Goal: Task Accomplishment & Management: Use online tool/utility

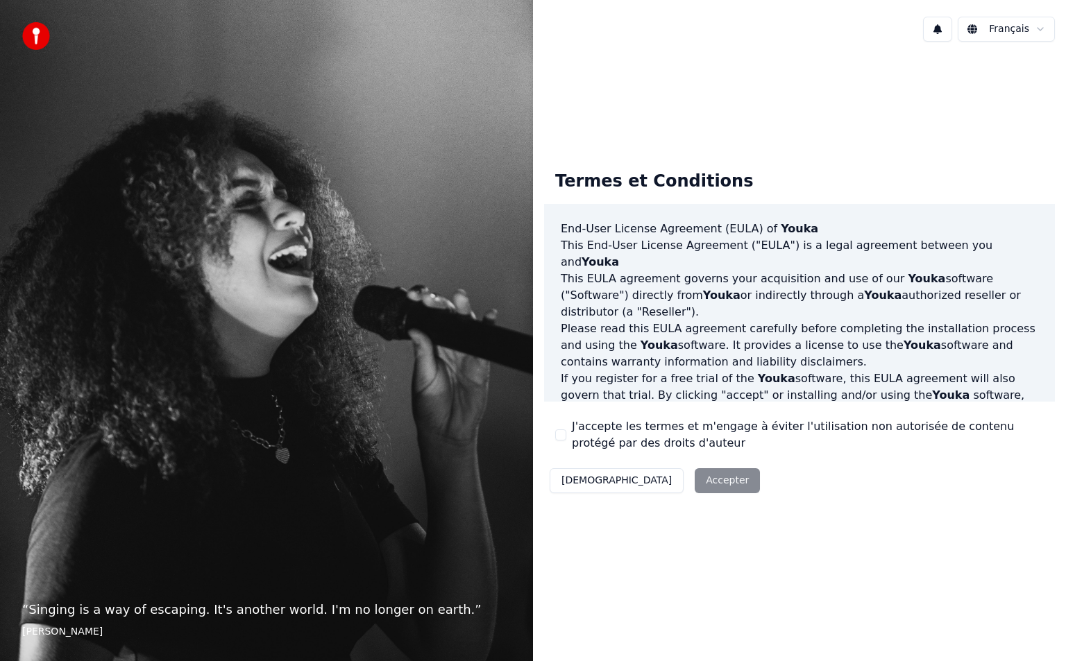
click at [670, 472] on div "Décliner Accepter" at bounding box center [654, 481] width 221 height 36
click at [577, 440] on label "J'accepte les termes et m'engage à éviter l'utilisation non autorisée de conten…" at bounding box center [808, 434] width 472 height 33
click at [566, 440] on button "J'accepte les termes et m'engage à éviter l'utilisation non autorisée de conten…" at bounding box center [560, 434] width 11 height 11
click at [695, 488] on button "Accepter" at bounding box center [727, 480] width 65 height 25
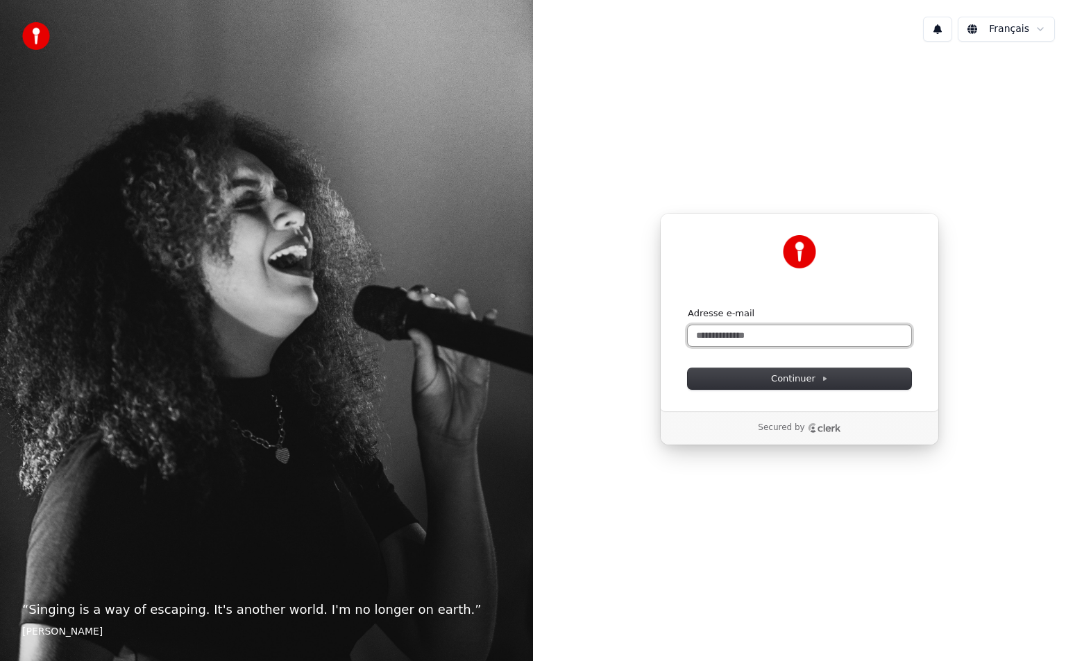
click at [768, 341] on input "Adresse e-mail" at bounding box center [799, 335] width 223 height 21
type input "*"
click at [688, 307] on button "submit" at bounding box center [688, 307] width 0 height 0
type input "**********"
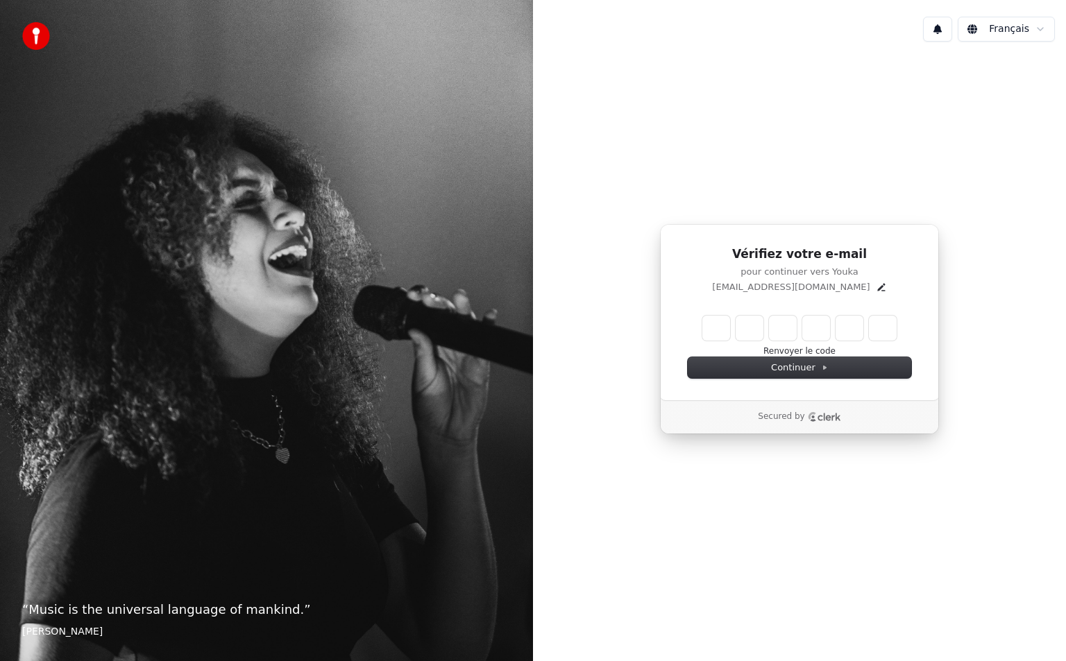
drag, startPoint x: 853, startPoint y: 253, endPoint x: 860, endPoint y: 253, distance: 7.7
click at [853, 253] on h1 "Vérifiez votre e-mail" at bounding box center [799, 254] width 223 height 17
click at [708, 323] on input "Enter verification code" at bounding box center [799, 328] width 194 height 25
type input "******"
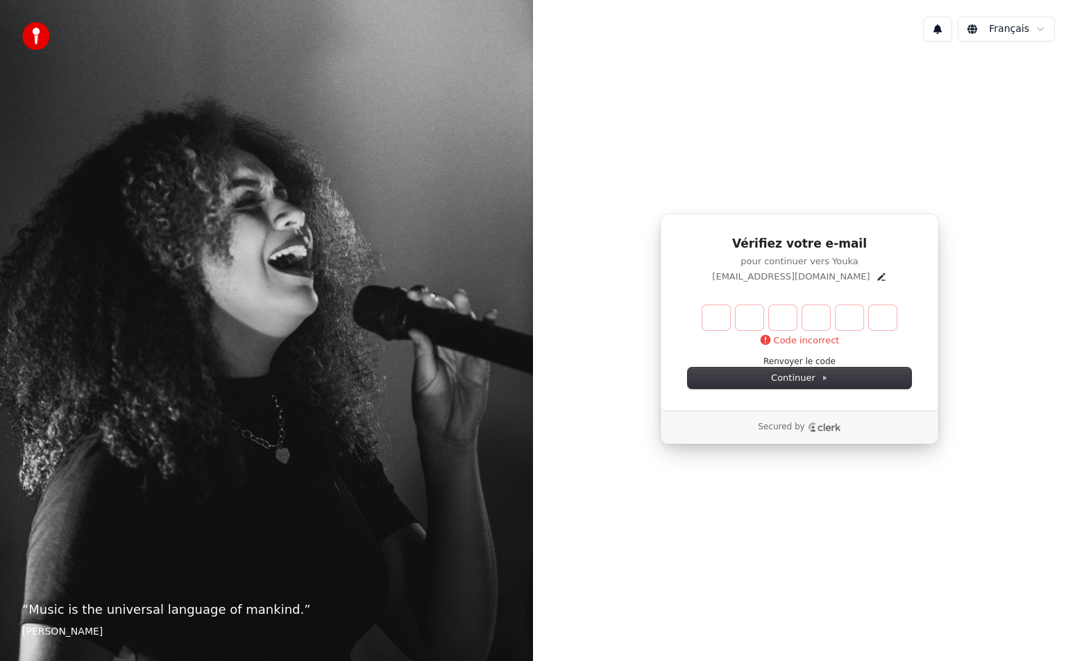
click at [882, 237] on h1 "Vérifiez votre e-mail" at bounding box center [799, 244] width 223 height 17
click at [718, 323] on input "Enter verification code" at bounding box center [813, 317] width 222 height 25
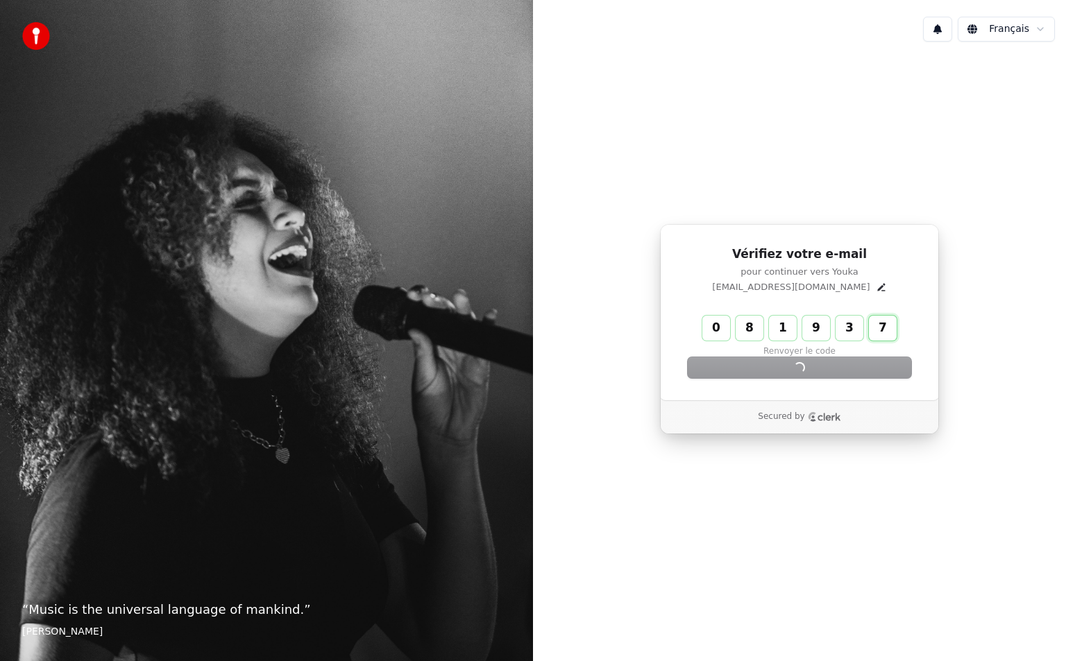
type input "******"
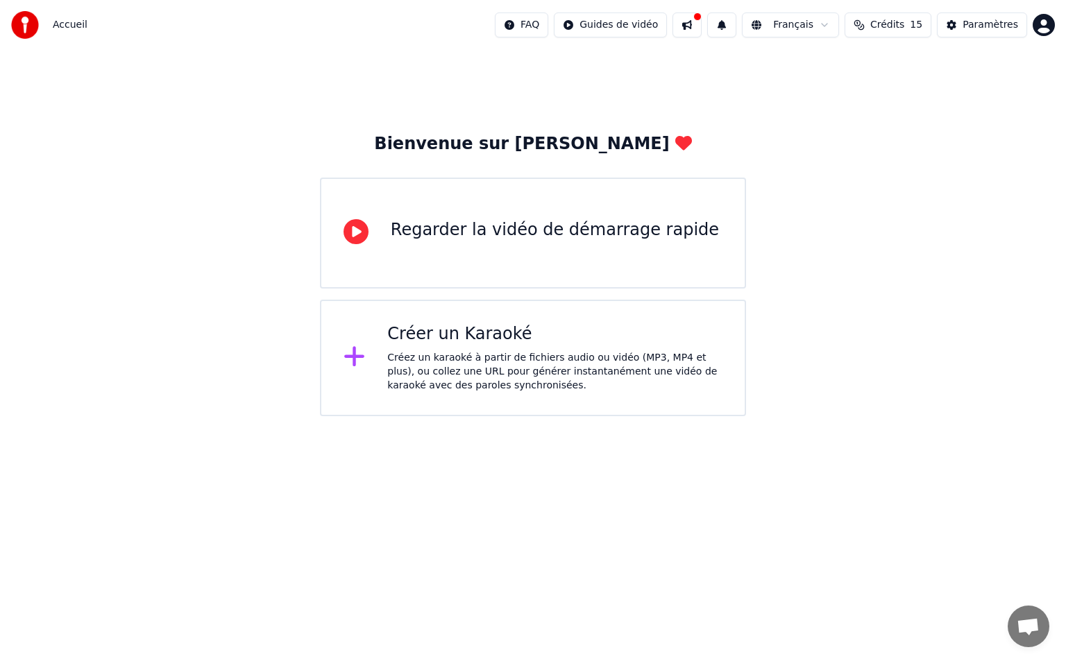
click at [523, 382] on div "Créez un karaoké à partir de fichiers audio ou vidéo (MP3, MP4 et plus), ou col…" at bounding box center [554, 372] width 335 height 42
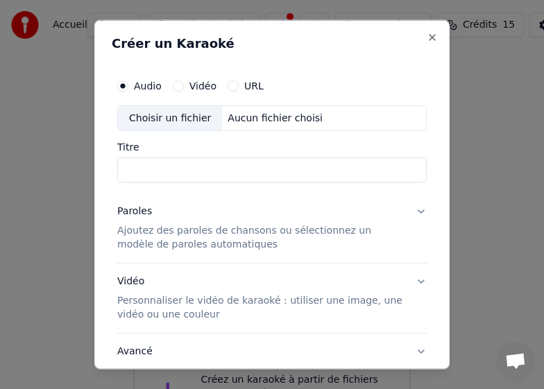
paste input "**********"
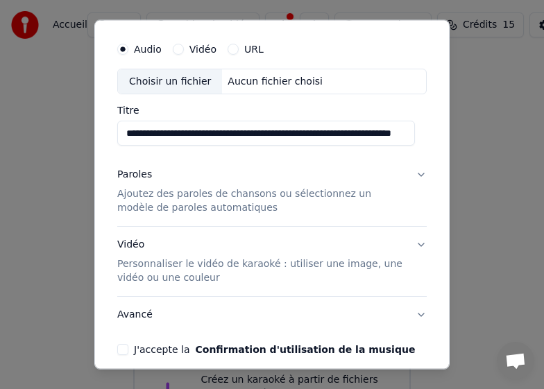
scroll to position [69, 0]
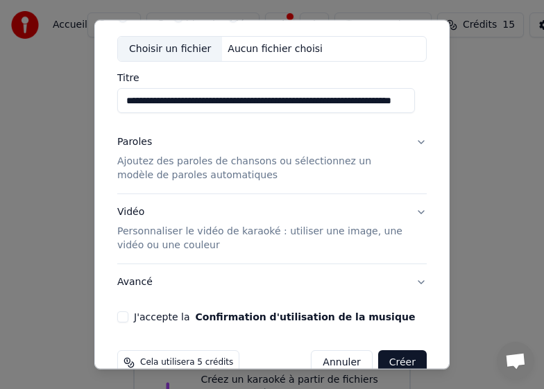
type input "**********"
click at [173, 160] on p "Ajoutez des paroles de chansons ou sélectionnez un modèle de paroles automatiqu…" at bounding box center [260, 169] width 287 height 28
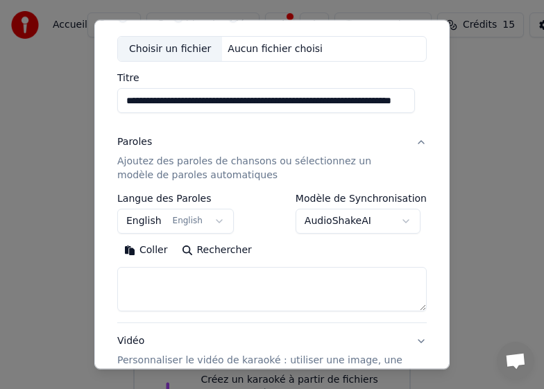
click at [208, 225] on button "English English" at bounding box center [175, 221] width 117 height 25
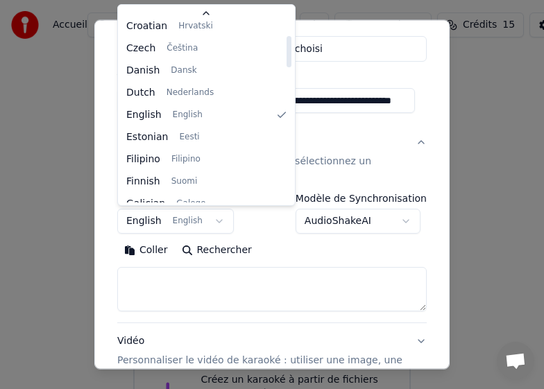
scroll to position [208, 0]
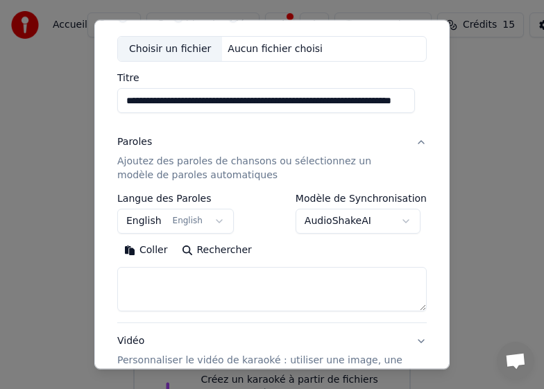
click at [176, 282] on textarea at bounding box center [271, 289] width 309 height 44
paste textarea "**********"
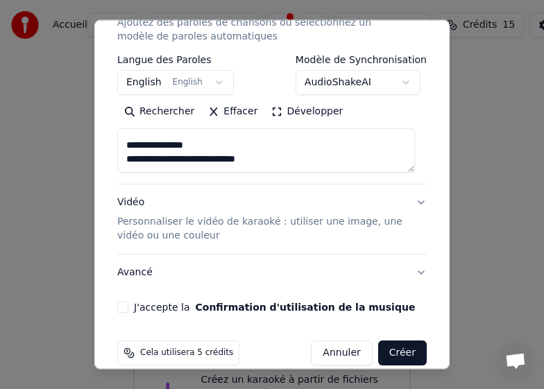
type textarea "**********"
click at [125, 305] on button "J'accepte la Confirmation d'utilisation de la musique" at bounding box center [122, 307] width 11 height 11
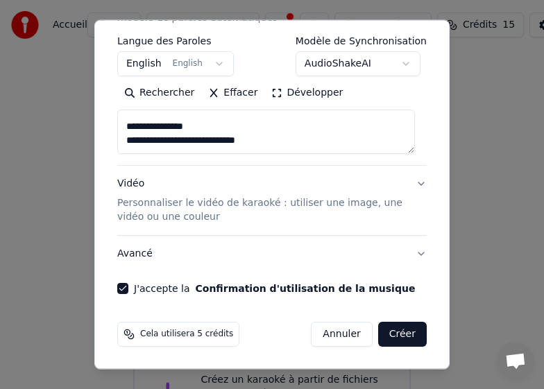
click at [389, 333] on button "Créer" at bounding box center [402, 334] width 49 height 25
select select "**"
click at [389, 334] on button "Créer" at bounding box center [402, 334] width 49 height 25
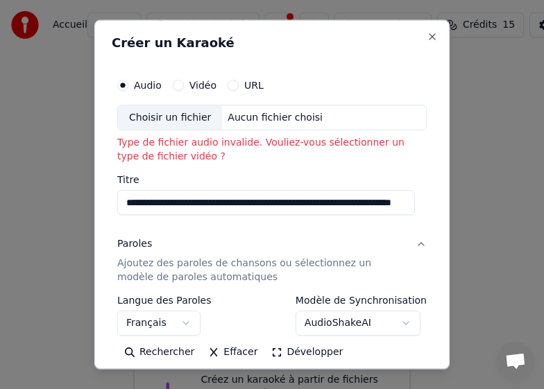
scroll to position [0, 0]
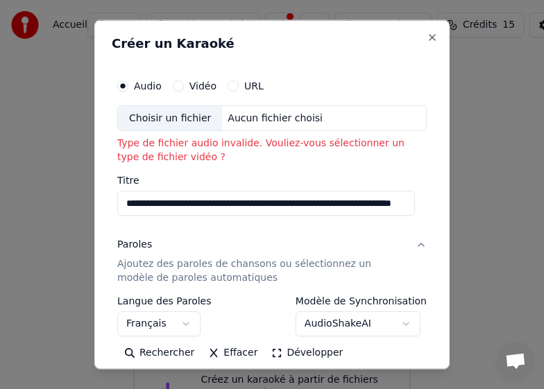
click at [176, 90] on button "Vidéo" at bounding box center [178, 85] width 11 height 11
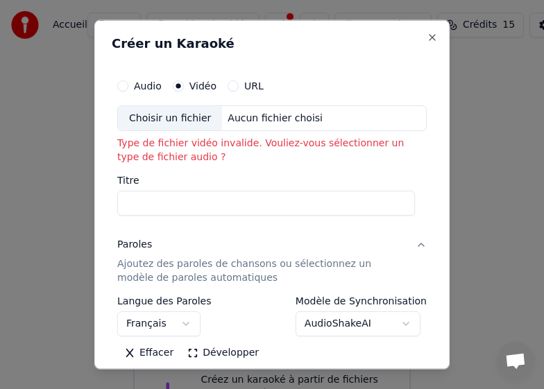
click at [264, 201] on input "Titre" at bounding box center [266, 203] width 298 height 25
paste input "**********"
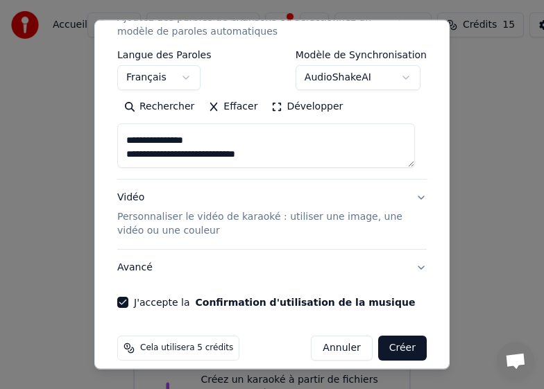
scroll to position [260, 0]
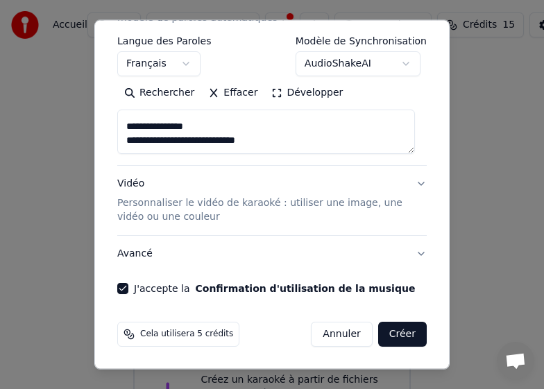
type input "**********"
click at [407, 340] on button "Créer" at bounding box center [402, 334] width 49 height 25
click at [392, 331] on button "Créer" at bounding box center [402, 334] width 49 height 25
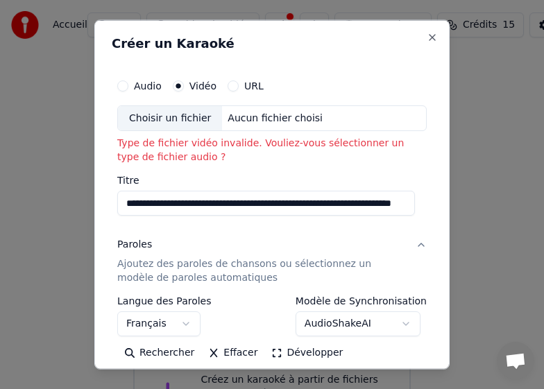
click at [249, 85] on label "URL" at bounding box center [253, 85] width 19 height 10
click at [239, 85] on button "URL" at bounding box center [233, 85] width 11 height 11
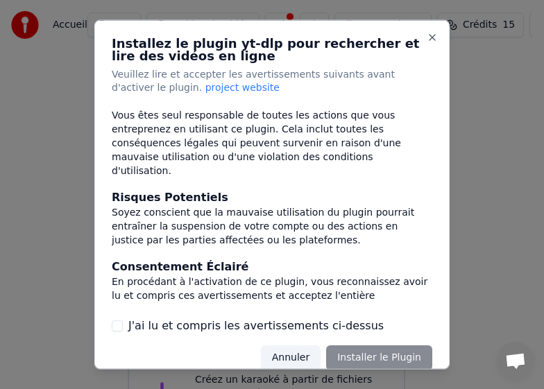
scroll to position [280, 0]
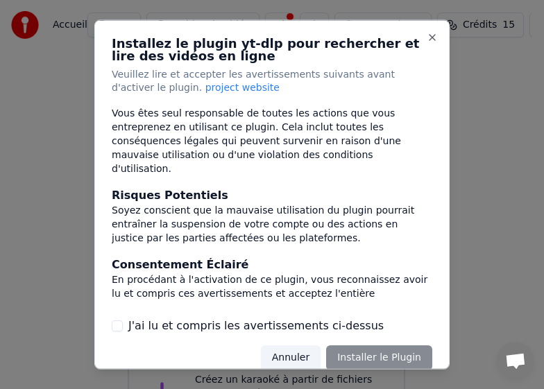
click at [159, 314] on div "Conformité Légale Assurez-vous que votre utilisation de ce plugin est en pleine…" at bounding box center [272, 220] width 321 height 228
click at [171, 321] on label "J'ai lu et compris les avertissements ci-dessus" at bounding box center [255, 326] width 255 height 17
click at [123, 321] on button "J'ai lu et compris les avertissements ci-dessus" at bounding box center [117, 326] width 11 height 11
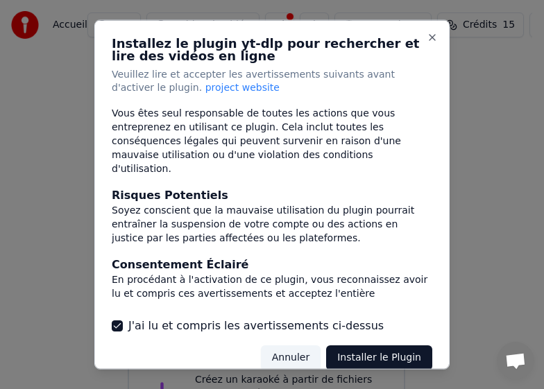
click at [392, 355] on button "Installer le Plugin" at bounding box center [379, 358] width 106 height 25
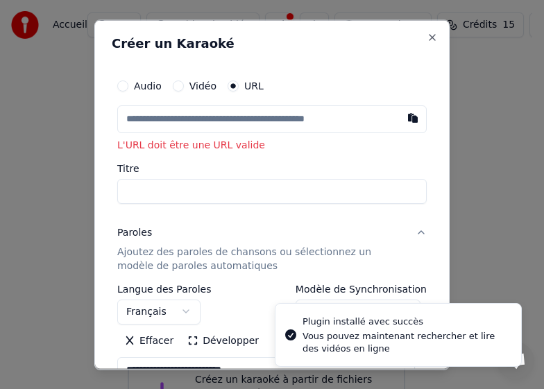
click at [271, 117] on input "text" at bounding box center [271, 119] width 309 height 28
click at [273, 112] on input "text" at bounding box center [271, 119] width 309 height 28
type input "**********"
click at [331, 67] on div "**********" at bounding box center [272, 307] width 321 height 482
click at [332, 333] on div "Effacer Développer" at bounding box center [271, 341] width 309 height 22
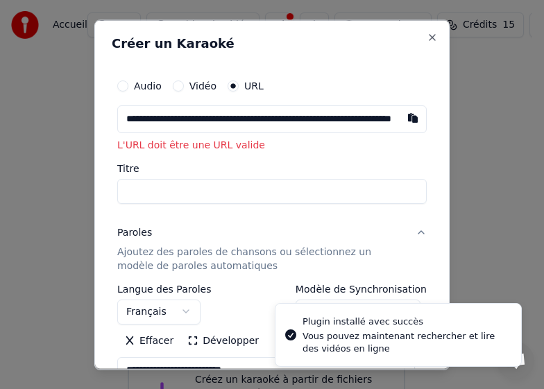
click at [359, 20] on div "**********" at bounding box center [271, 194] width 355 height 350
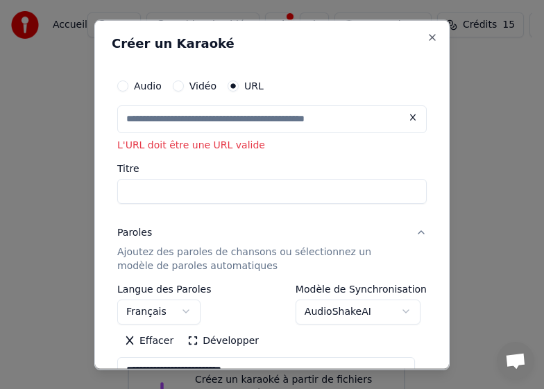
scroll to position [0, 0]
type input "**********"
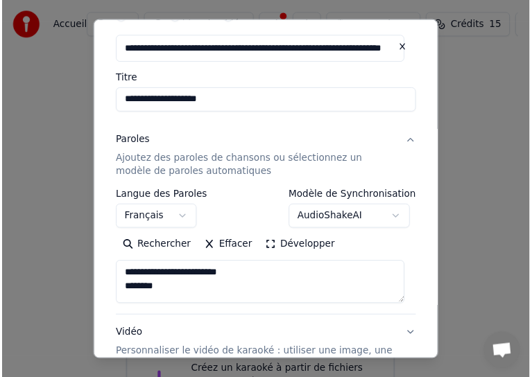
scroll to position [228, 0]
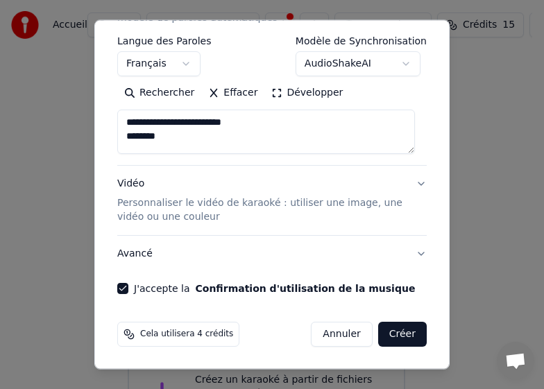
click at [393, 339] on button "Créer" at bounding box center [402, 334] width 49 height 25
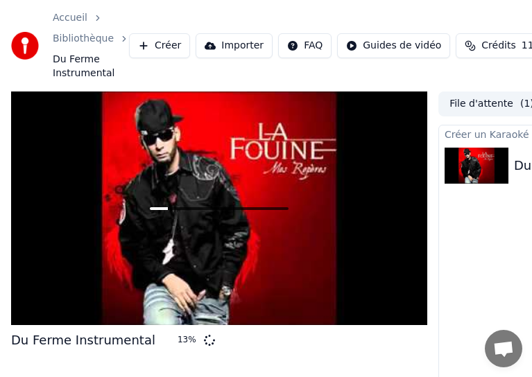
click at [459, 3] on div "Accueil Bibliothèque Du Ferme Instrumental Créer Importer FAQ Guides de vidéo C…" at bounding box center [266, 46] width 532 height 92
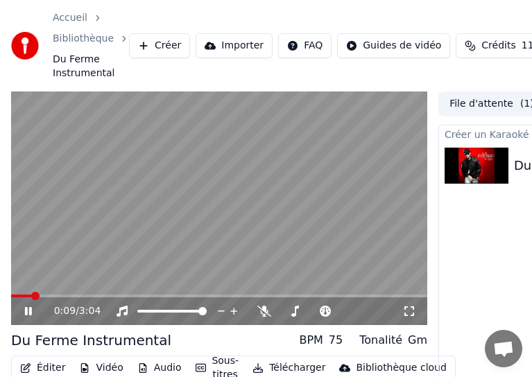
click at [245, 211] on video at bounding box center [219, 209] width 416 height 235
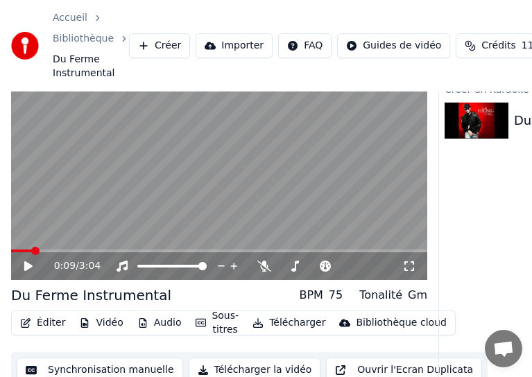
scroll to position [78, 0]
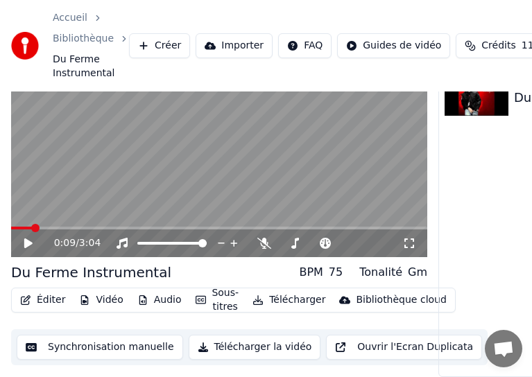
click at [113, 342] on button "Synchronisation manuelle" at bounding box center [100, 347] width 167 height 25
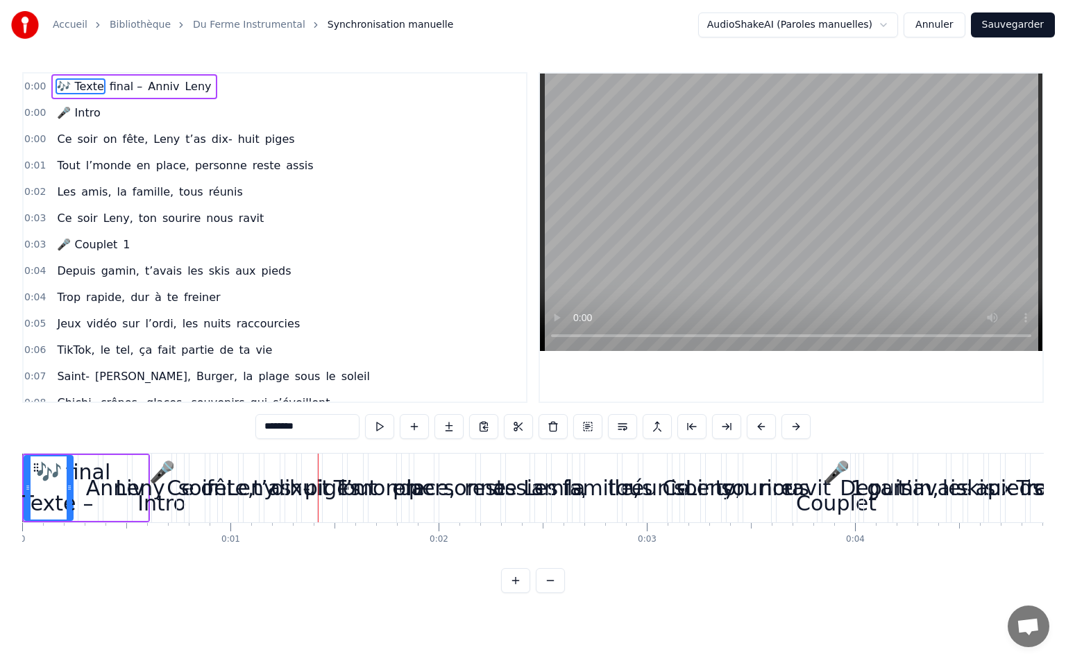
click at [83, 196] on span "amis," at bounding box center [96, 192] width 33 height 16
type input "*****"
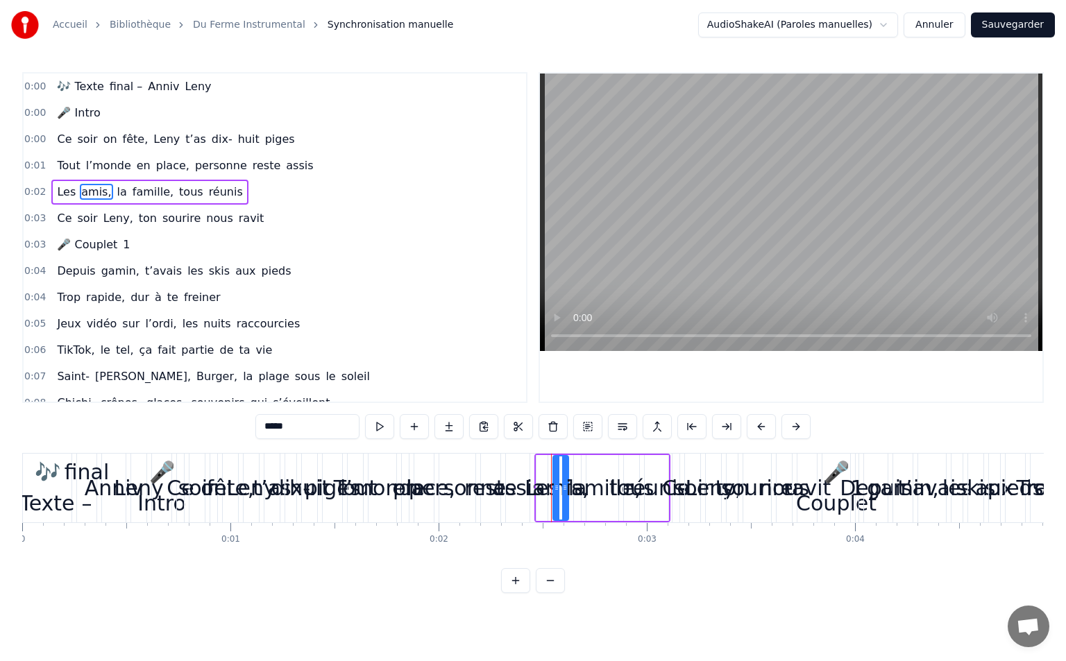
click at [392, 216] on div "0:03 Ce soir Leny, ton sourire nous ravit" at bounding box center [275, 218] width 502 height 26
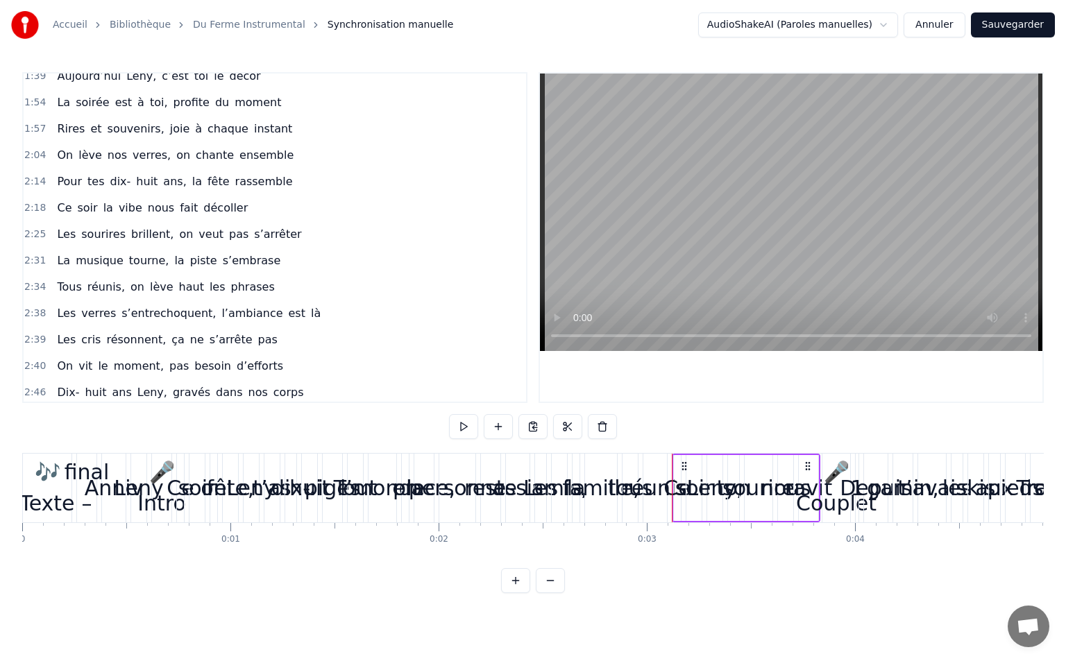
click at [509, 593] on button at bounding box center [515, 580] width 29 height 25
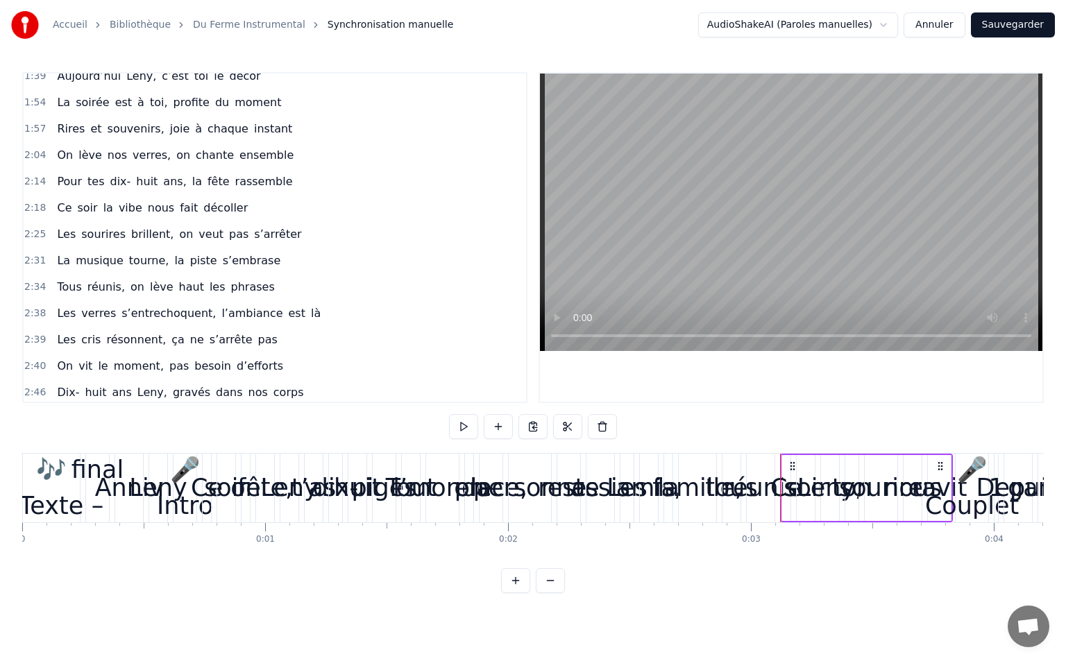
click at [509, 593] on button at bounding box center [515, 580] width 29 height 25
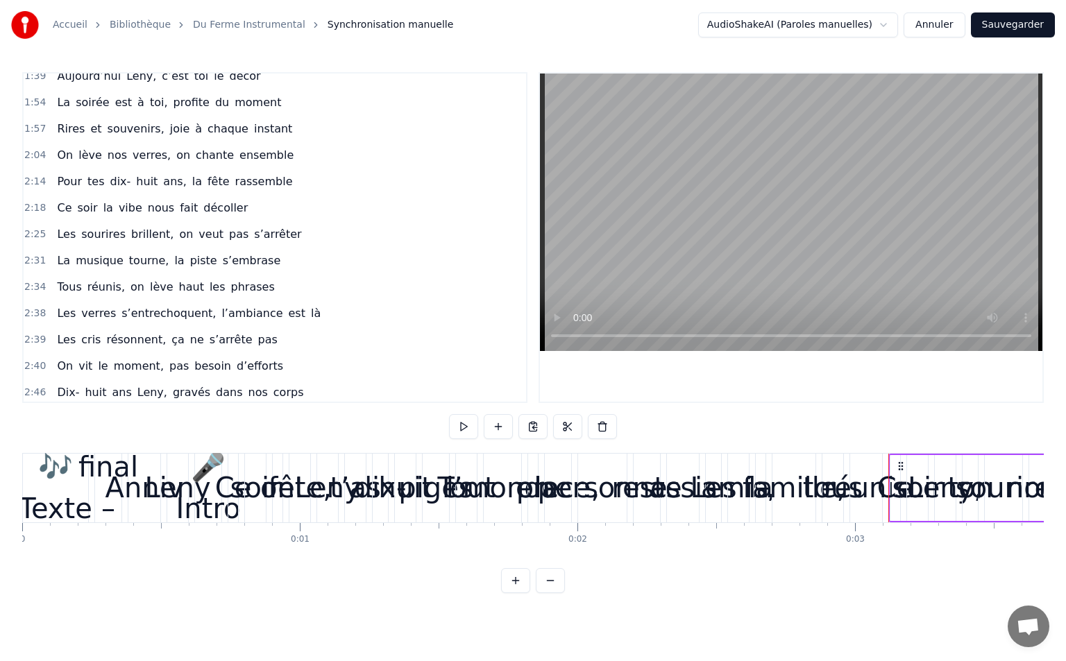
click at [509, 593] on button at bounding box center [515, 580] width 29 height 25
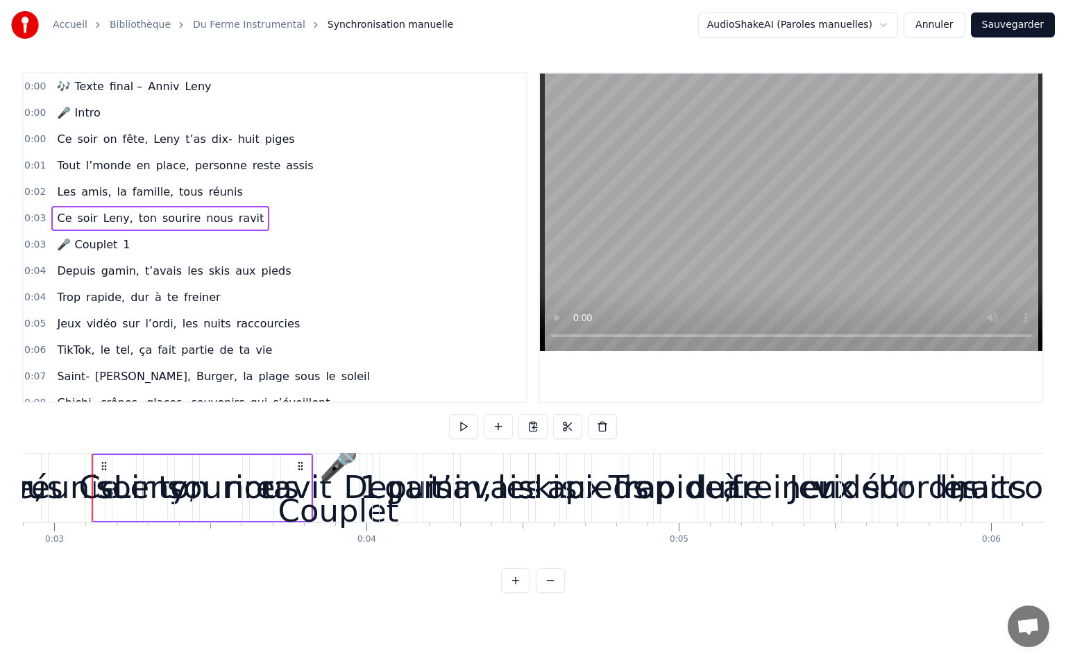
click at [151, 92] on span "Anniv" at bounding box center [163, 86] width 34 height 16
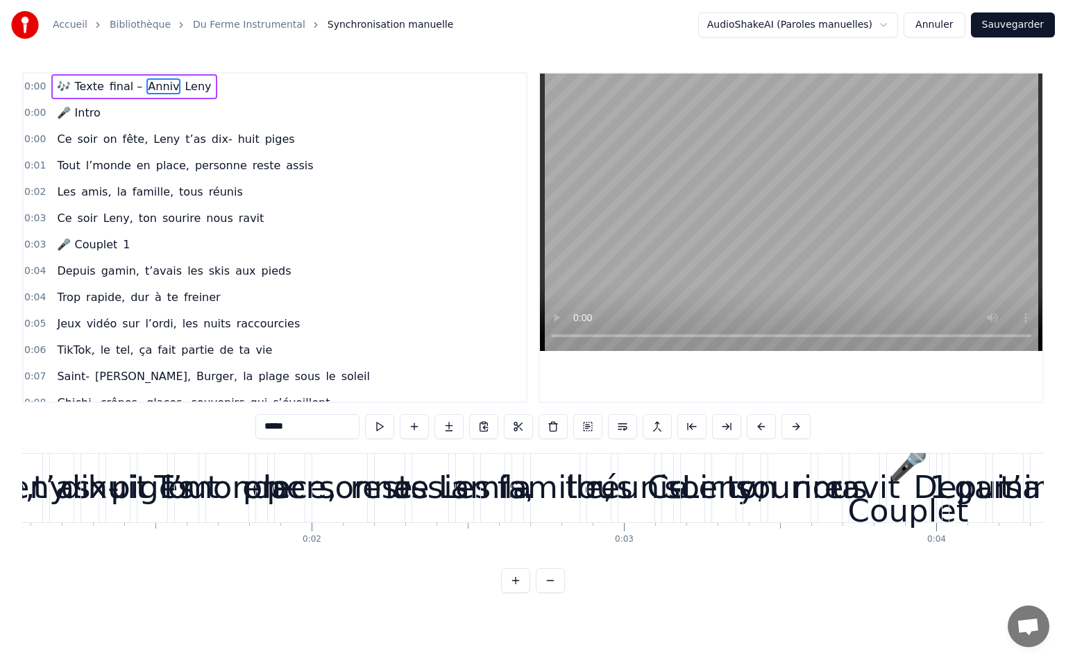
scroll to position [0, 49]
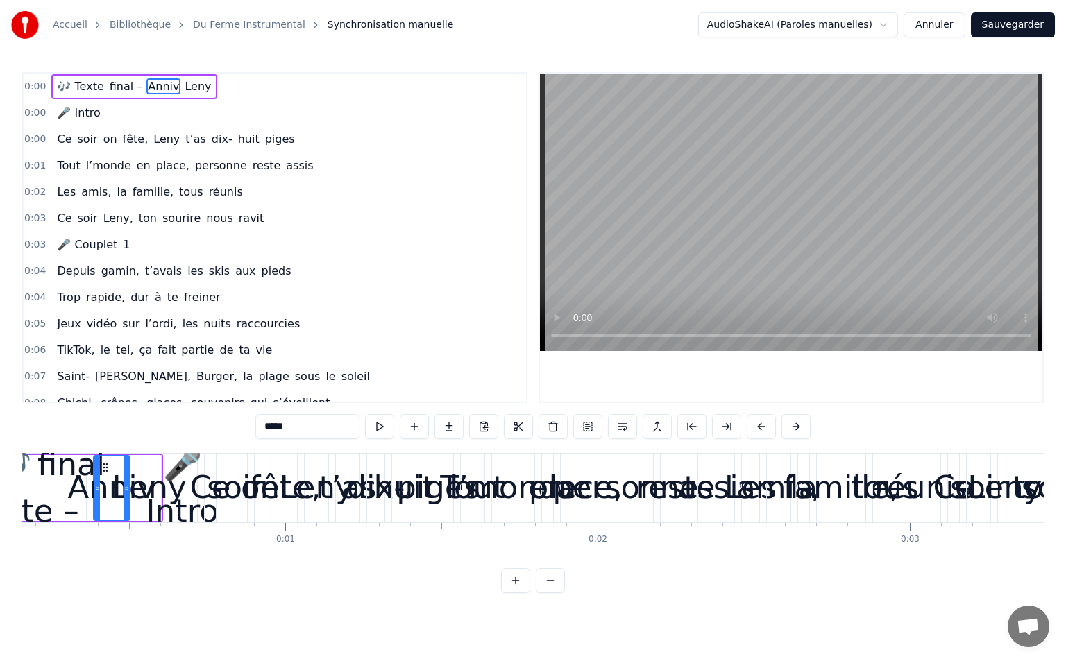
click at [34, 144] on span "0:00" at bounding box center [35, 140] width 22 height 14
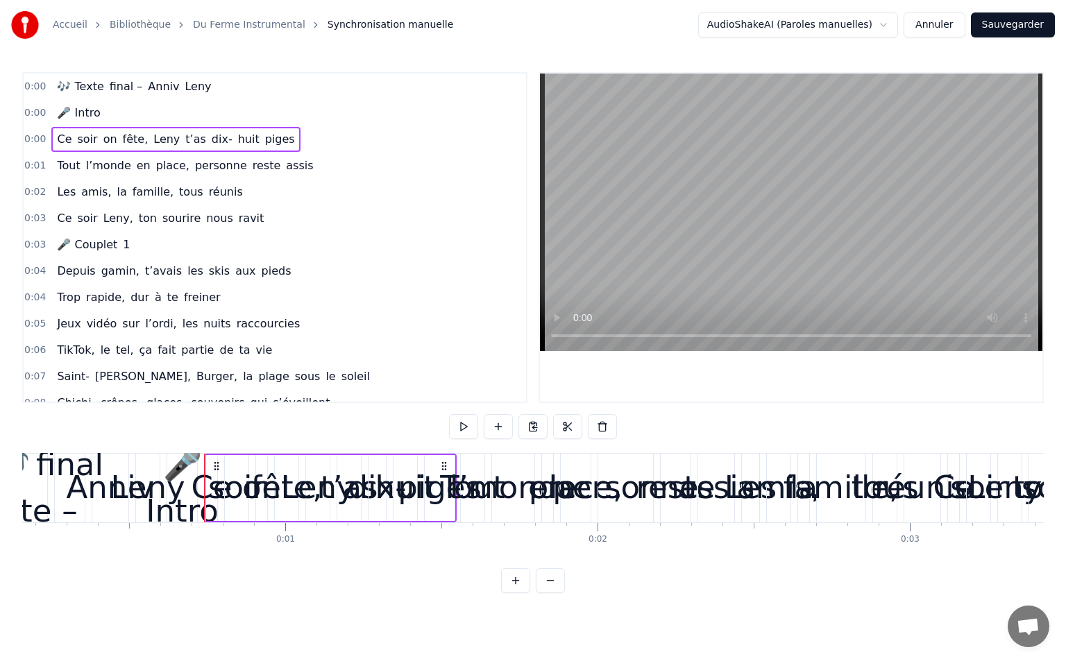
click at [514, 590] on button at bounding box center [515, 580] width 29 height 25
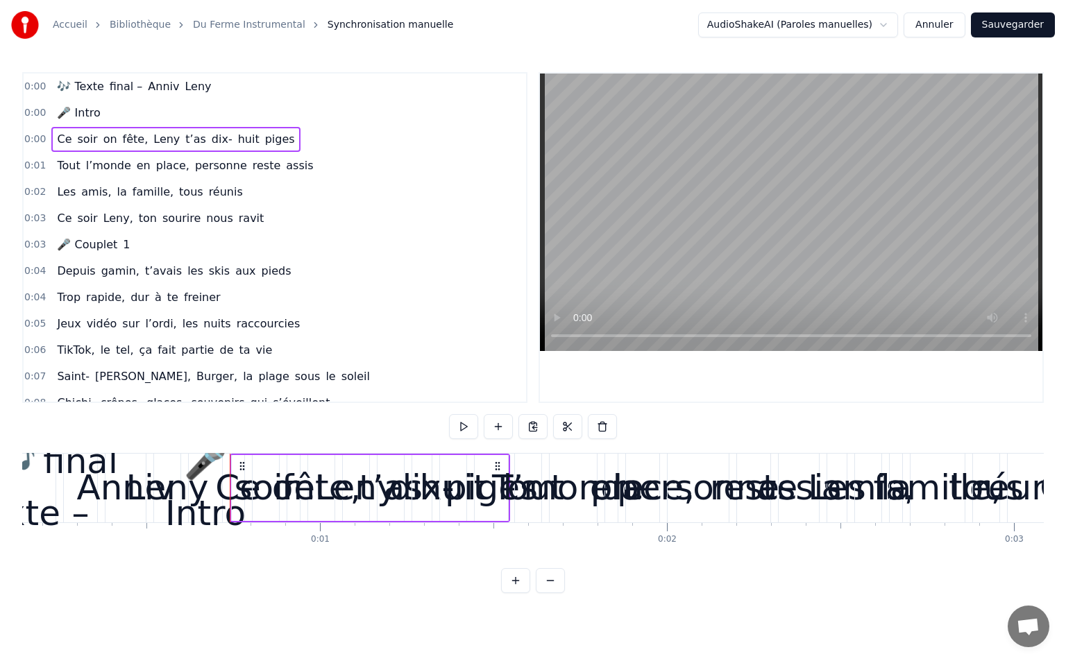
click at [514, 590] on button at bounding box center [515, 580] width 29 height 25
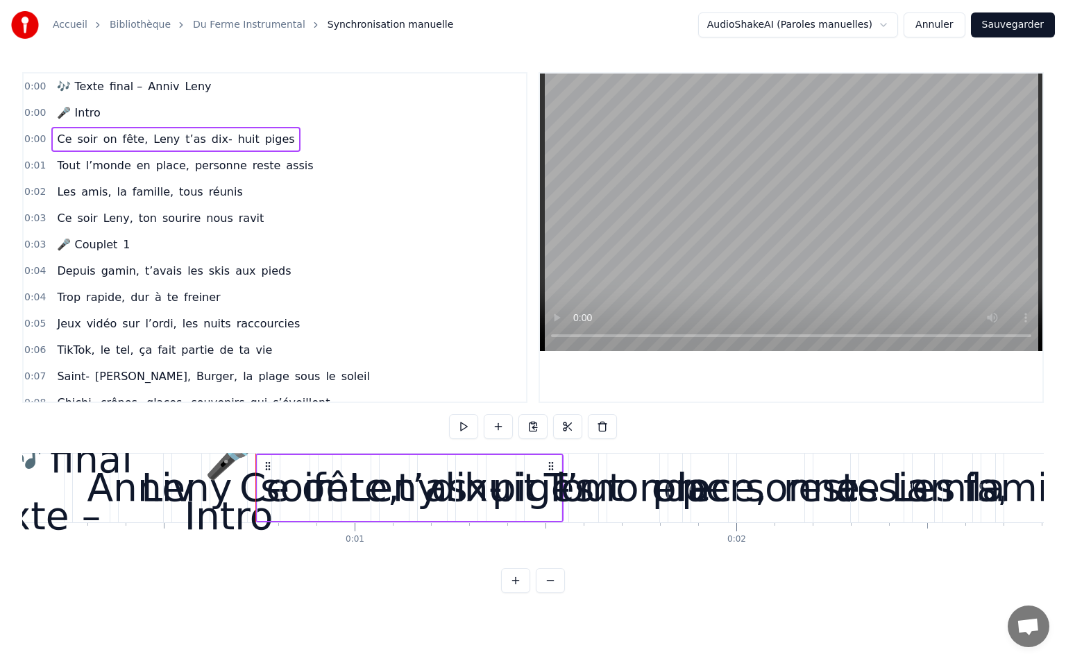
click at [514, 590] on button at bounding box center [515, 580] width 29 height 25
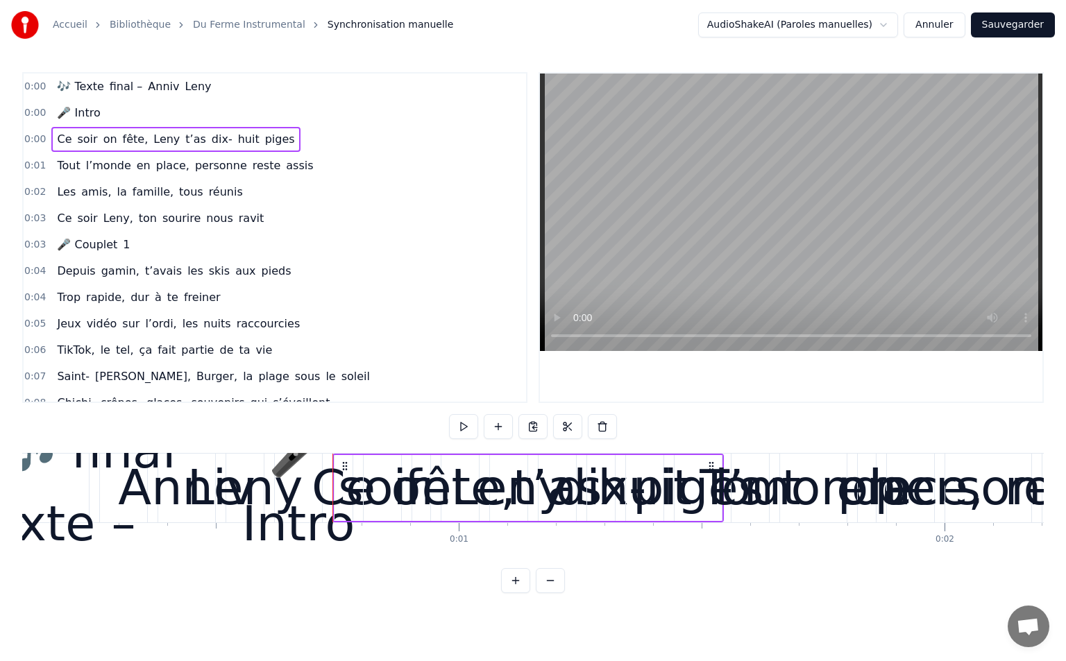
click at [514, 590] on button at bounding box center [515, 580] width 29 height 25
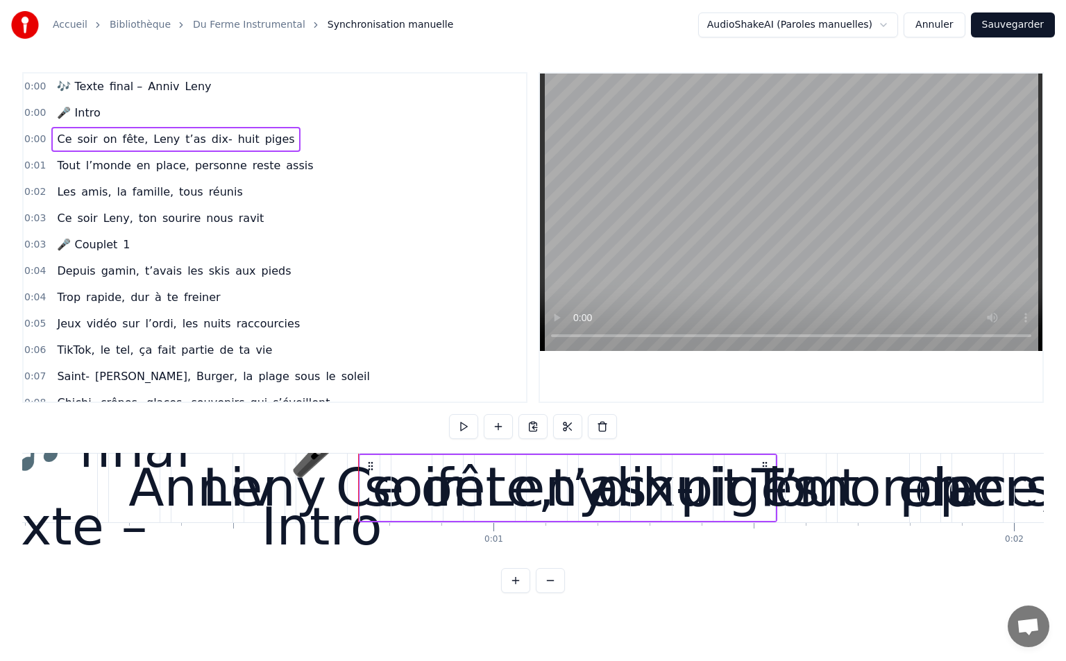
click at [514, 590] on button at bounding box center [515, 580] width 29 height 25
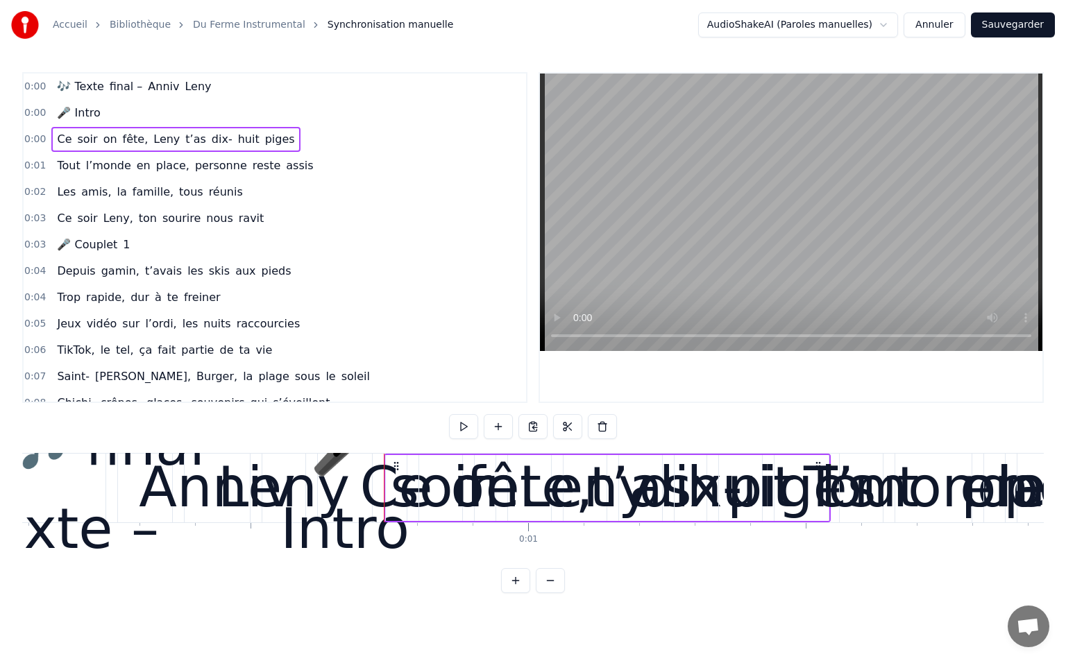
click at [514, 590] on button at bounding box center [515, 580] width 29 height 25
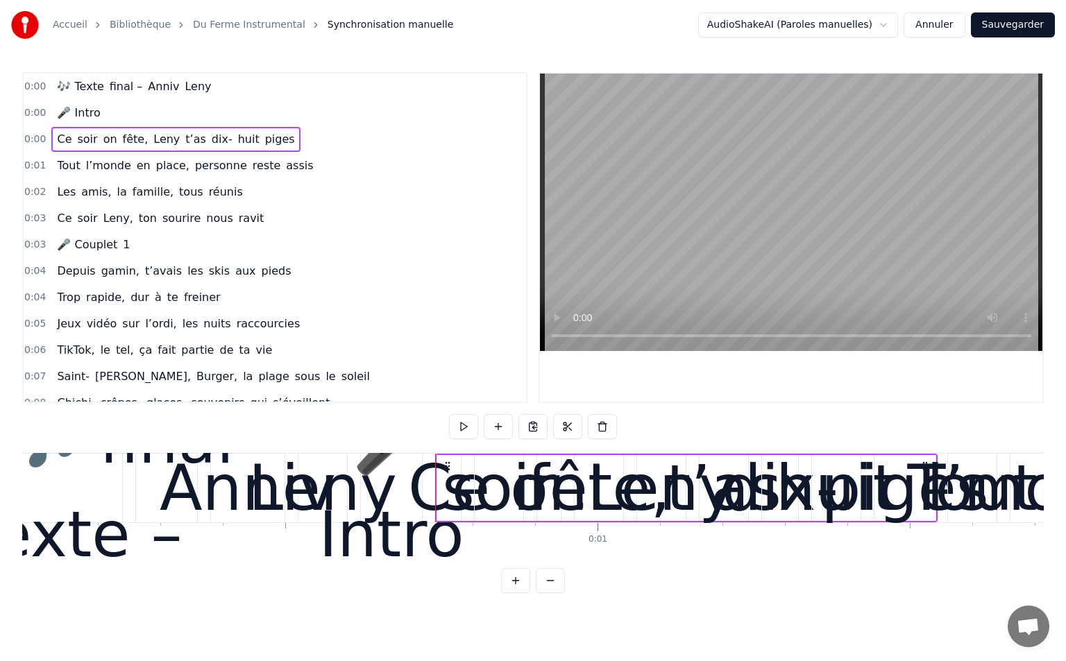
click at [514, 590] on button at bounding box center [515, 580] width 29 height 25
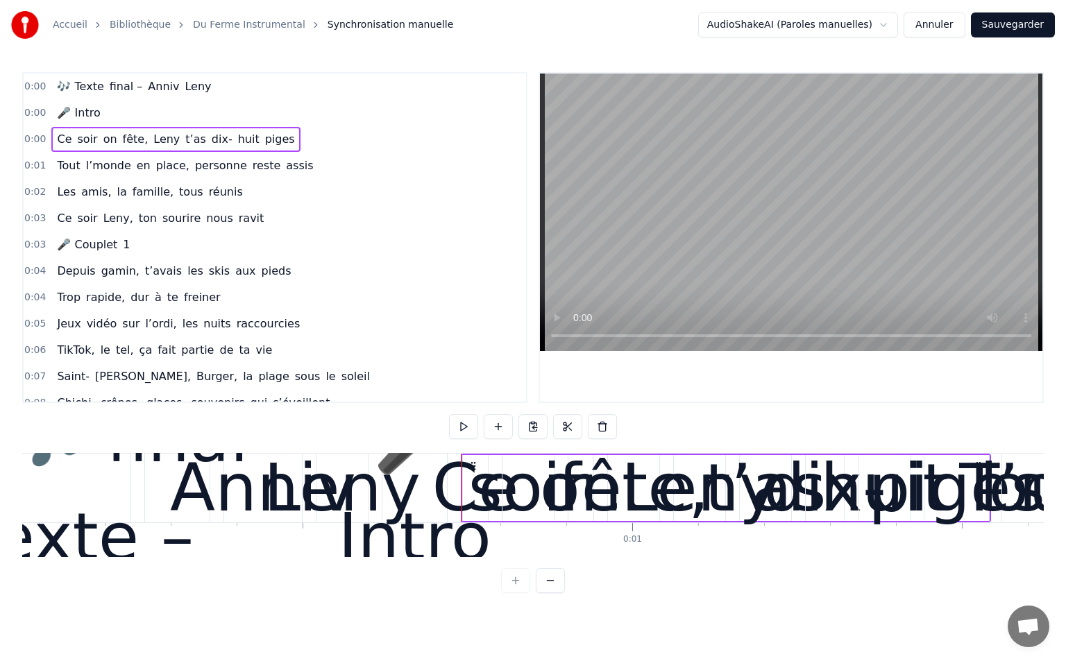
click at [512, 593] on div at bounding box center [533, 580] width 64 height 25
click at [518, 590] on div at bounding box center [533, 580] width 64 height 25
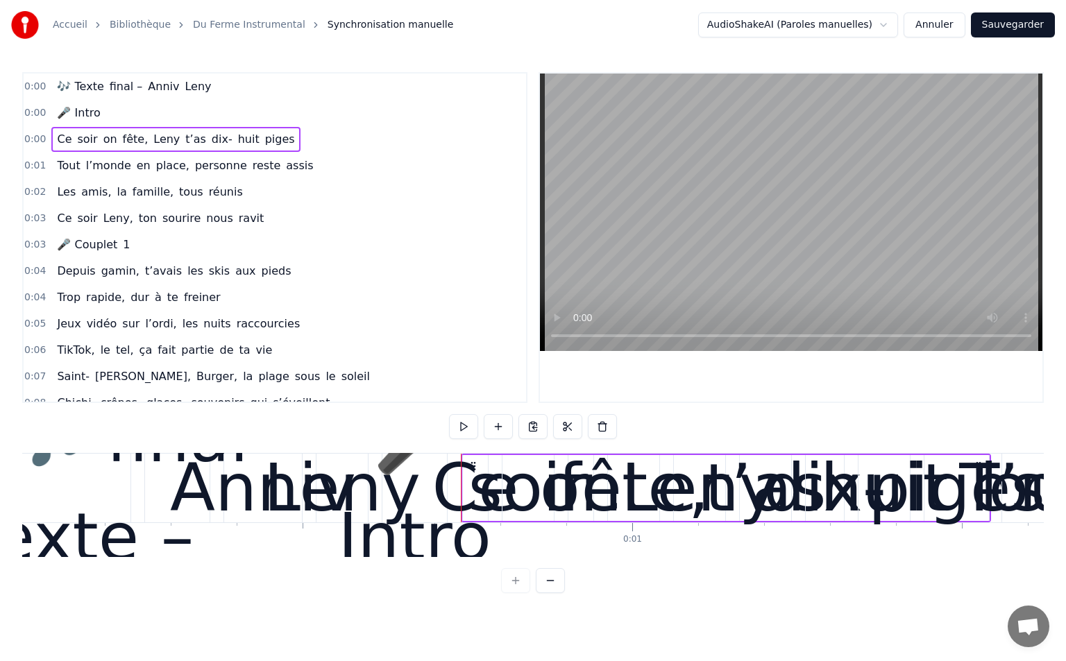
click at [547, 593] on button at bounding box center [550, 580] width 29 height 25
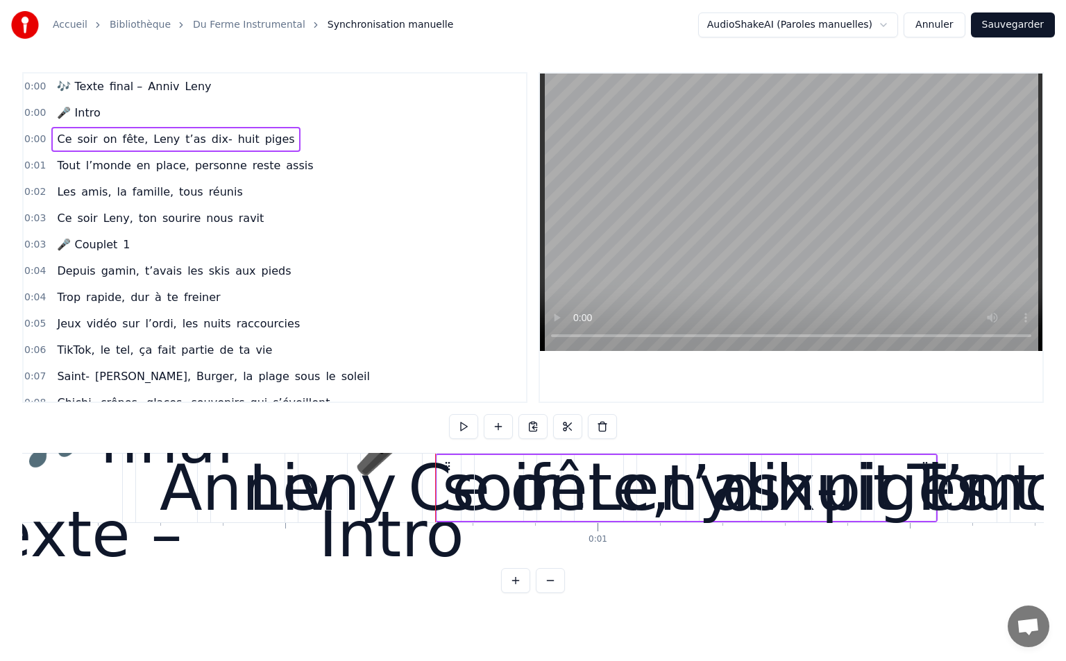
click at [875, 22] on html "Accueil Bibliothèque Du Ferme Instrumental Synchronisation manuelle AudioShakeA…" at bounding box center [533, 307] width 1066 height 615
click at [42, 137] on div "0:00 Ce soir on fête, Leny t’as dix- huit piges" at bounding box center [275, 139] width 502 height 26
click at [56, 139] on span "Ce" at bounding box center [64, 139] width 17 height 16
click at [55, 126] on div "0:00 Ce soir on fête, Leny t’as dix- huit piges" at bounding box center [275, 139] width 502 height 26
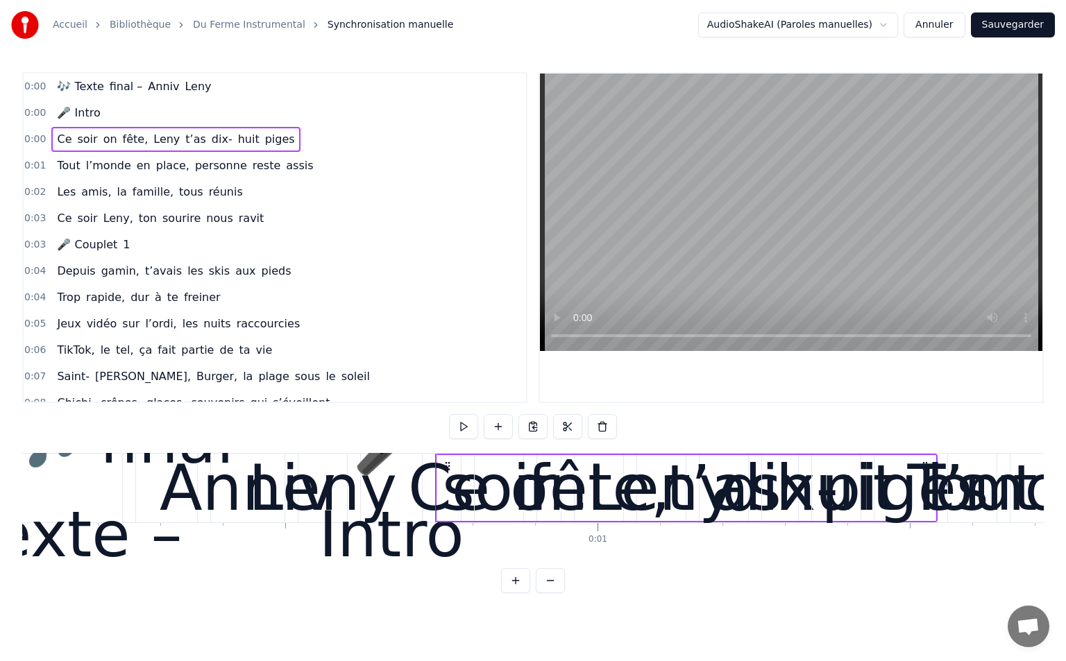
drag, startPoint x: 273, startPoint y: 150, endPoint x: 273, endPoint y: 139, distance: 10.4
click at [273, 139] on div "0:00 Ce soir on fête, Leny t’as dix- huit piges" at bounding box center [275, 139] width 502 height 26
click at [270, 128] on div "Ce soir on fête, Leny t’as dix- huit piges" at bounding box center [175, 139] width 248 height 25
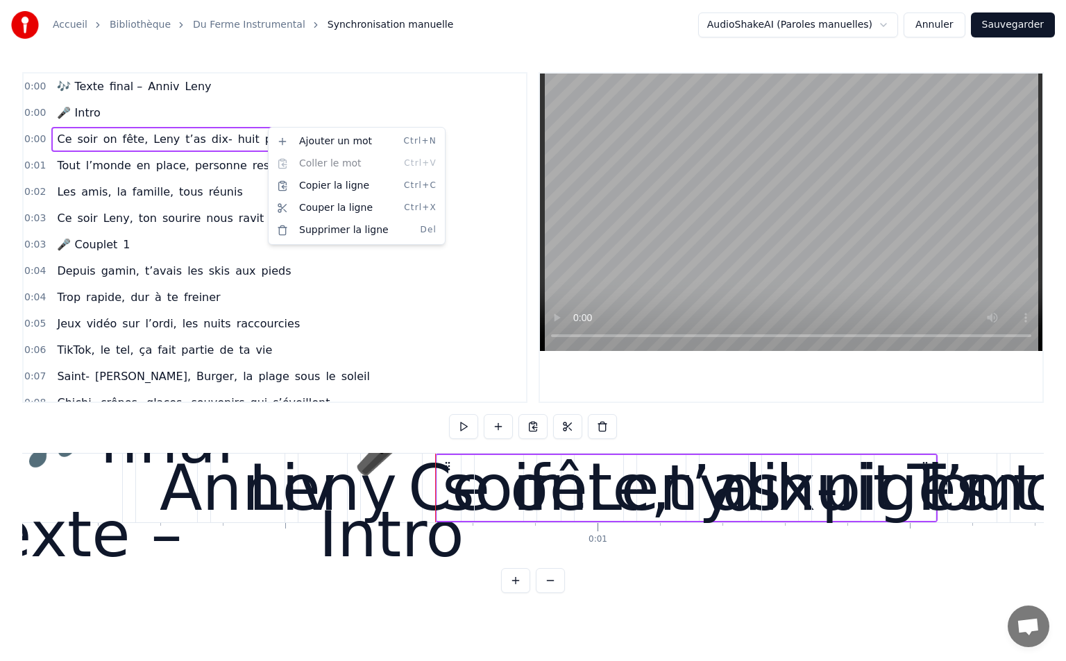
click at [341, 97] on html "Accueil Bibliothèque Du Ferme Instrumental Synchronisation manuelle AudioShakeA…" at bounding box center [533, 307] width 1066 height 615
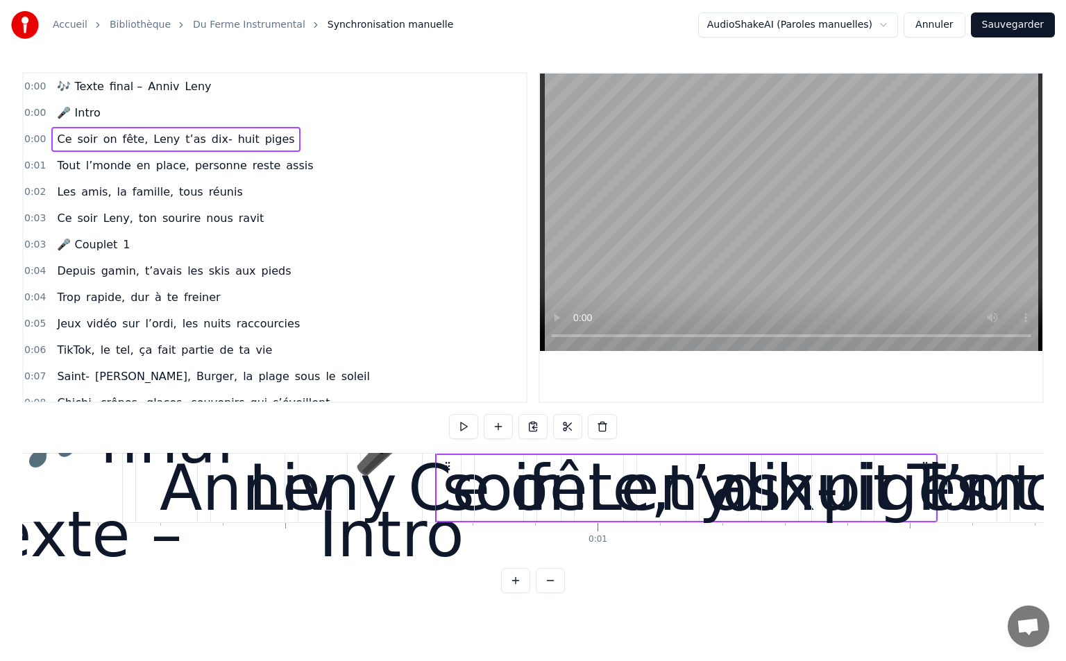
click at [31, 137] on span "0:00" at bounding box center [35, 140] width 22 height 14
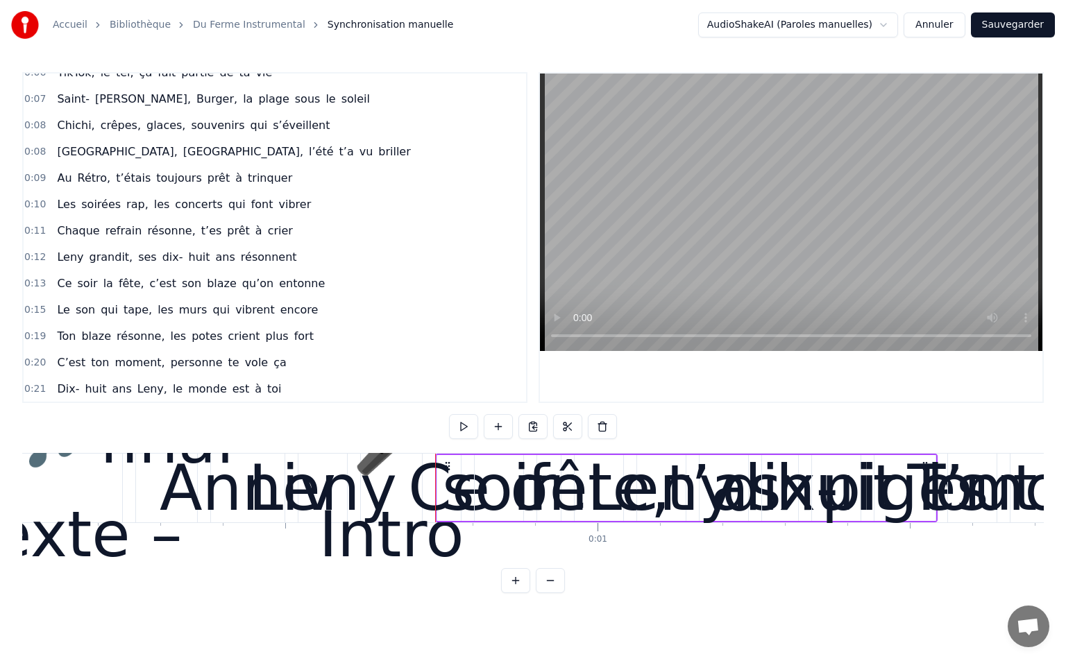
scroll to position [0, 0]
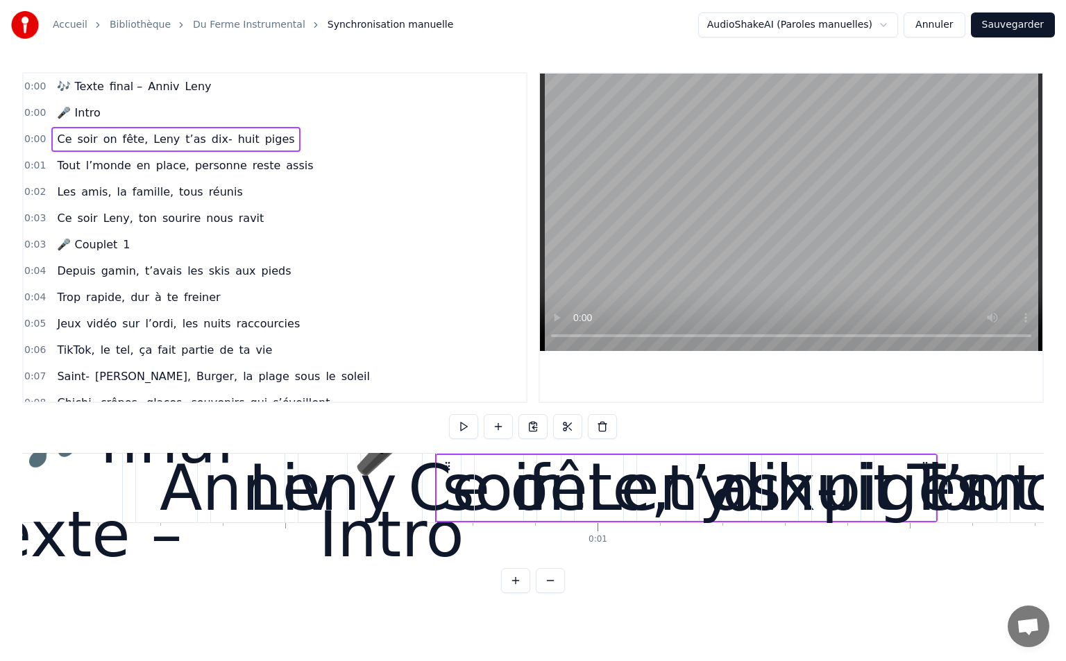
drag, startPoint x: 439, startPoint y: 518, endPoint x: 484, endPoint y: 521, distance: 44.5
click at [484, 521] on div "Ce soir on fête, Leny t’as dix- huit piges" at bounding box center [686, 488] width 502 height 69
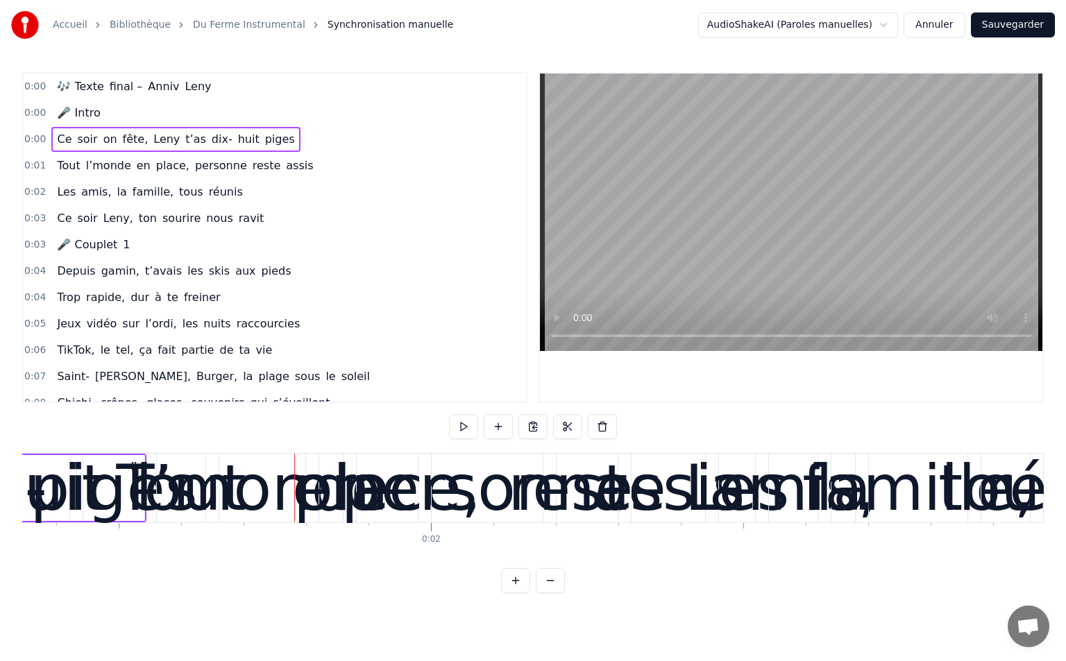
scroll to position [0, 1042]
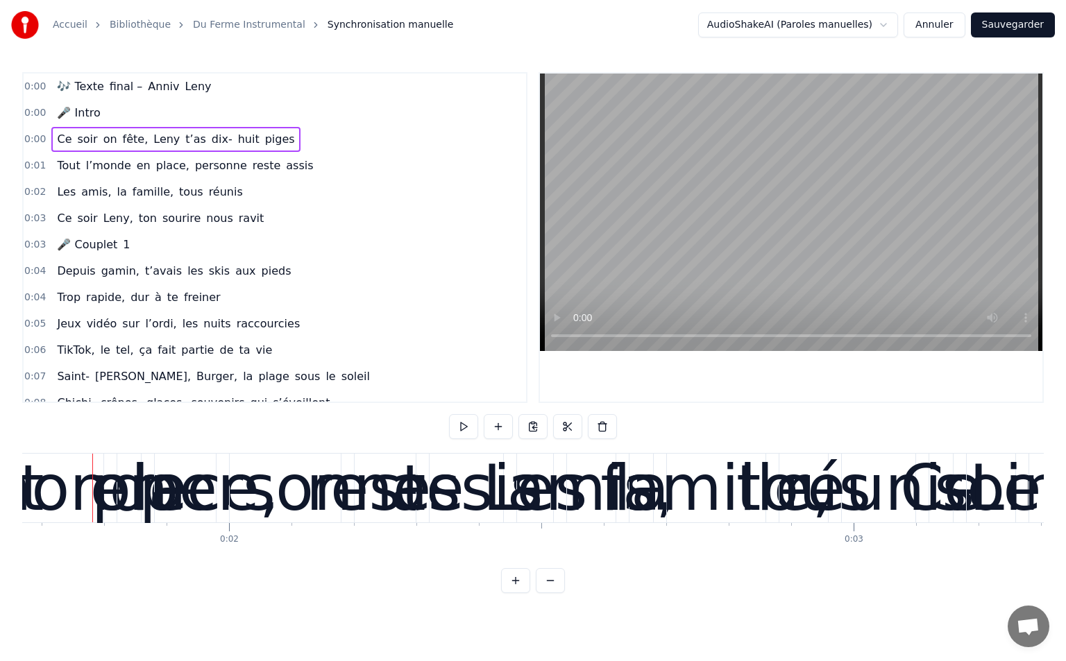
click at [162, 138] on span "Leny" at bounding box center [166, 139] width 29 height 16
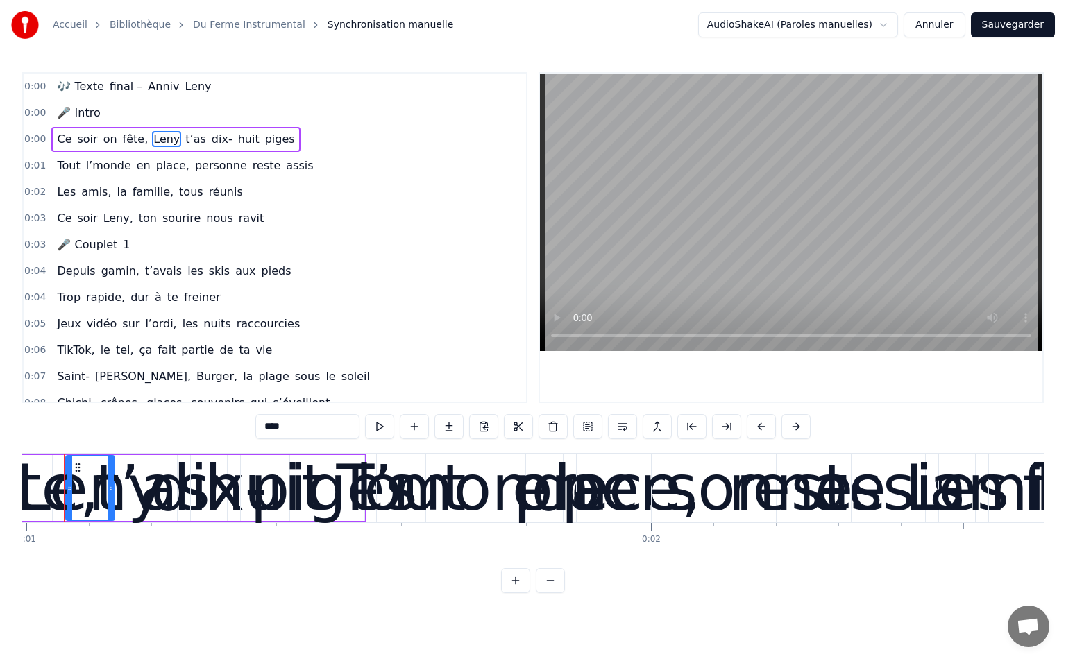
scroll to position [0, 593]
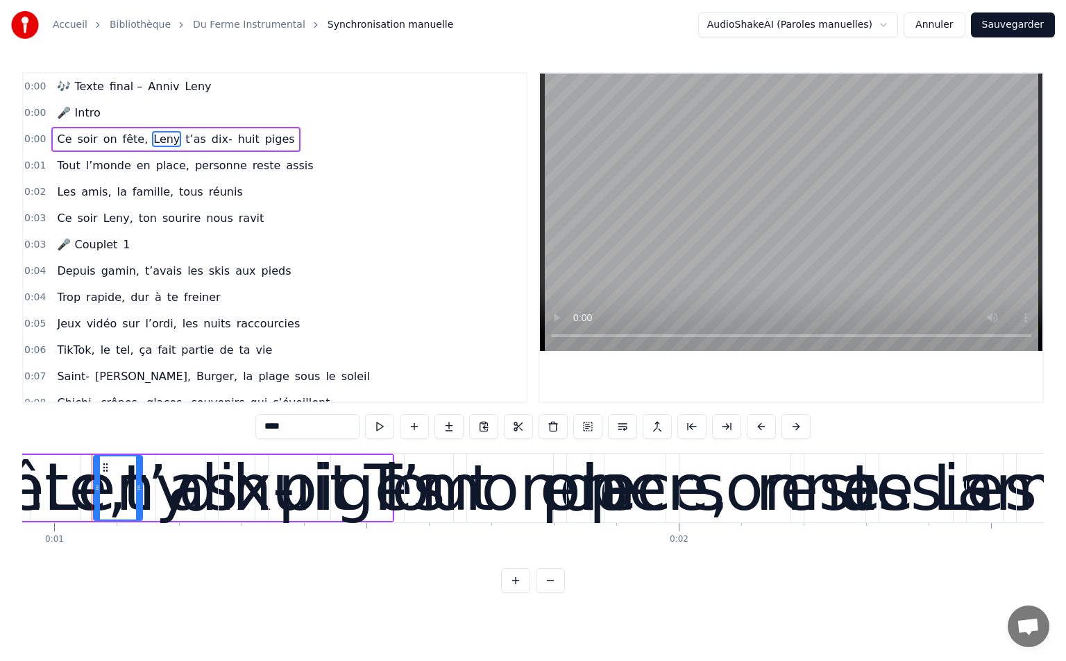
drag, startPoint x: 52, startPoint y: 135, endPoint x: 186, endPoint y: 138, distance: 134.0
click at [186, 138] on div "Ce soir on fête, Leny t’as dix- huit piges" at bounding box center [175, 139] width 248 height 25
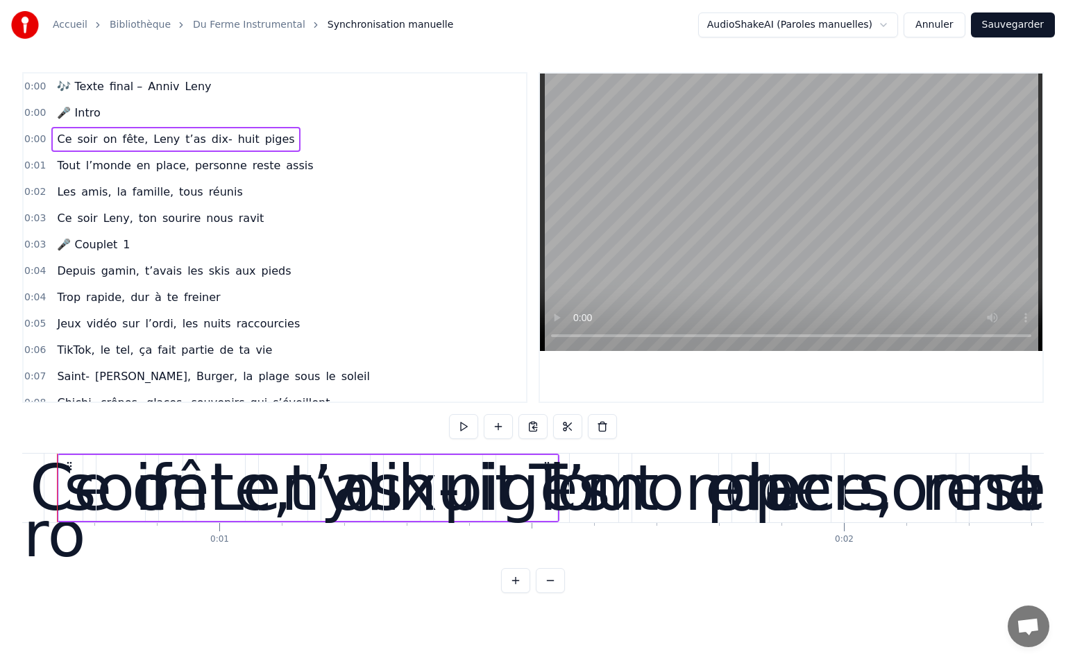
scroll to position [0, 393]
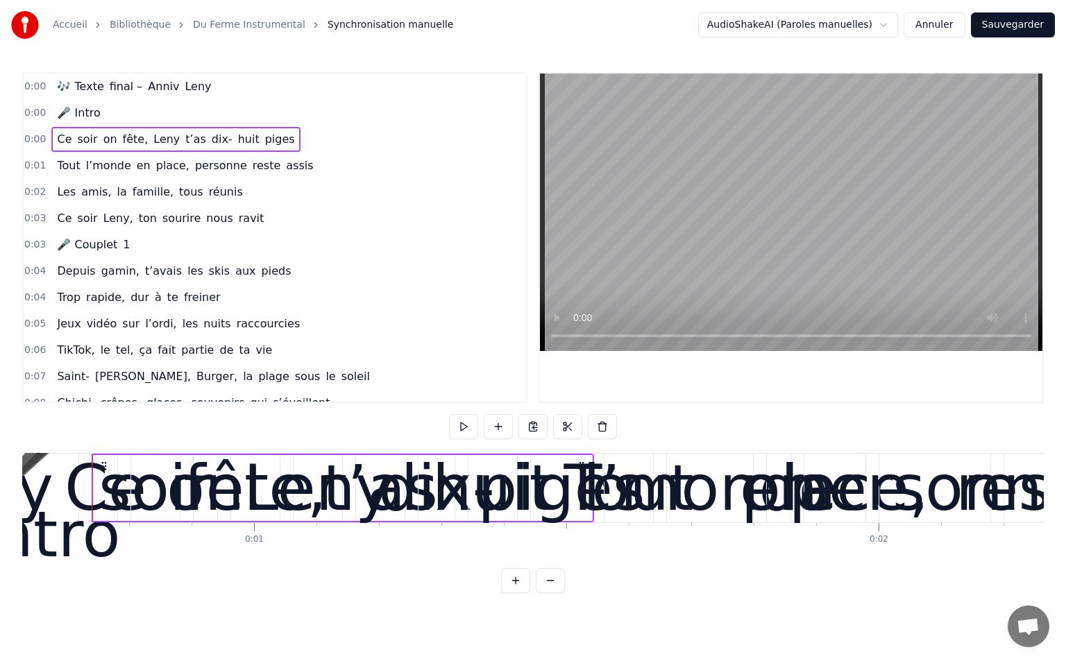
click at [59, 138] on span "Ce" at bounding box center [64, 139] width 17 height 16
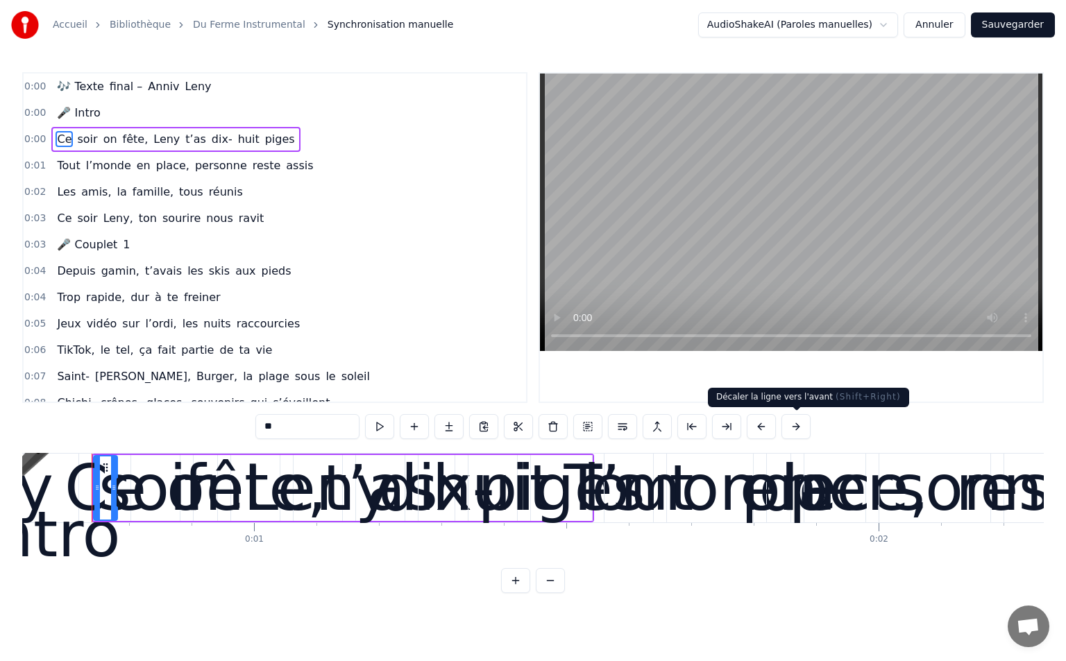
click at [799, 432] on button at bounding box center [795, 426] width 29 height 25
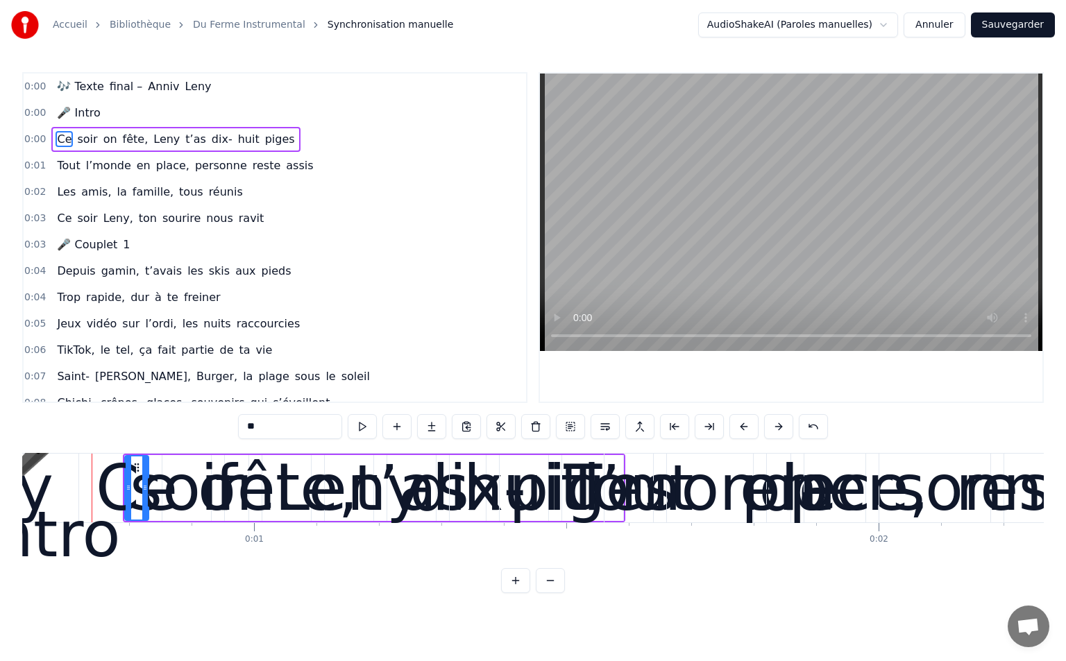
click at [799, 432] on button at bounding box center [813, 426] width 29 height 25
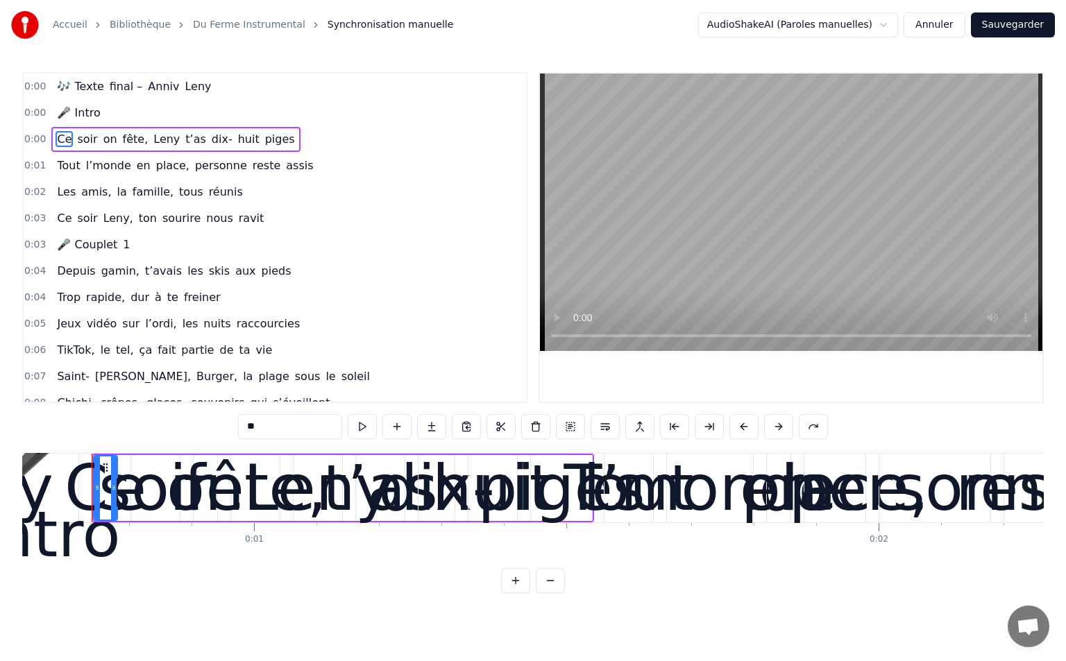
click at [799, 432] on button at bounding box center [813, 426] width 29 height 25
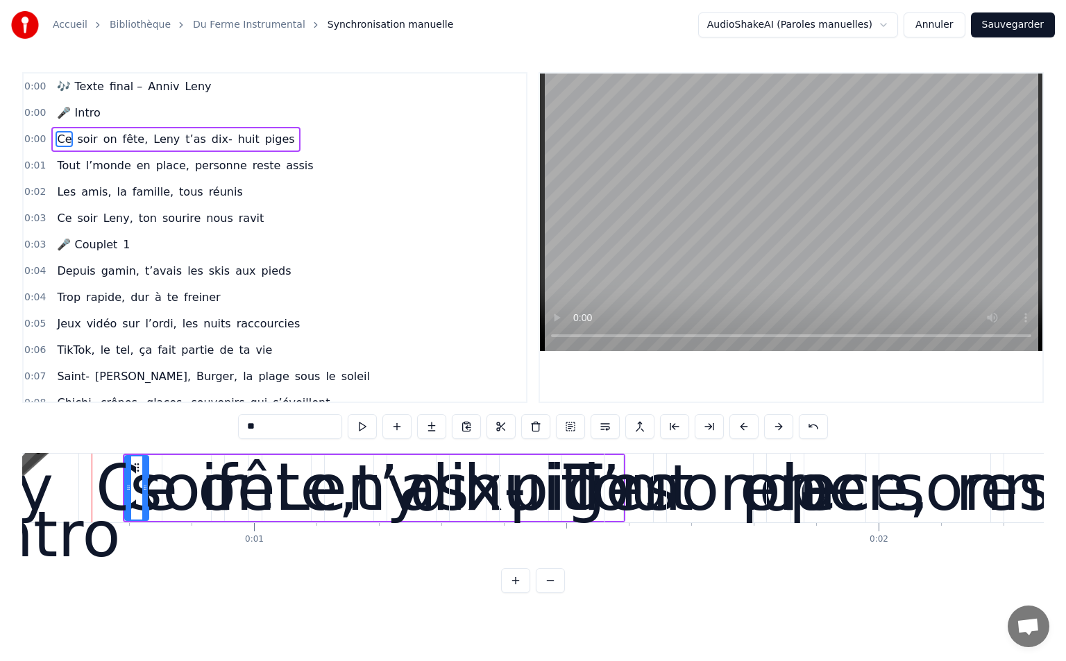
click at [799, 432] on button at bounding box center [813, 426] width 29 height 25
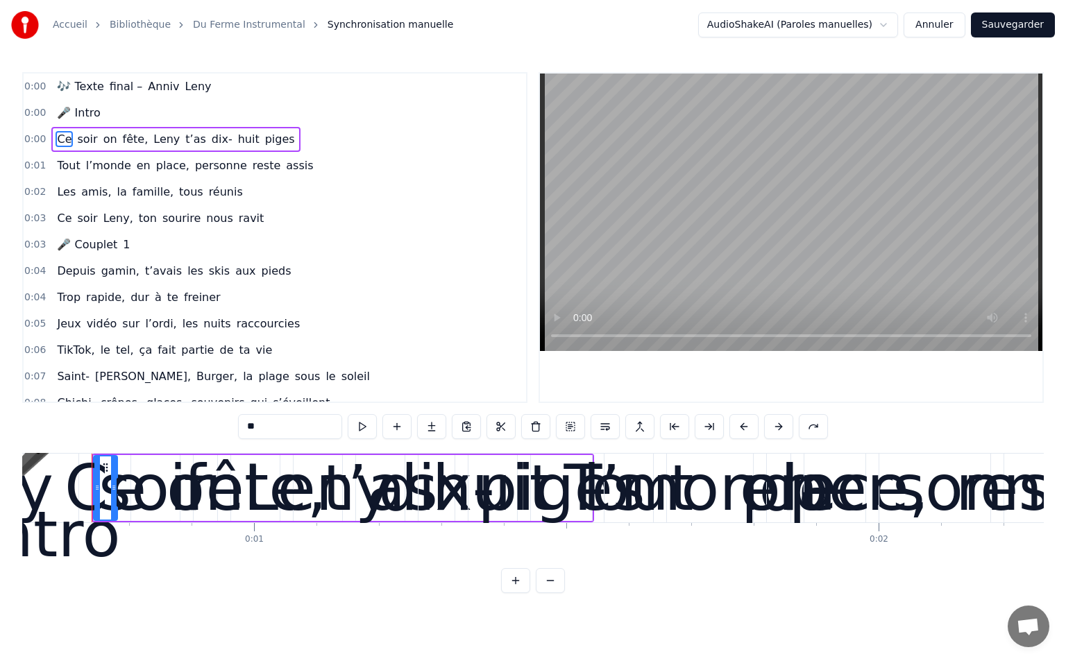
click at [799, 432] on button at bounding box center [813, 426] width 29 height 25
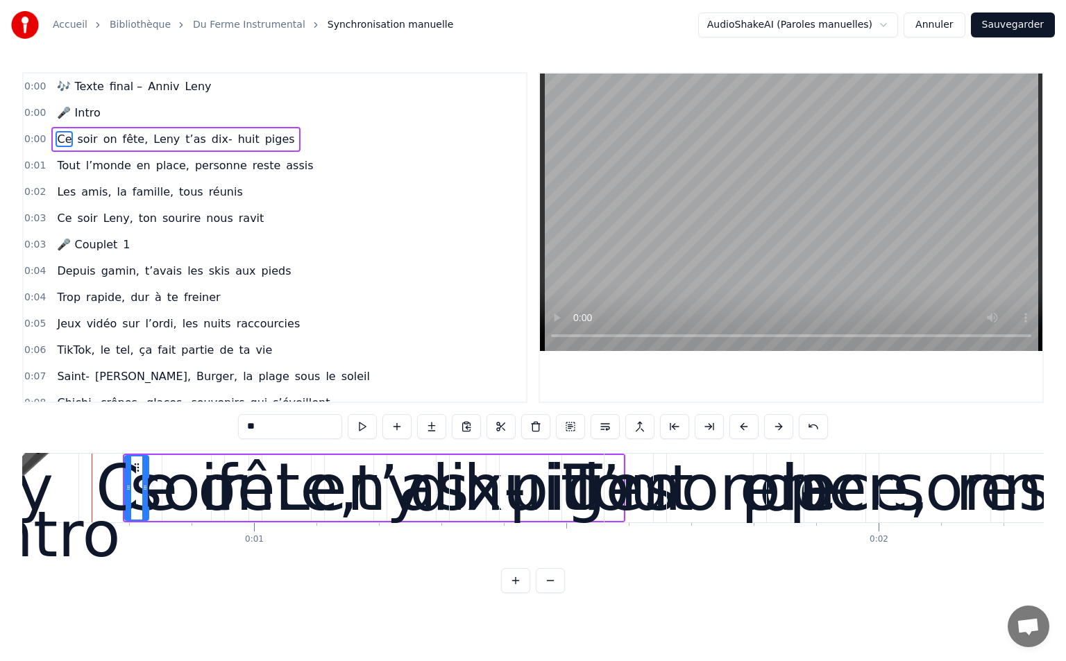
click at [799, 432] on button at bounding box center [813, 426] width 29 height 25
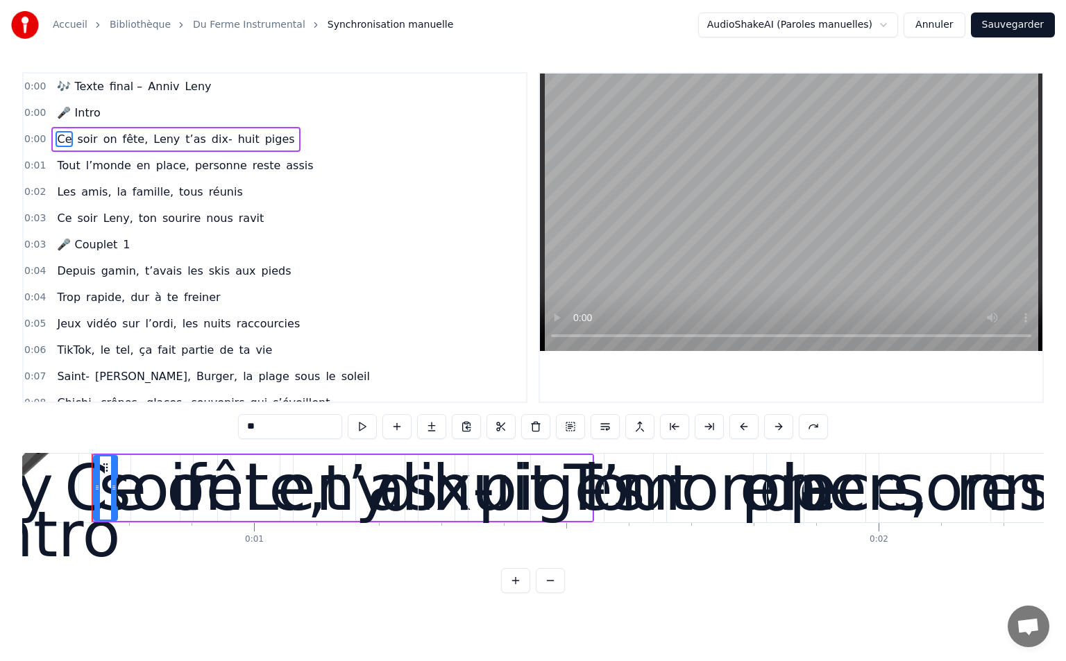
click at [799, 432] on button at bounding box center [813, 426] width 29 height 25
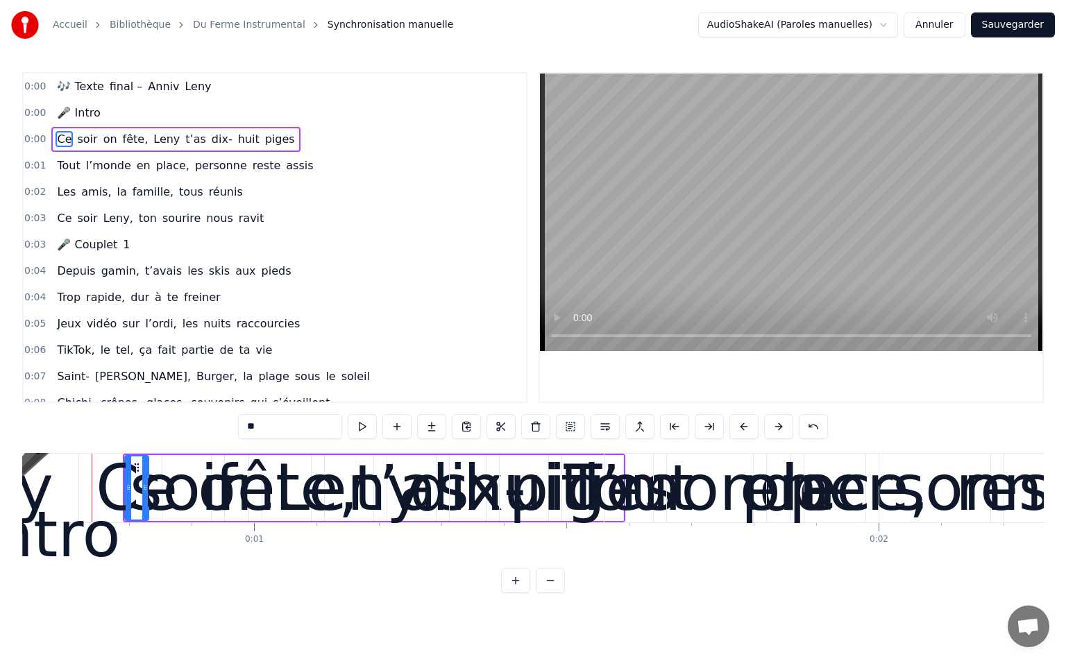
click at [799, 432] on button at bounding box center [813, 426] width 29 height 25
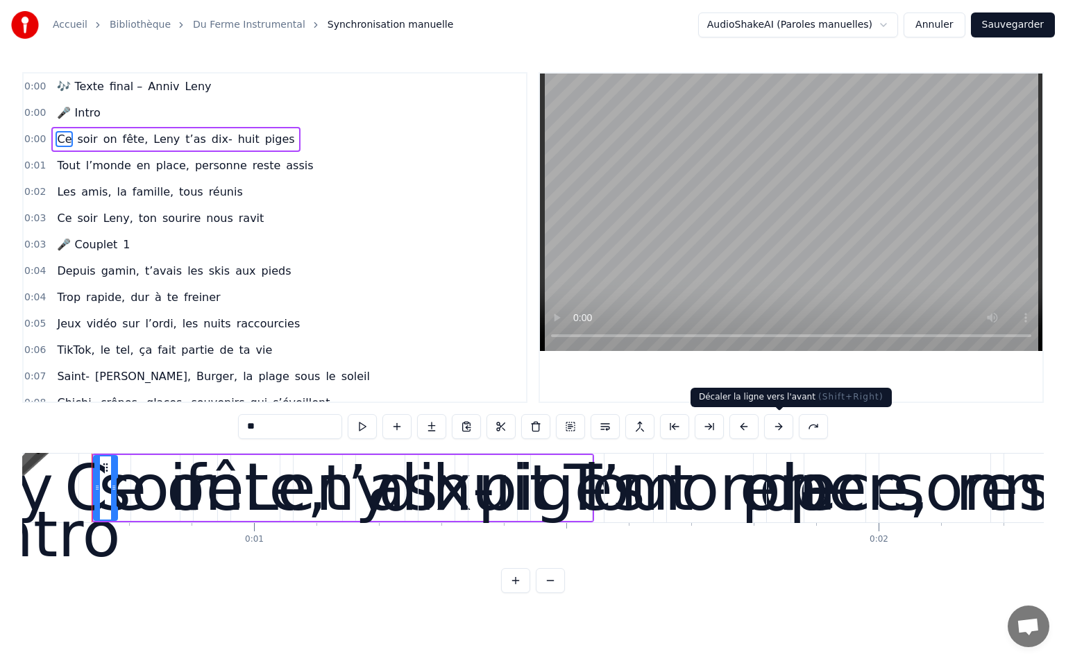
click at [784, 426] on button at bounding box center [778, 426] width 29 height 25
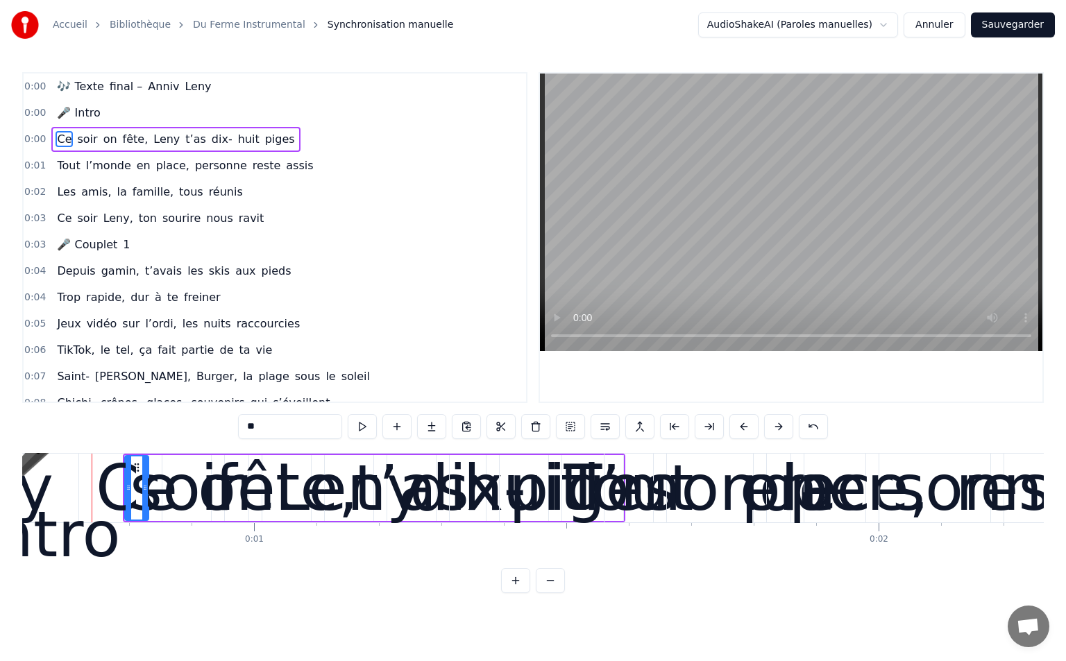
click at [784, 426] on button at bounding box center [778, 426] width 29 height 25
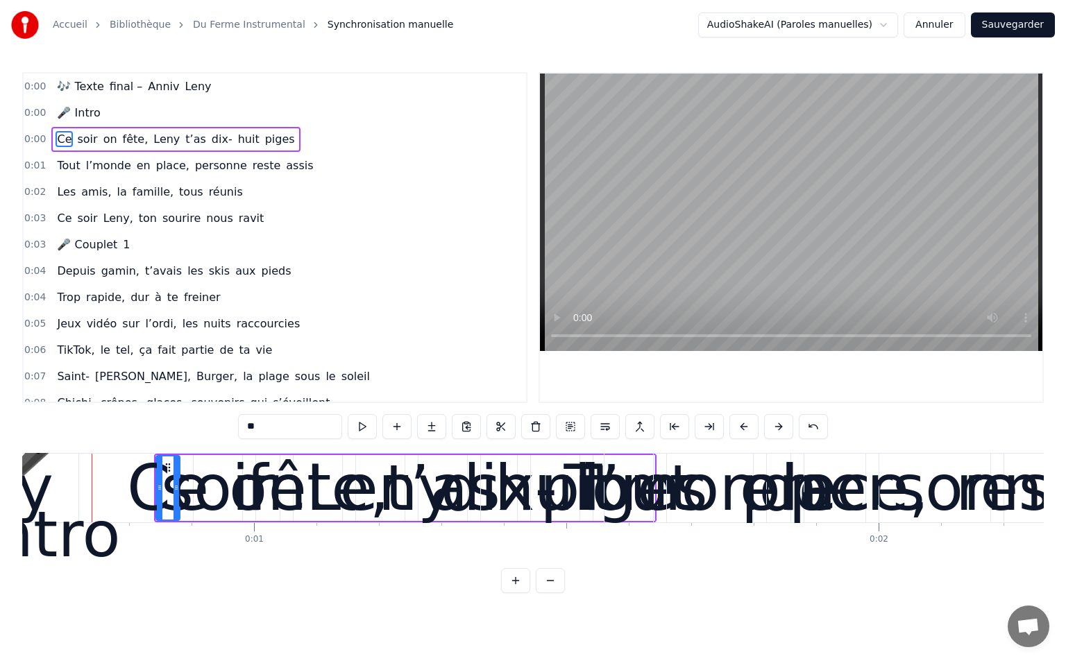
click at [784, 426] on button at bounding box center [778, 426] width 29 height 25
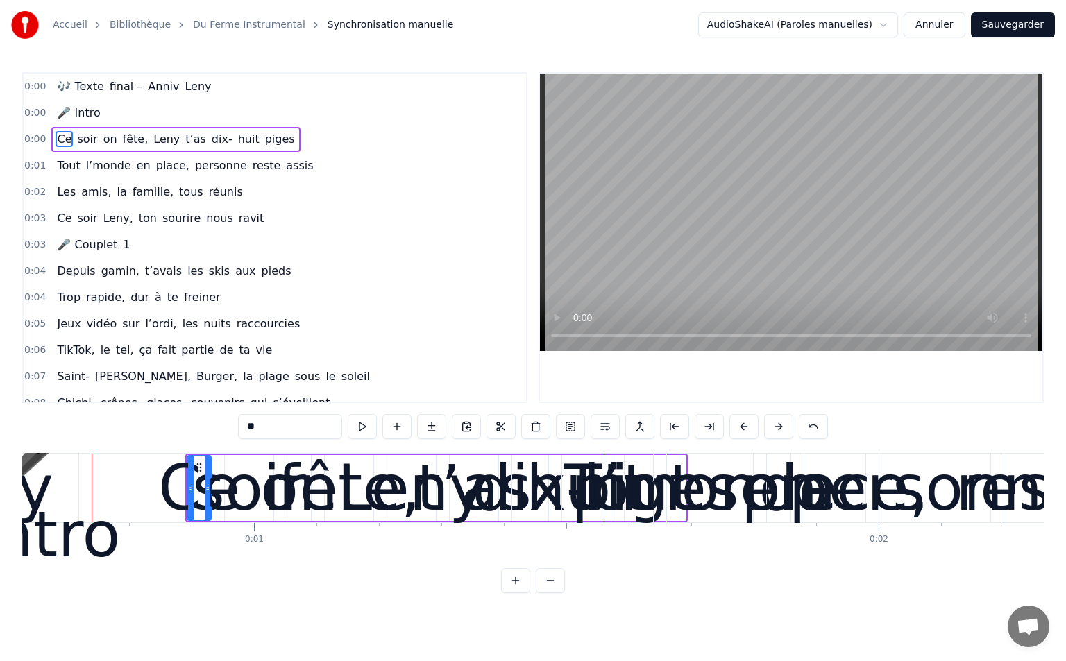
click at [783, 426] on button at bounding box center [778, 426] width 29 height 25
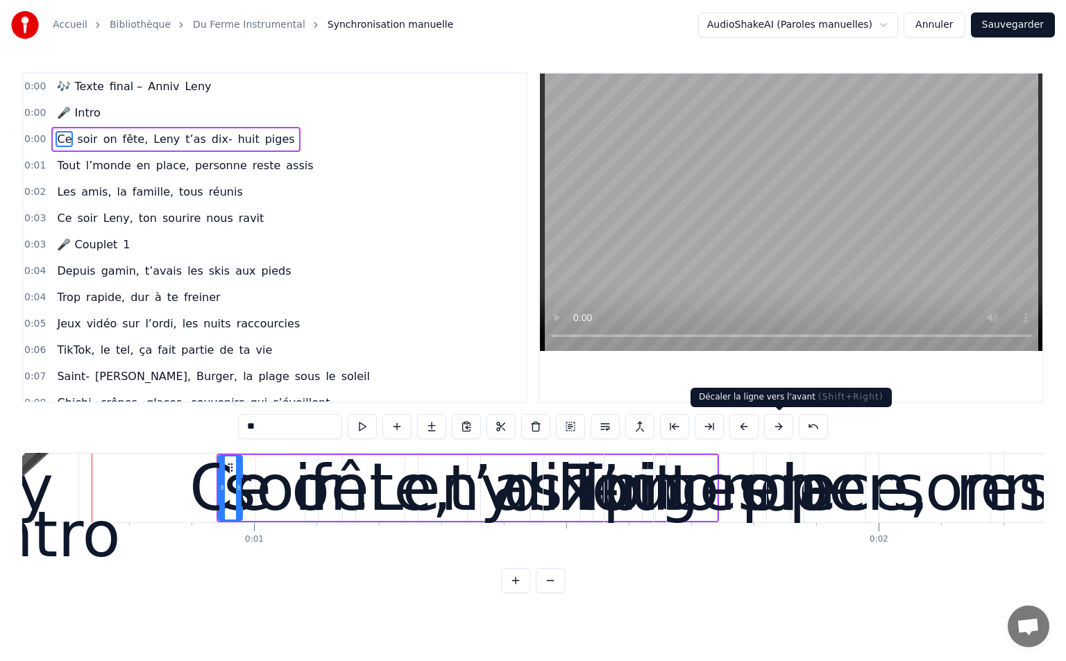
click at [76, 86] on span "🎶 Texte" at bounding box center [80, 86] width 49 height 16
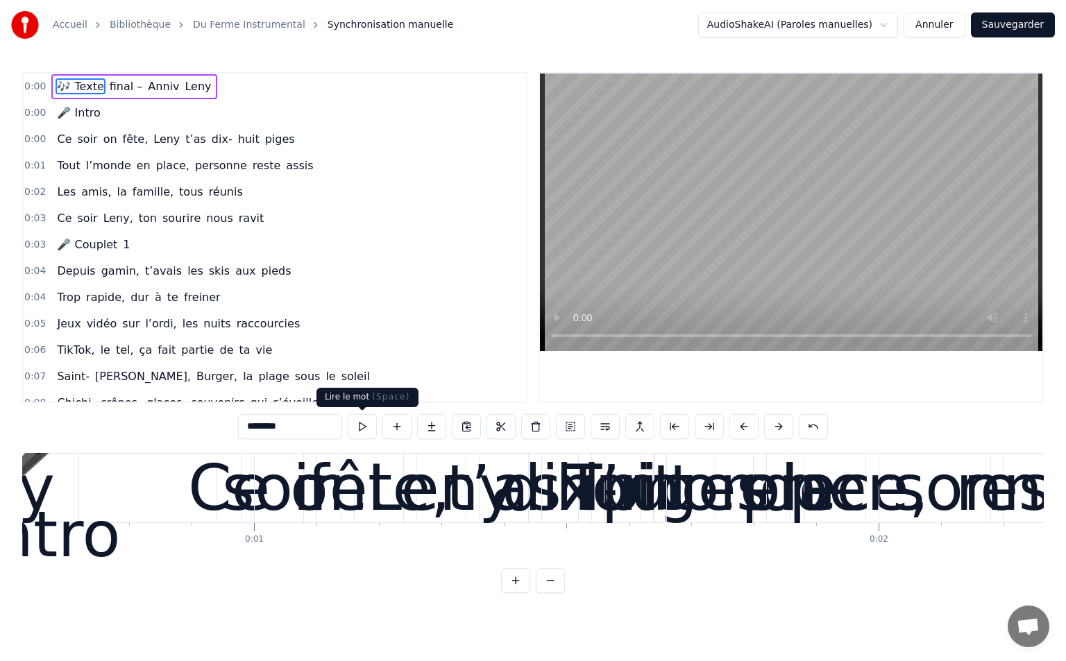
click at [364, 427] on button at bounding box center [362, 426] width 29 height 25
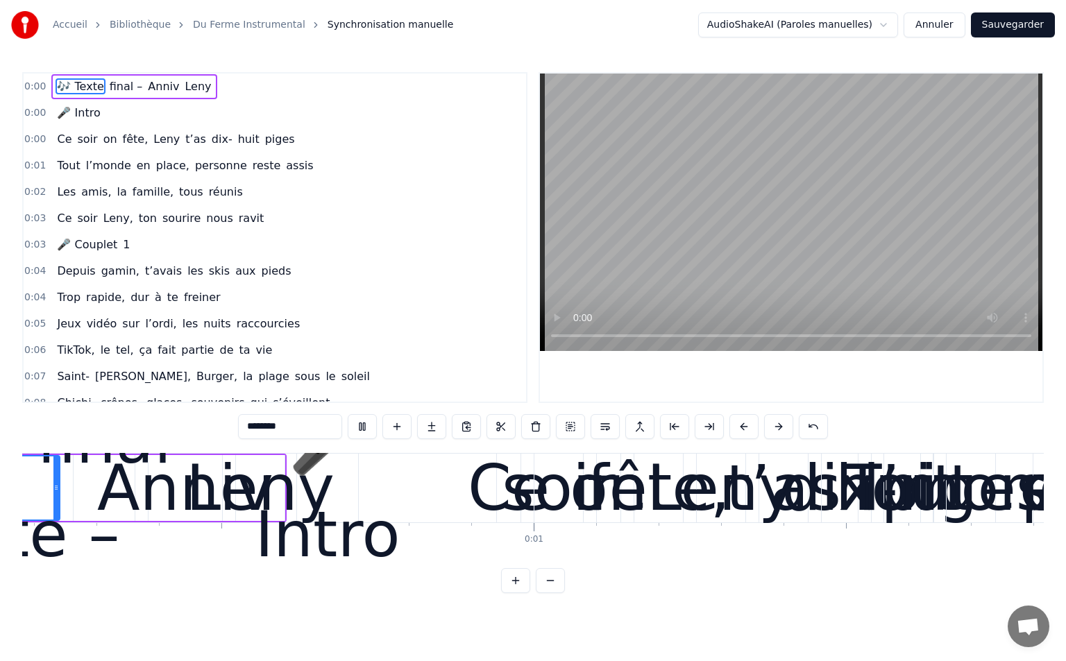
scroll to position [0, 0]
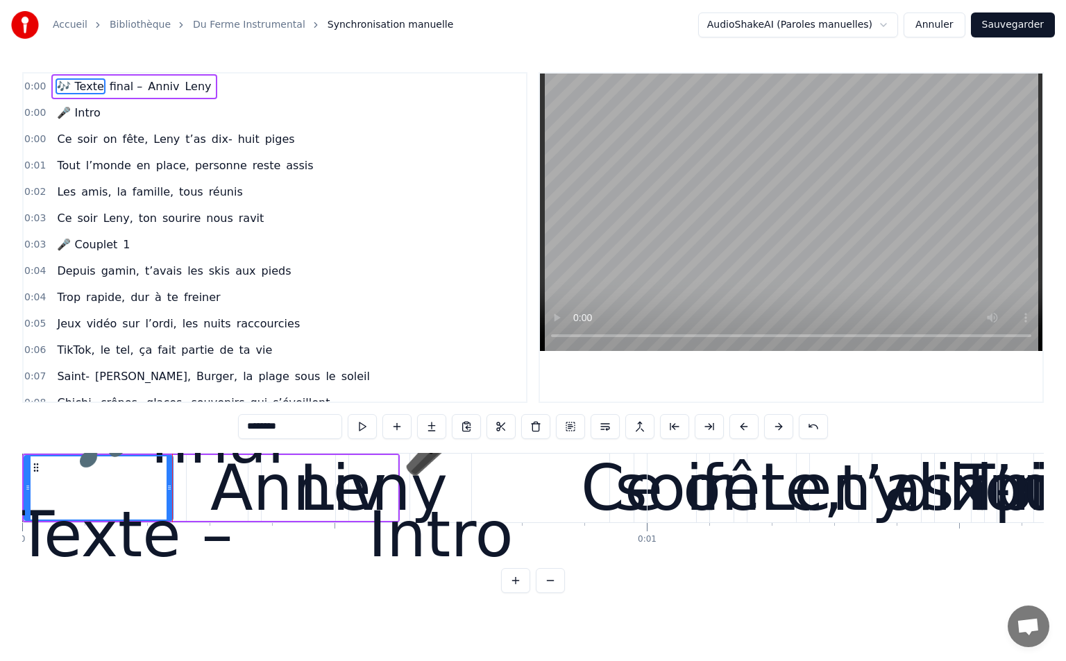
click at [365, 427] on button at bounding box center [362, 426] width 29 height 25
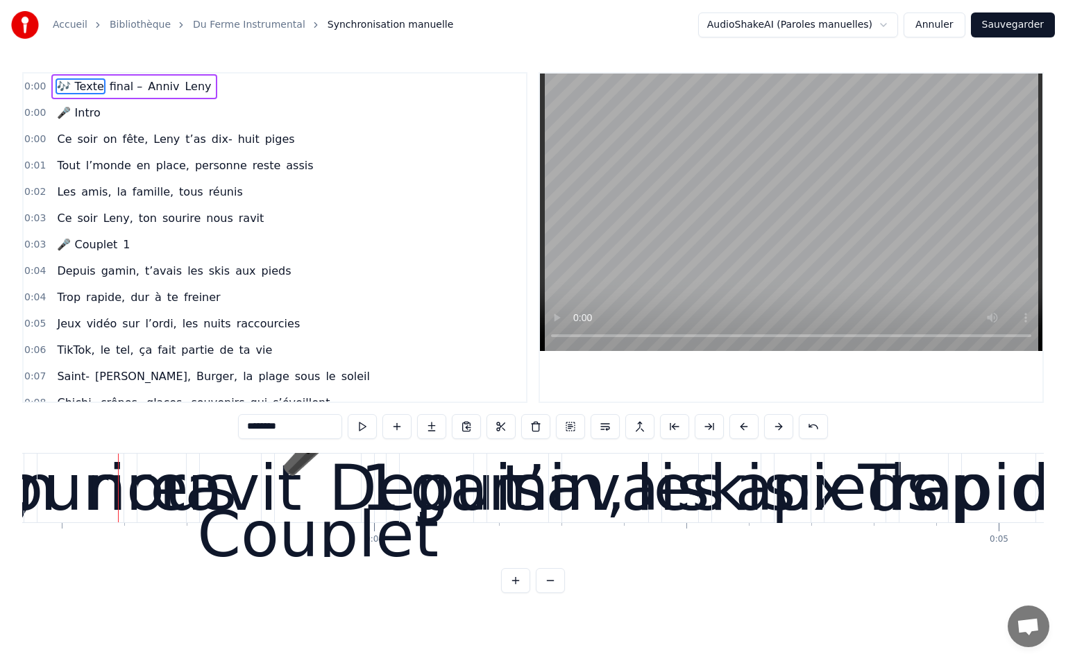
scroll to position [0, 2172]
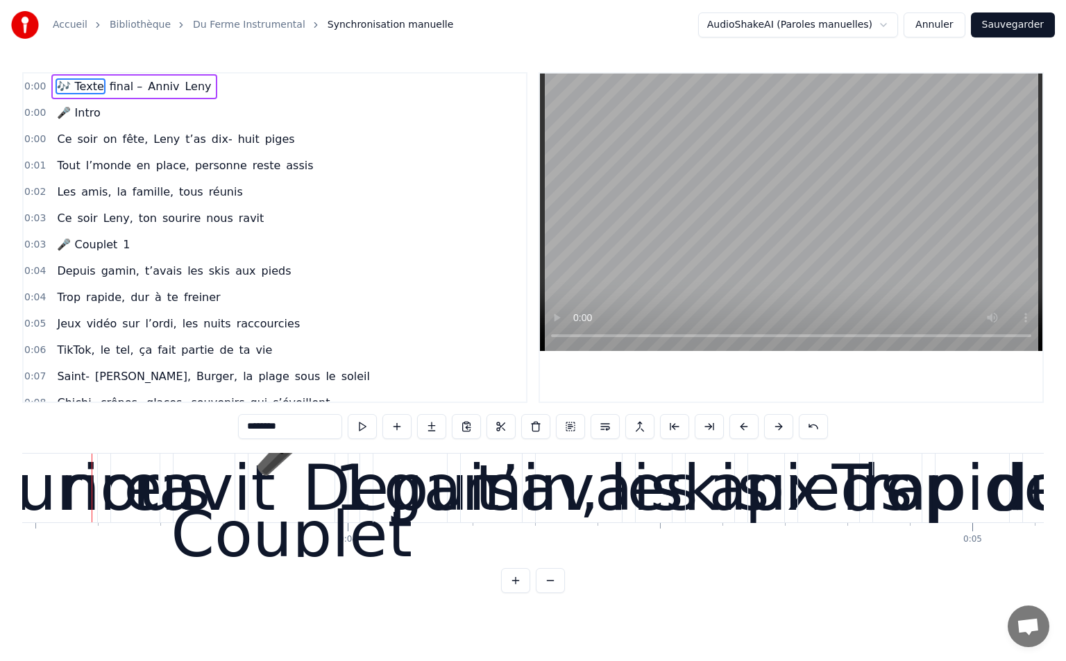
click at [108, 139] on span "on" at bounding box center [110, 139] width 17 height 16
type input "**"
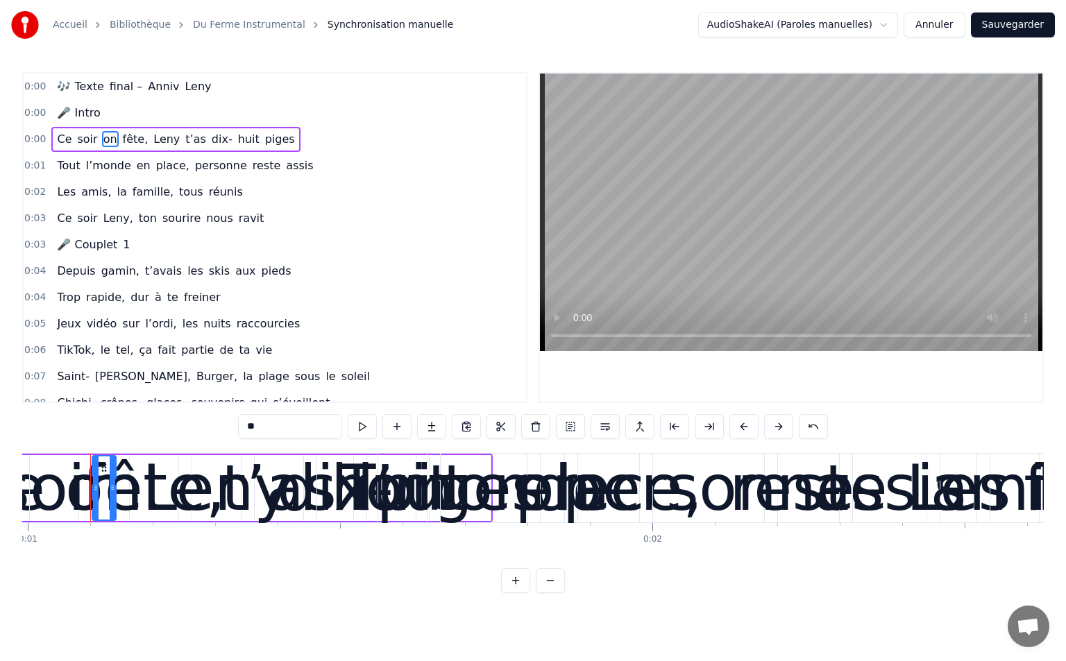
scroll to position [0, 618]
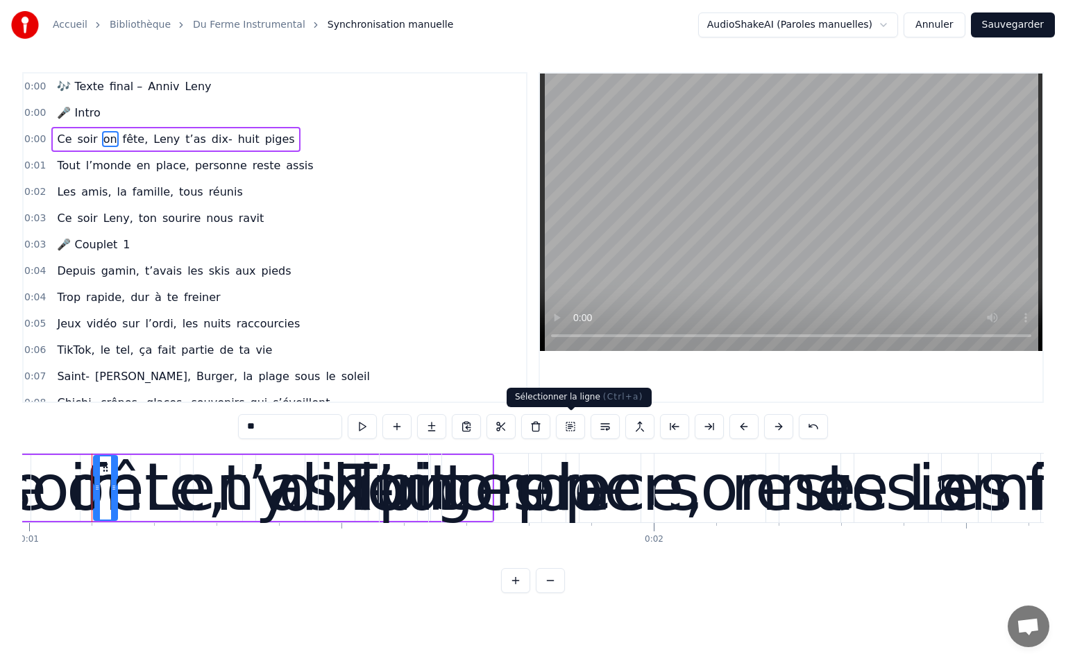
click at [576, 428] on button at bounding box center [570, 426] width 29 height 25
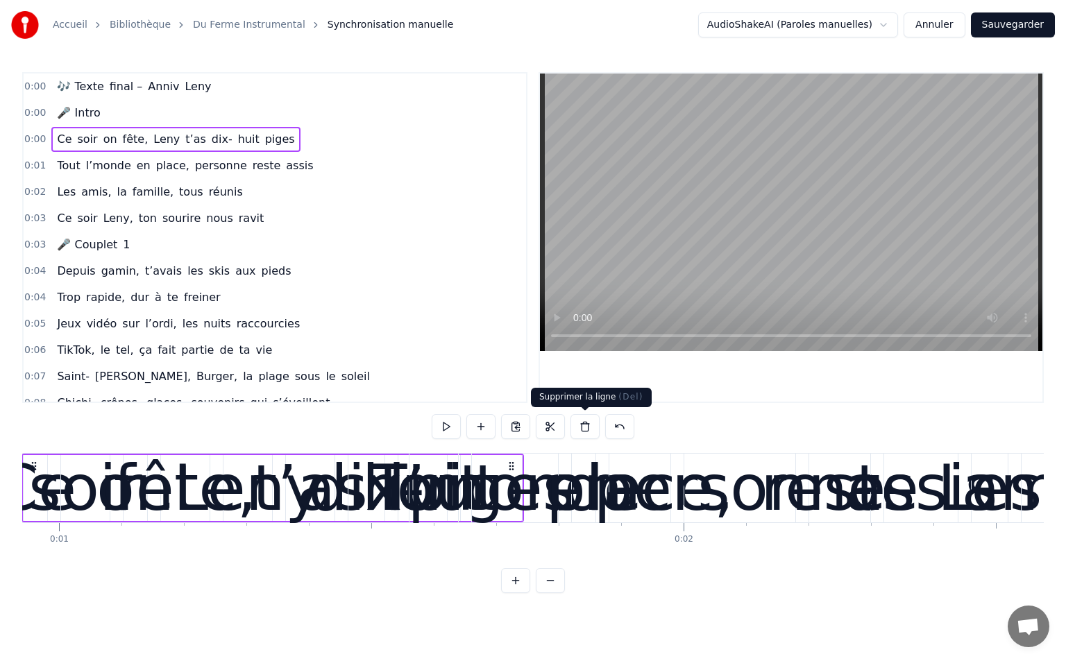
scroll to position [0, 518]
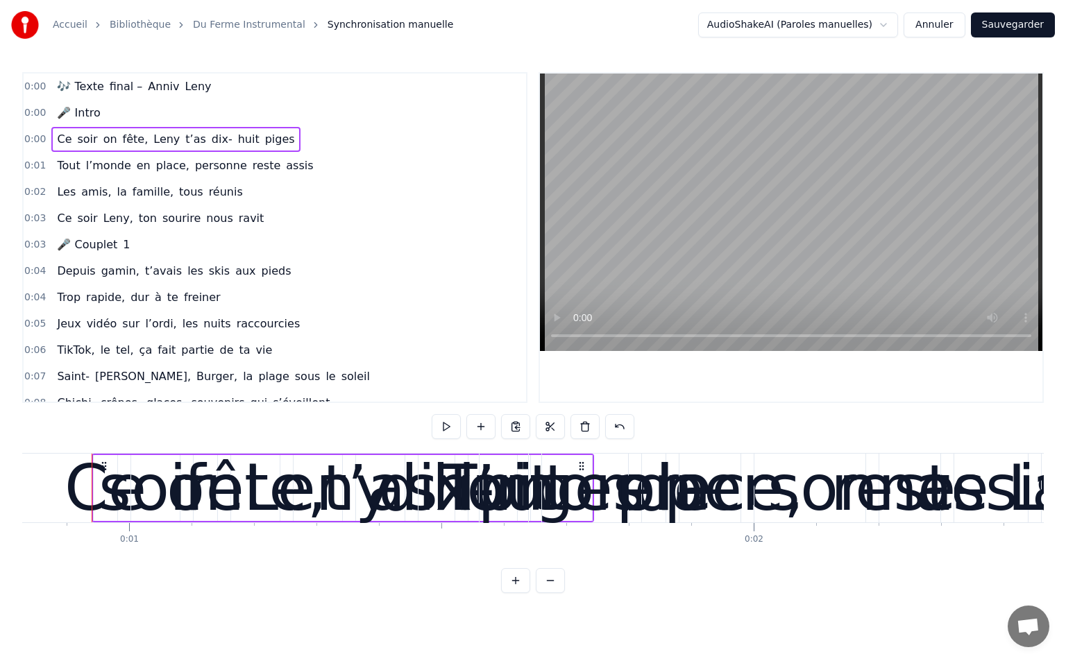
drag, startPoint x: 239, startPoint y: 518, endPoint x: 331, endPoint y: 518, distance: 92.3
click at [331, 518] on div "Ce soir on fête, Leny t’as dix- huit piges" at bounding box center [343, 488] width 502 height 69
click at [445, 425] on button at bounding box center [446, 426] width 29 height 25
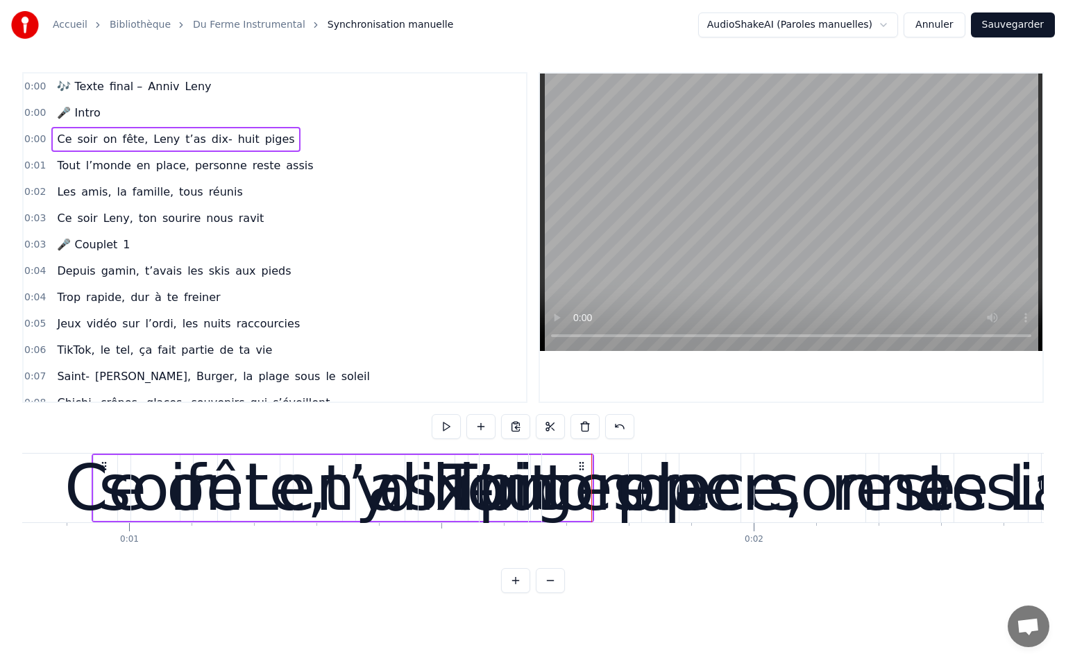
click at [445, 425] on button at bounding box center [446, 426] width 29 height 25
click at [626, 424] on button at bounding box center [619, 426] width 29 height 25
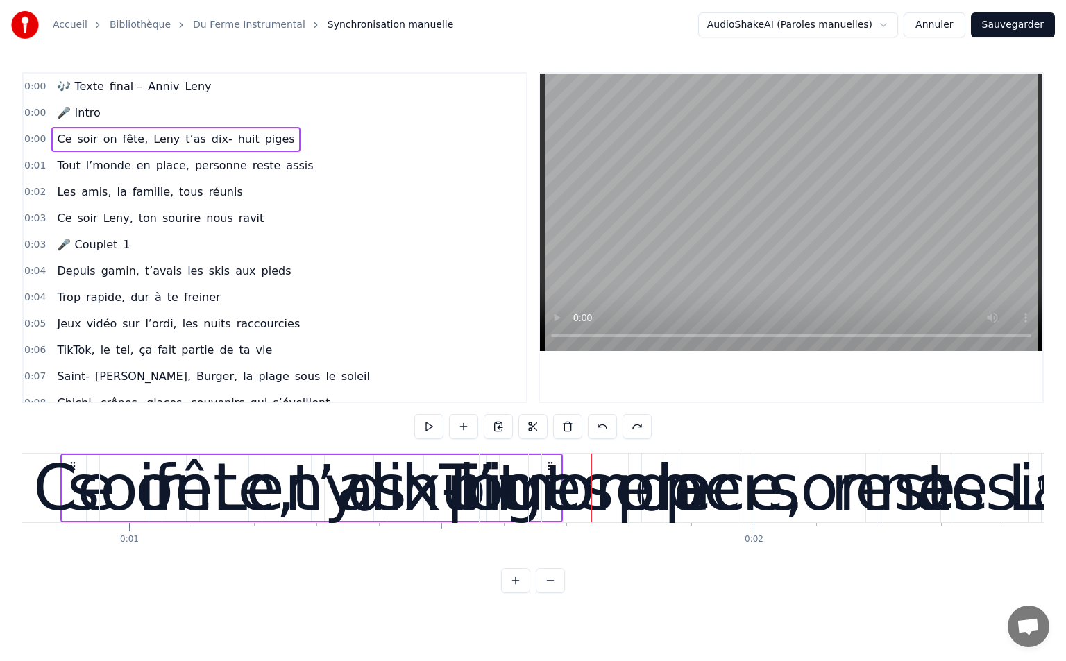
click at [210, 140] on span "dix-" at bounding box center [222, 139] width 24 height 16
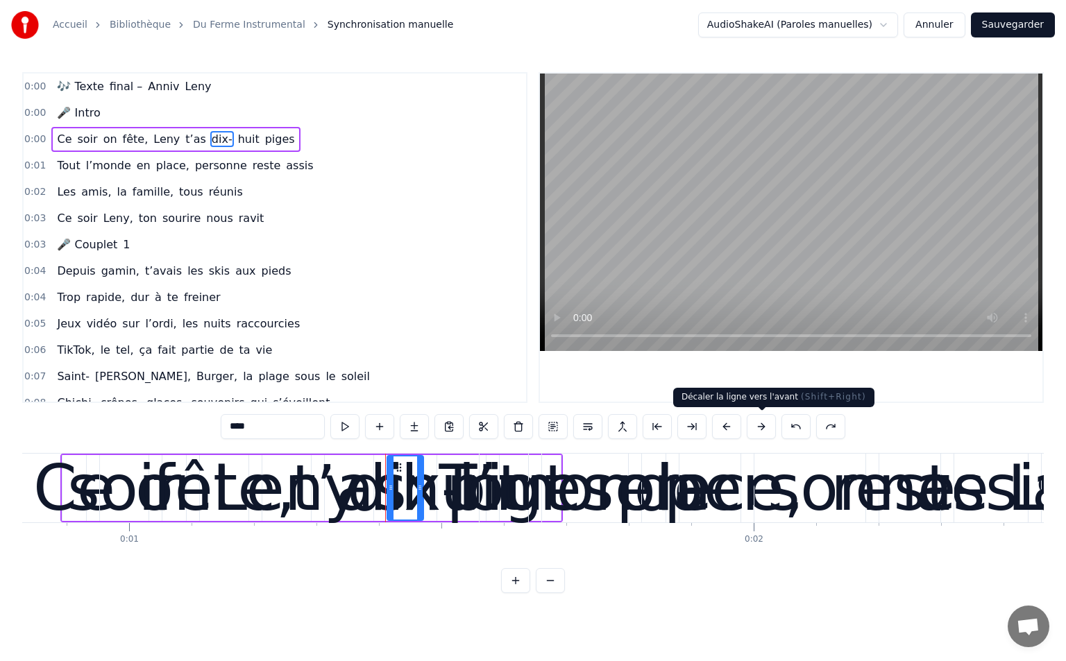
click at [756, 423] on button at bounding box center [761, 426] width 29 height 25
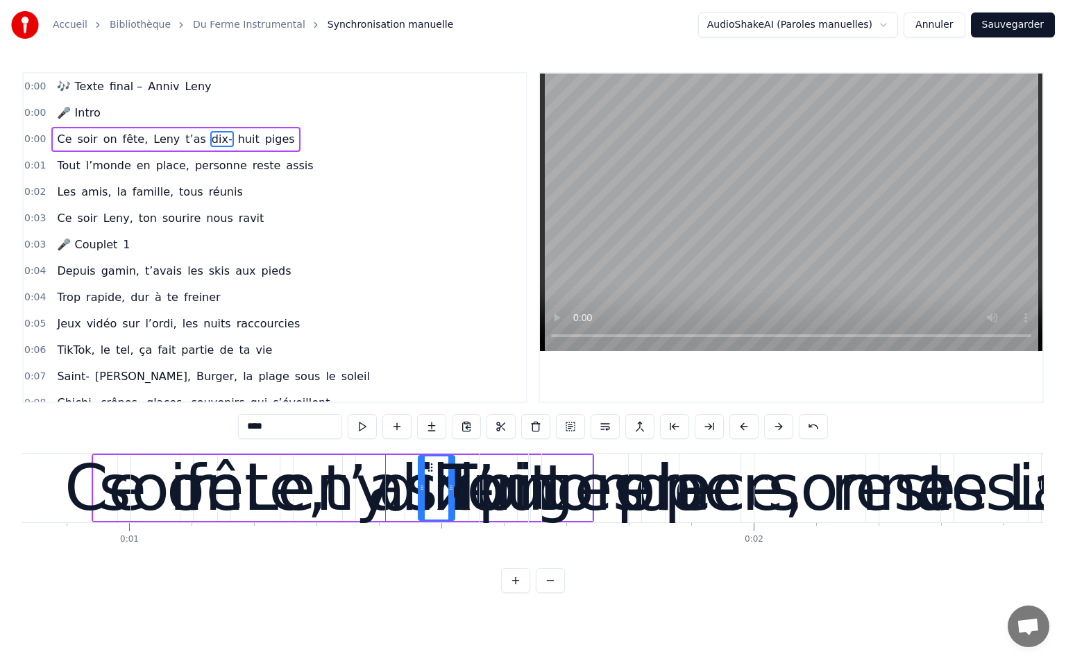
click at [756, 423] on button at bounding box center [743, 426] width 29 height 25
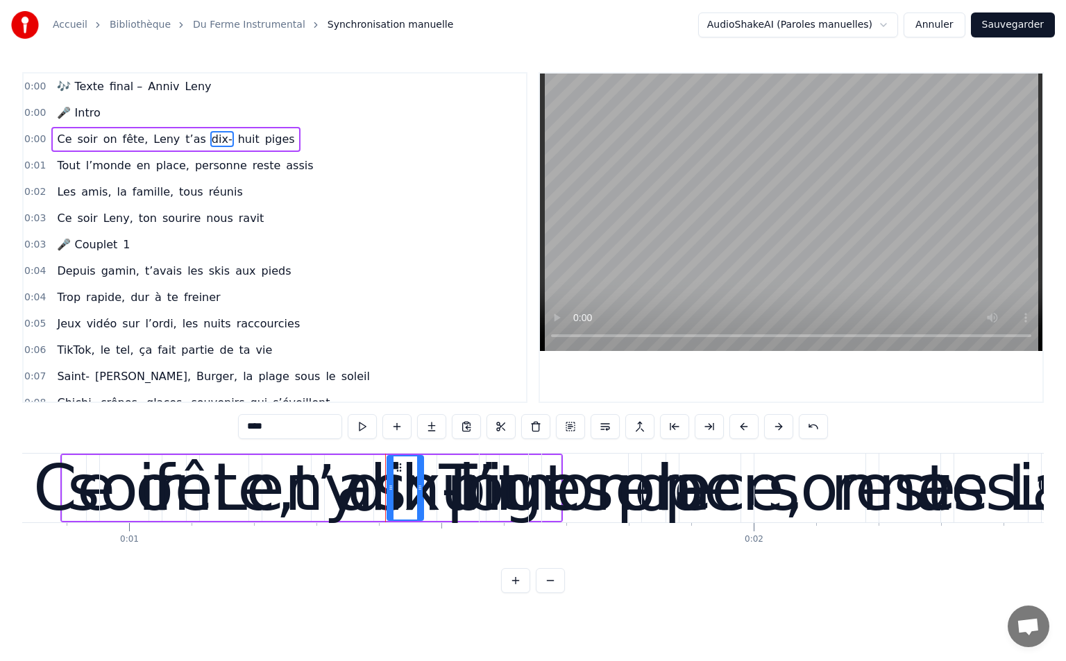
click at [756, 423] on button at bounding box center [743, 426] width 29 height 25
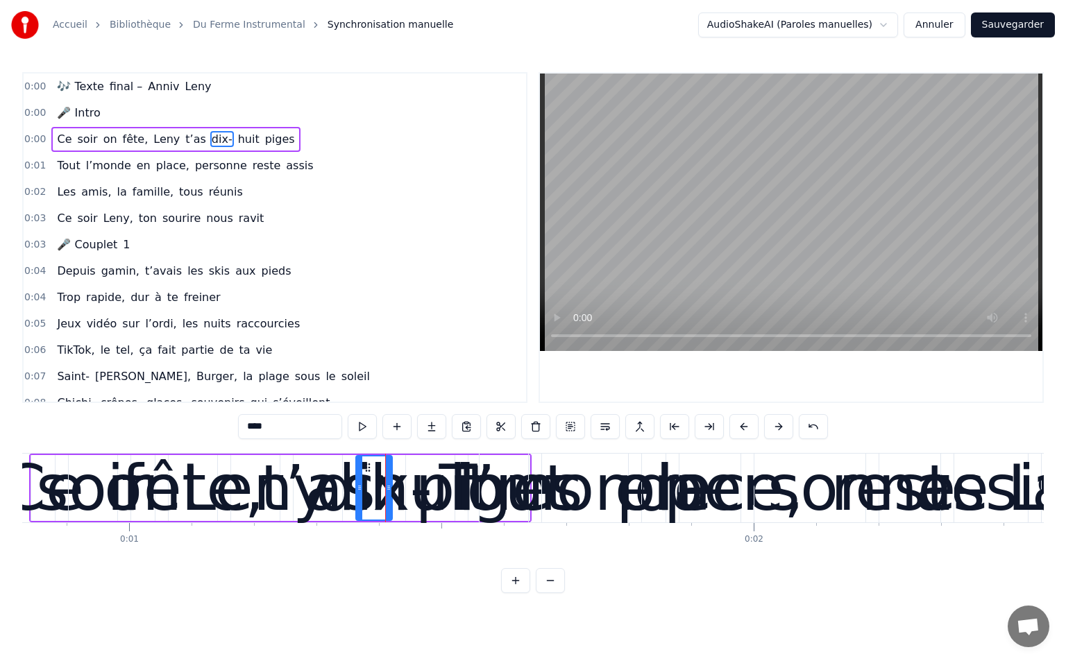
click at [756, 423] on button at bounding box center [743, 426] width 29 height 25
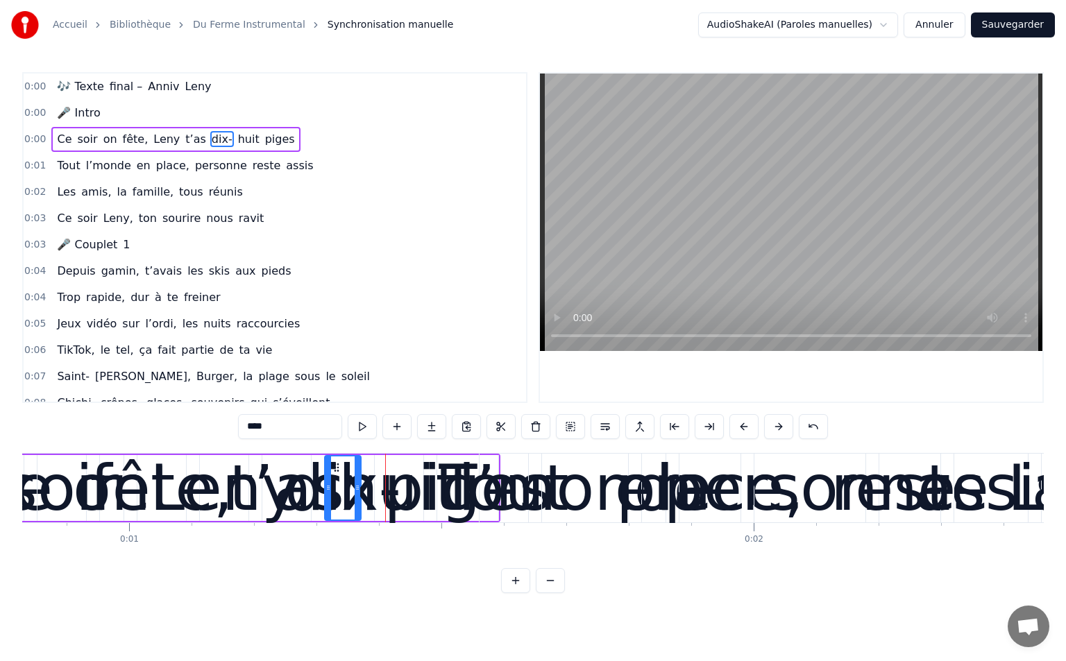
click at [756, 423] on button at bounding box center [743, 426] width 29 height 25
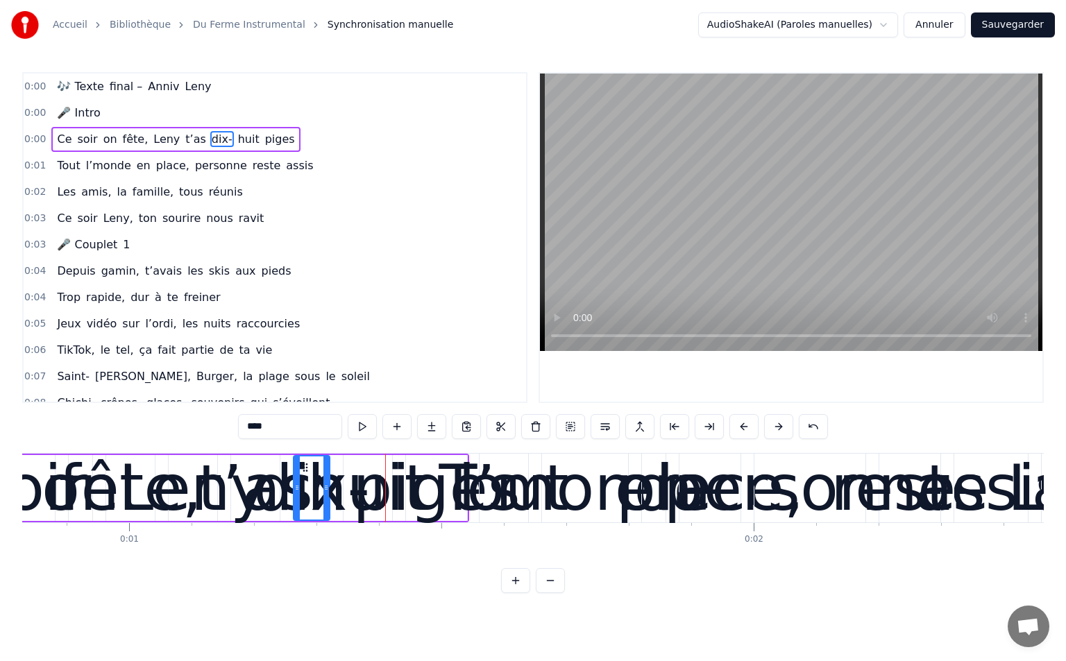
click at [756, 423] on button at bounding box center [743, 426] width 29 height 25
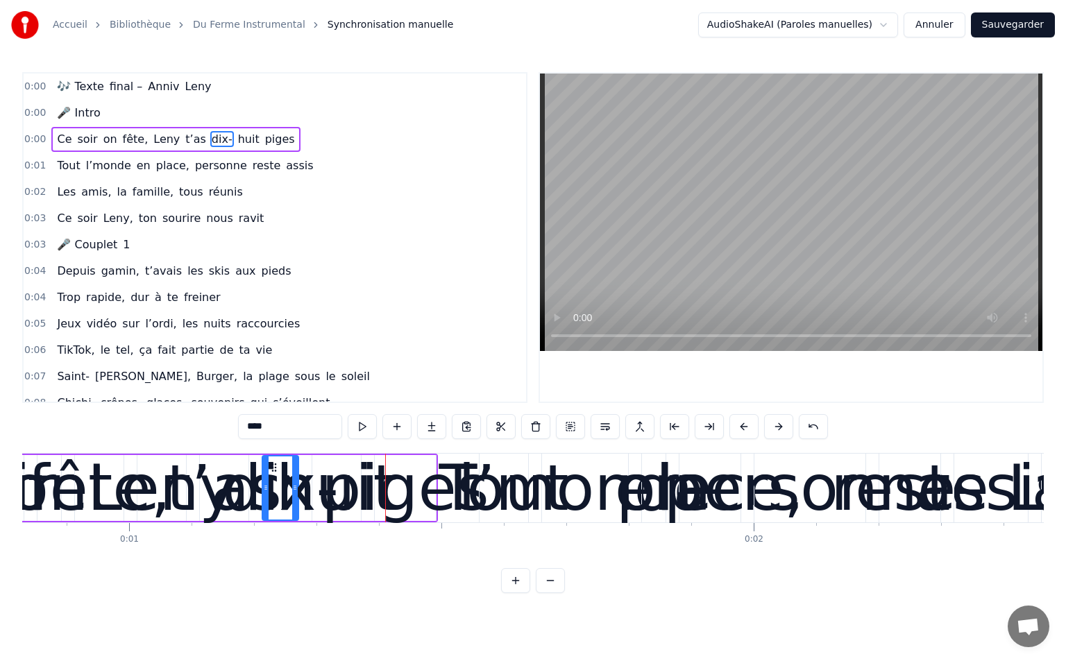
click at [756, 423] on button at bounding box center [743, 426] width 29 height 25
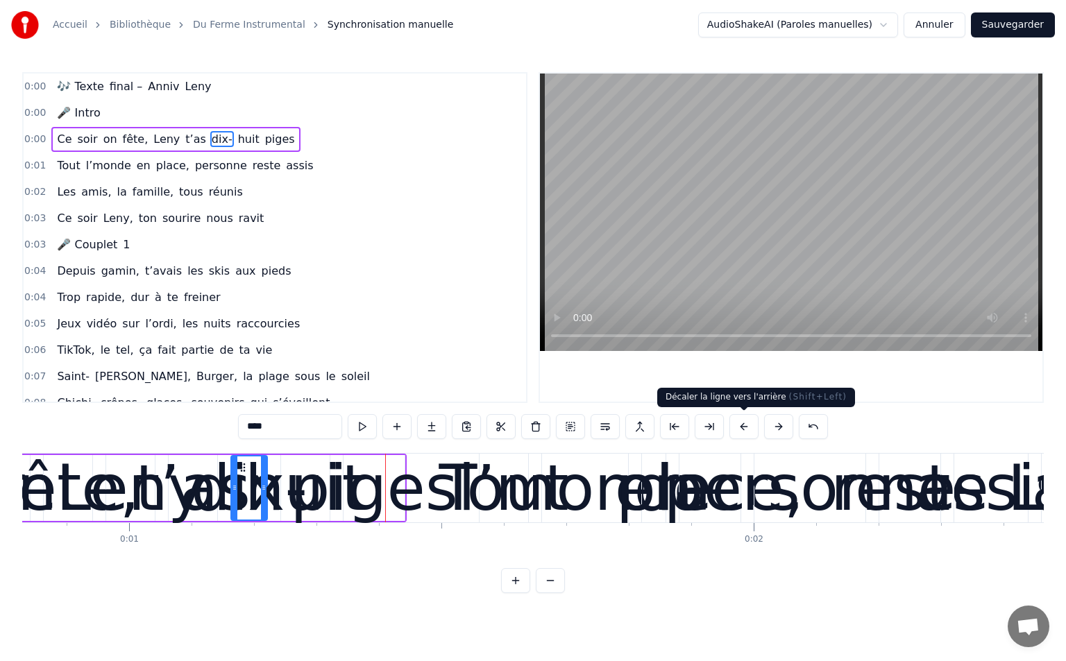
click at [757, 423] on button at bounding box center [743, 426] width 29 height 25
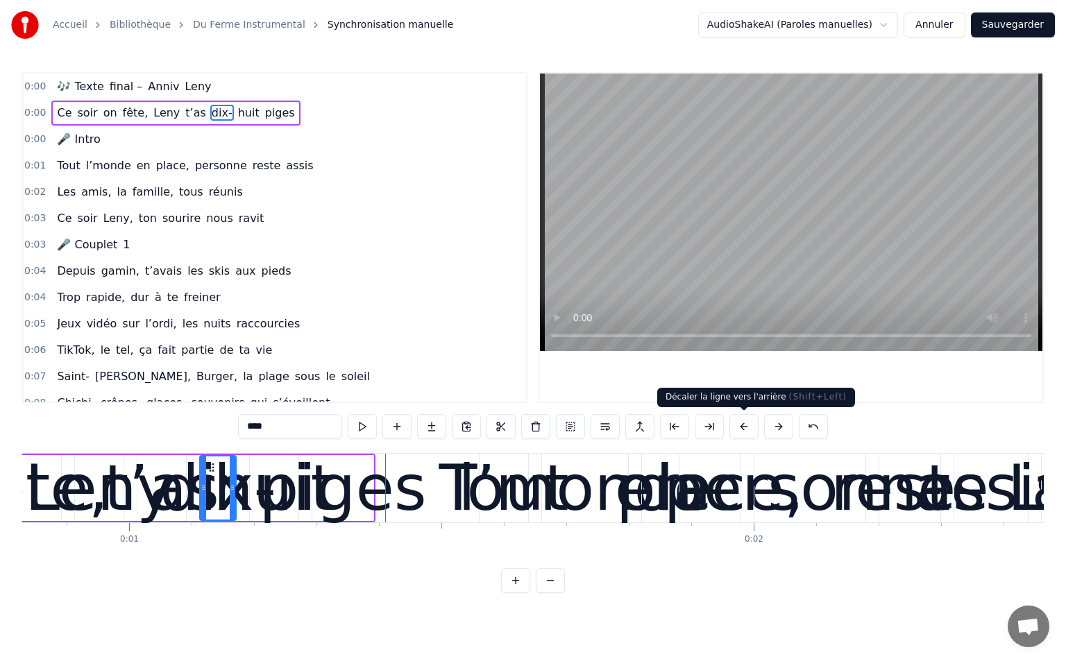
click at [758, 423] on div "****" at bounding box center [533, 426] width 590 height 25
click at [754, 427] on button at bounding box center [743, 426] width 29 height 25
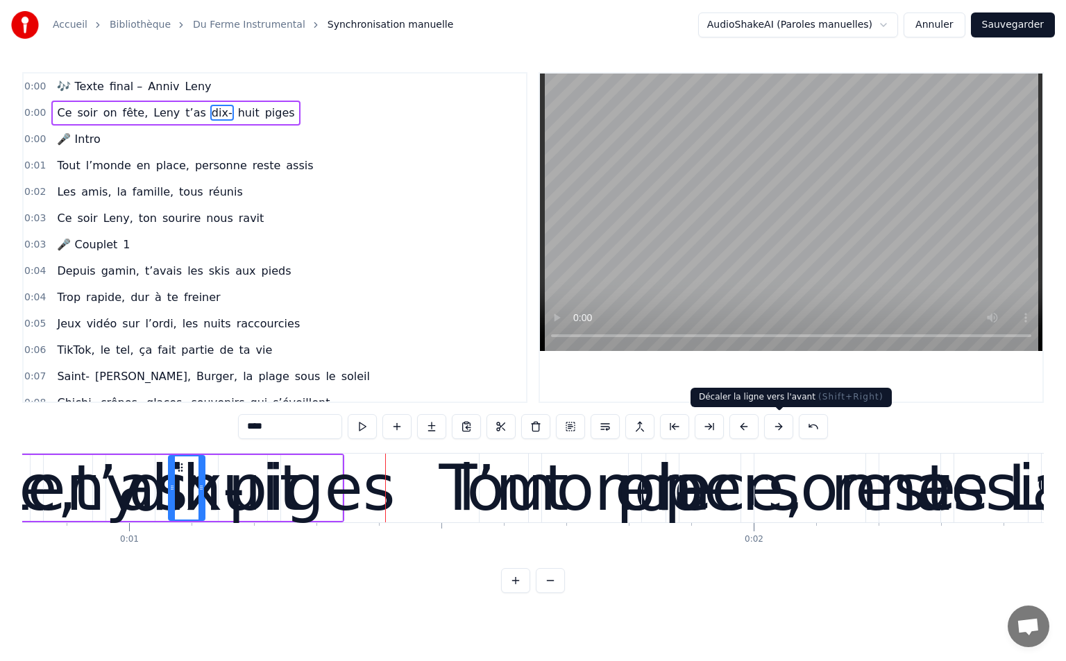
click at [767, 427] on button at bounding box center [778, 426] width 29 height 25
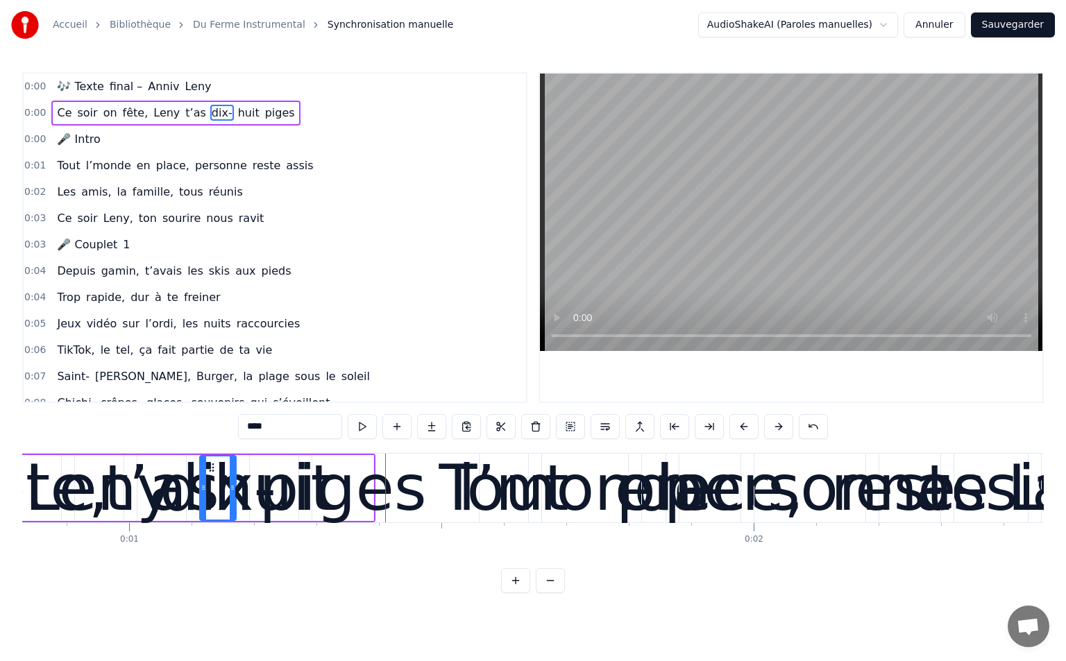
click at [772, 428] on button at bounding box center [778, 426] width 29 height 25
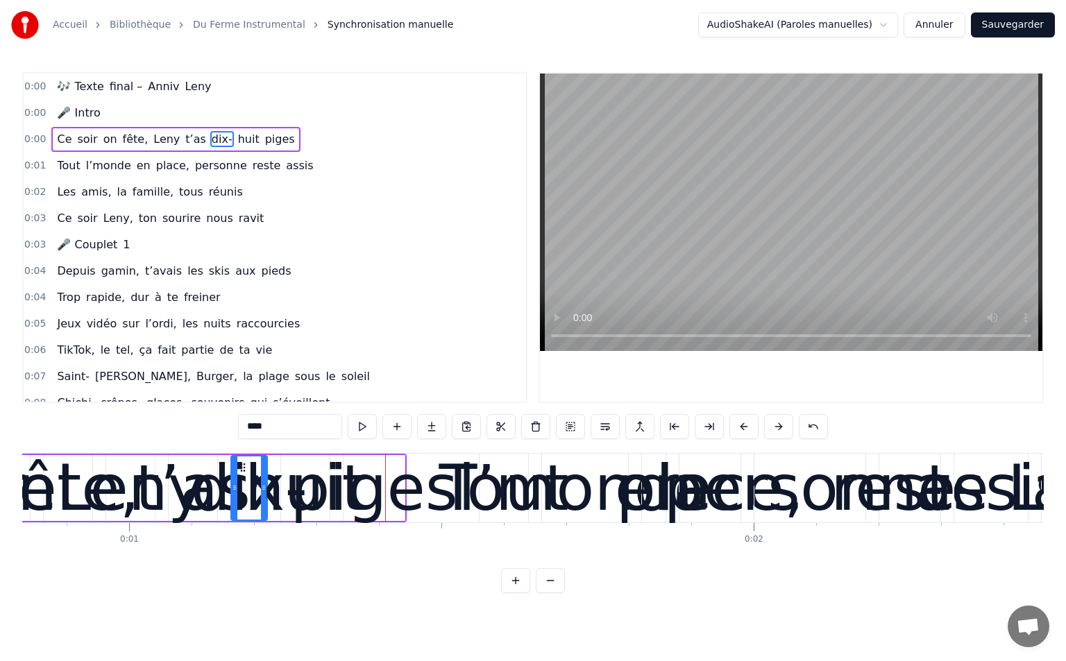
click at [772, 428] on button at bounding box center [778, 426] width 29 height 25
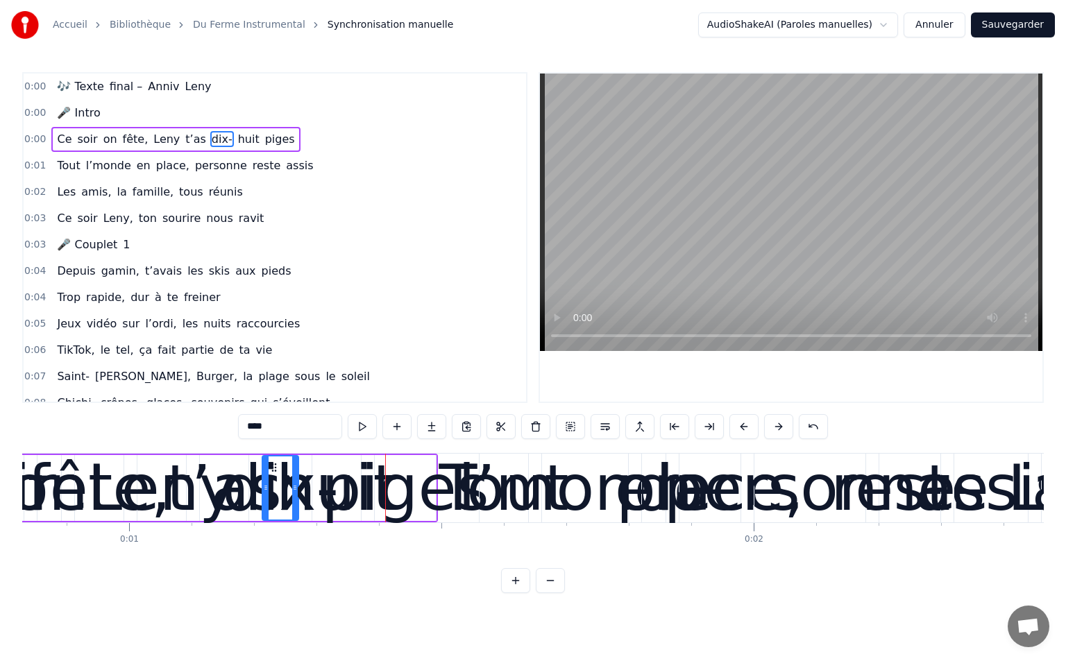
click at [773, 429] on button at bounding box center [778, 426] width 29 height 25
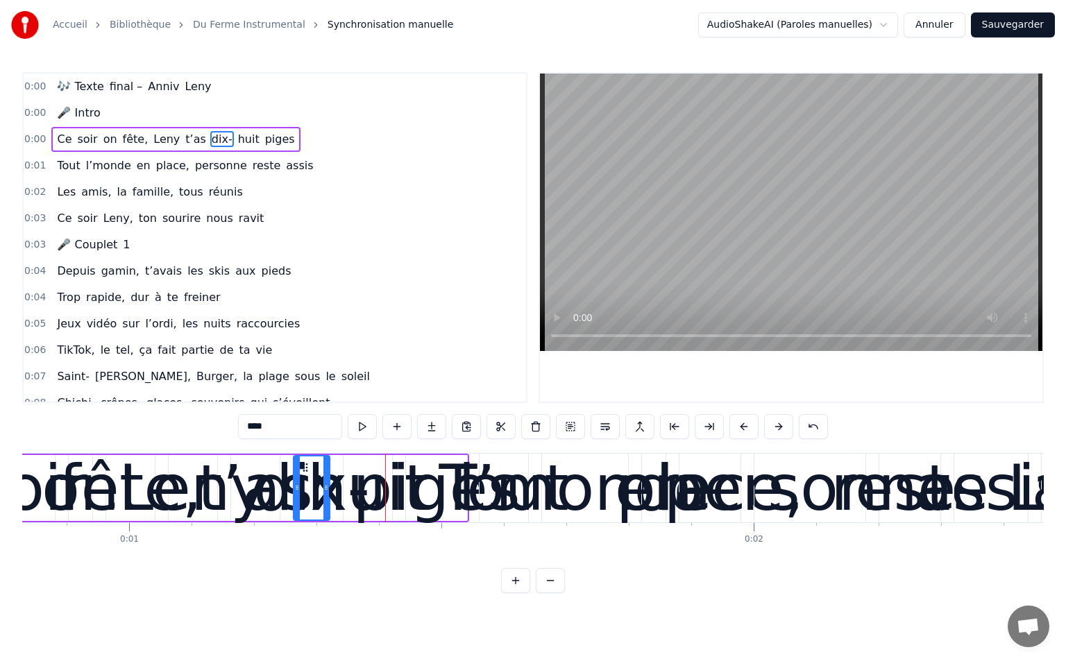
click at [774, 429] on button at bounding box center [778, 426] width 29 height 25
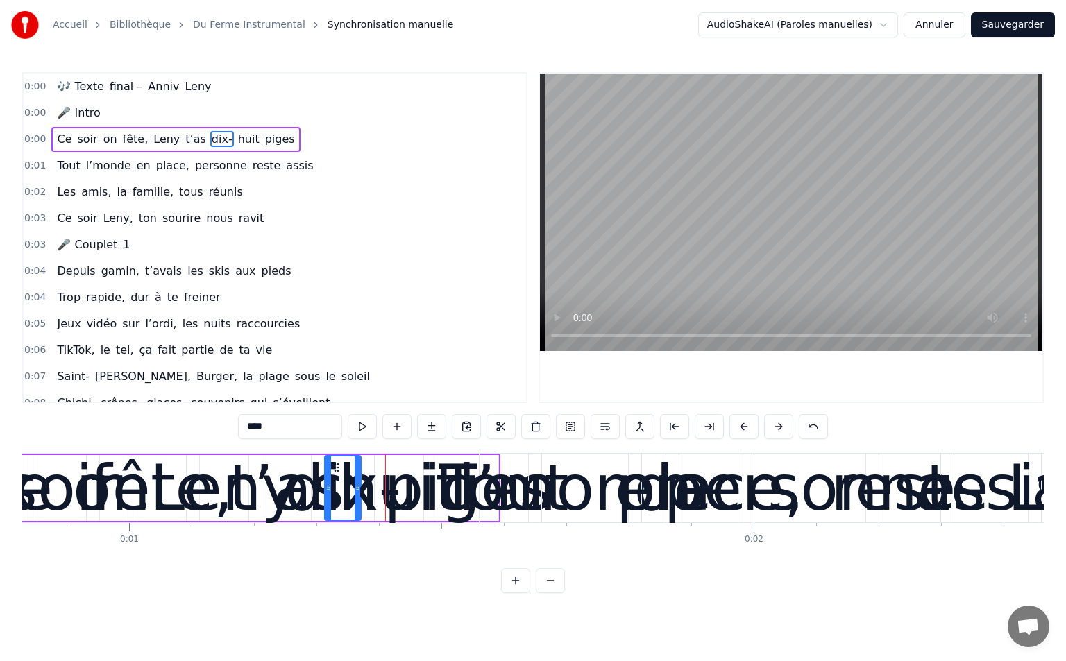
click at [774, 429] on button at bounding box center [778, 426] width 29 height 25
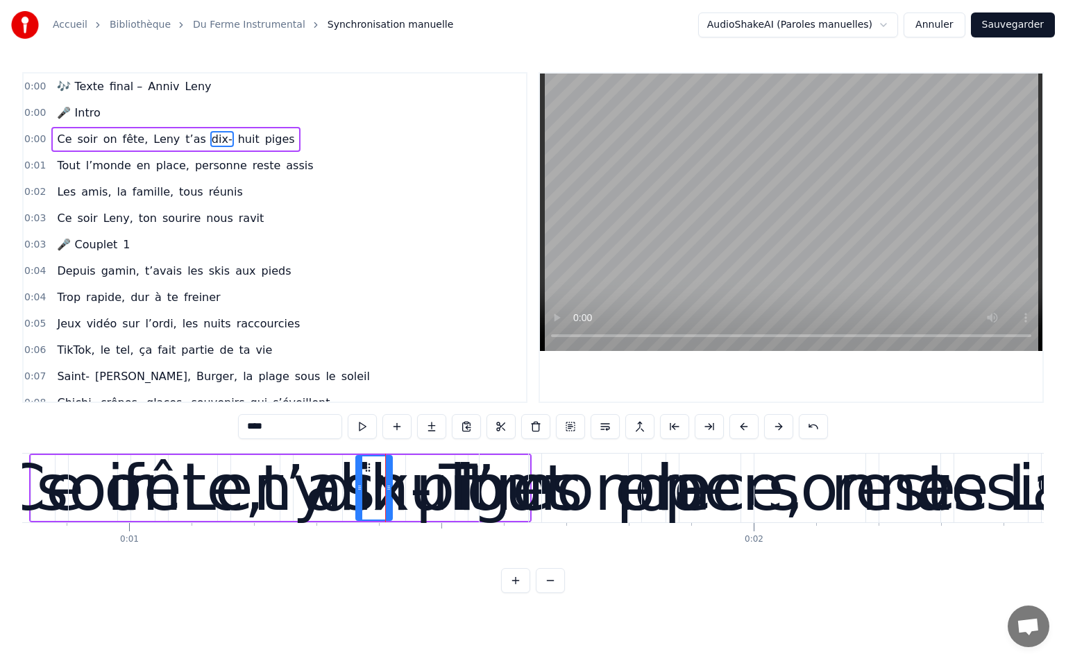
click at [774, 429] on button at bounding box center [778, 426] width 29 height 25
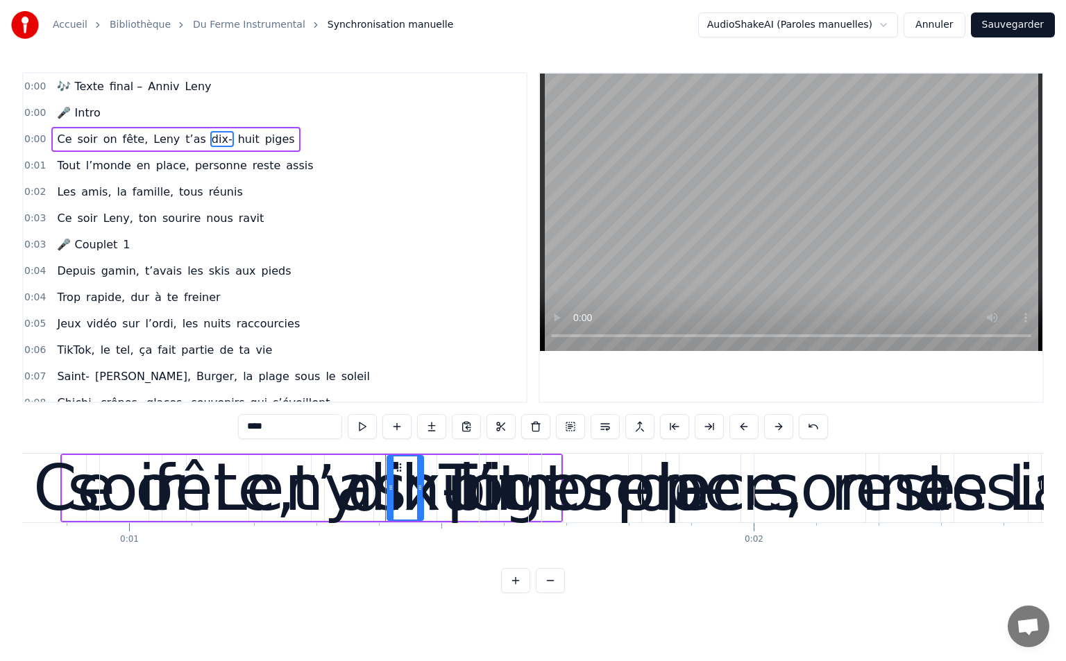
click at [774, 429] on button at bounding box center [778, 426] width 29 height 25
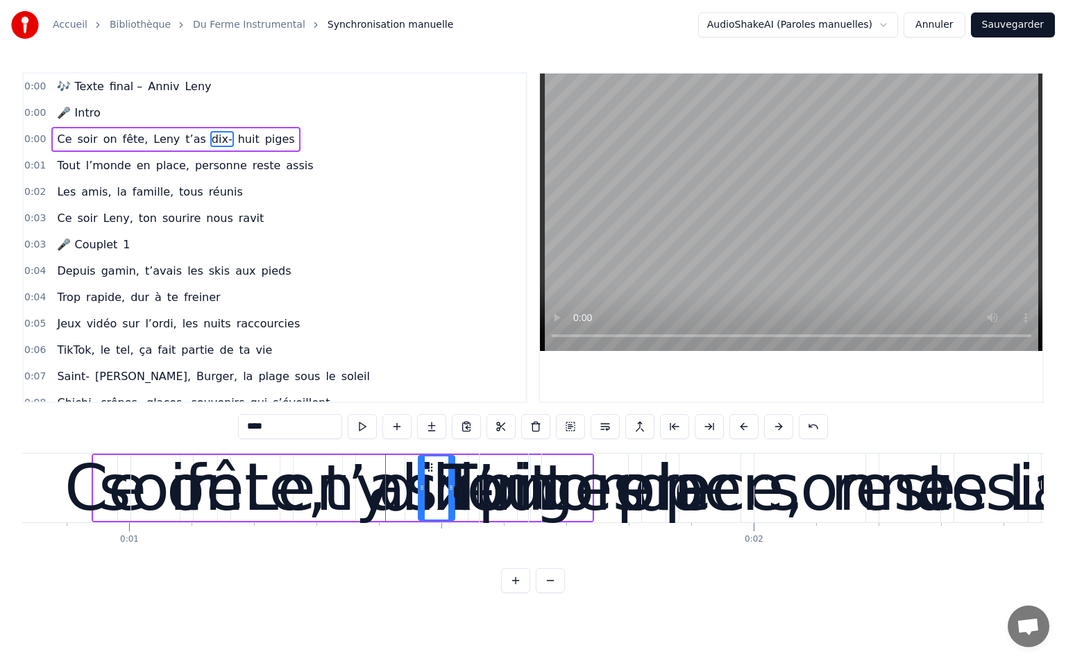
click at [774, 429] on button at bounding box center [778, 426] width 29 height 25
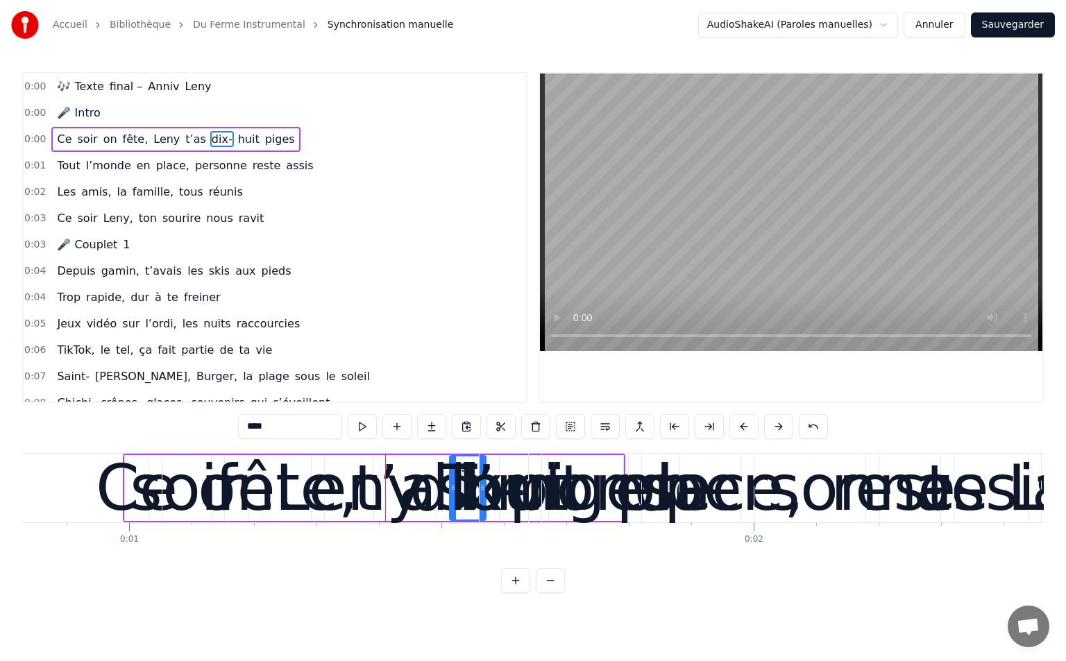
click at [774, 429] on button at bounding box center [778, 426] width 29 height 25
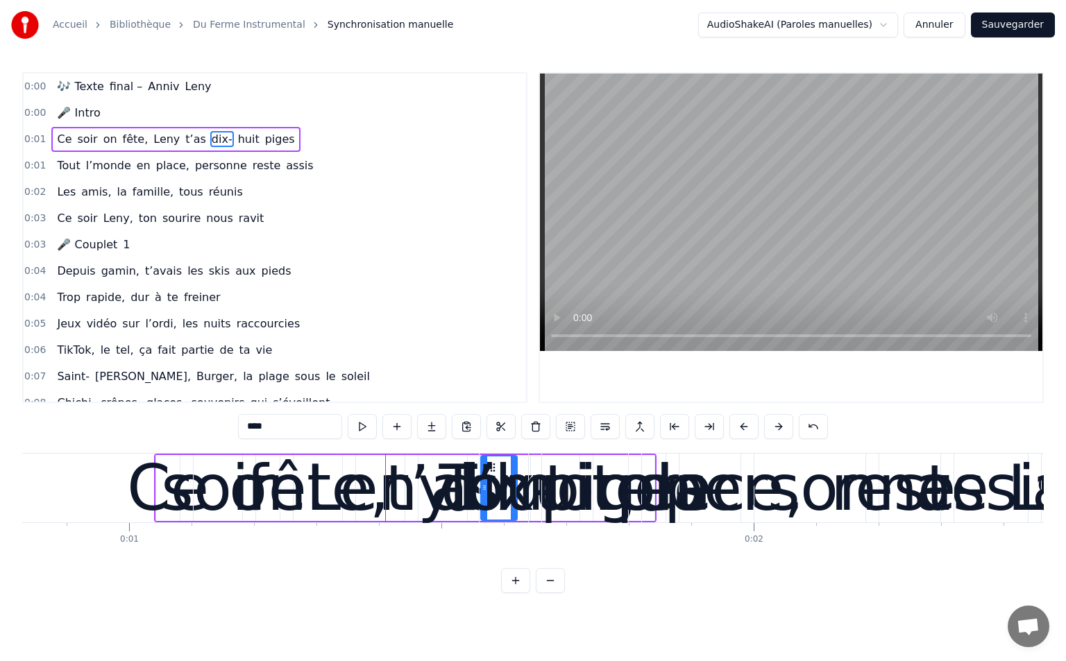
click at [774, 429] on button at bounding box center [778, 426] width 29 height 25
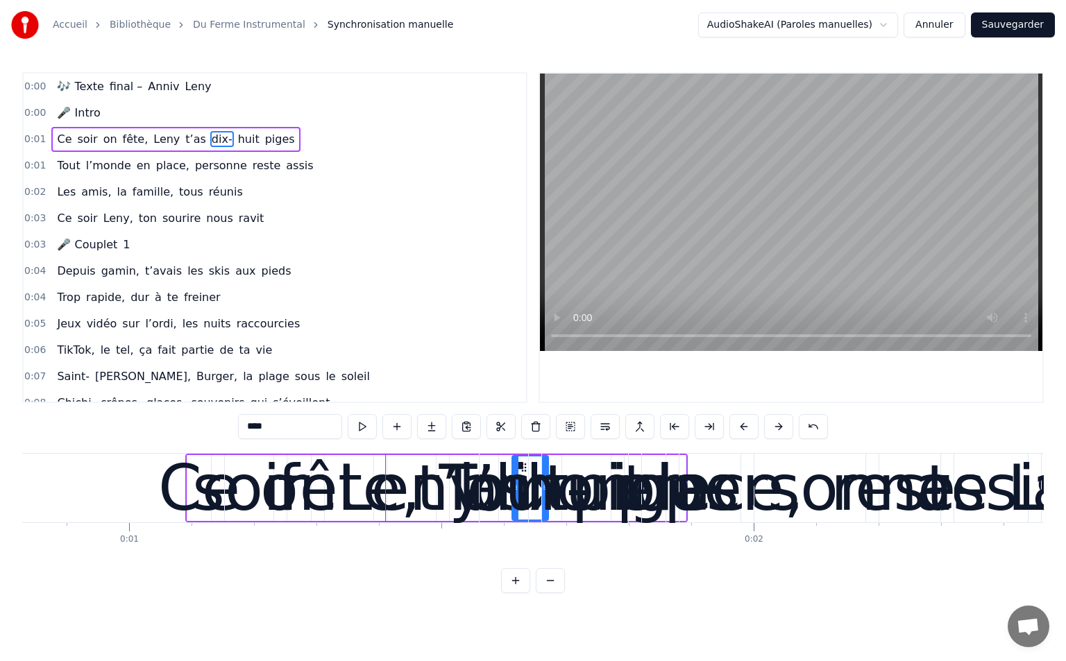
click at [774, 429] on button at bounding box center [778, 426] width 29 height 25
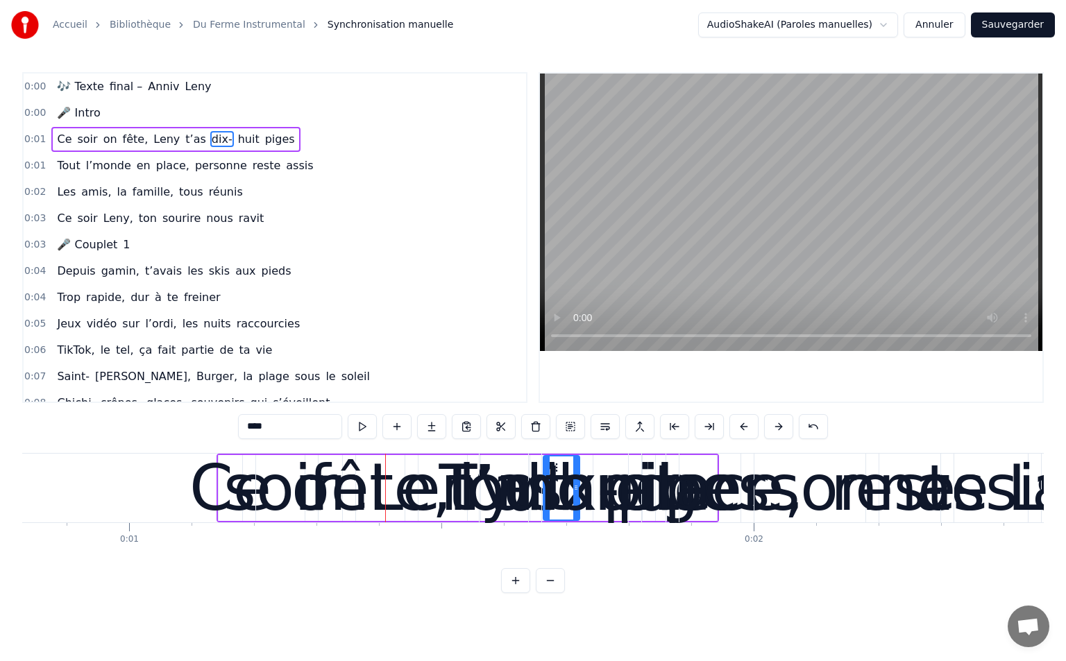
click at [774, 429] on button at bounding box center [778, 426] width 29 height 25
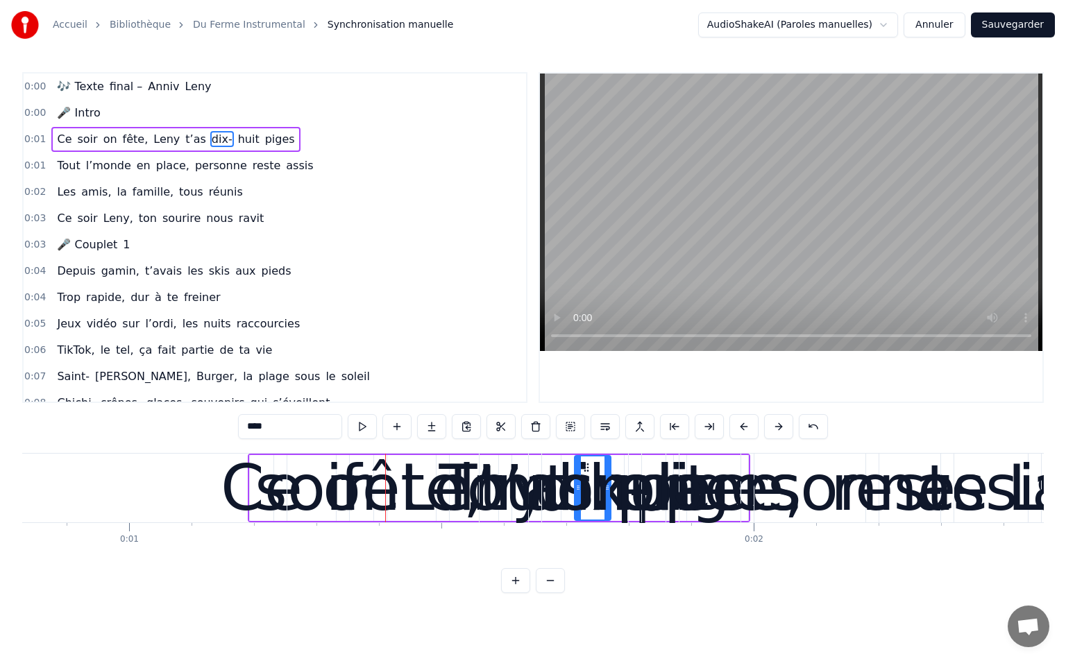
click at [774, 429] on button at bounding box center [778, 426] width 29 height 25
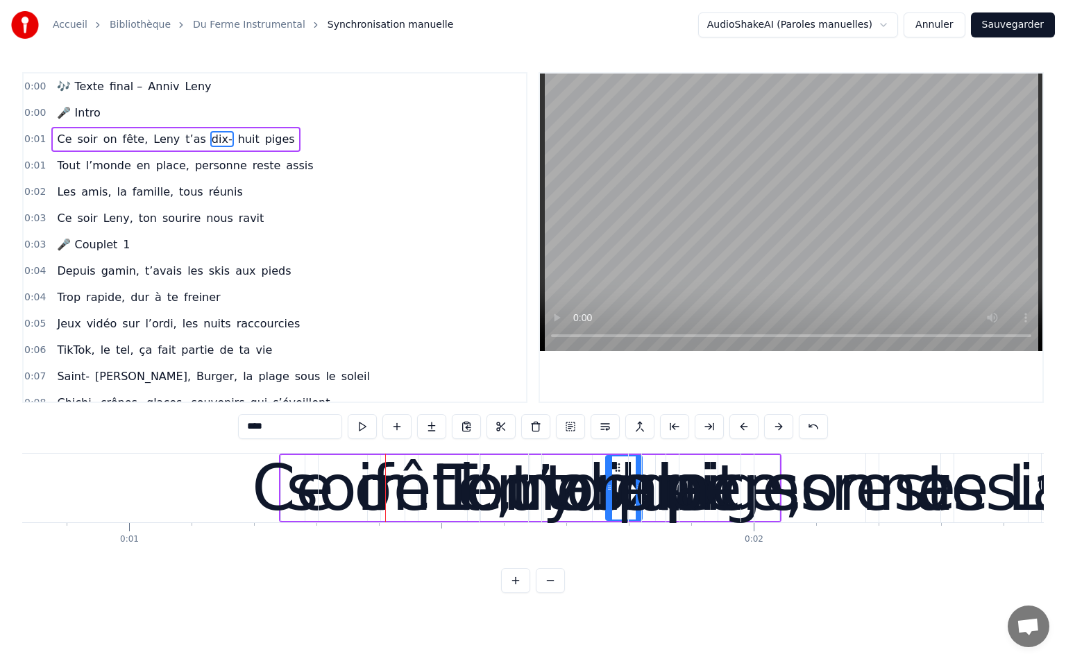
click at [774, 429] on button at bounding box center [778, 426] width 29 height 25
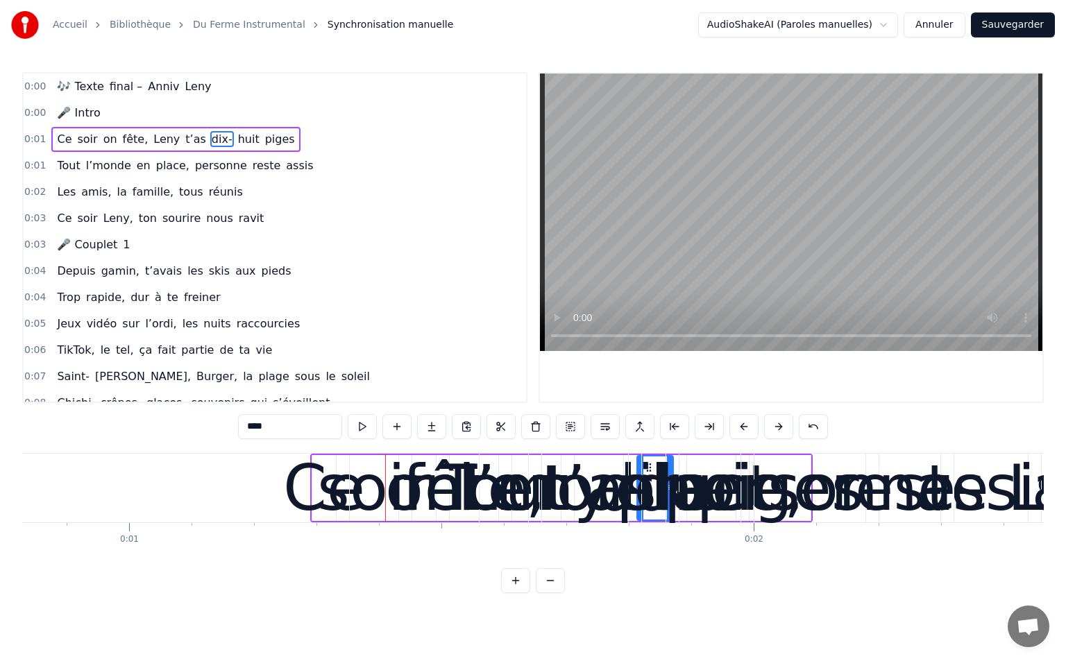
click at [774, 429] on button at bounding box center [778, 426] width 29 height 25
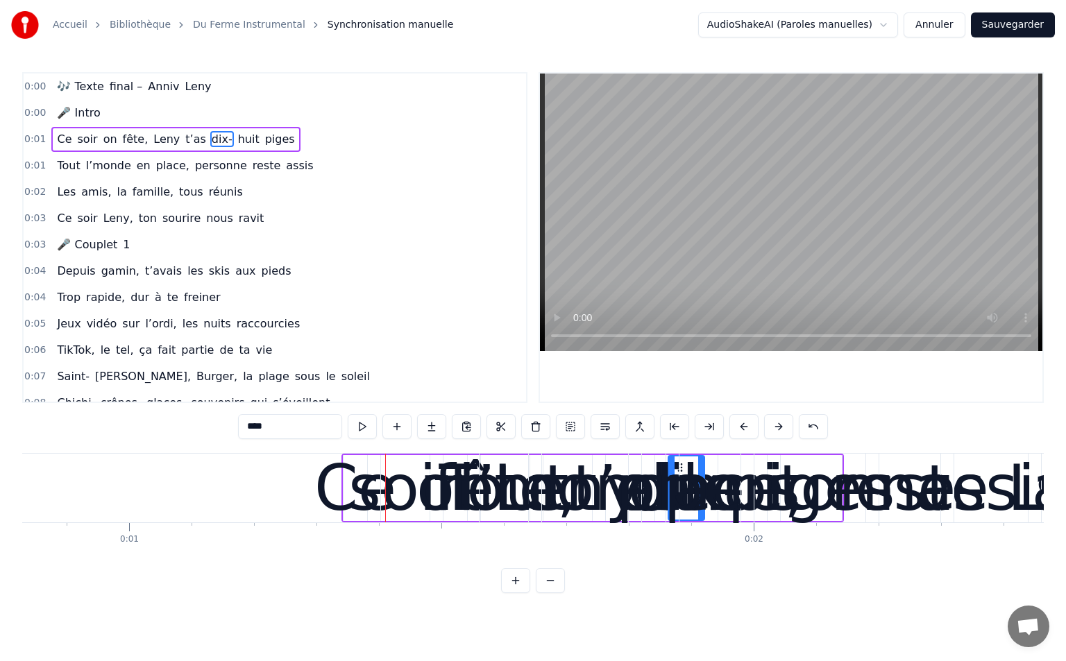
click at [774, 429] on button at bounding box center [778, 426] width 29 height 25
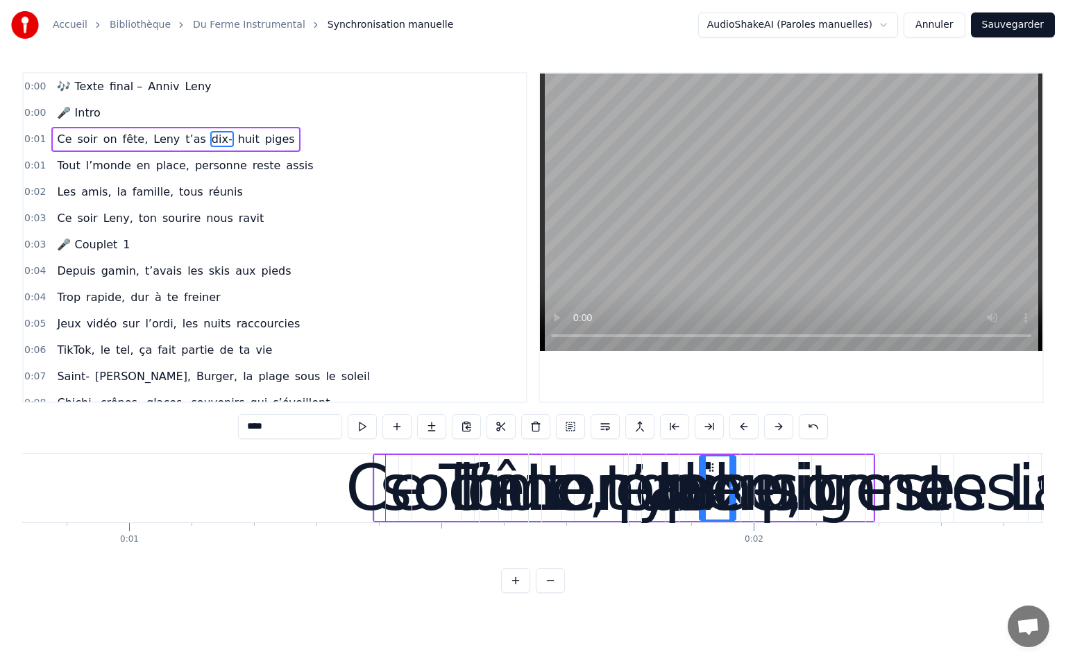
click at [114, 87] on span "final –" at bounding box center [126, 86] width 36 height 16
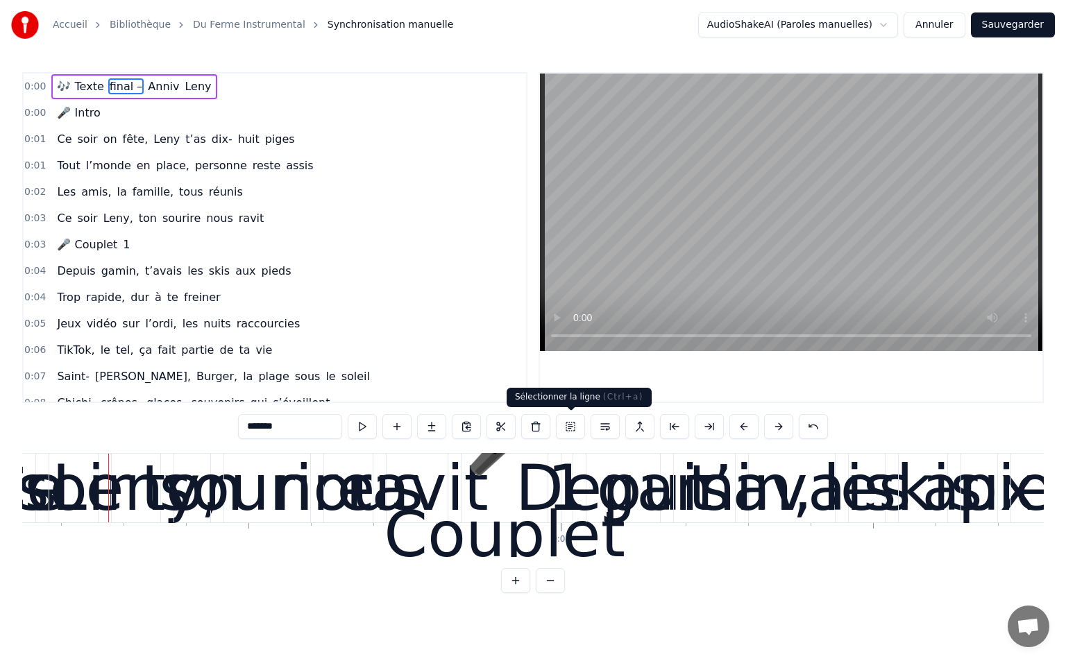
scroll to position [0, 1975]
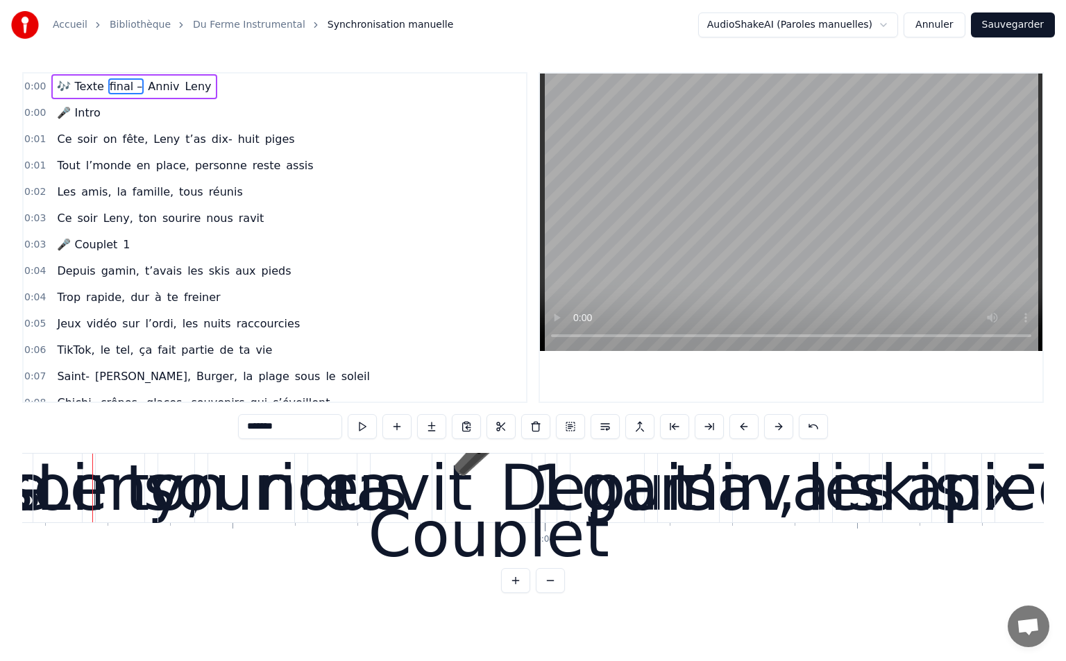
click at [184, 144] on span "t’as" at bounding box center [196, 139] width 24 height 16
type input "****"
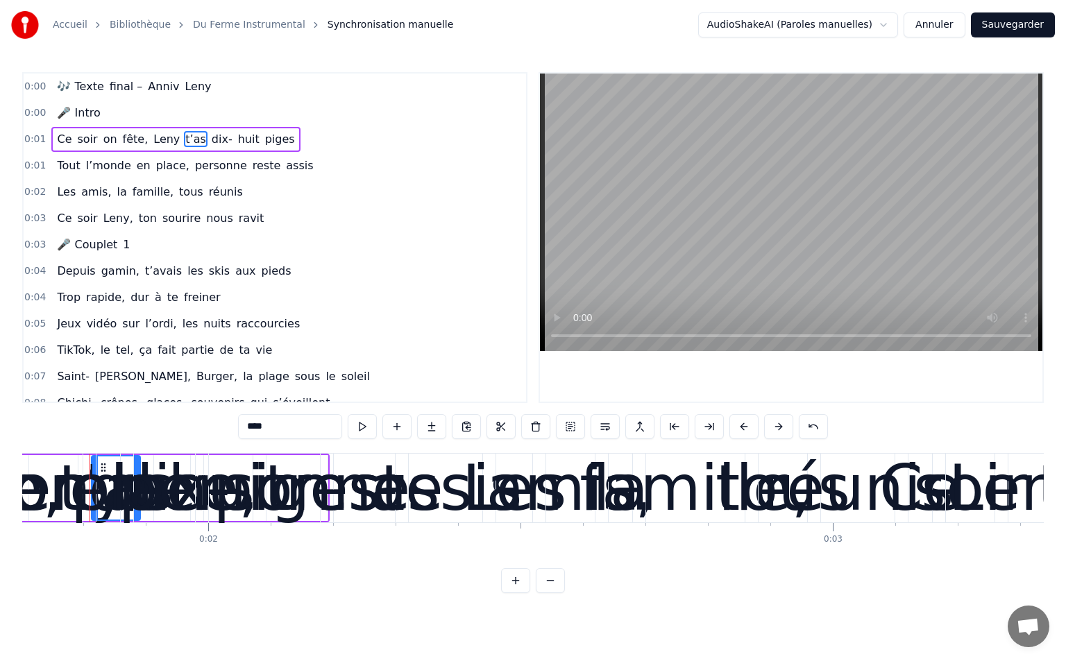
scroll to position [0, 1061]
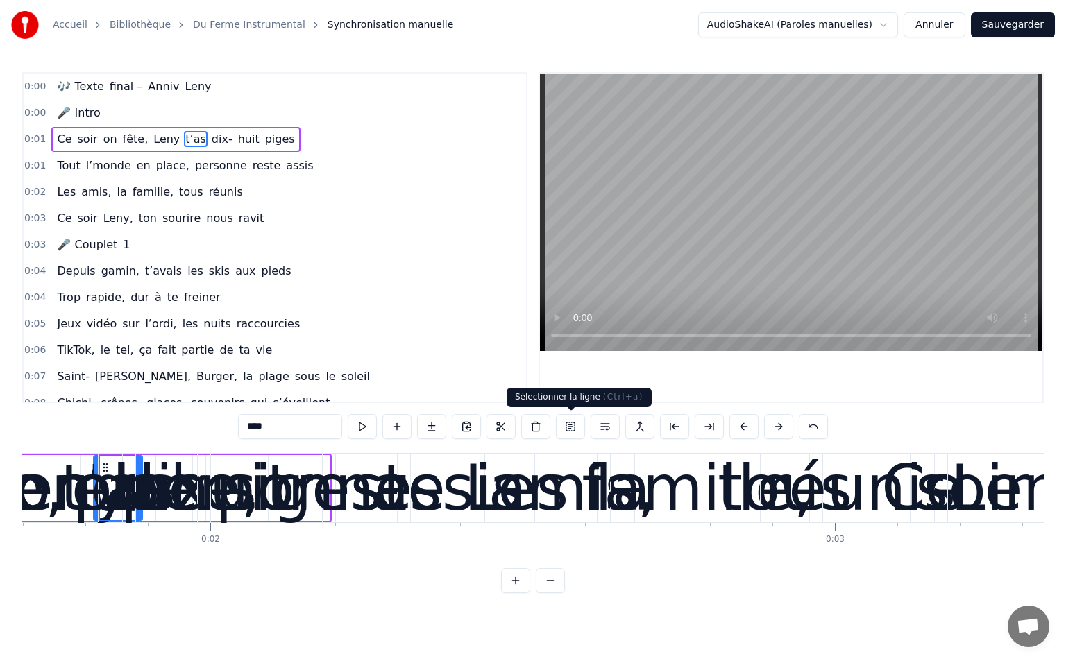
click at [573, 427] on button at bounding box center [570, 426] width 29 height 25
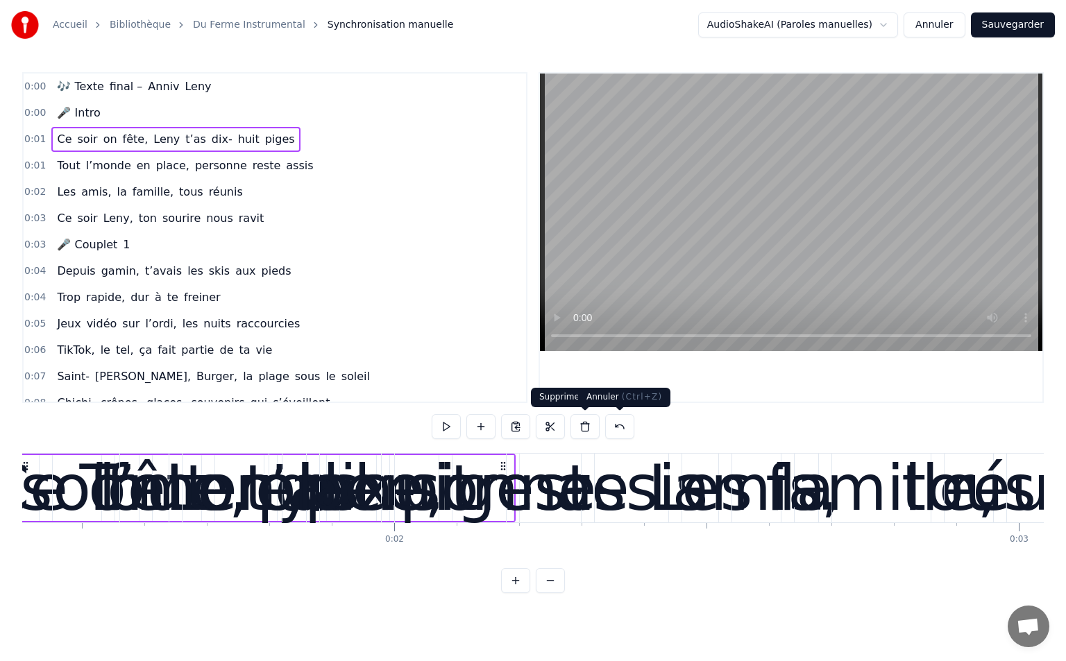
scroll to position [0, 799]
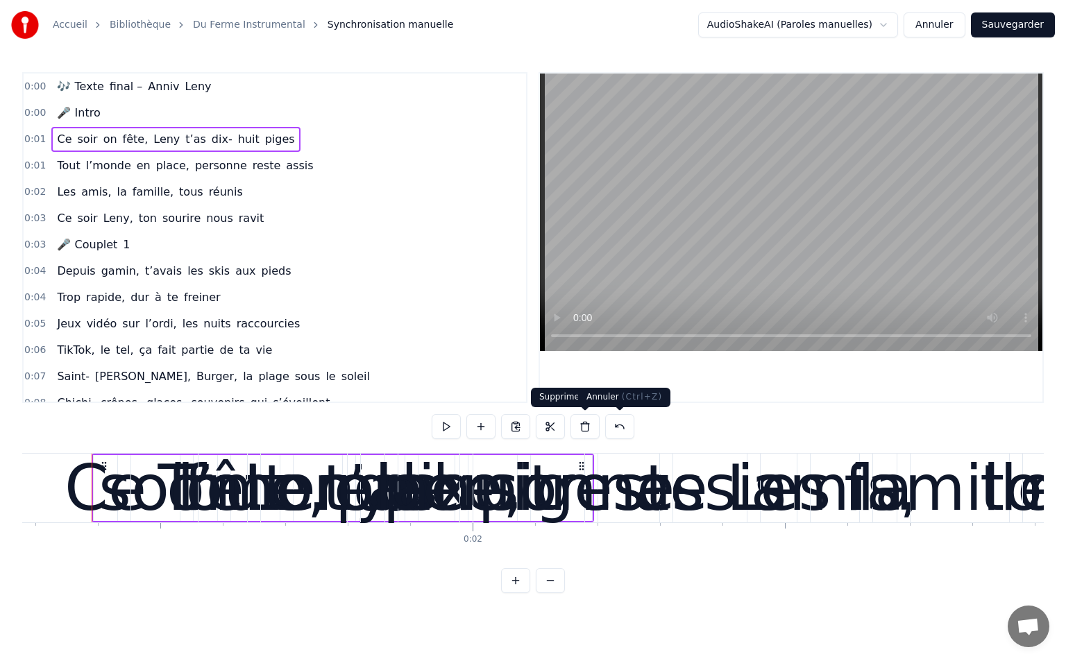
click at [617, 427] on button at bounding box center [619, 426] width 29 height 25
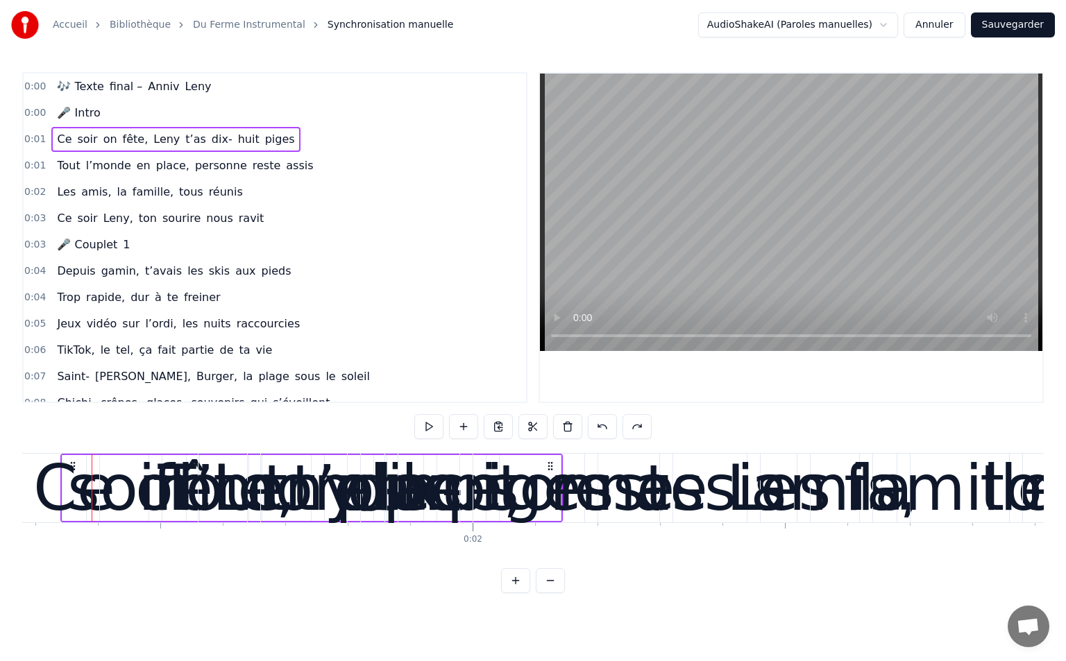
click at [81, 460] on div "soir" at bounding box center [124, 488] width 114 height 94
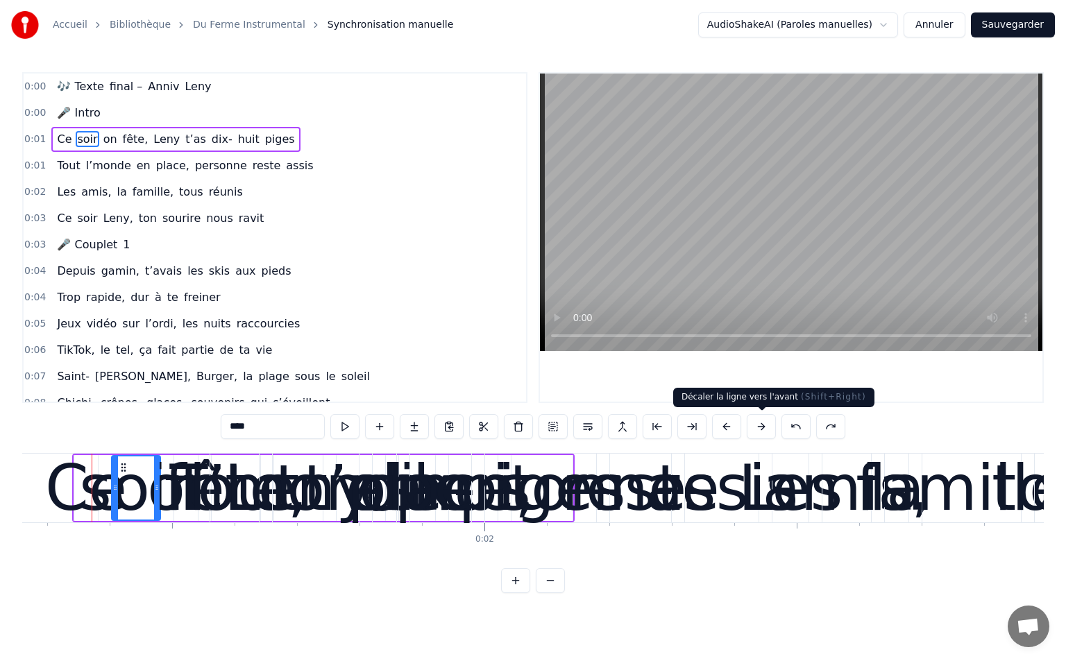
click at [757, 429] on button at bounding box center [761, 426] width 29 height 25
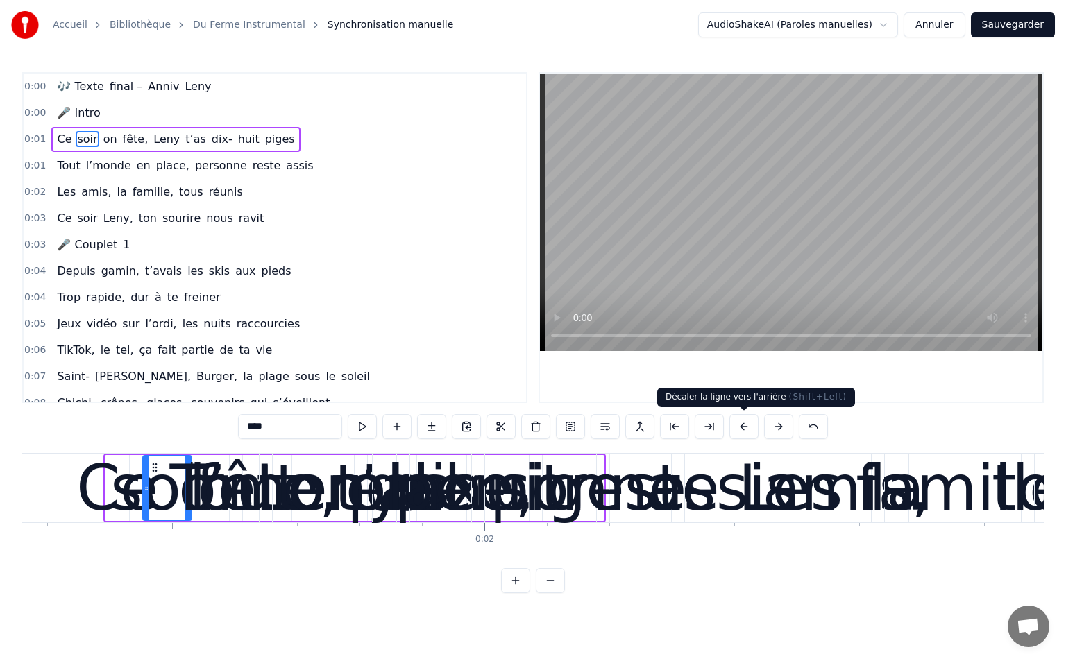
click at [758, 430] on button at bounding box center [743, 426] width 29 height 25
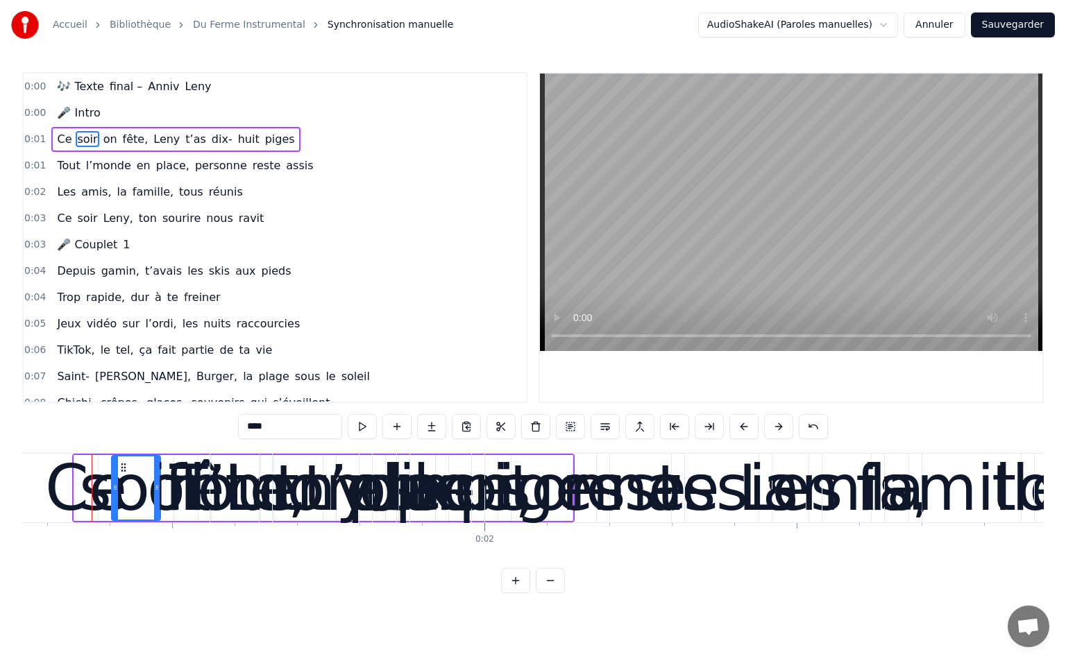
click at [758, 430] on button at bounding box center [743, 426] width 29 height 25
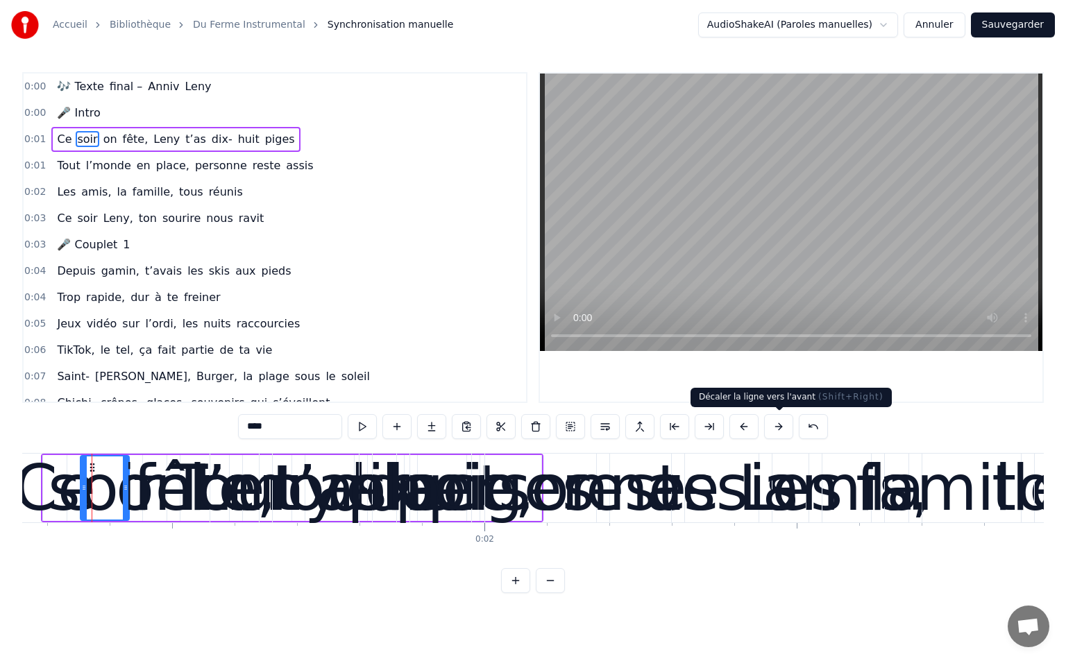
click at [776, 431] on button at bounding box center [778, 426] width 29 height 25
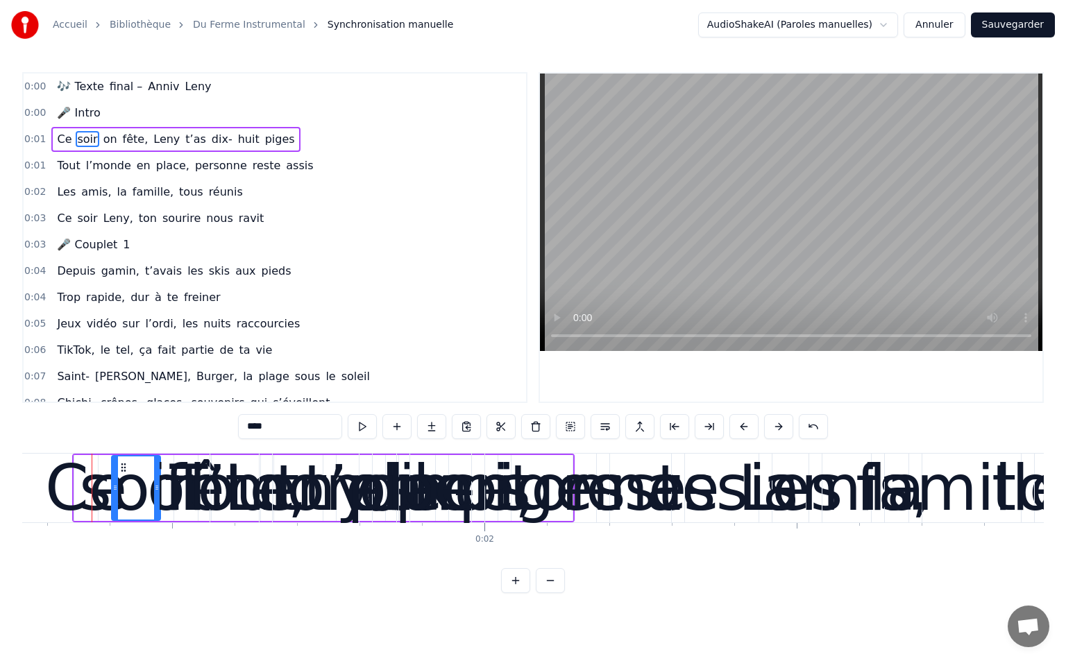
click at [776, 431] on button at bounding box center [778, 426] width 29 height 25
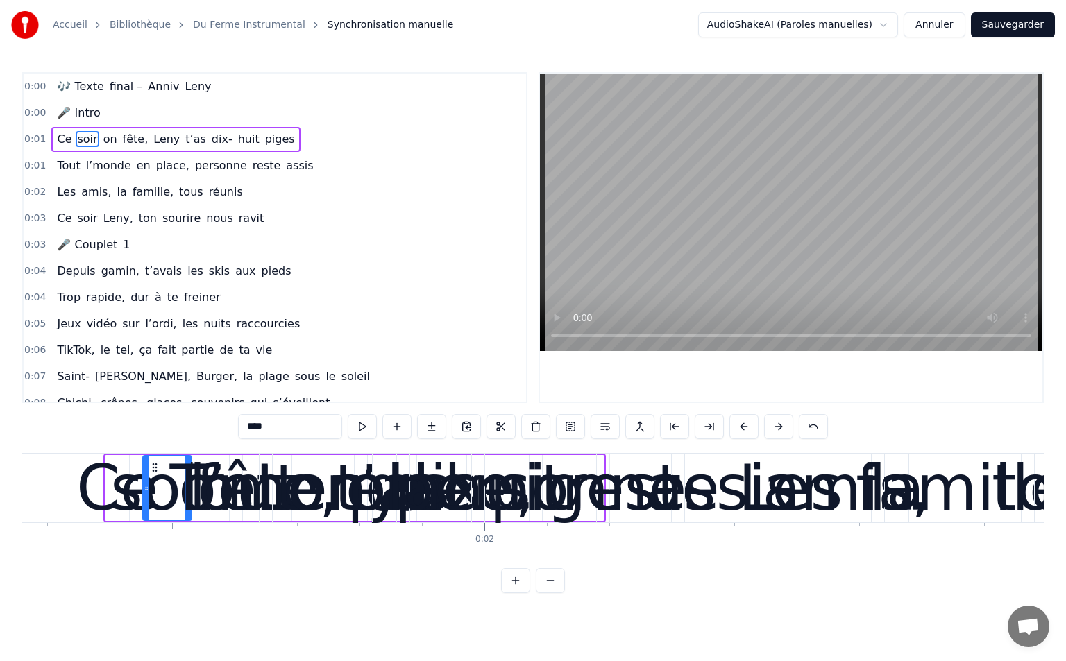
click at [776, 431] on button at bounding box center [778, 426] width 29 height 25
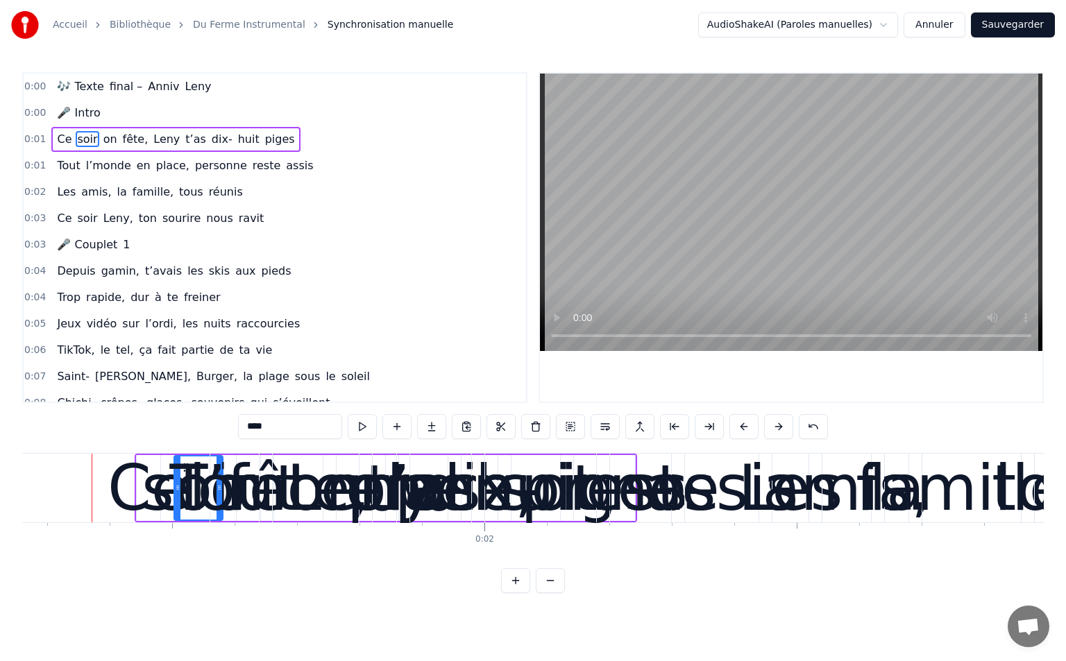
click at [776, 431] on button at bounding box center [778, 426] width 29 height 25
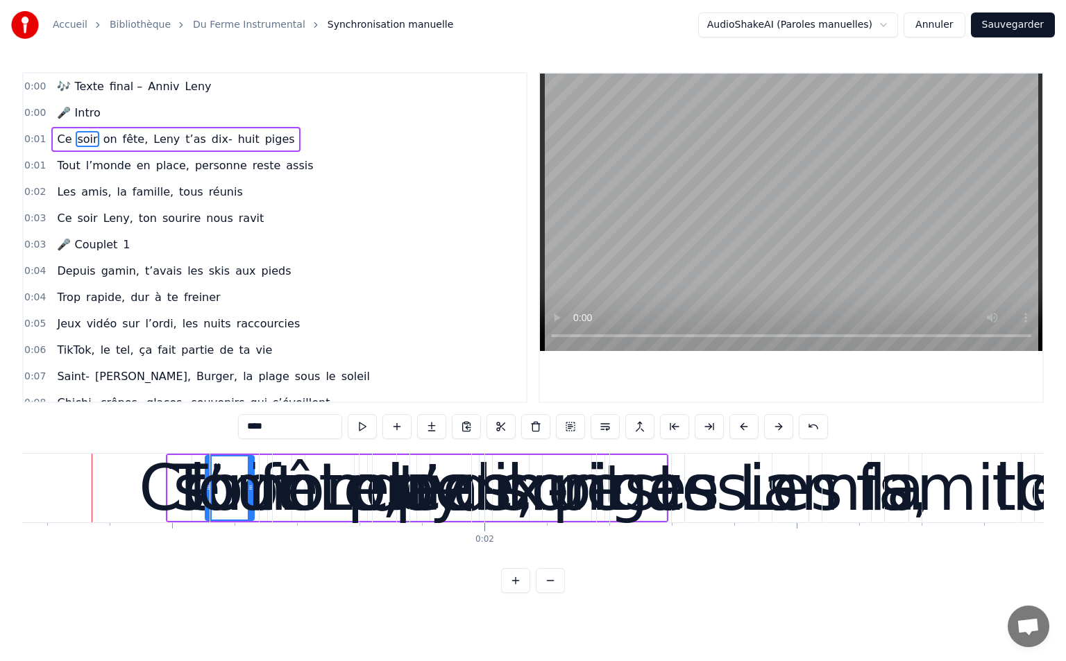
click at [776, 431] on button at bounding box center [778, 426] width 29 height 25
click at [776, 432] on button at bounding box center [778, 426] width 29 height 25
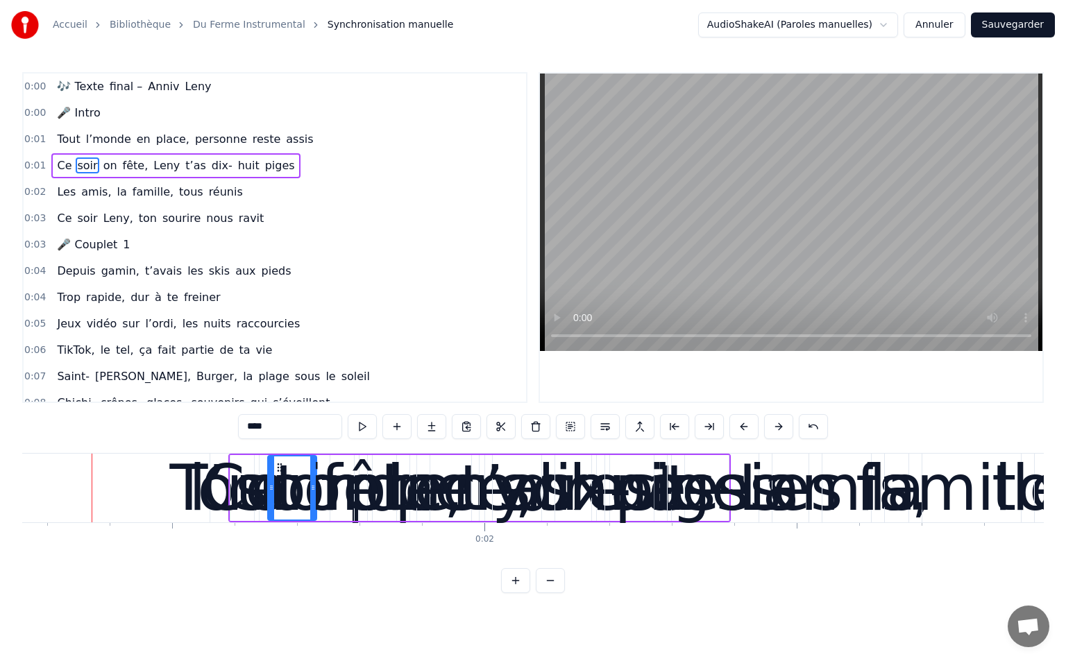
click at [776, 432] on button at bounding box center [778, 426] width 29 height 25
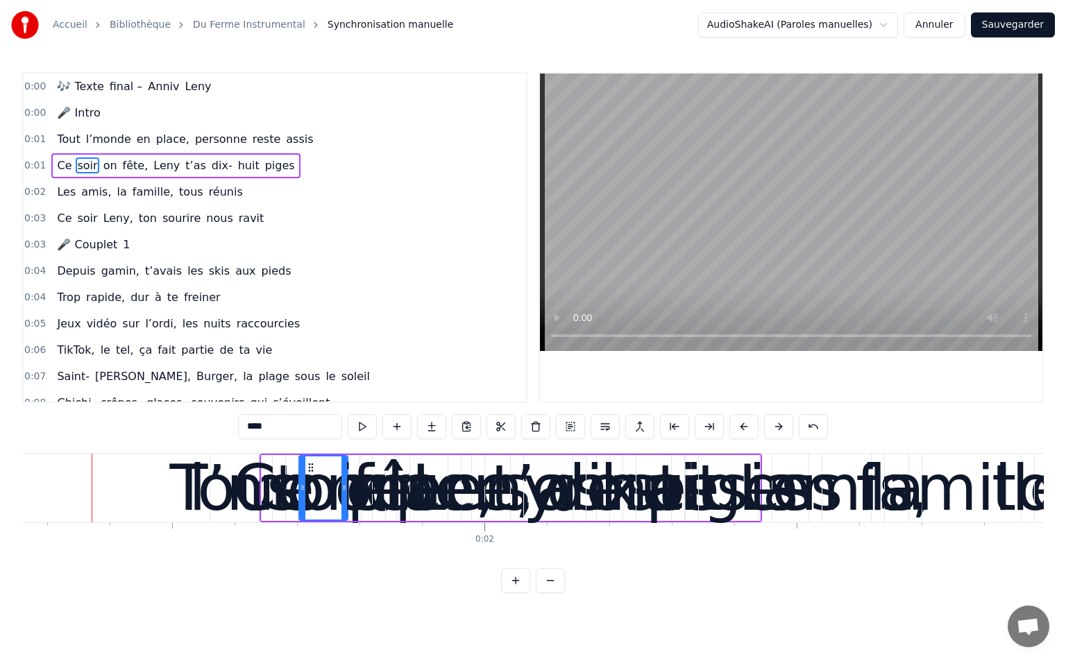
click at [777, 432] on button at bounding box center [778, 426] width 29 height 25
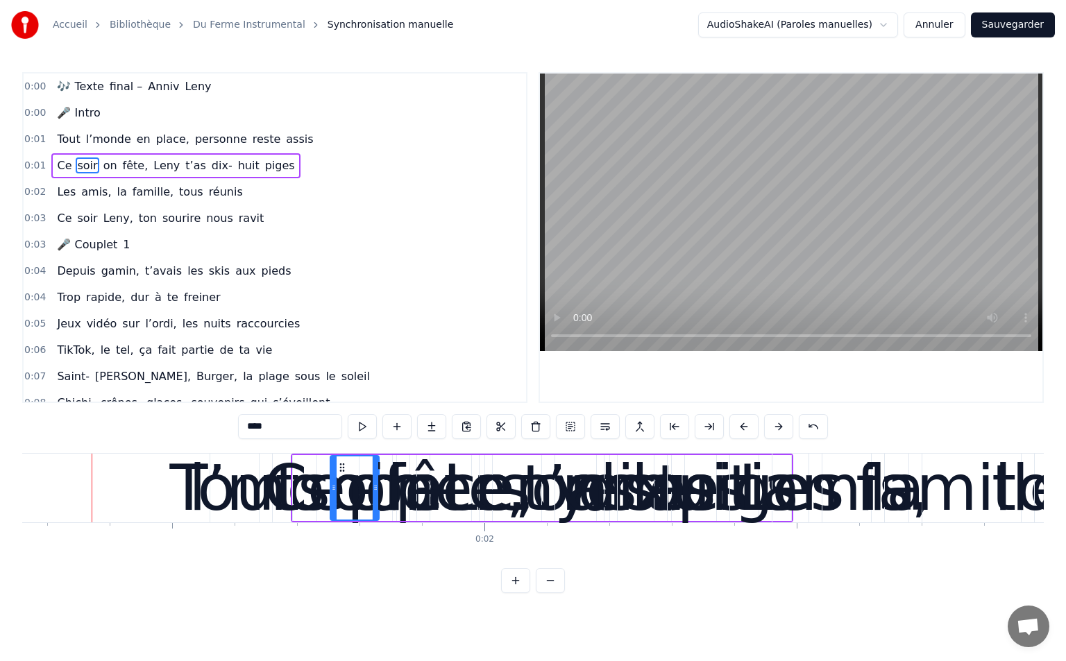
click at [777, 432] on button at bounding box center [778, 426] width 29 height 25
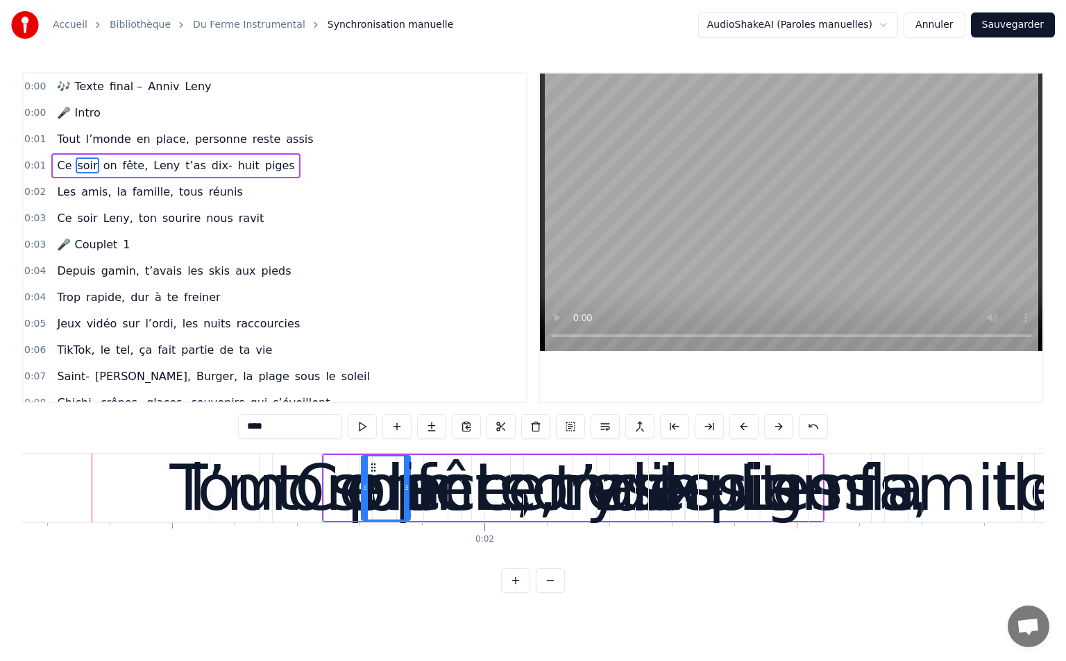
click at [777, 432] on button at bounding box center [778, 426] width 29 height 25
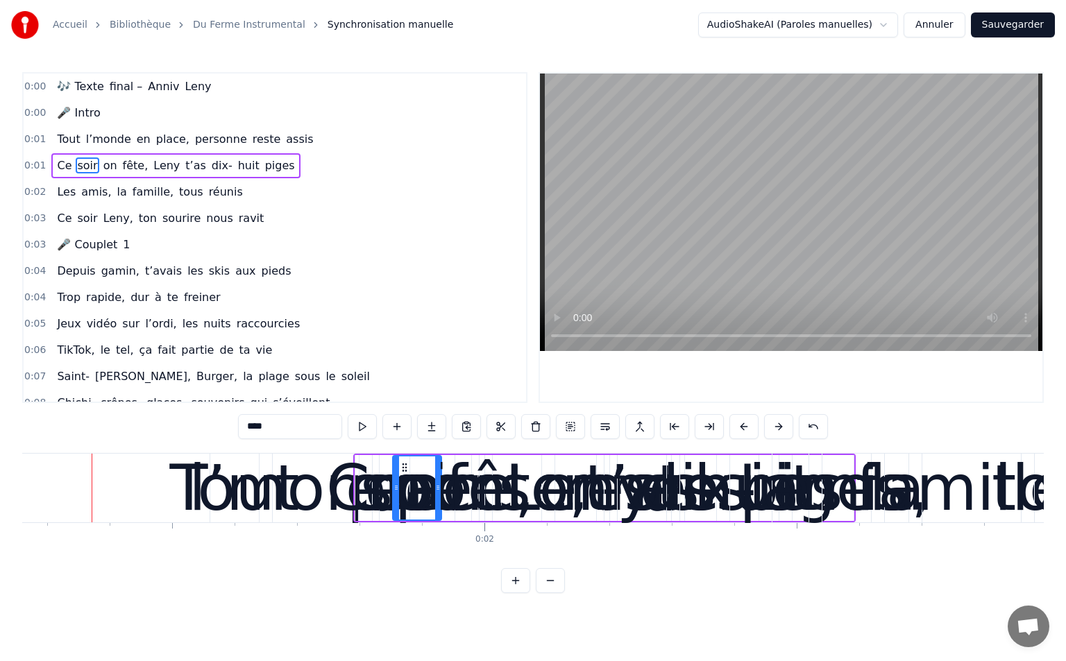
click at [777, 432] on button at bounding box center [778, 426] width 29 height 25
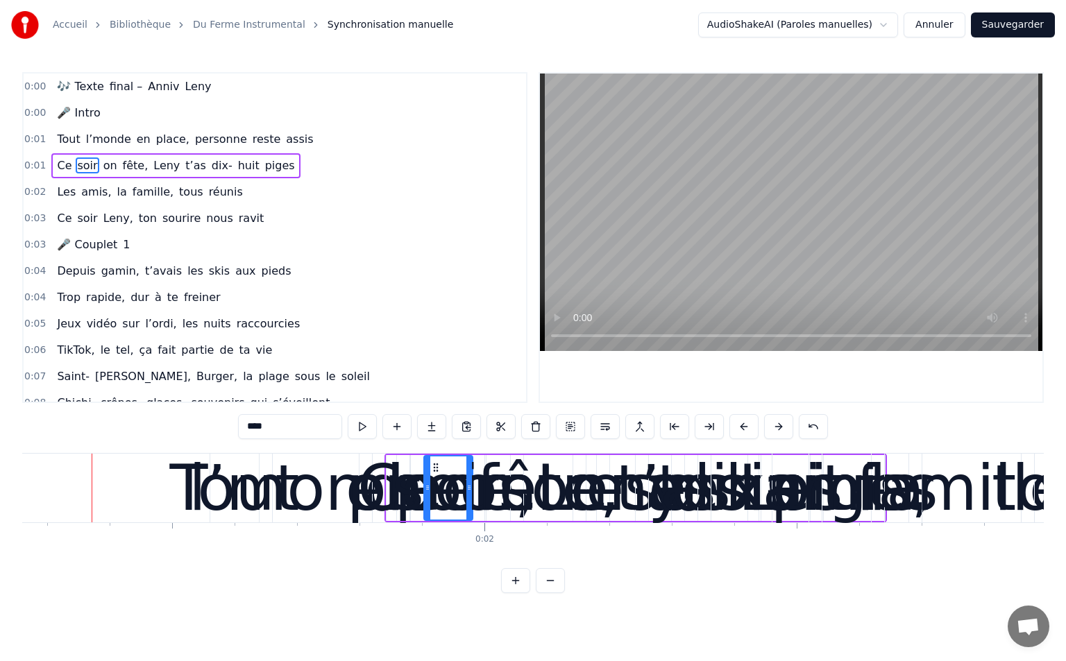
click at [777, 432] on button at bounding box center [778, 426] width 29 height 25
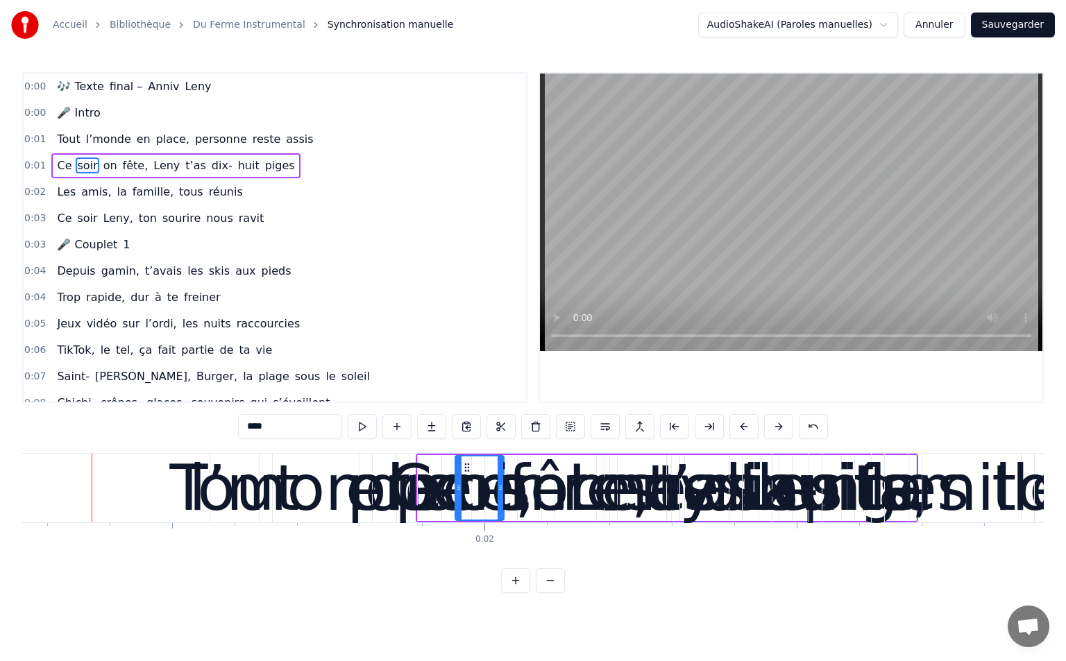
click at [777, 432] on button at bounding box center [778, 426] width 29 height 25
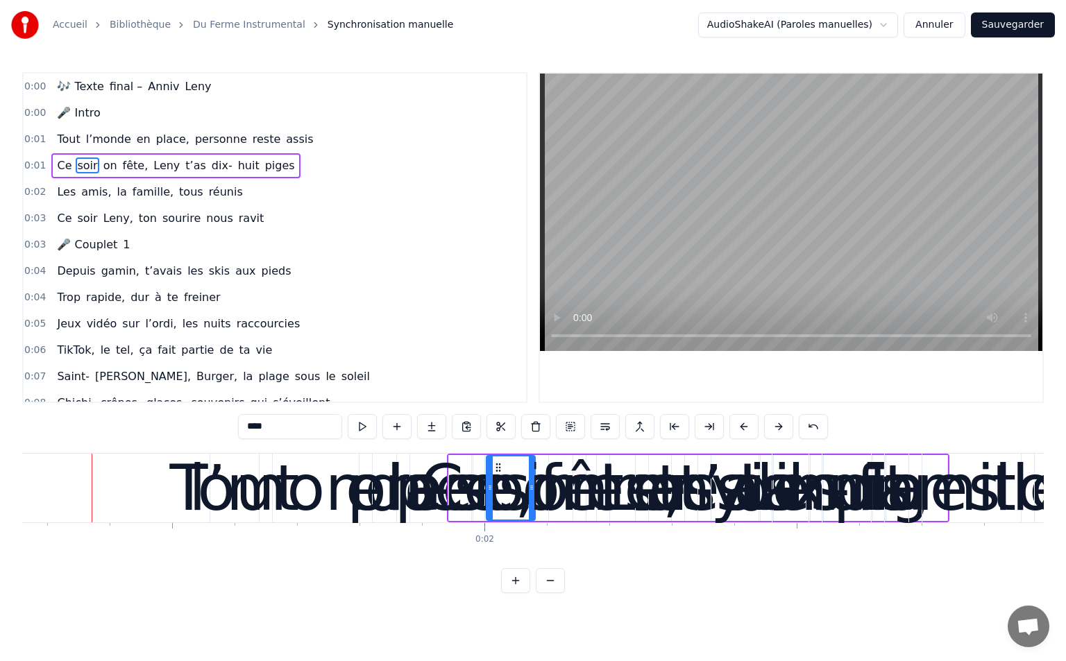
click at [777, 432] on button at bounding box center [778, 426] width 29 height 25
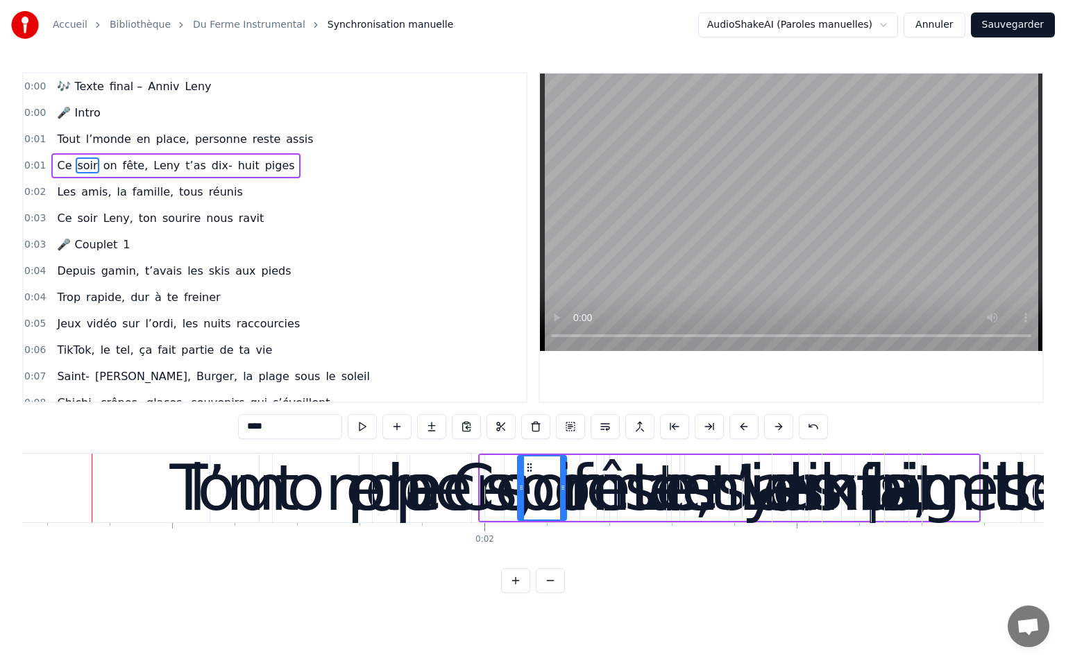
click at [777, 432] on button at bounding box center [778, 426] width 29 height 25
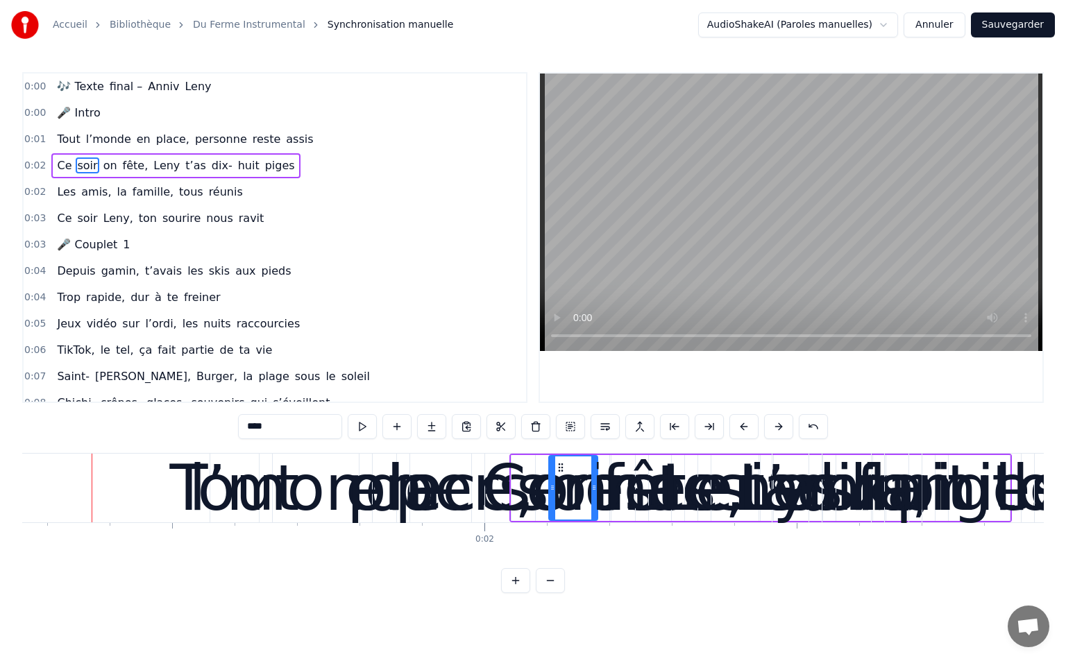
click at [777, 432] on button at bounding box center [778, 426] width 29 height 25
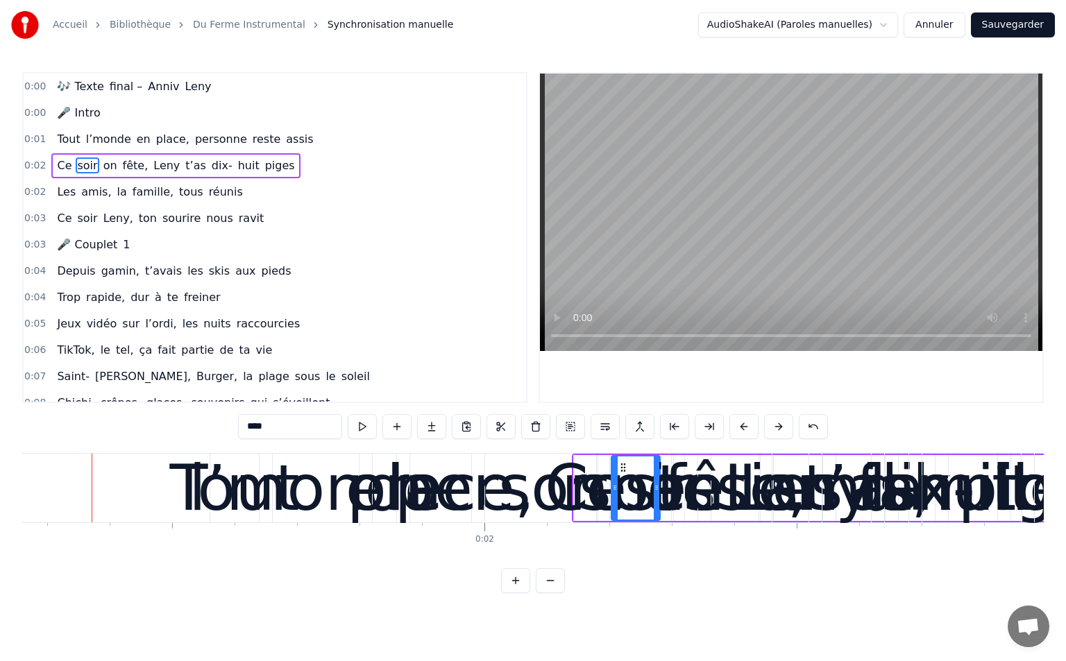
click at [777, 432] on button at bounding box center [778, 426] width 29 height 25
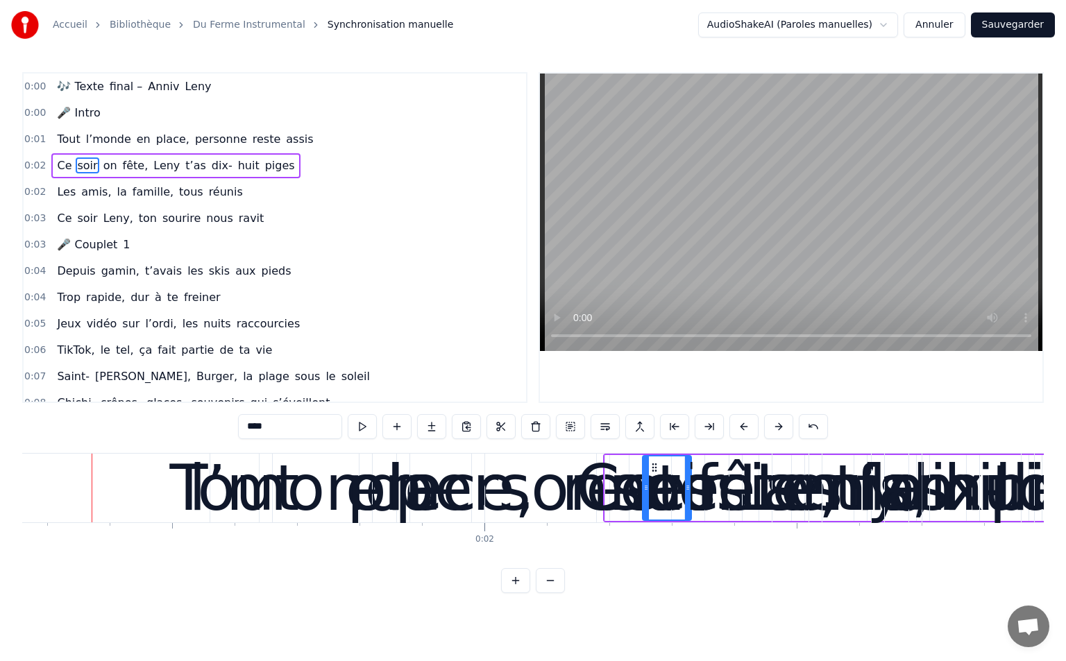
click at [777, 432] on button at bounding box center [778, 426] width 29 height 25
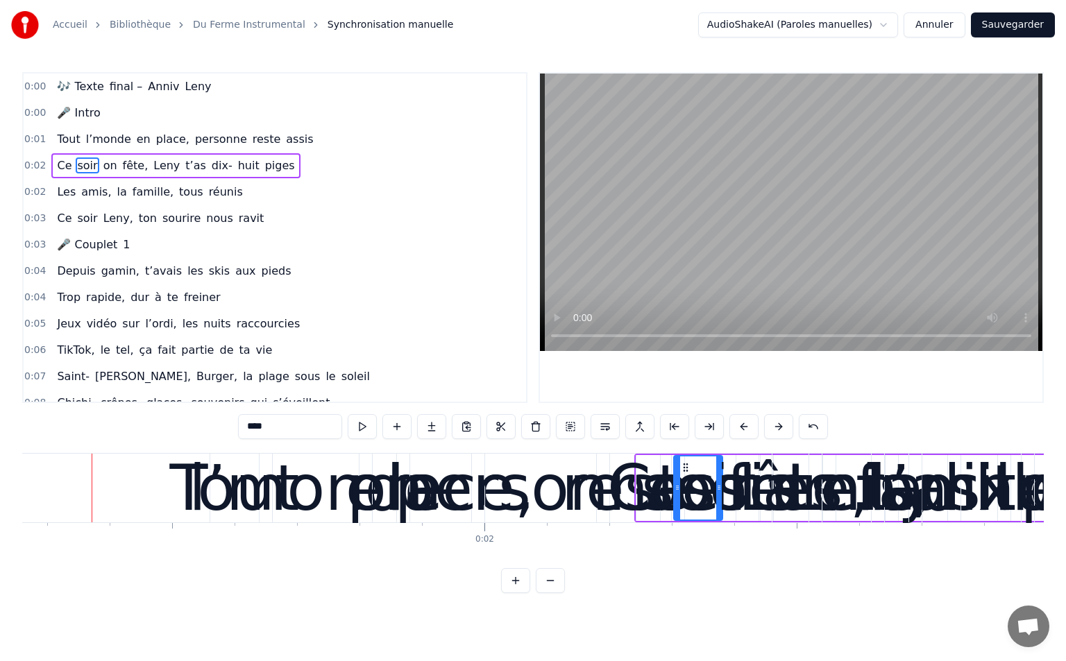
click at [777, 432] on button at bounding box center [778, 426] width 29 height 25
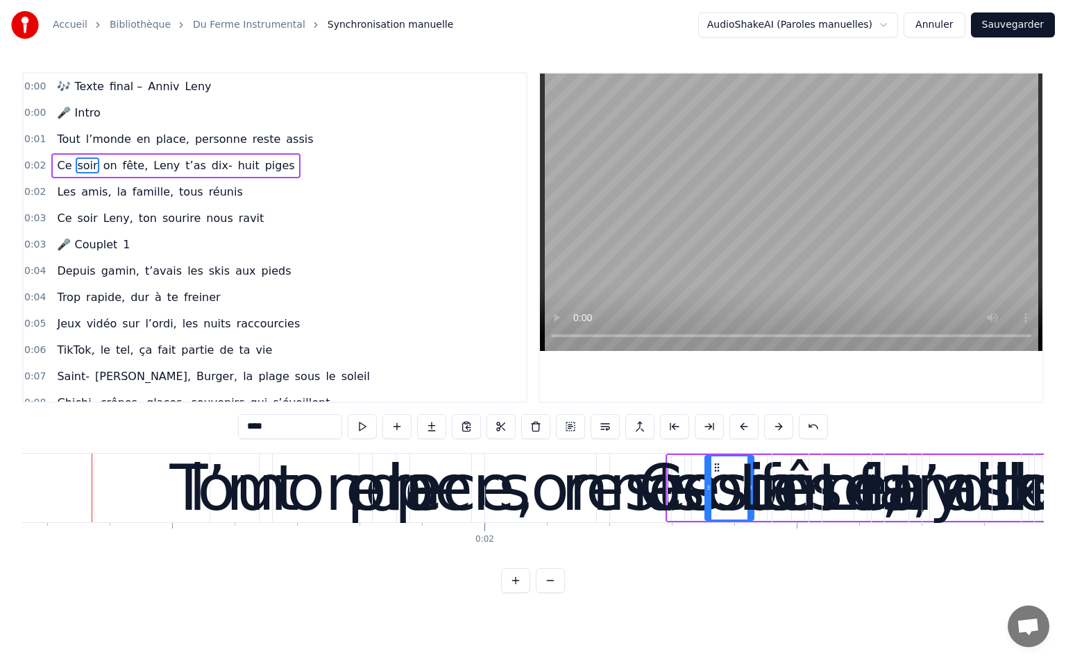
click at [777, 432] on button at bounding box center [778, 426] width 29 height 25
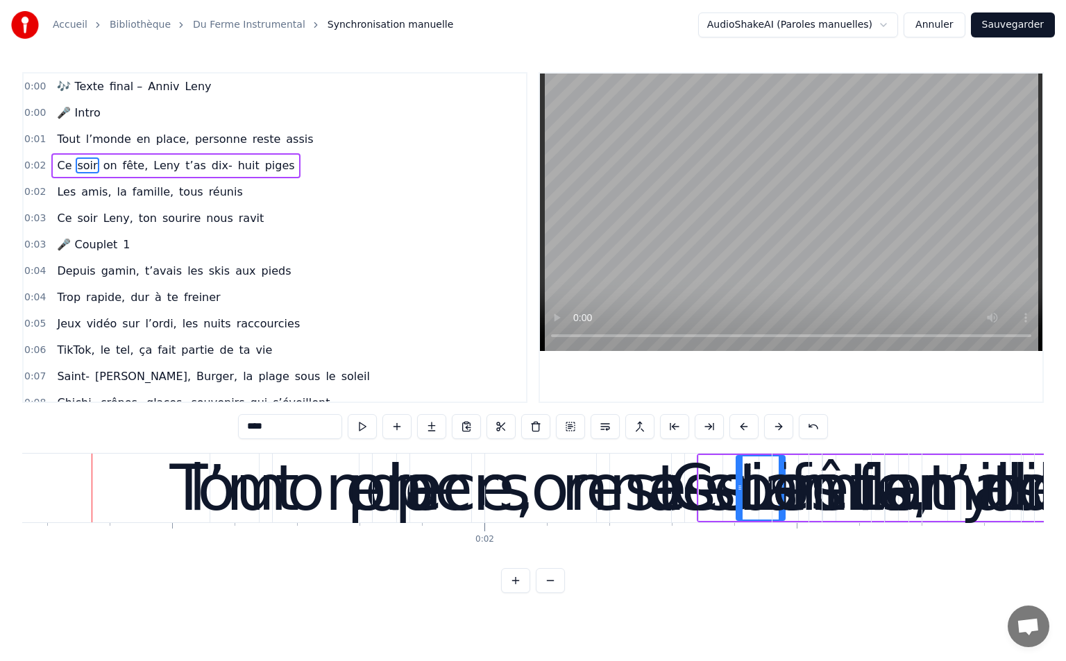
click at [777, 432] on button at bounding box center [778, 426] width 29 height 25
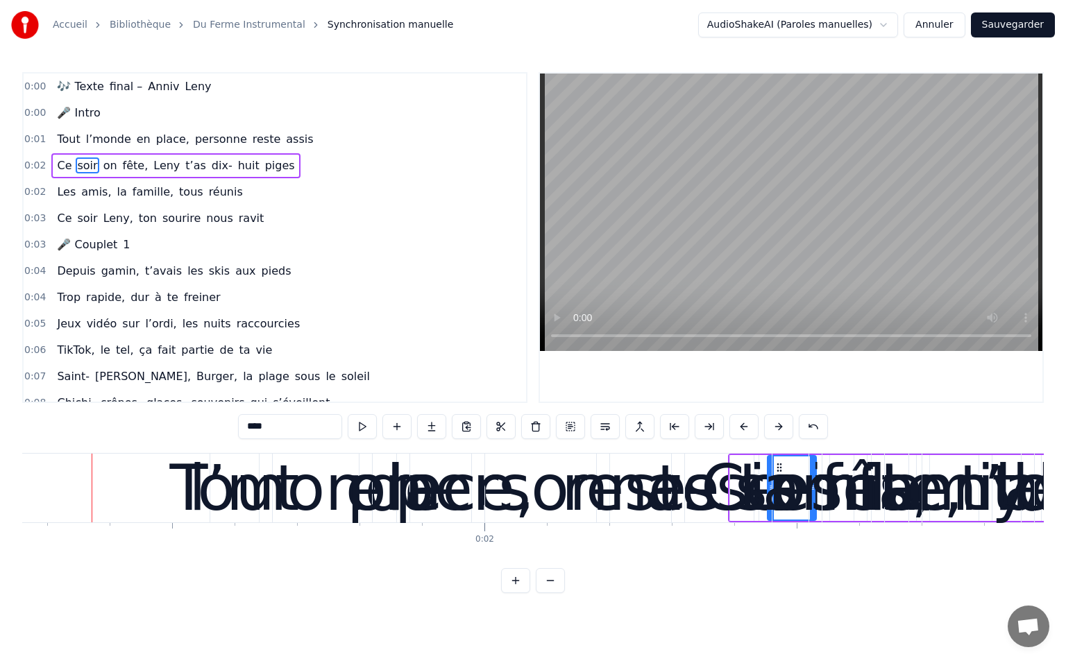
click at [777, 432] on button at bounding box center [778, 426] width 29 height 25
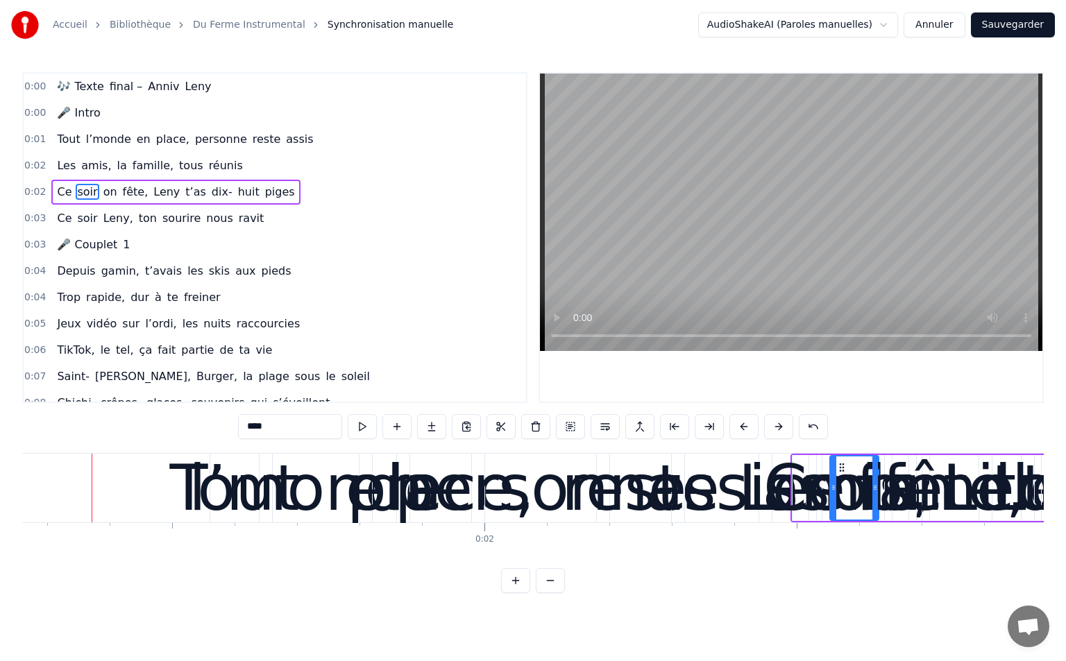
click at [777, 432] on button at bounding box center [778, 426] width 29 height 25
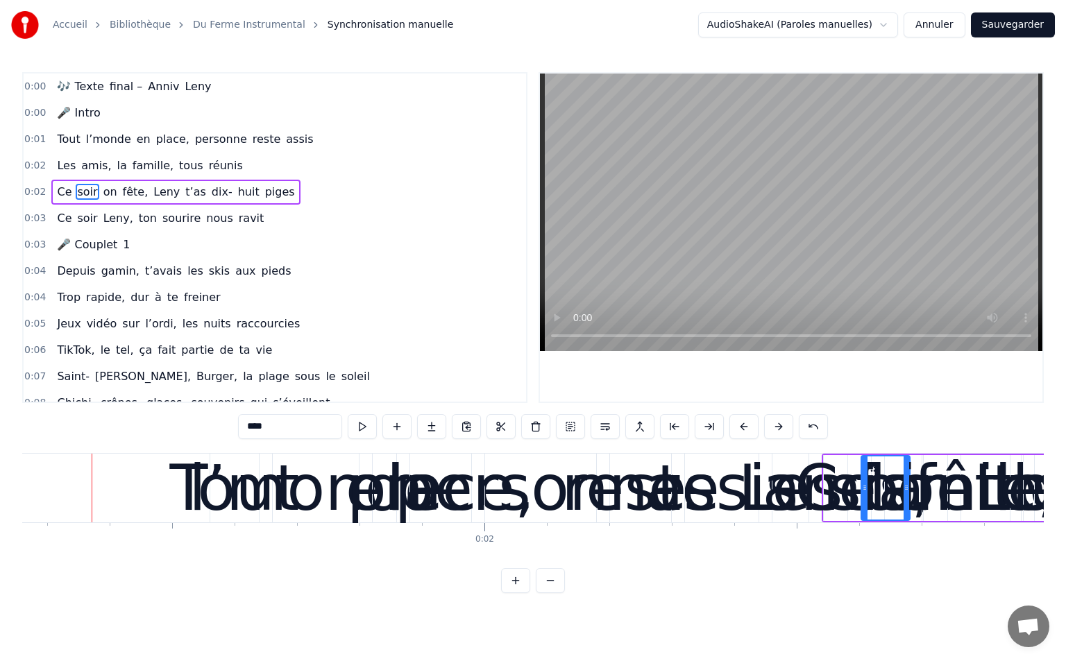
click at [776, 429] on button at bounding box center [778, 426] width 29 height 25
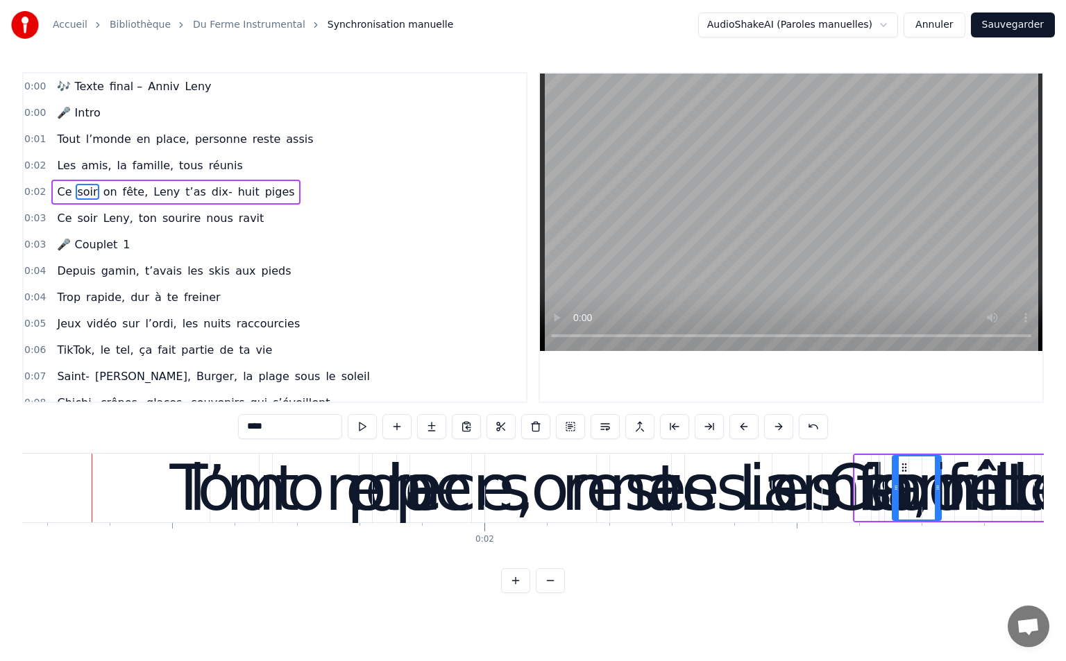
click at [776, 429] on button at bounding box center [778, 426] width 29 height 25
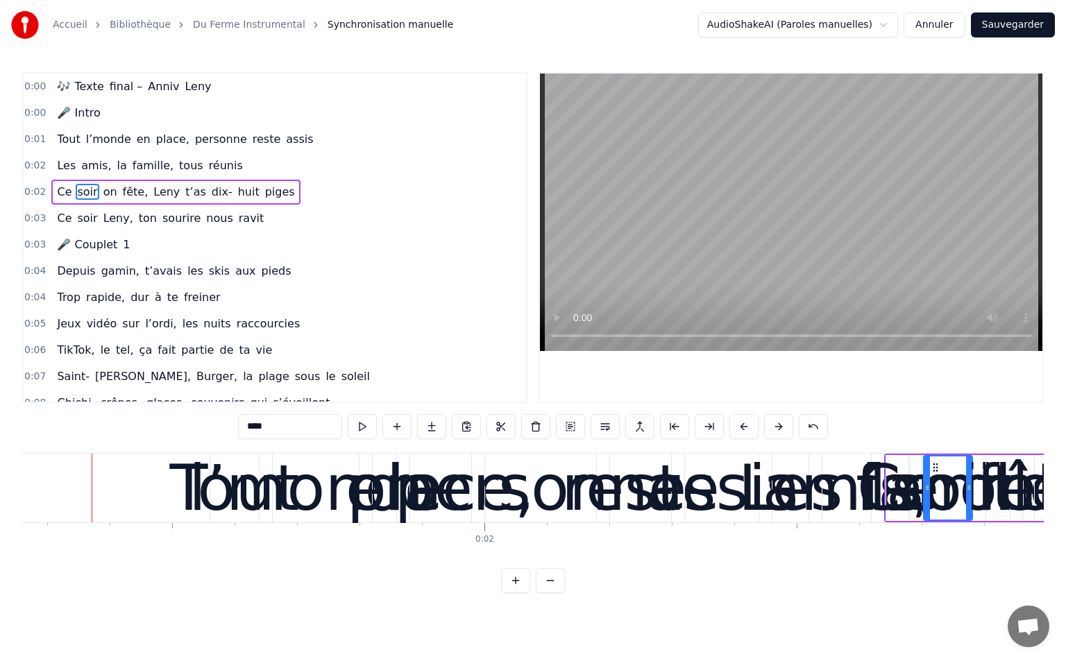
click at [776, 429] on button at bounding box center [778, 426] width 29 height 25
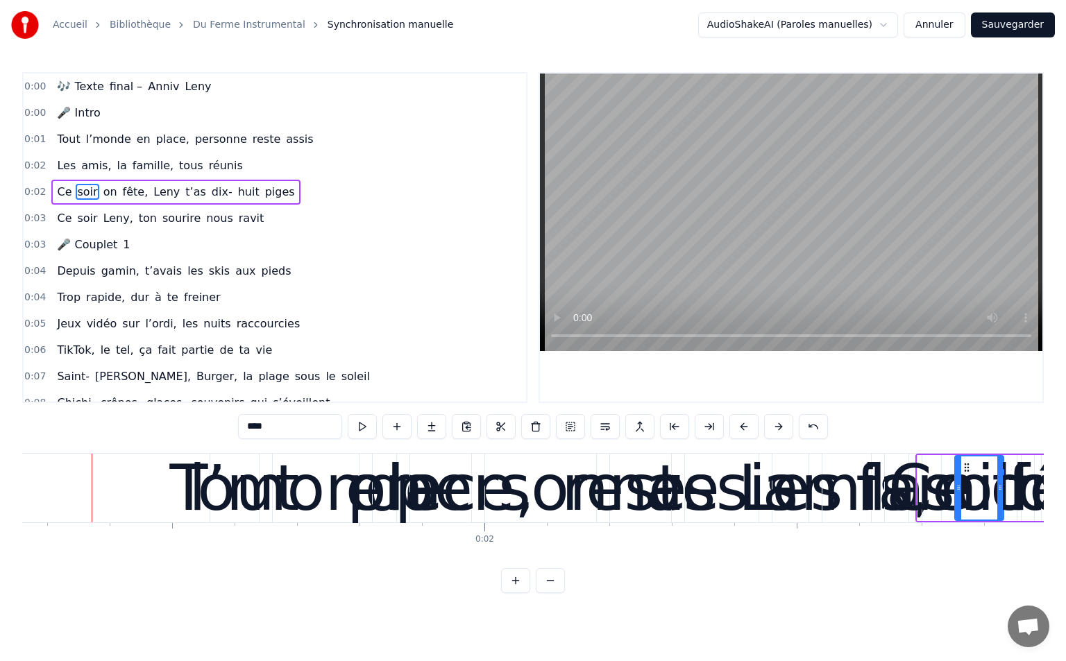
click at [776, 429] on button at bounding box center [778, 426] width 29 height 25
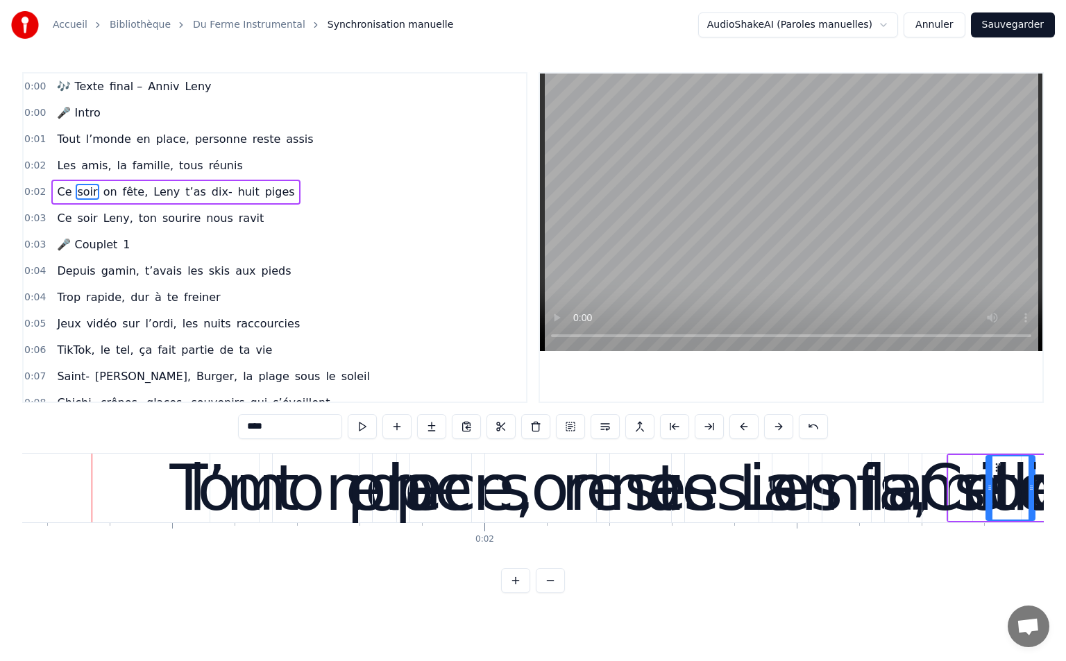
click at [776, 429] on button at bounding box center [778, 426] width 29 height 25
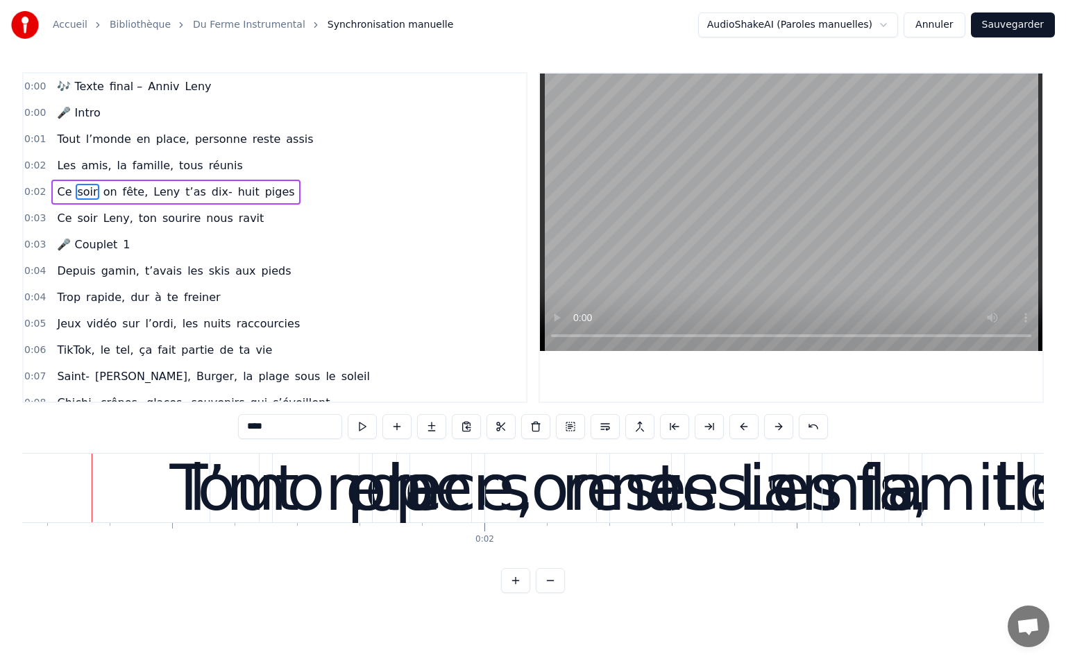
click at [776, 429] on button at bounding box center [778, 426] width 29 height 25
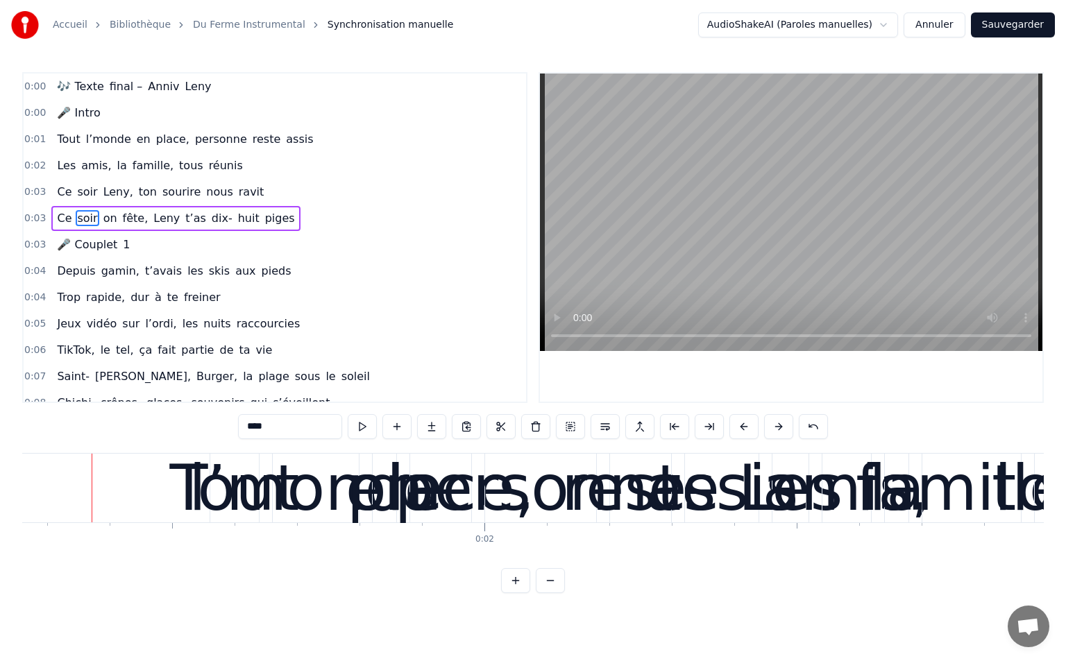
click at [776, 429] on button at bounding box center [778, 426] width 29 height 25
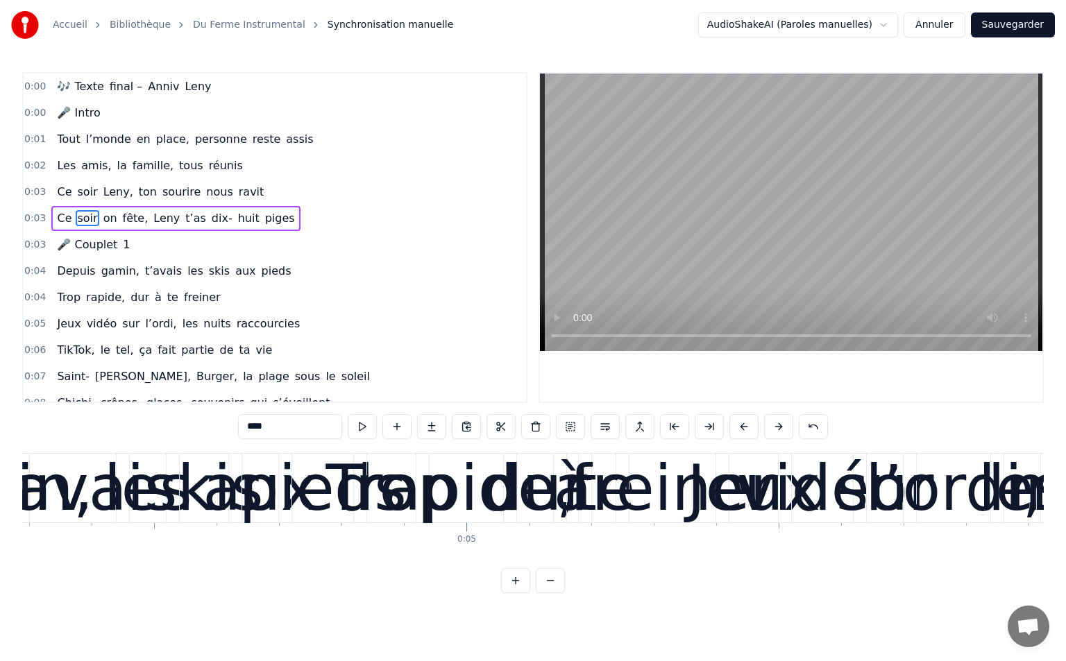
scroll to position [0, 1298]
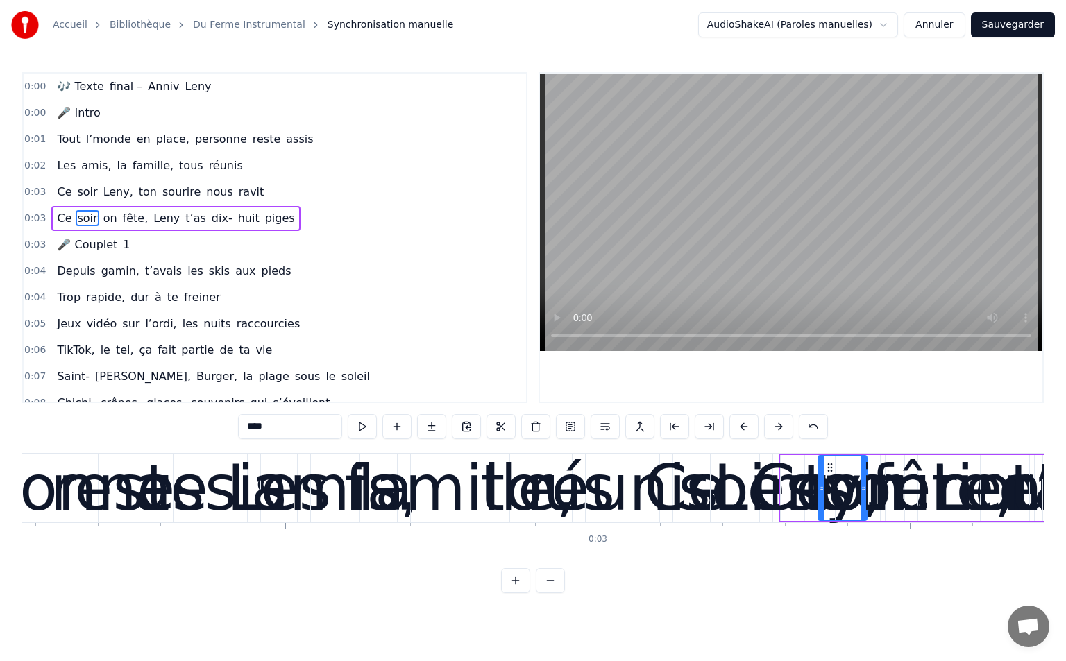
click at [75, 137] on span "Tout" at bounding box center [69, 139] width 26 height 16
type input "****"
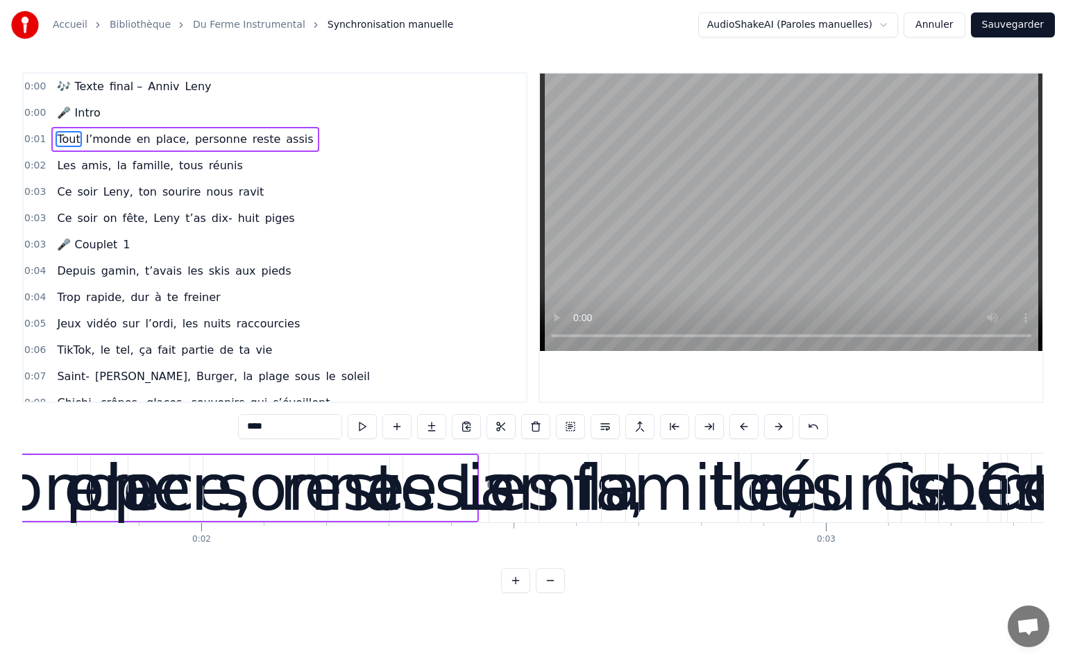
scroll to position [0, 905]
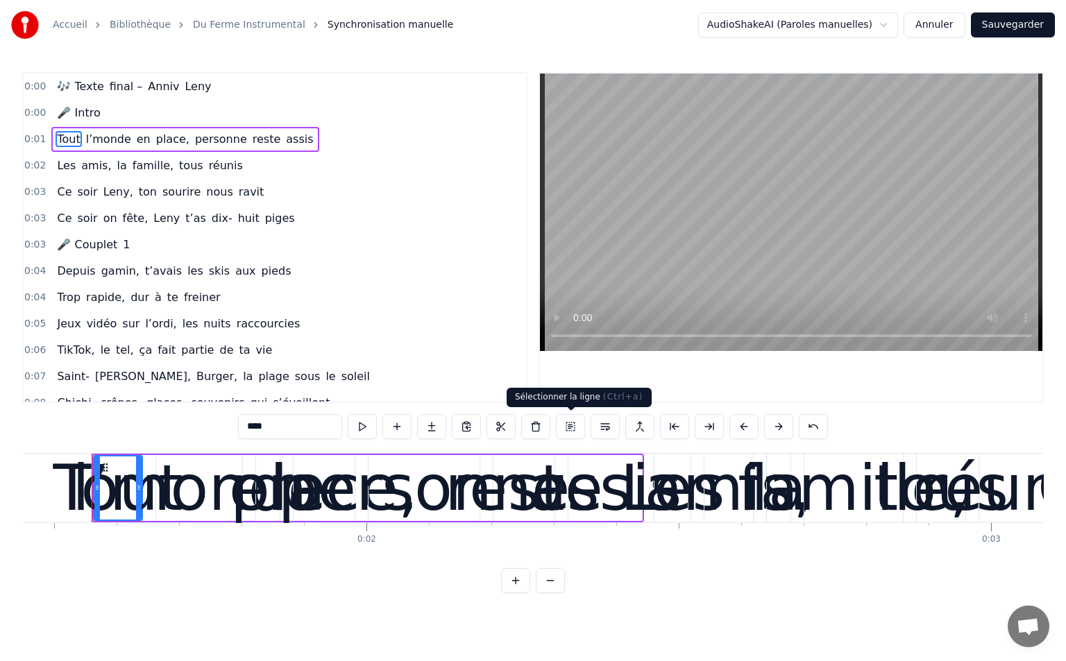
click at [567, 427] on button at bounding box center [570, 426] width 29 height 25
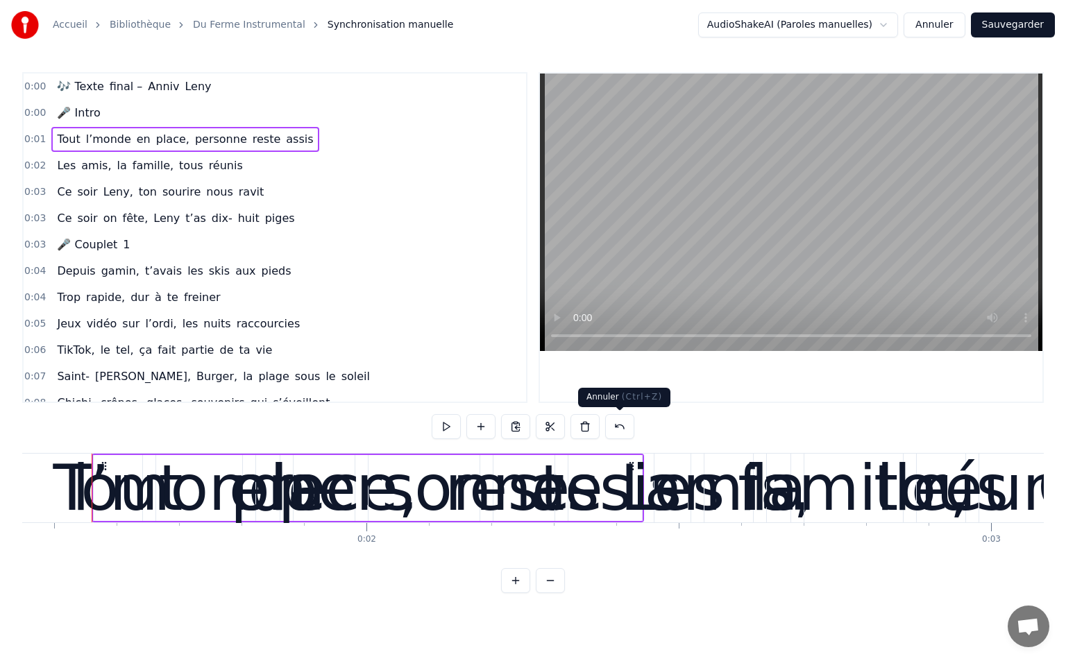
click at [620, 431] on button at bounding box center [619, 426] width 29 height 25
click at [106, 510] on div "l’monde" at bounding box center [199, 488] width 254 height 94
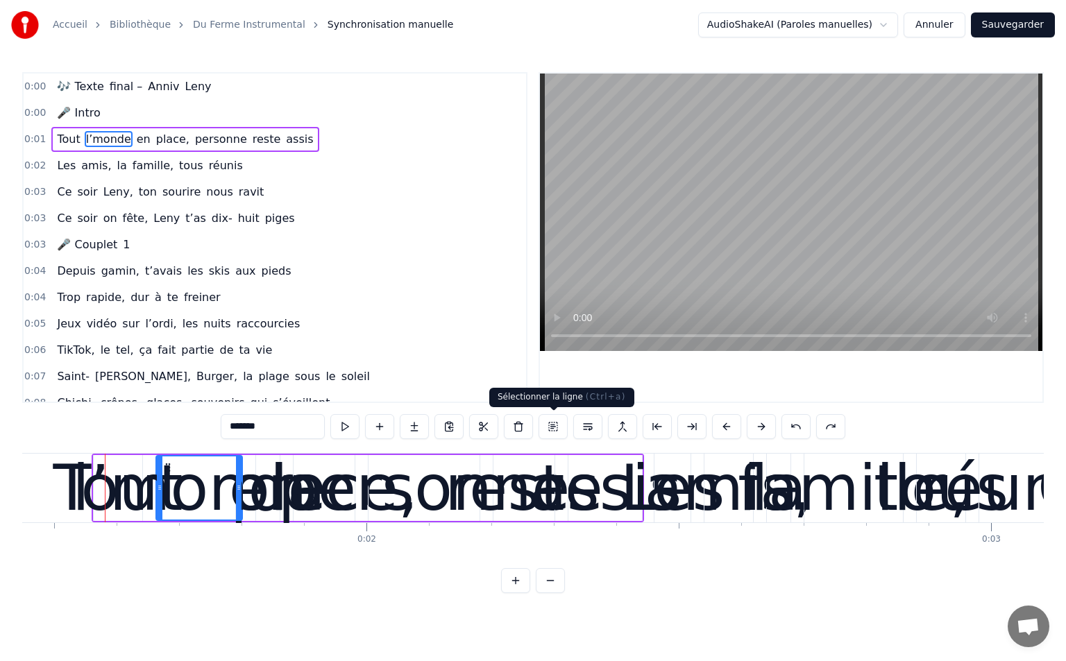
click at [560, 423] on button at bounding box center [552, 426] width 29 height 25
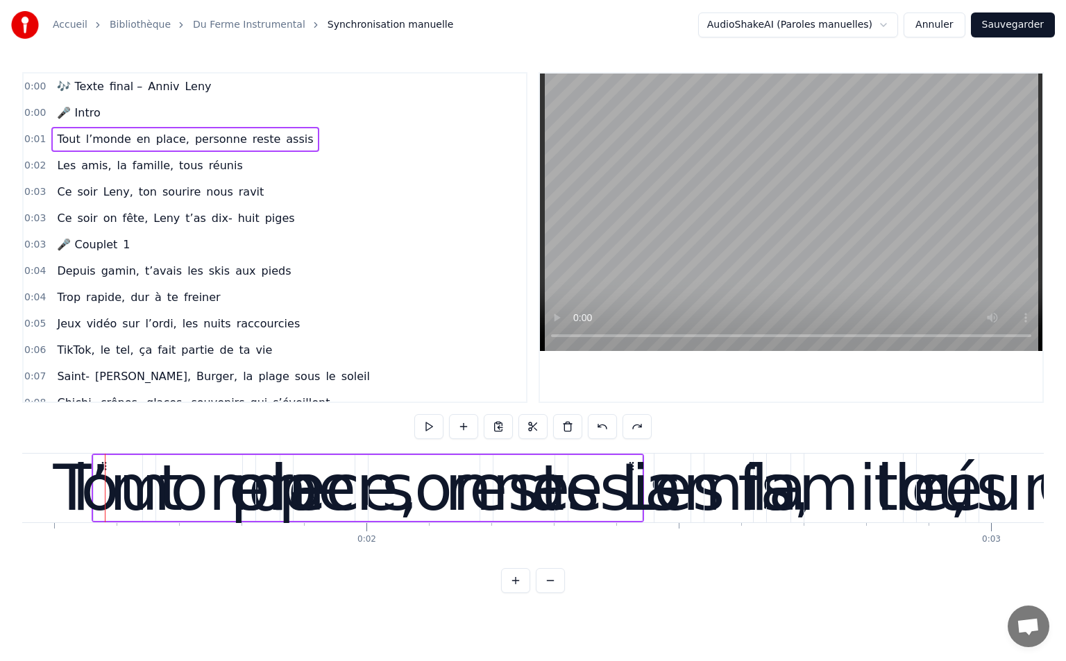
click at [98, 76] on div "🎶 Texte final – Anniv Leny" at bounding box center [133, 86] width 165 height 25
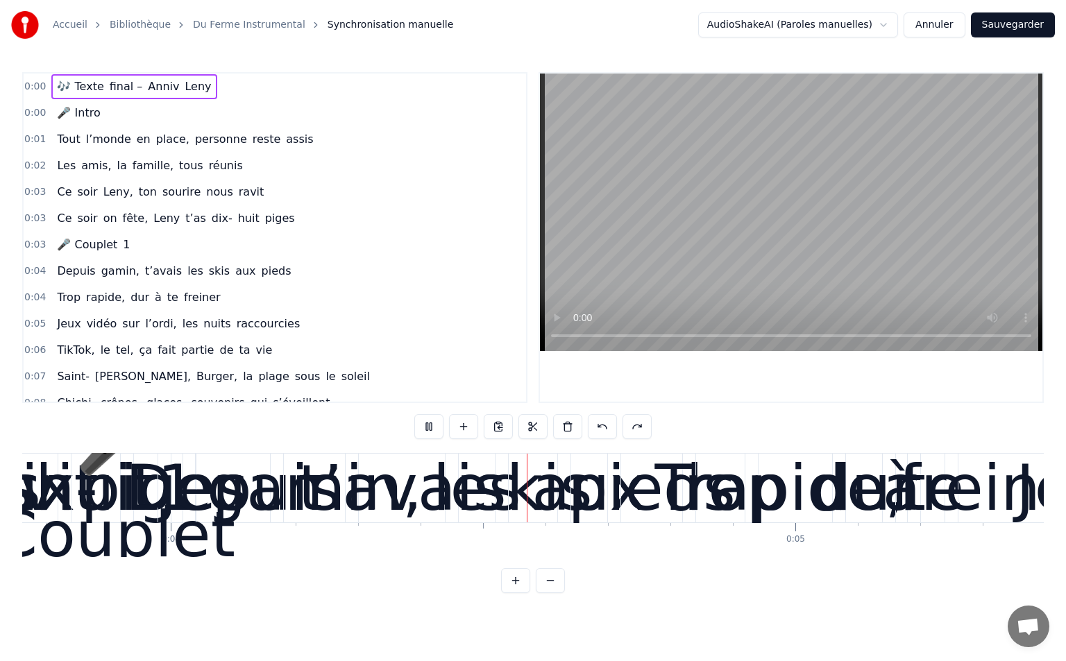
scroll to position [0, 2381]
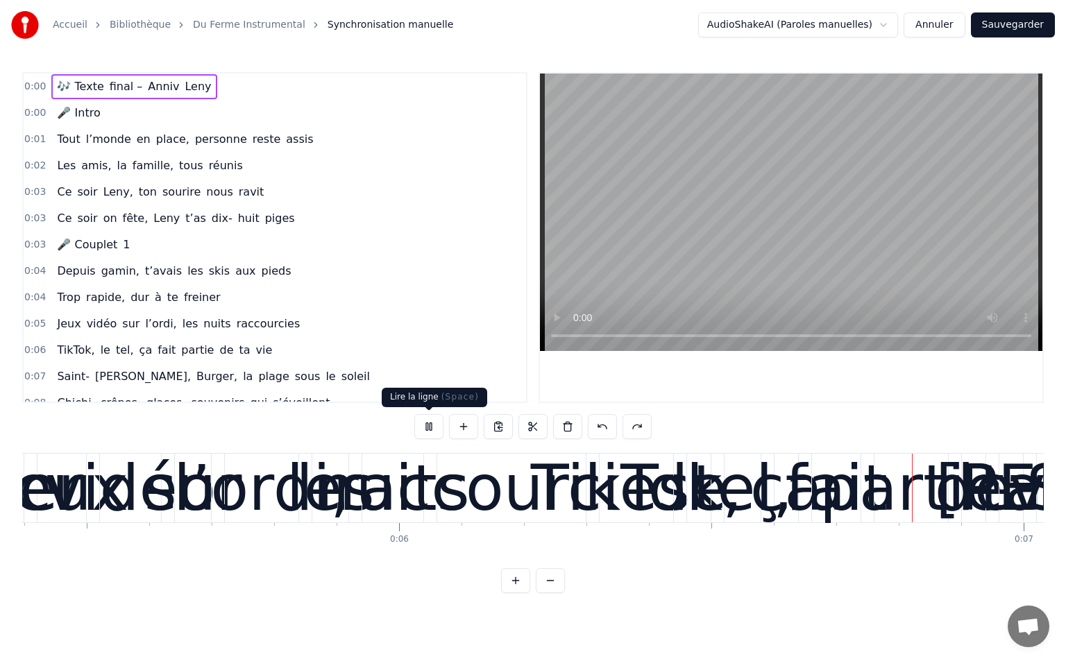
click at [432, 429] on button at bounding box center [428, 426] width 29 height 25
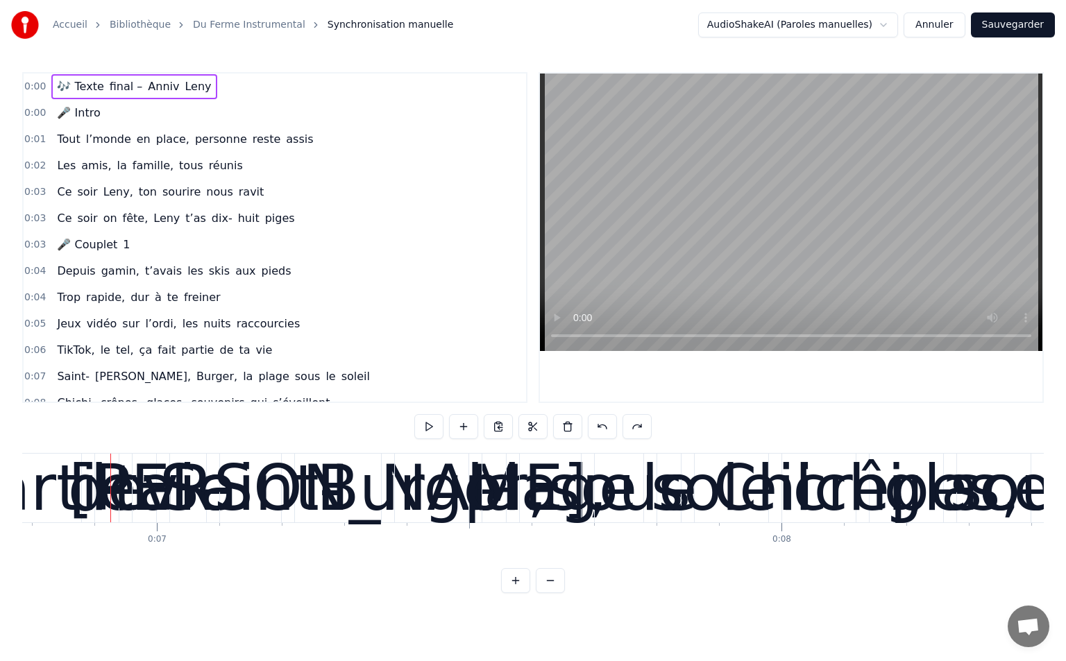
scroll to position [0, 4255]
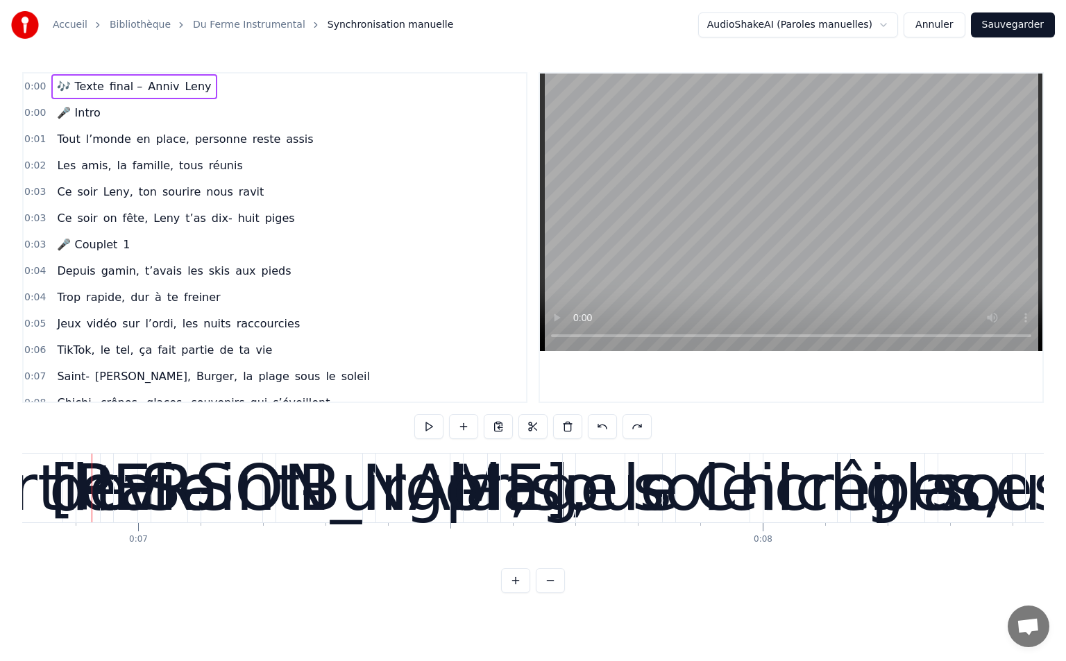
click at [194, 137] on span "personne" at bounding box center [221, 139] width 55 height 16
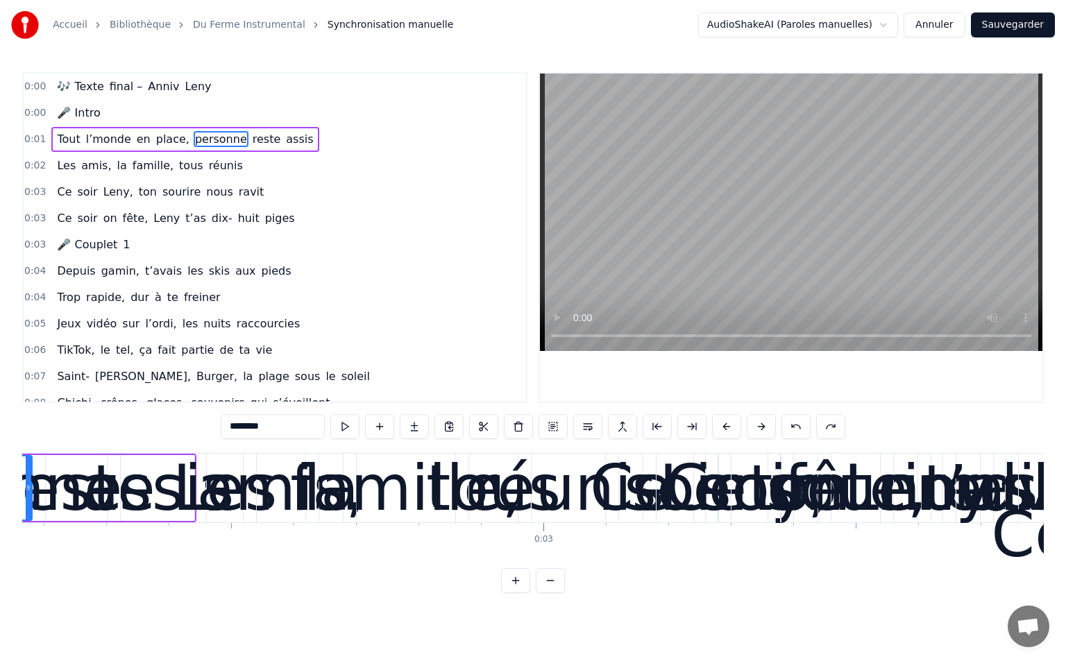
scroll to position [0, 1180]
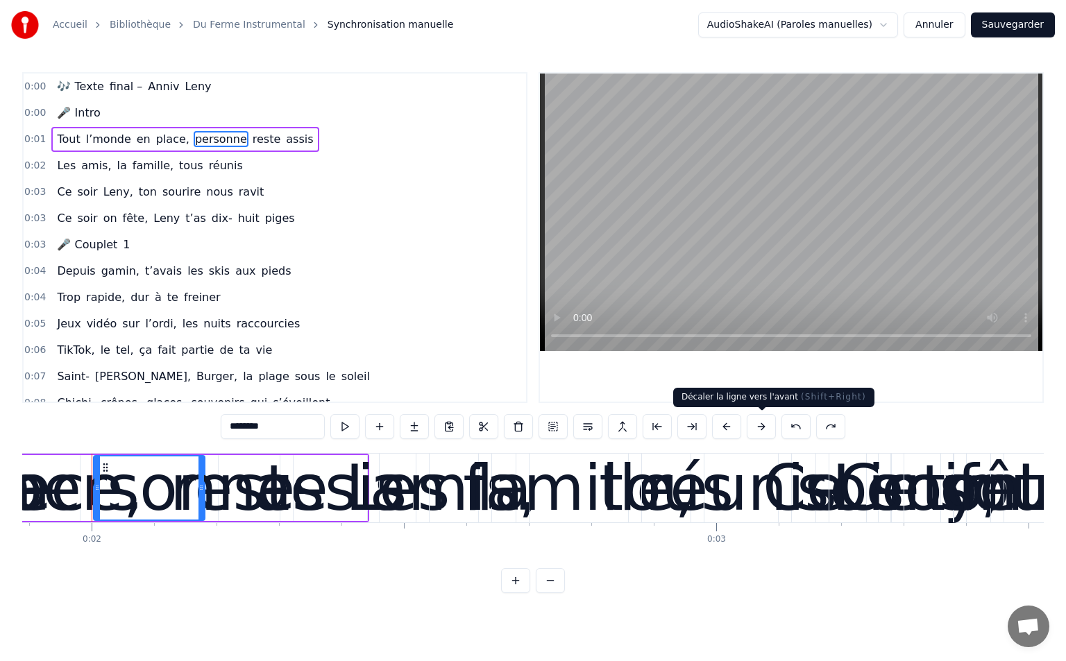
click at [764, 431] on button at bounding box center [761, 426] width 29 height 25
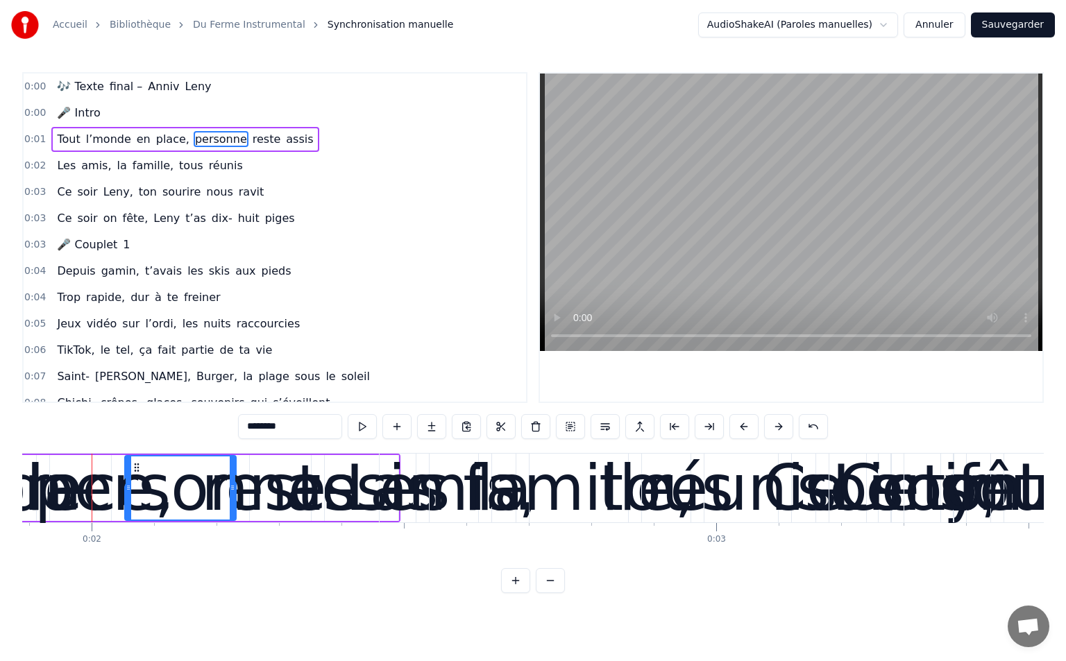
click at [764, 431] on button at bounding box center [778, 426] width 29 height 25
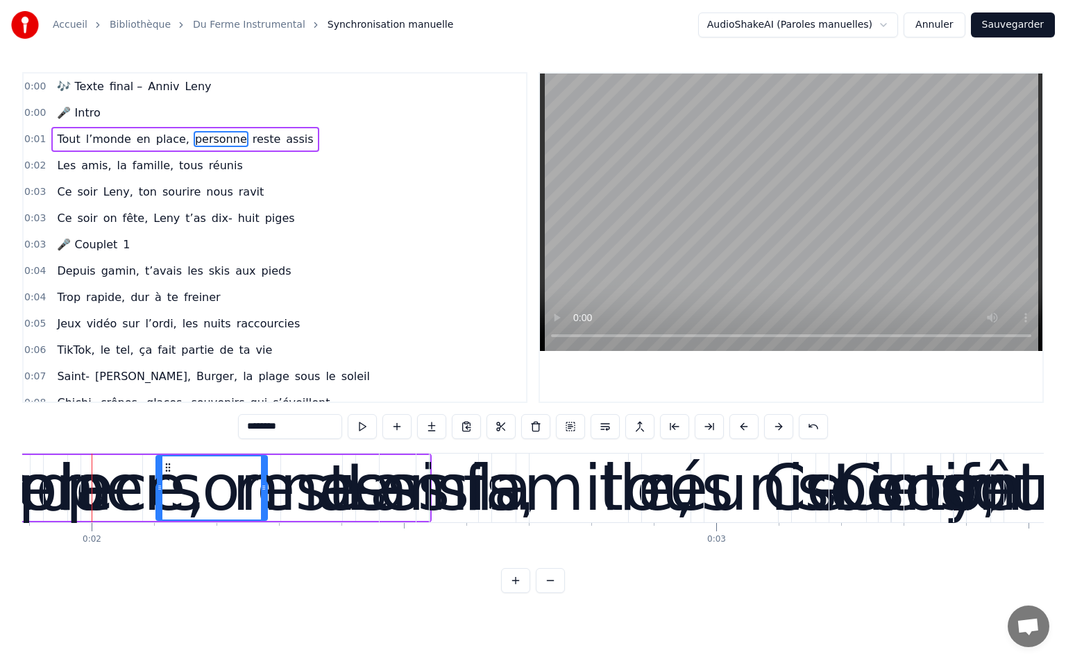
click at [763, 431] on div "********" at bounding box center [533, 426] width 590 height 25
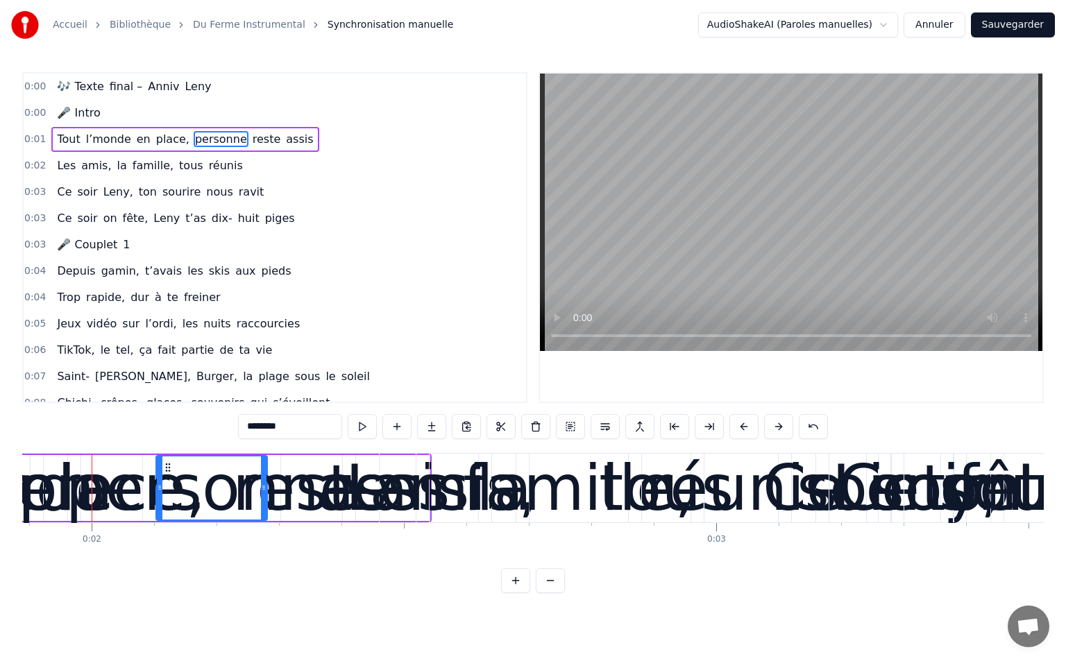
click at [763, 431] on div "********" at bounding box center [533, 426] width 590 height 25
click at [756, 432] on button at bounding box center [743, 426] width 29 height 25
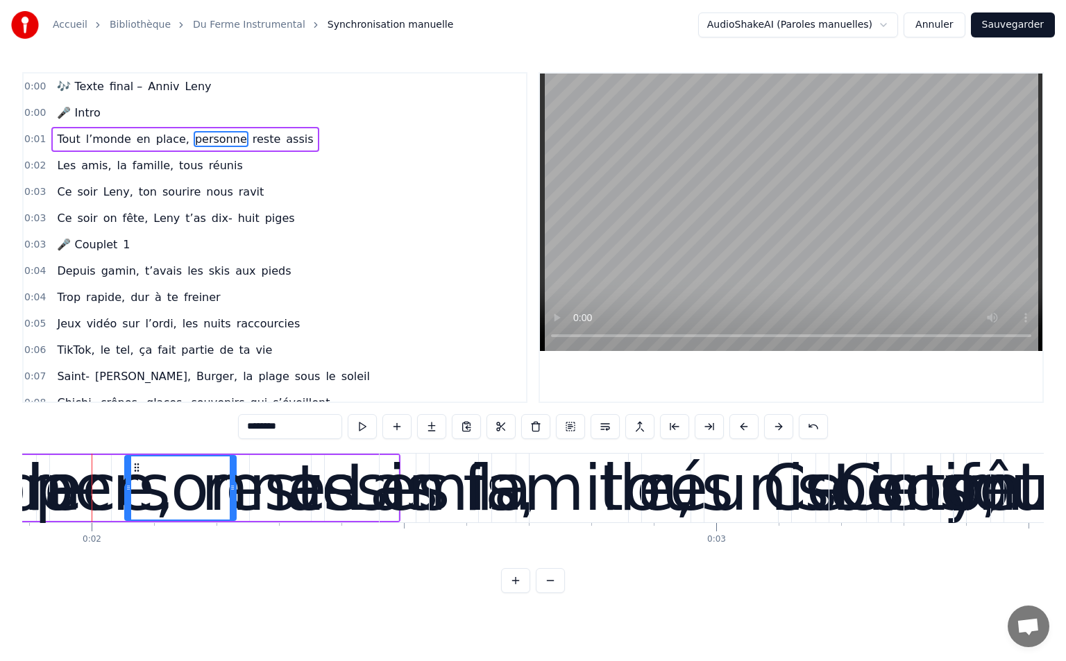
click at [756, 432] on button at bounding box center [743, 426] width 29 height 25
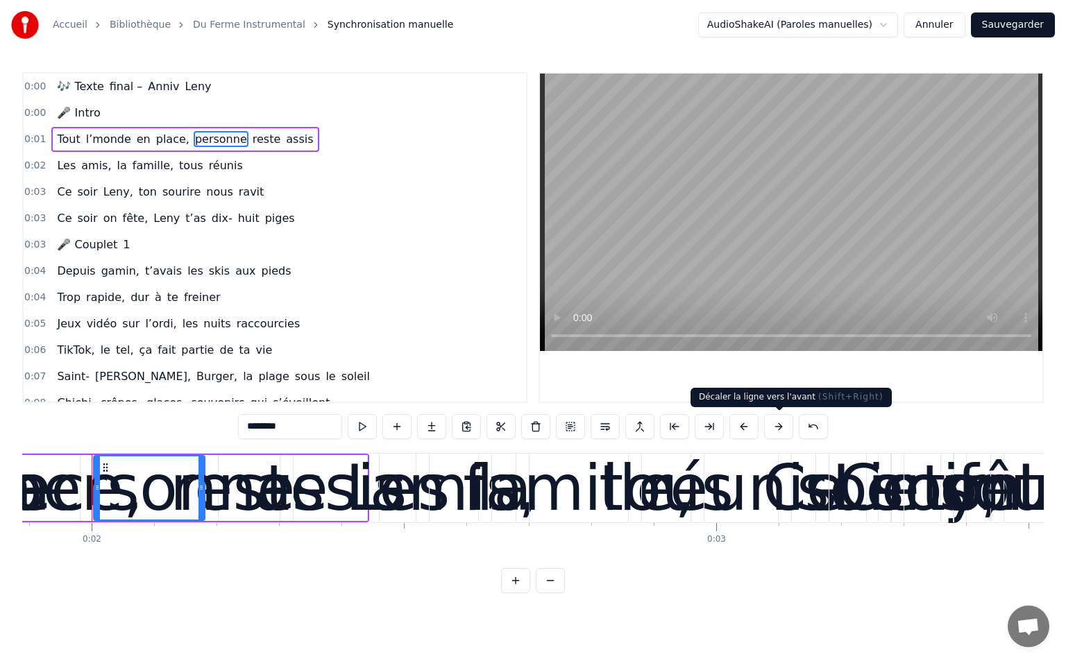
click at [777, 432] on button at bounding box center [778, 426] width 29 height 25
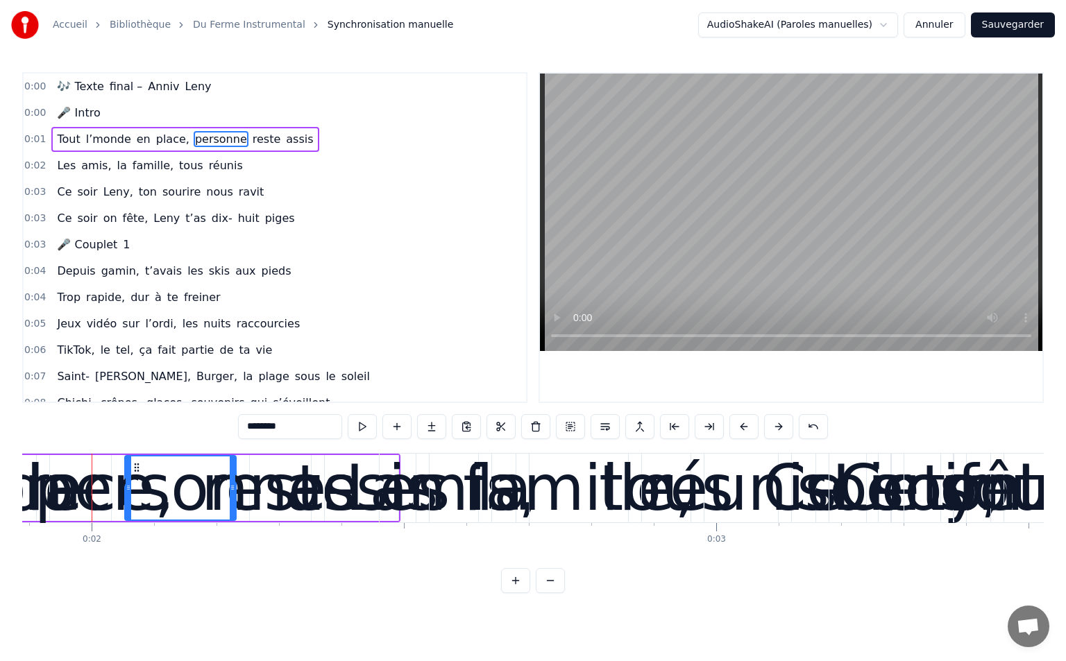
click at [777, 432] on button at bounding box center [778, 426] width 29 height 25
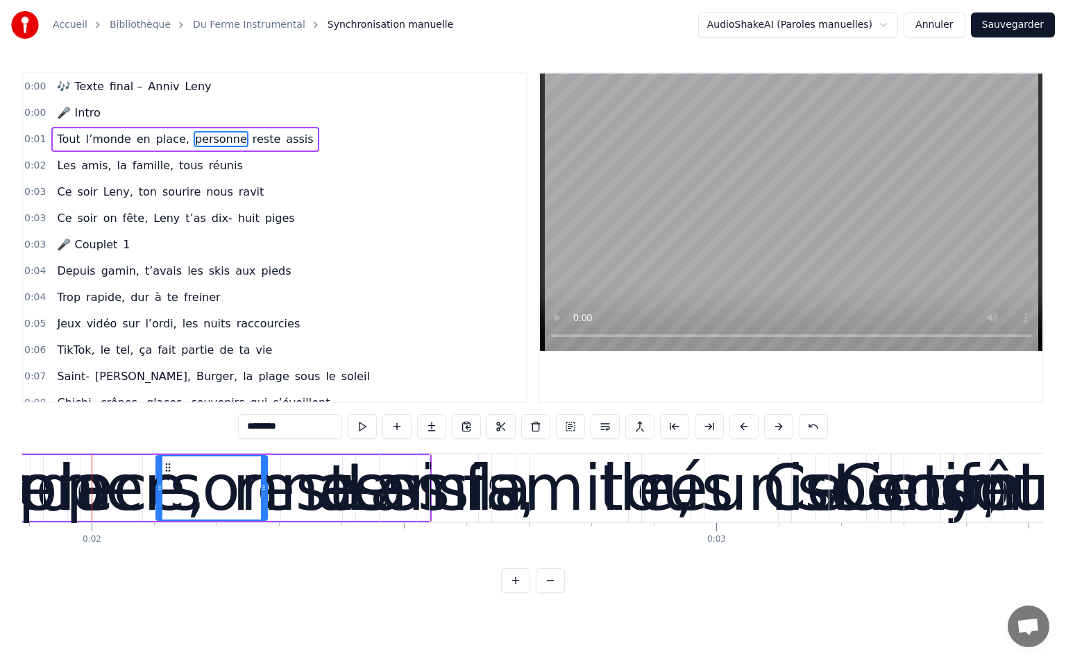
click at [777, 432] on button at bounding box center [778, 426] width 29 height 25
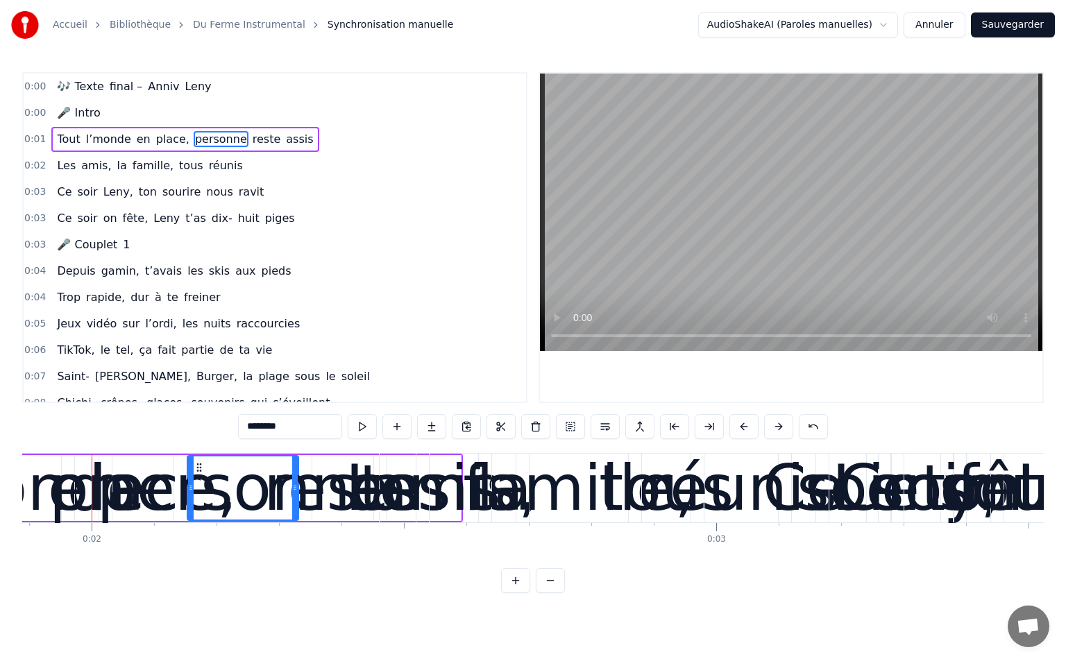
click at [777, 432] on button at bounding box center [778, 426] width 29 height 25
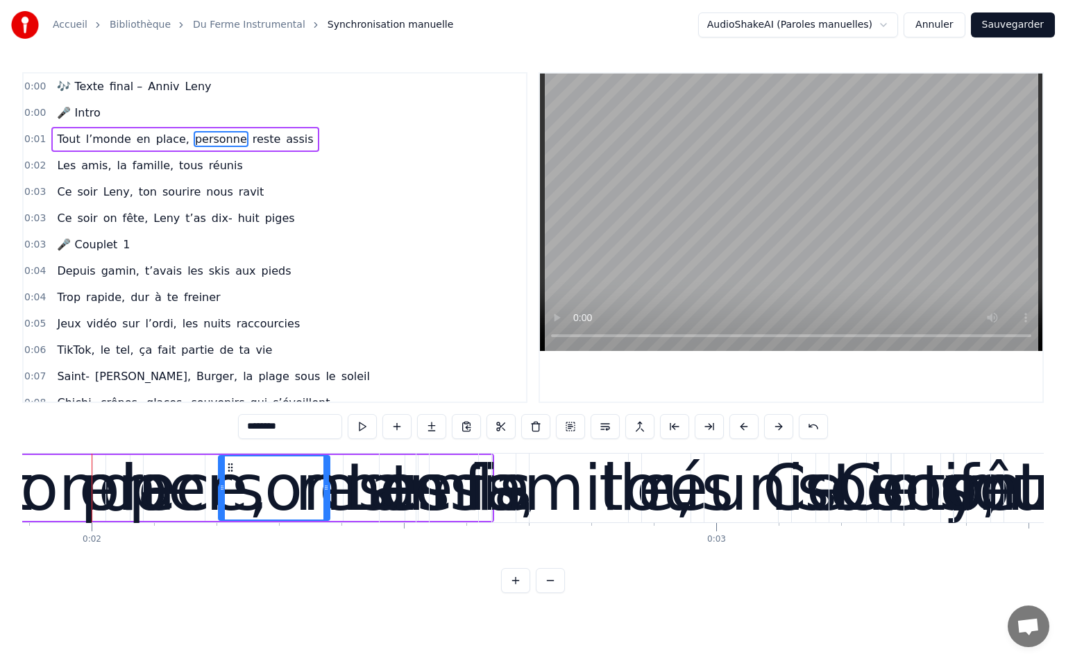
click at [777, 432] on button at bounding box center [778, 426] width 29 height 25
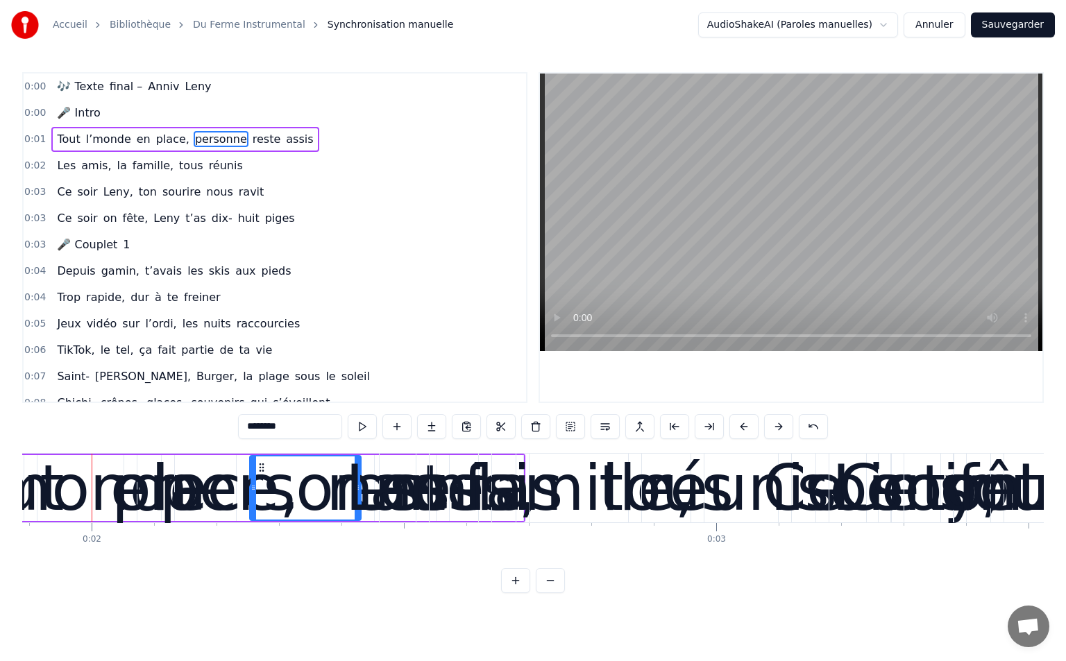
click at [777, 432] on button at bounding box center [778, 426] width 29 height 25
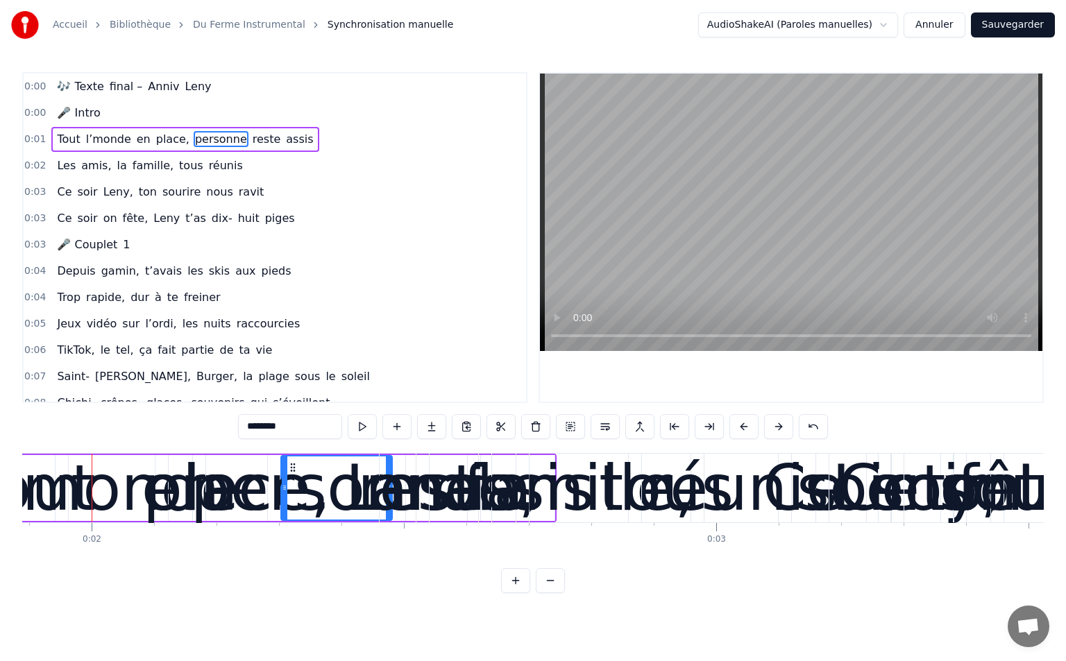
click at [777, 432] on button at bounding box center [778, 426] width 29 height 25
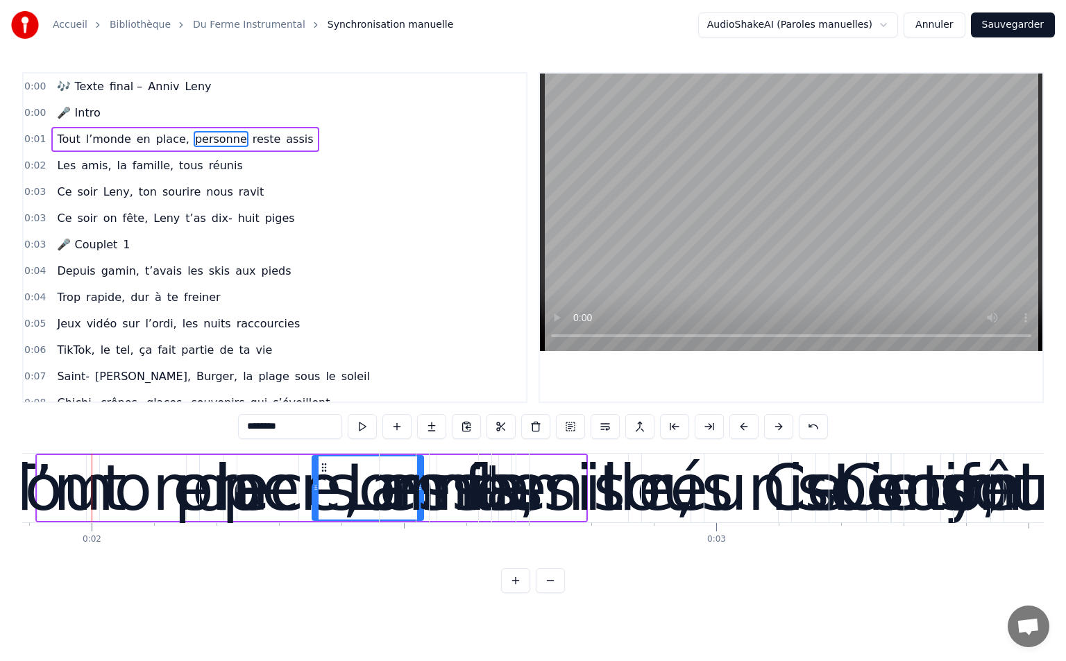
click at [777, 432] on button at bounding box center [778, 426] width 29 height 25
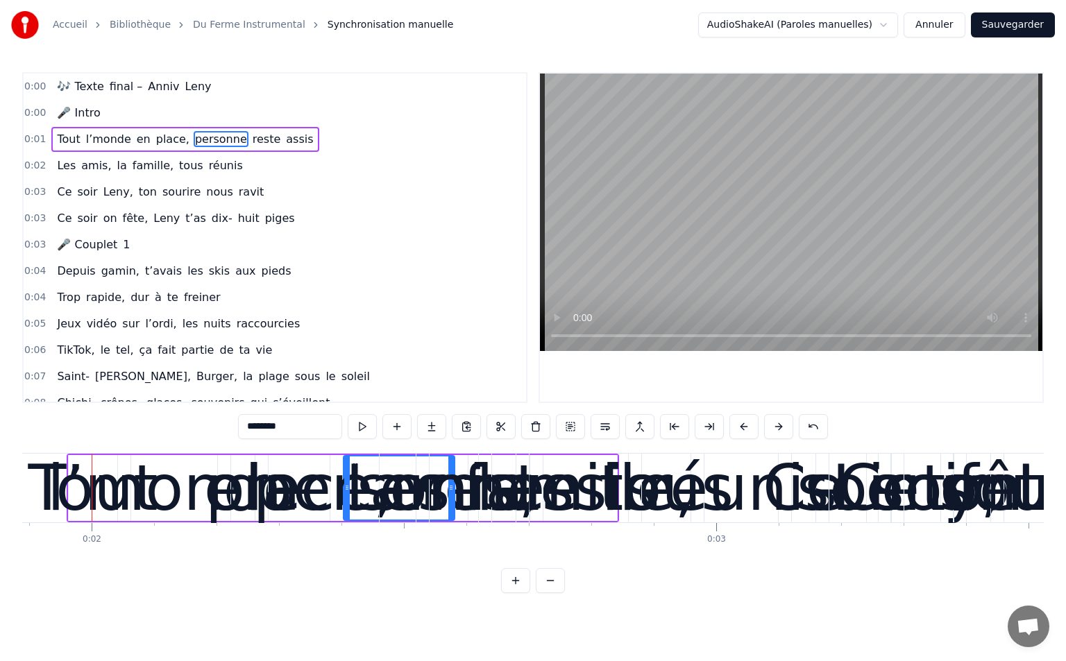
click at [777, 432] on button at bounding box center [778, 426] width 29 height 25
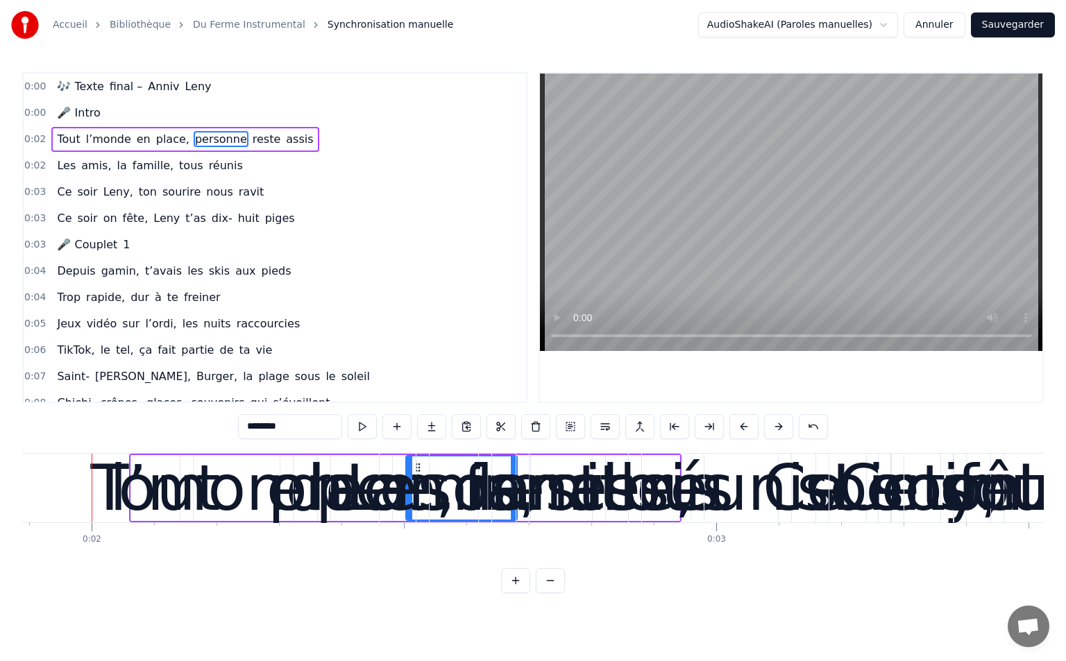
click at [778, 432] on button at bounding box center [778, 426] width 29 height 25
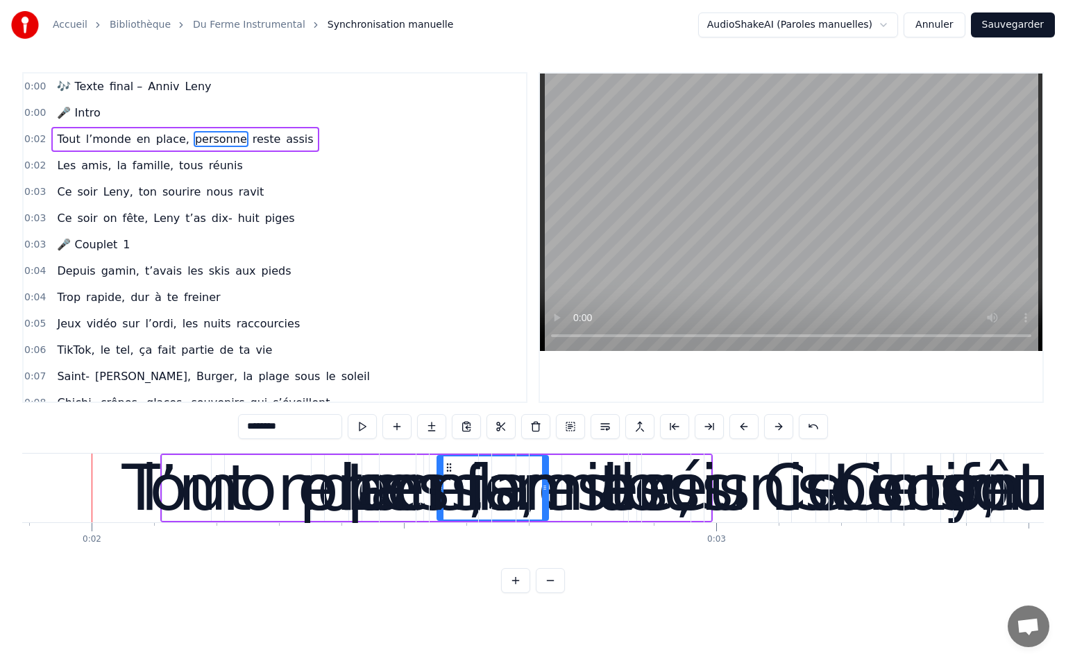
click at [778, 432] on button at bounding box center [778, 426] width 29 height 25
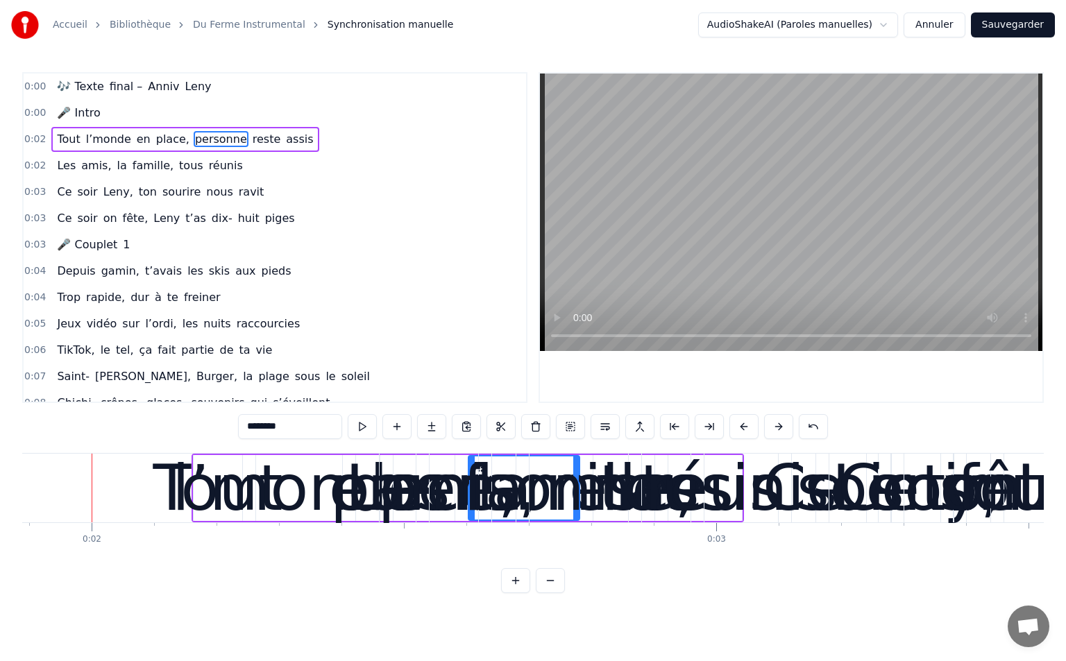
click at [778, 432] on button at bounding box center [778, 426] width 29 height 25
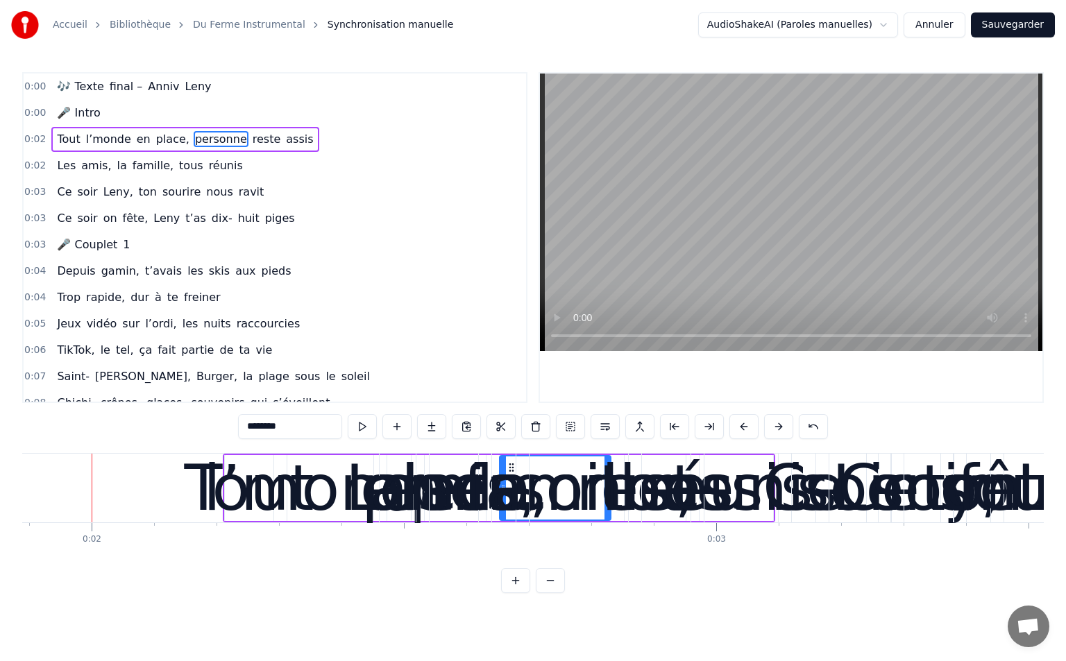
click at [779, 432] on button at bounding box center [778, 426] width 29 height 25
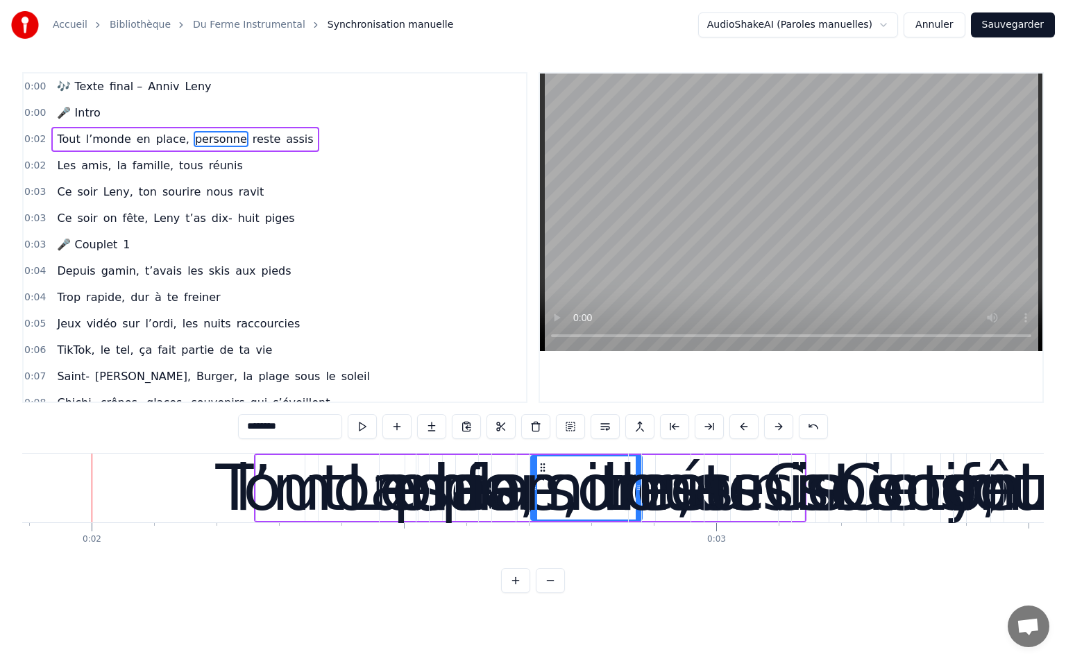
click at [779, 432] on button at bounding box center [778, 426] width 29 height 25
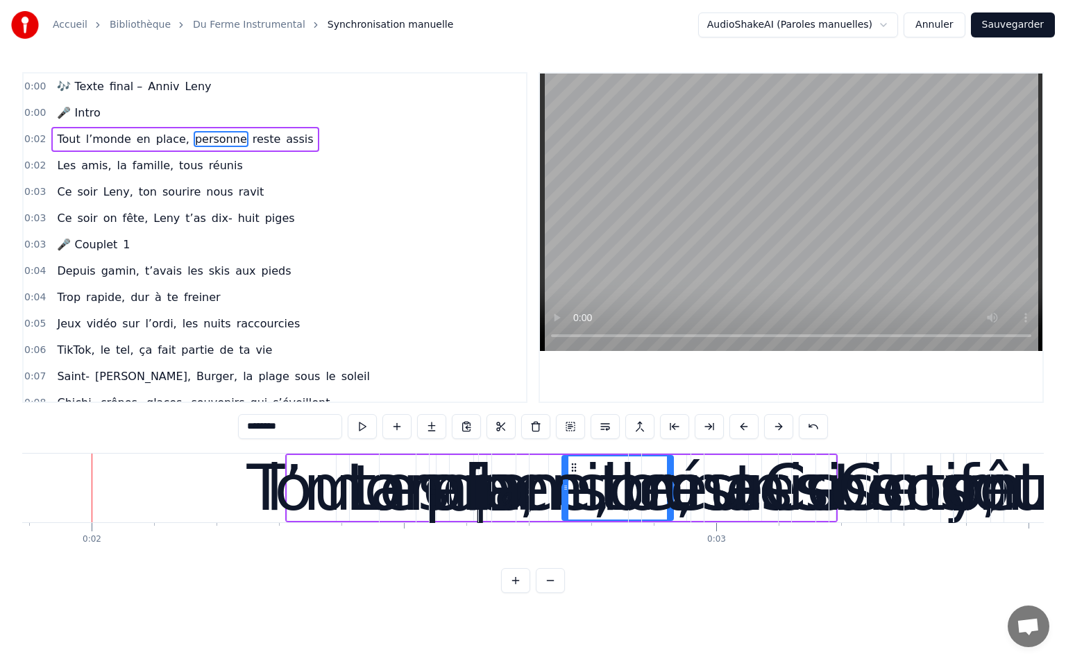
click at [779, 432] on button at bounding box center [778, 426] width 29 height 25
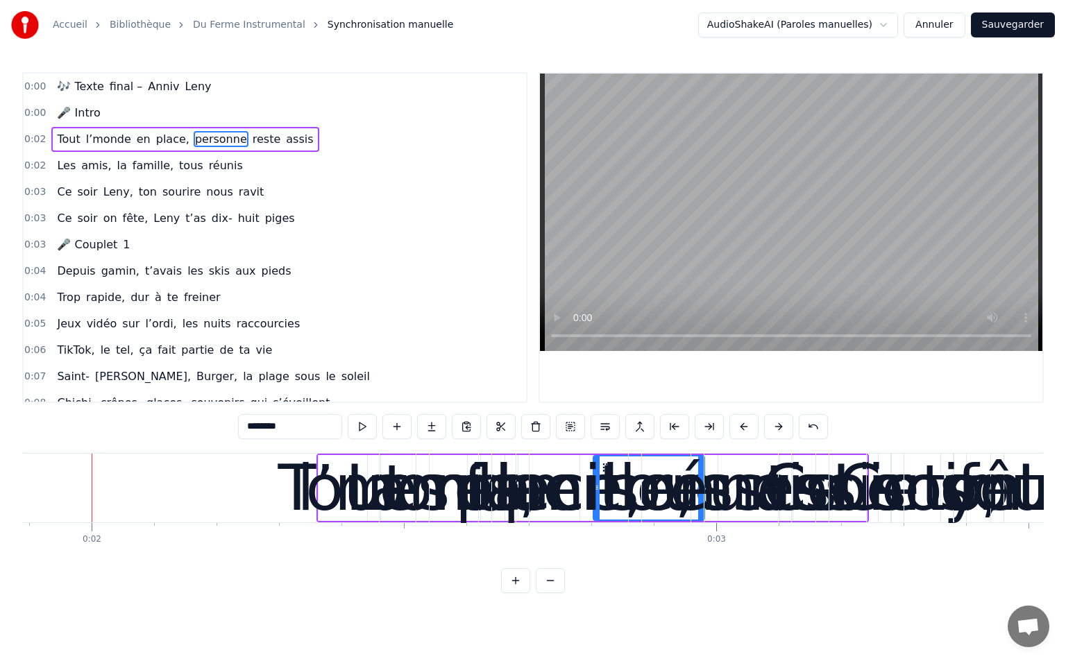
click at [779, 432] on button at bounding box center [778, 426] width 29 height 25
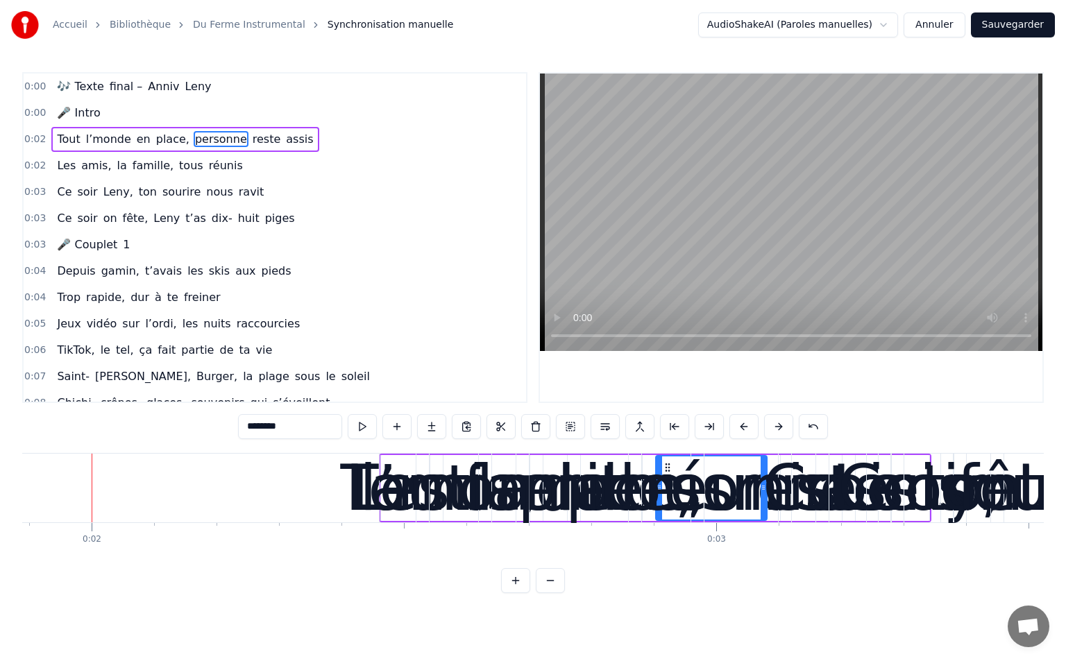
click at [779, 432] on button at bounding box center [778, 426] width 29 height 25
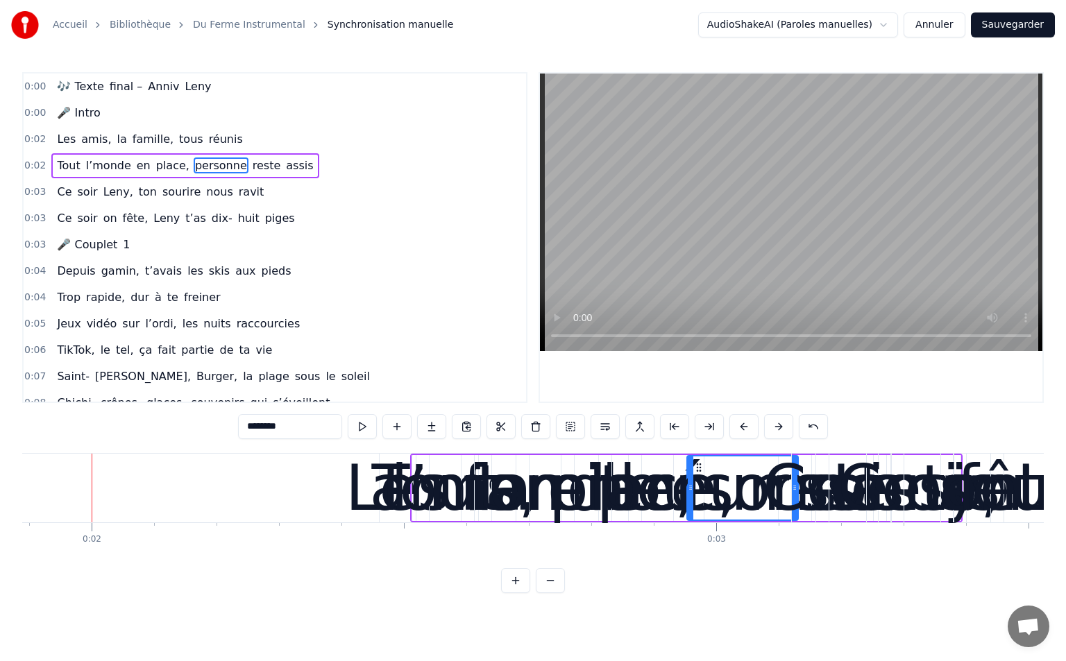
click at [779, 432] on button at bounding box center [778, 426] width 29 height 25
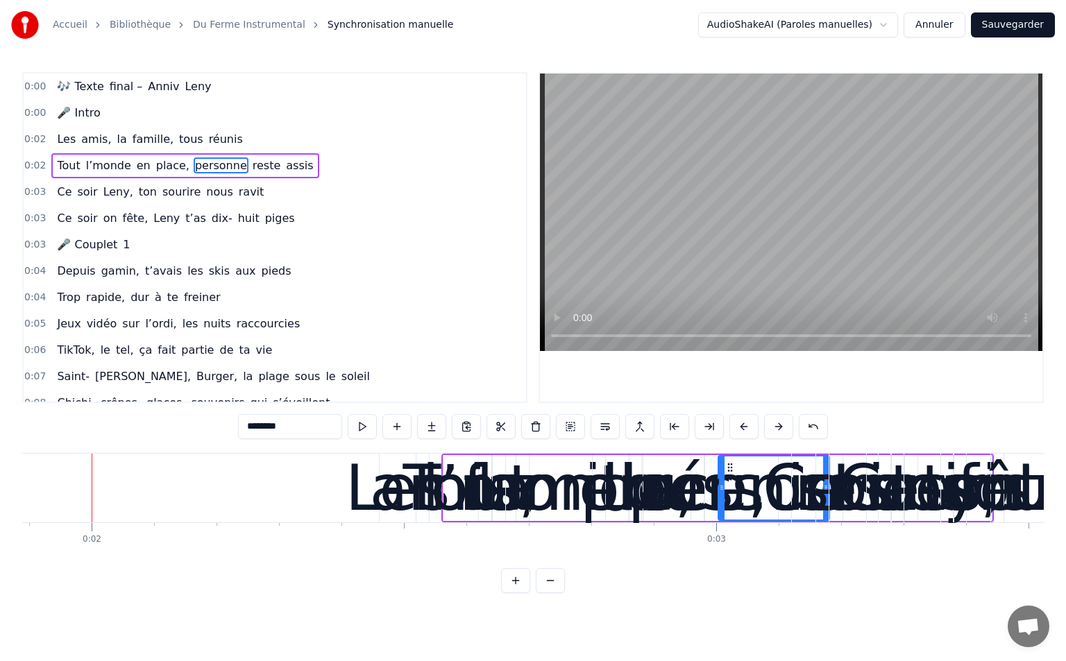
click at [779, 432] on button at bounding box center [778, 426] width 29 height 25
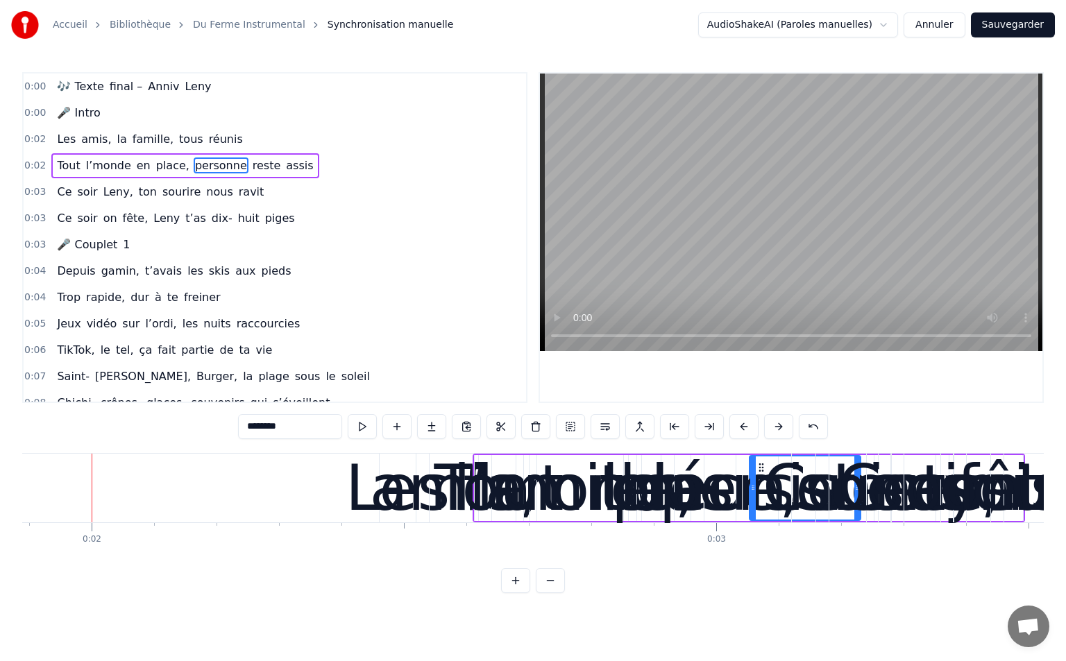
click at [779, 432] on button at bounding box center [778, 426] width 29 height 25
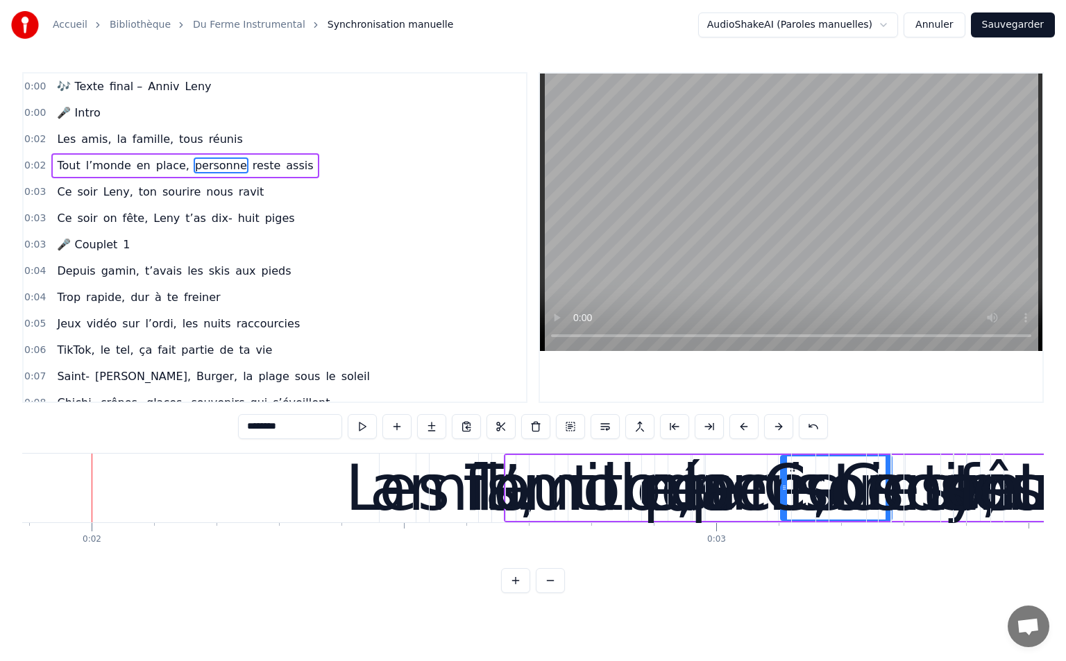
click at [779, 432] on button at bounding box center [778, 426] width 29 height 25
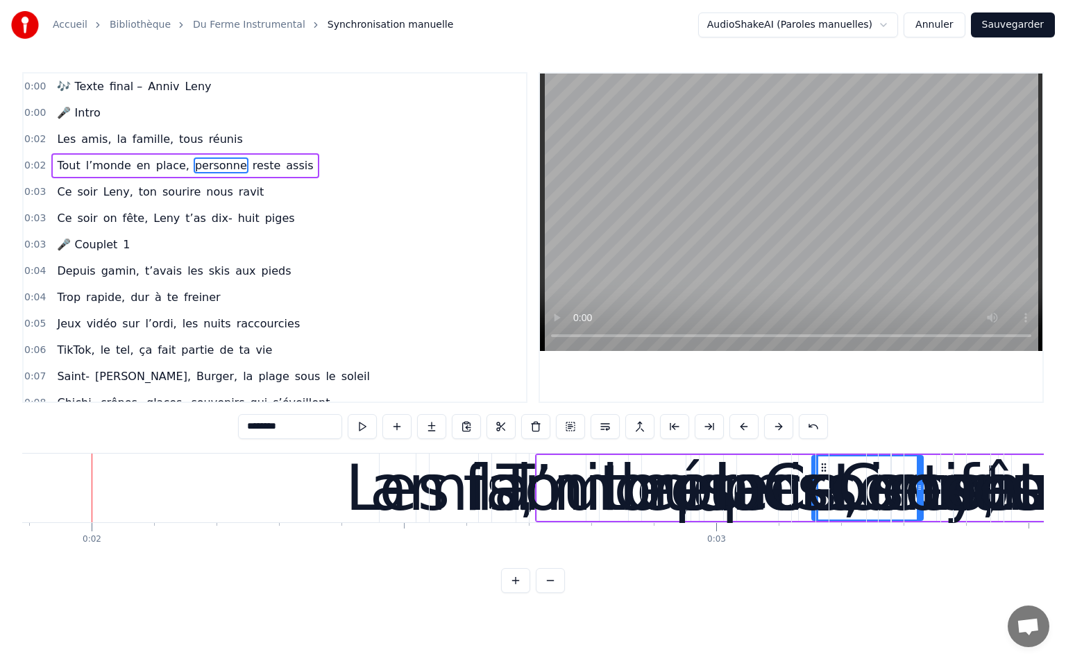
click at [779, 432] on button at bounding box center [778, 426] width 29 height 25
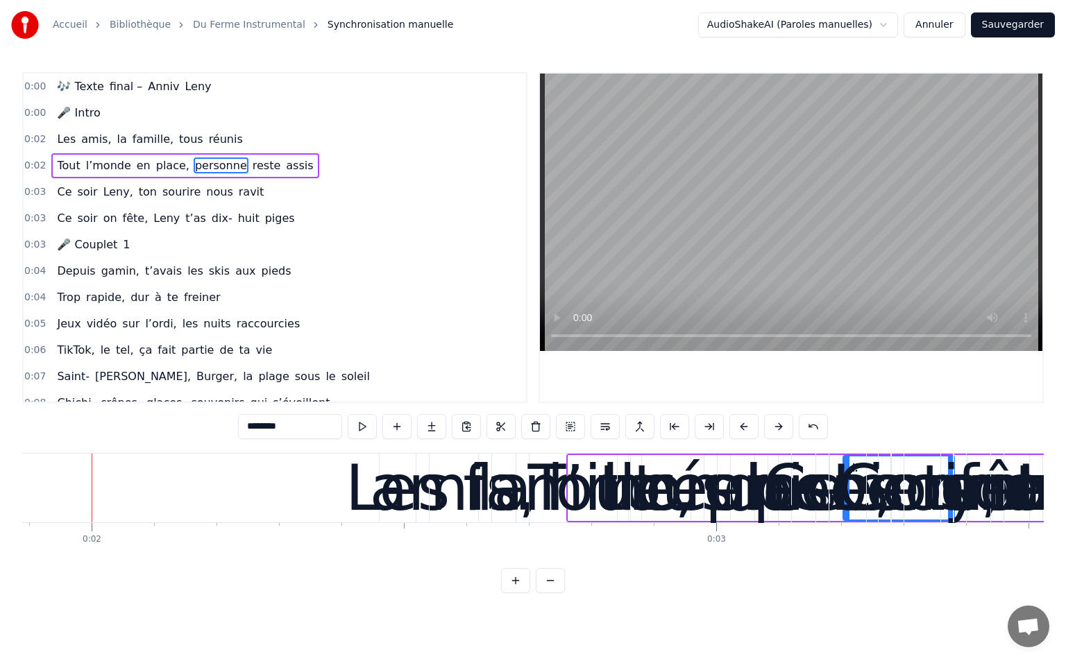
click at [779, 432] on button at bounding box center [778, 426] width 29 height 25
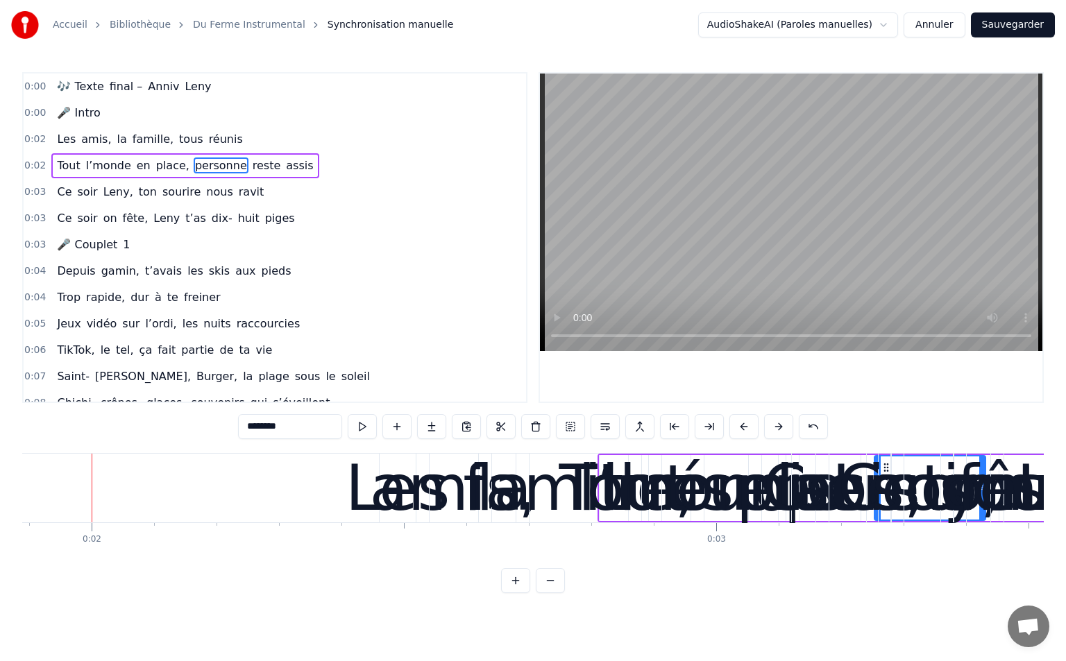
click at [779, 432] on button at bounding box center [778, 426] width 29 height 25
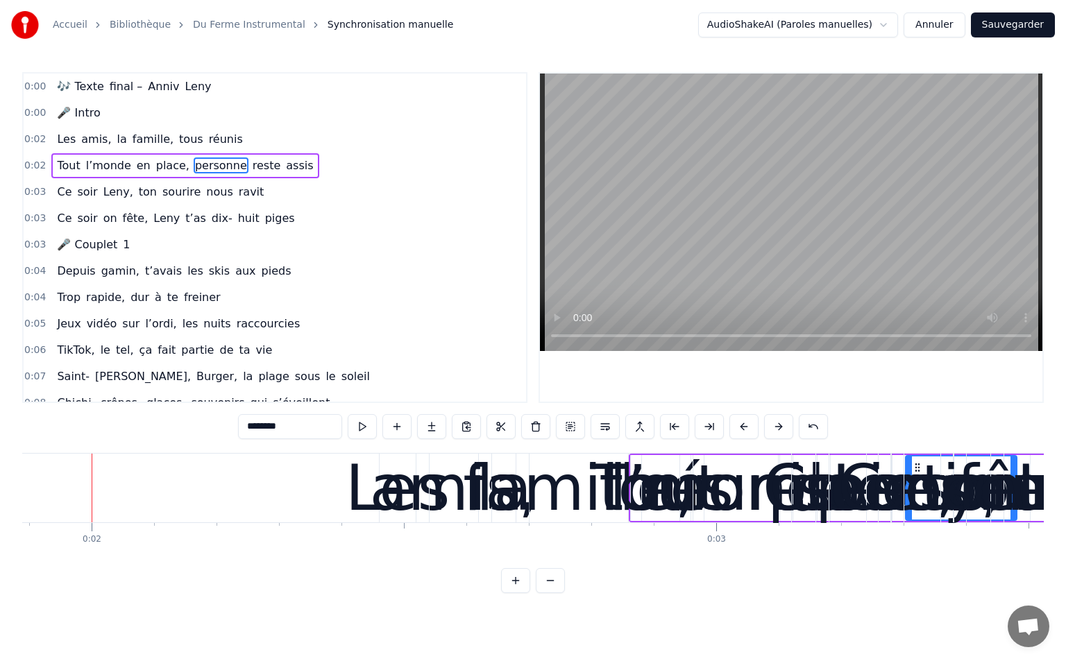
click at [779, 432] on button at bounding box center [778, 426] width 29 height 25
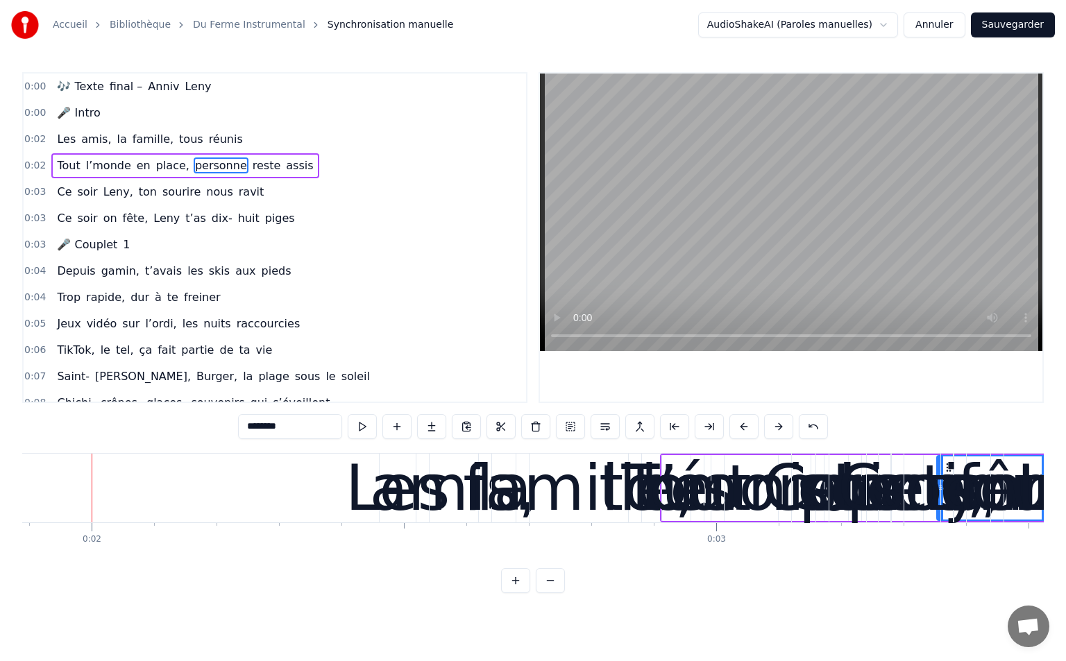
click at [779, 432] on button at bounding box center [778, 426] width 29 height 25
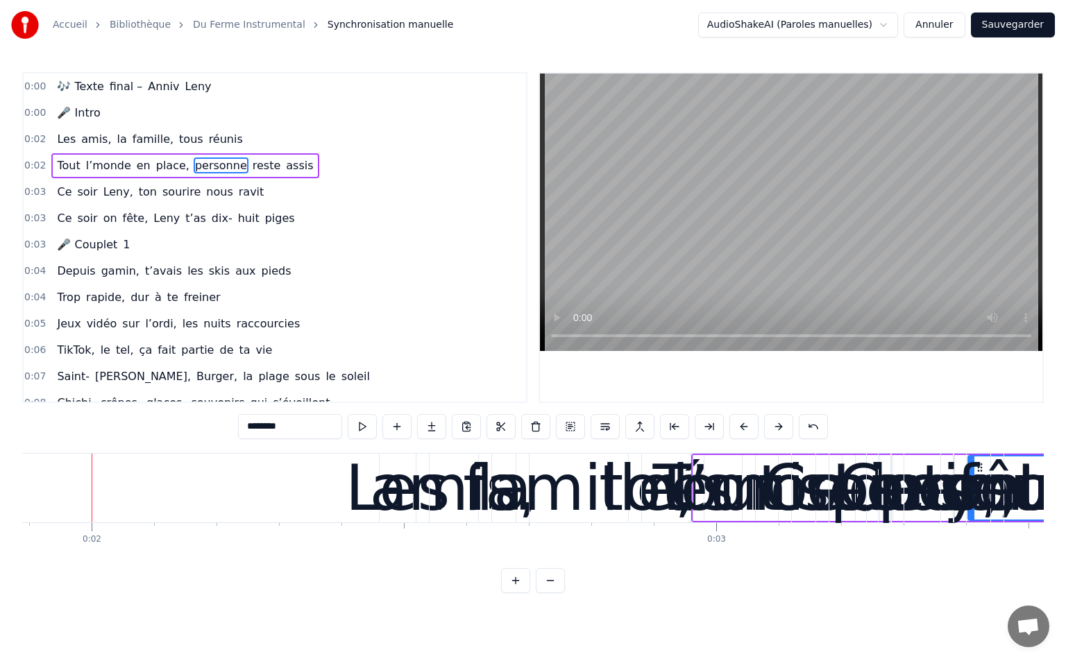
click at [779, 432] on button at bounding box center [778, 426] width 29 height 25
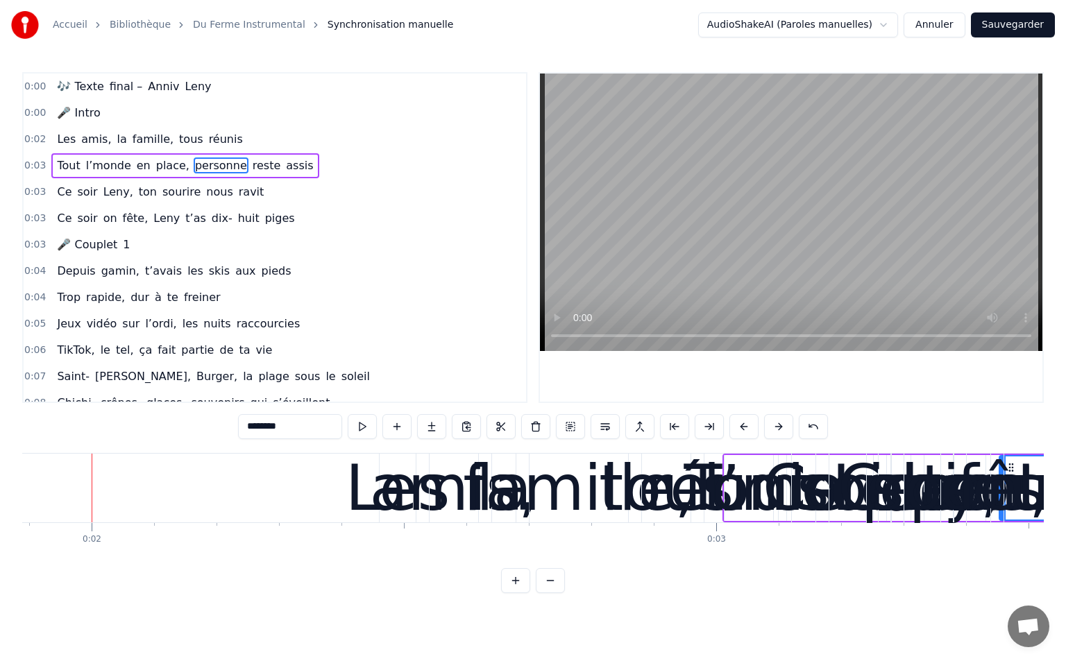
click at [779, 432] on button at bounding box center [778, 426] width 29 height 25
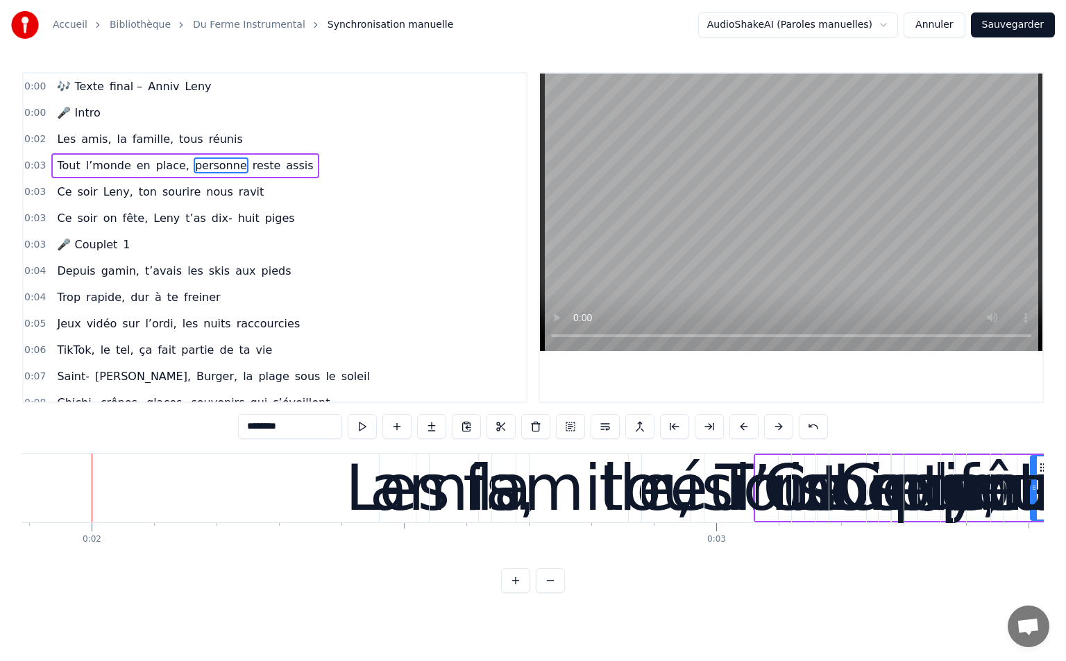
click at [779, 432] on button at bounding box center [778, 426] width 29 height 25
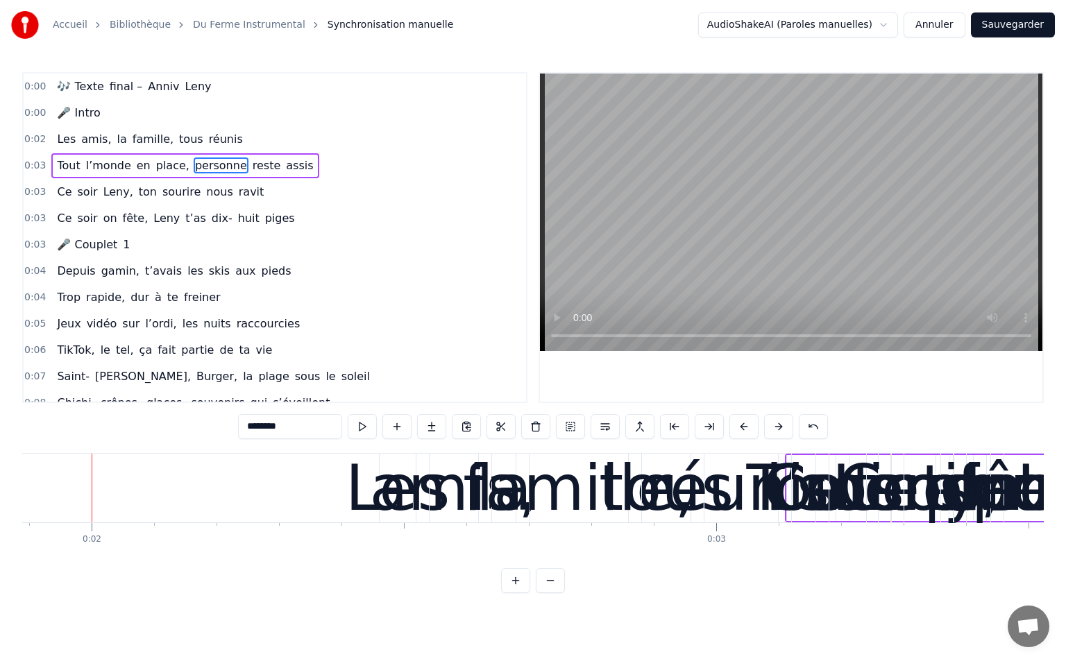
click at [779, 432] on button at bounding box center [778, 426] width 29 height 25
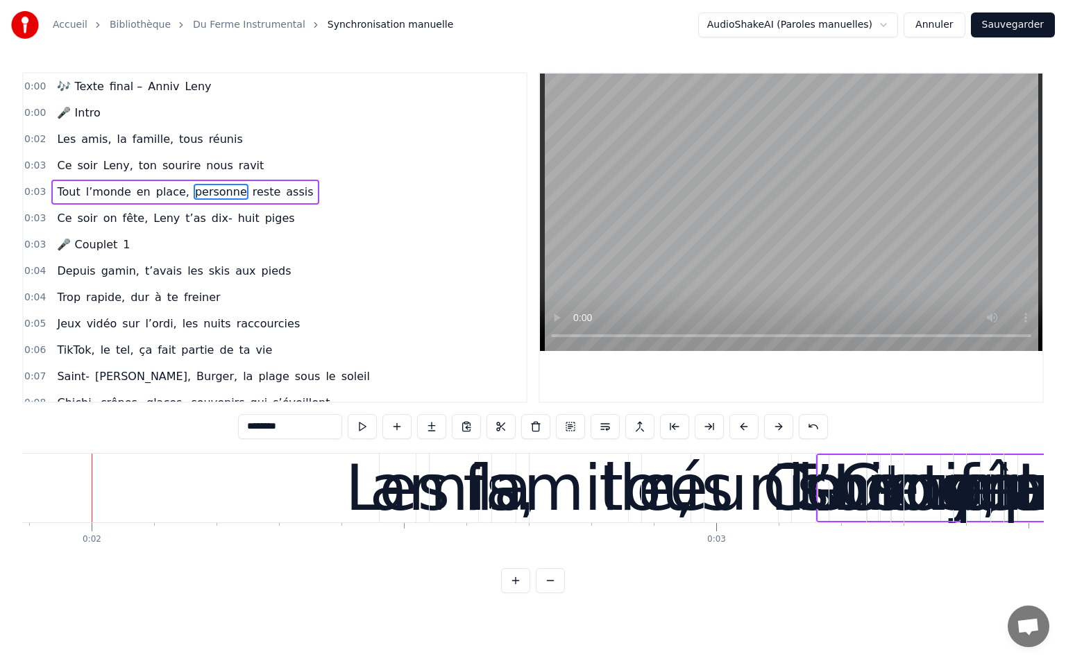
click at [779, 432] on button at bounding box center [778, 426] width 29 height 25
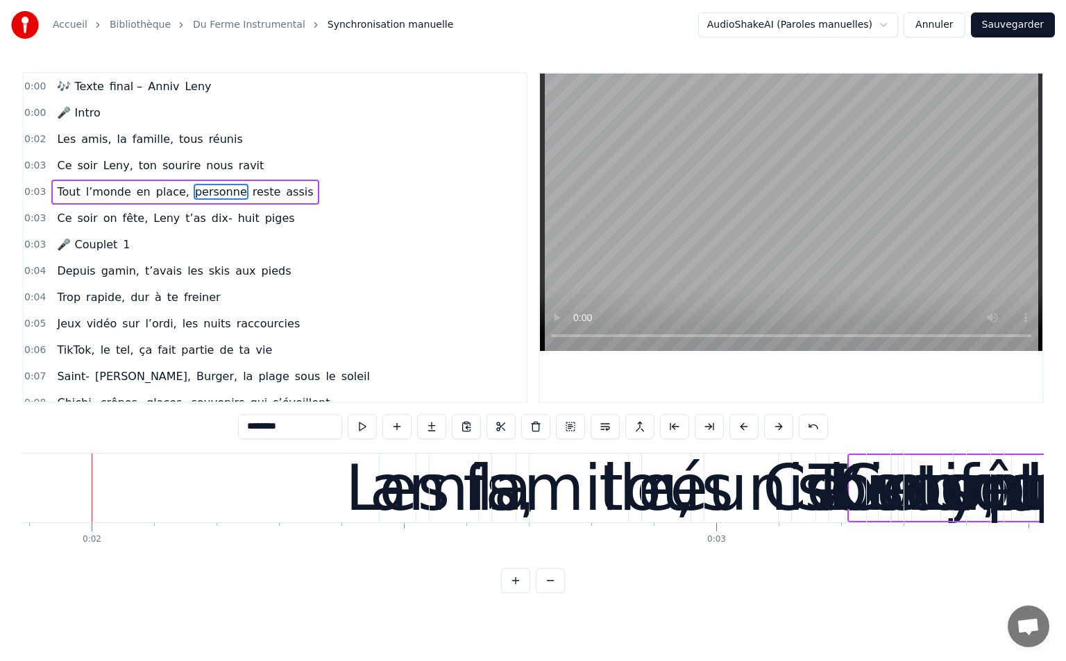
click at [779, 432] on button at bounding box center [778, 426] width 29 height 25
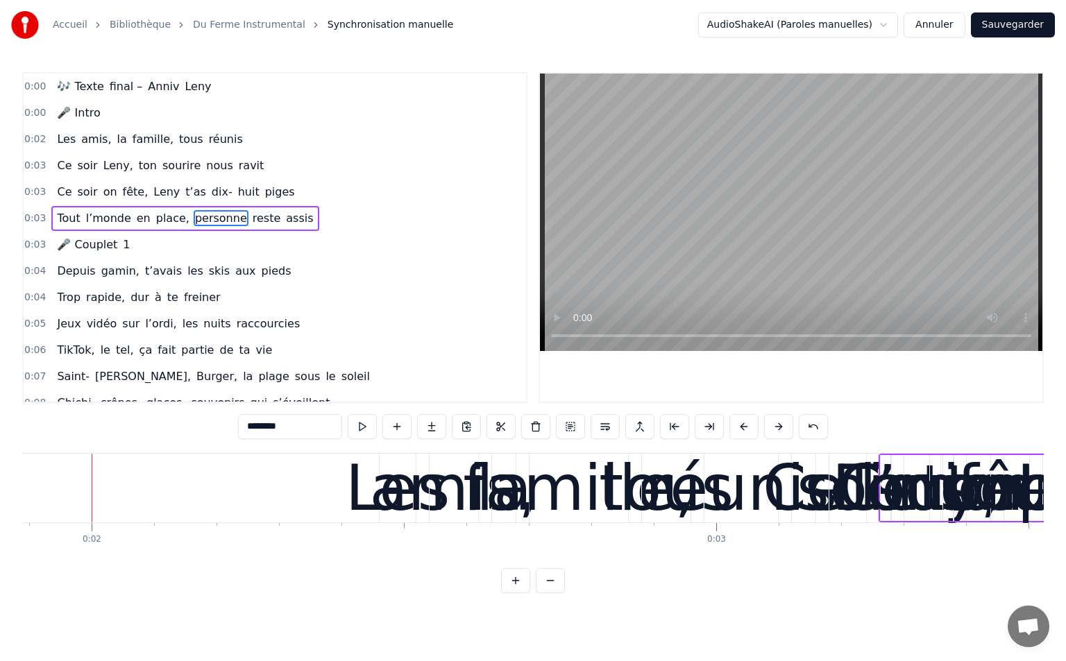
click at [779, 432] on button at bounding box center [778, 426] width 29 height 25
click at [778, 432] on button at bounding box center [778, 426] width 29 height 25
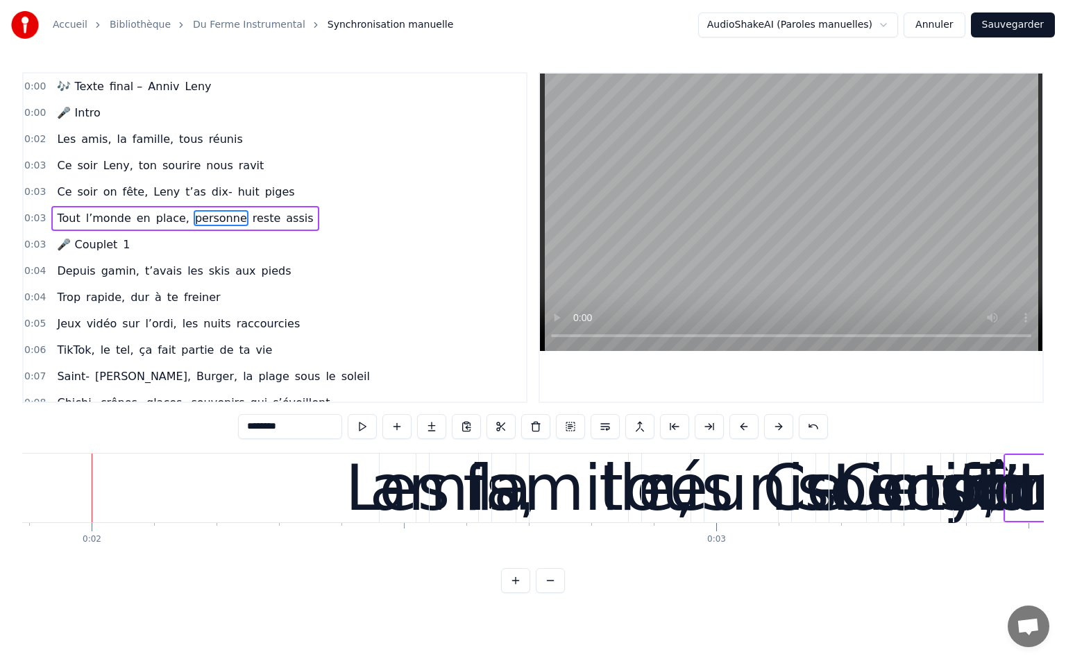
click at [778, 432] on button at bounding box center [778, 426] width 29 height 25
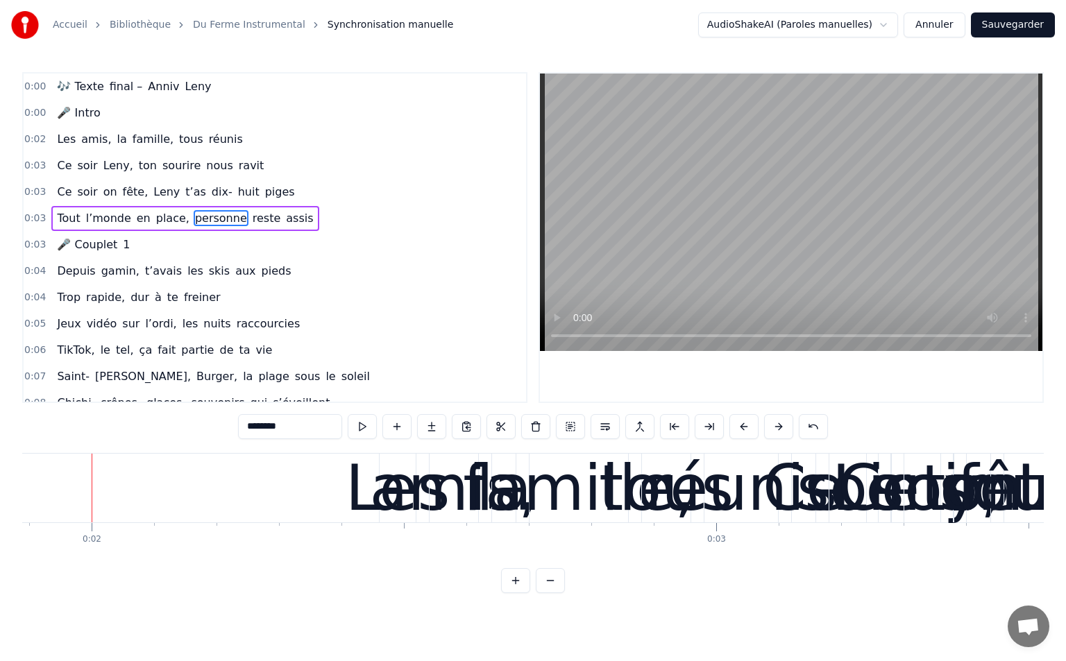
click at [778, 432] on button at bounding box center [778, 426] width 29 height 25
click at [777, 432] on button at bounding box center [778, 426] width 29 height 25
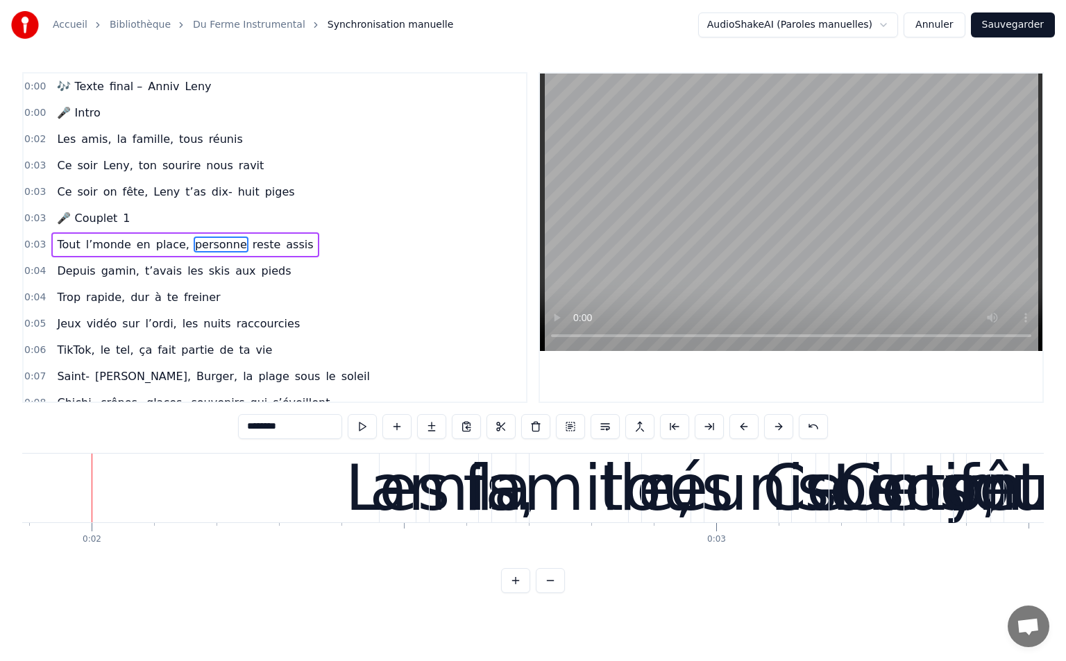
click at [777, 432] on button at bounding box center [778, 426] width 29 height 25
click at [266, 319] on span "raccourcies" at bounding box center [268, 324] width 67 height 16
type input "**********"
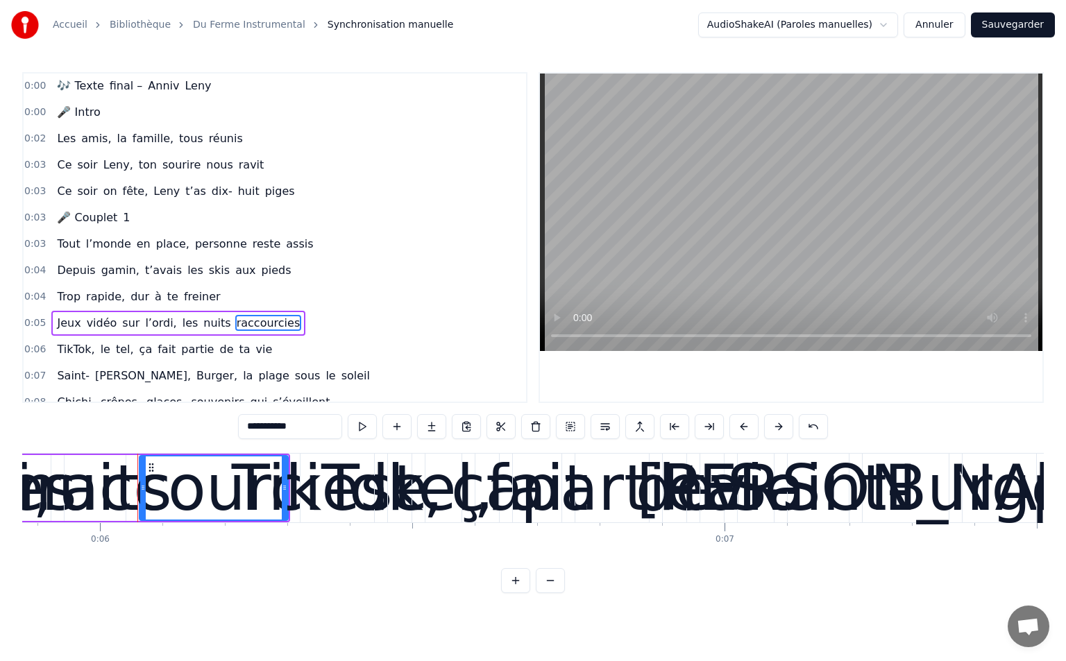
scroll to position [0, 3715]
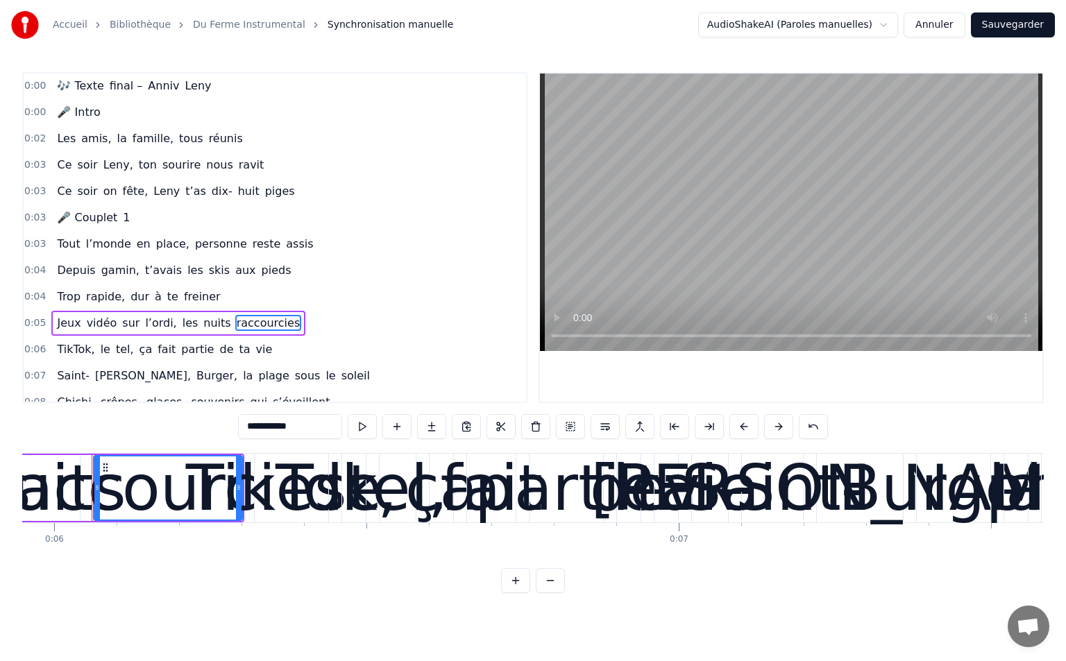
click at [242, 326] on span "raccourcies" at bounding box center [268, 323] width 67 height 16
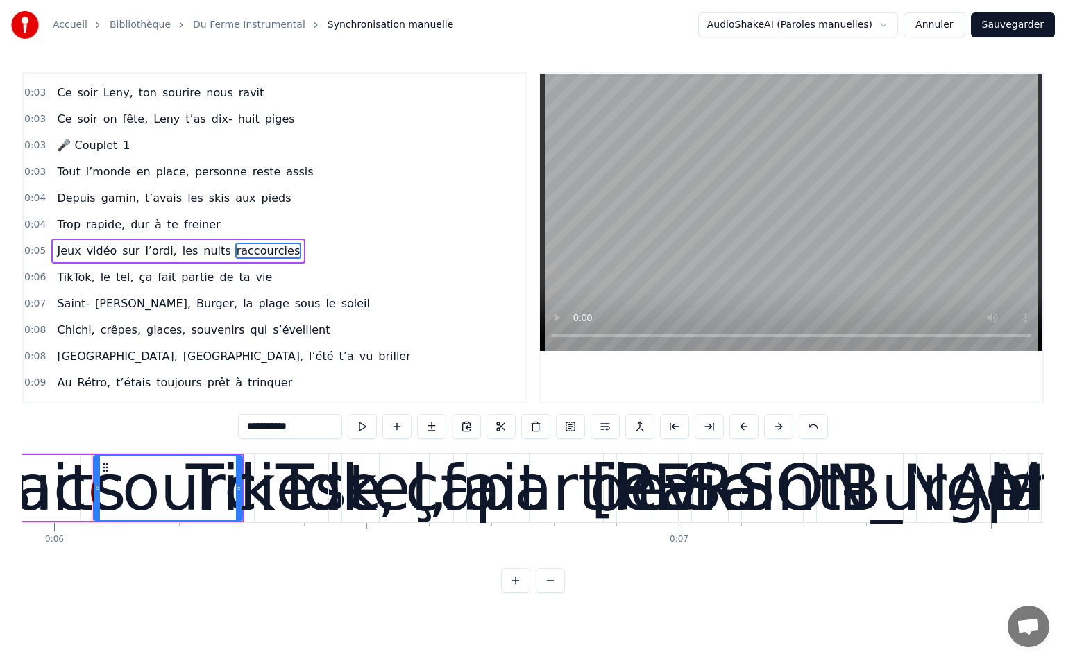
click at [242, 326] on div "0:00 🎶 Texte final – Anniv Leny 0:00 🎤 Intro 0:02 Les amis, la famille, tous ré…" at bounding box center [274, 237] width 505 height 331
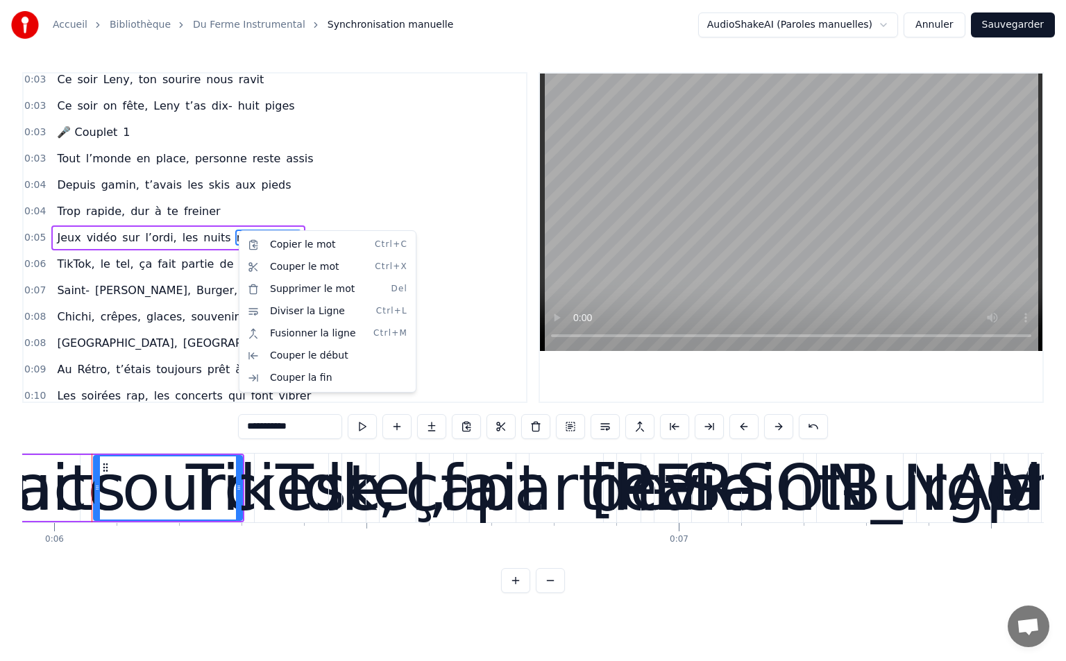
click at [409, 171] on html "Accueil Bibliothèque Du Ferme Instrumental Synchronisation manuelle AudioShakeA…" at bounding box center [533, 307] width 1066 height 615
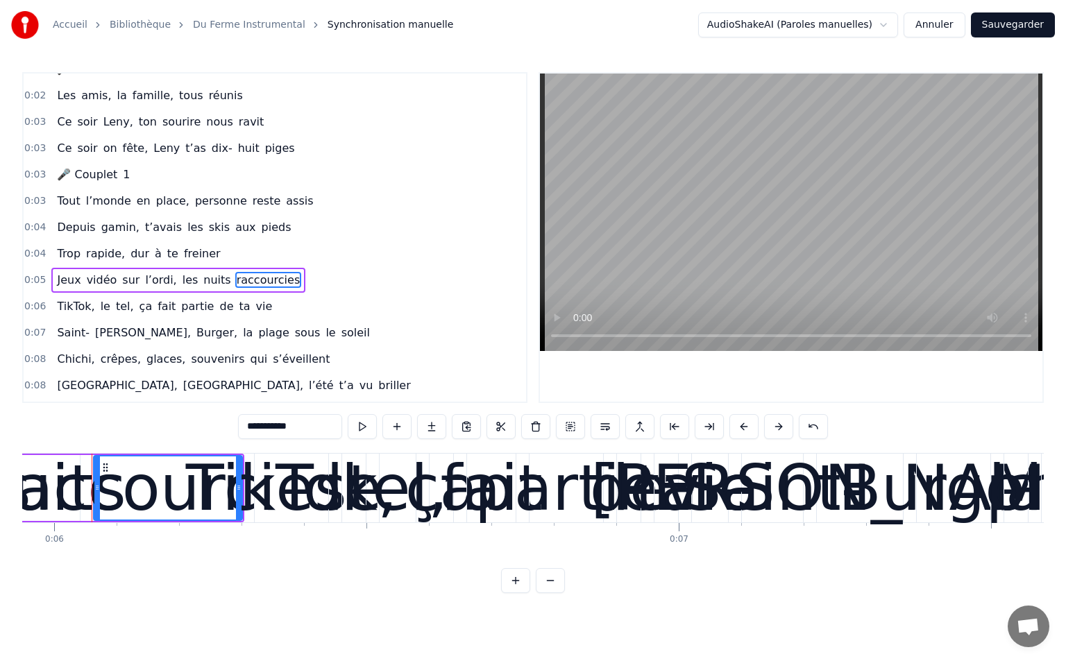
scroll to position [0, 0]
